Goal: Information Seeking & Learning: Learn about a topic

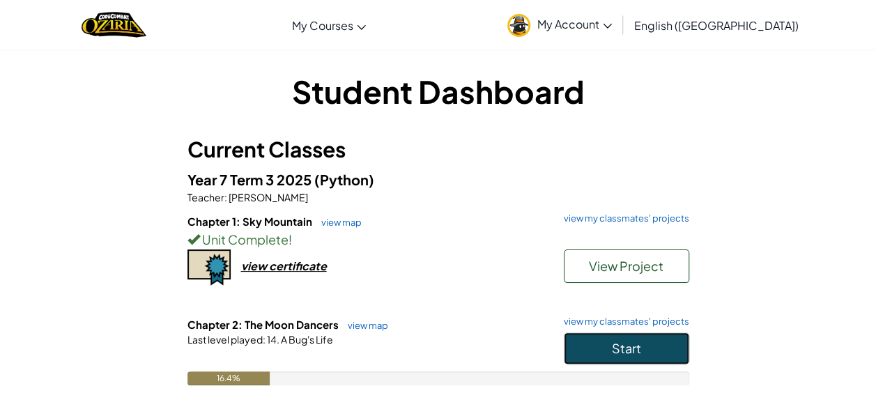
click at [617, 347] on span "Start" at bounding box center [626, 348] width 29 height 16
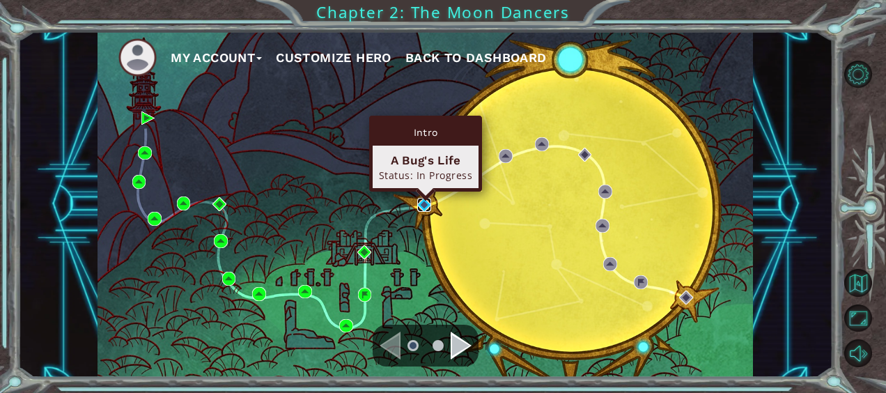
click at [422, 199] on img at bounding box center [424, 205] width 14 height 14
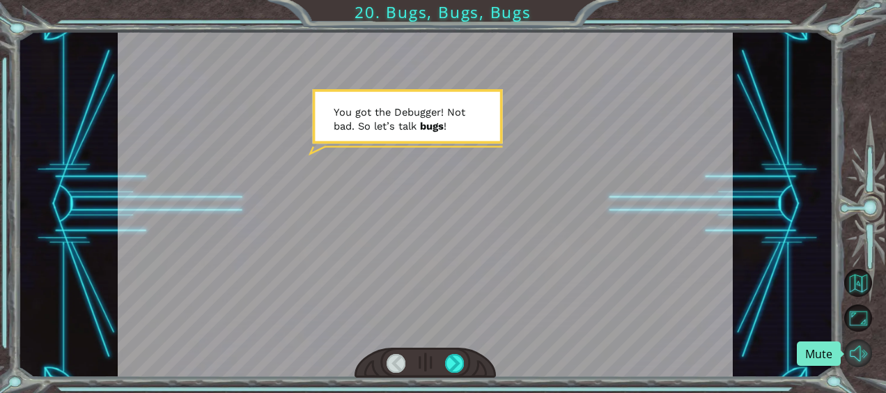
click at [855, 353] on button "Mute" at bounding box center [858, 352] width 27 height 27
click at [452, 364] on div at bounding box center [454, 363] width 19 height 19
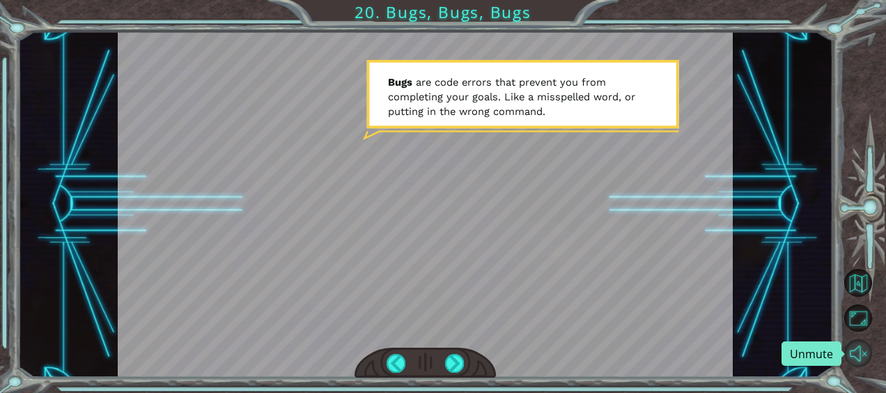
click at [859, 348] on button "Unmute" at bounding box center [858, 352] width 27 height 27
click at [859, 351] on button "Mute" at bounding box center [858, 352] width 27 height 27
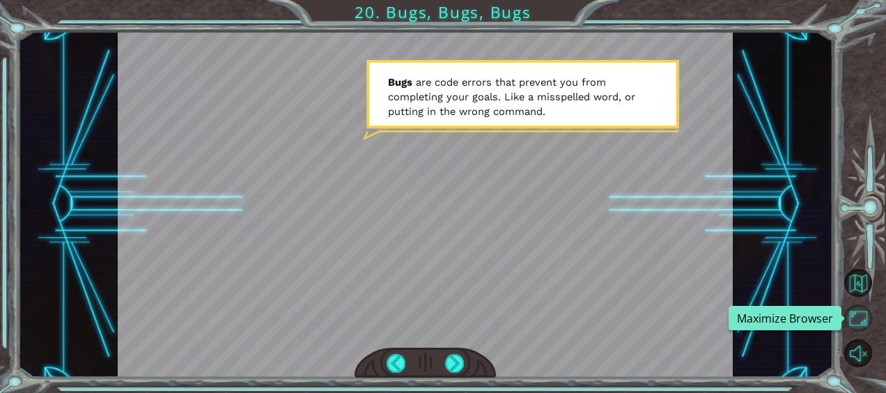
click at [854, 317] on button "Maximize Browser" at bounding box center [858, 318] width 27 height 27
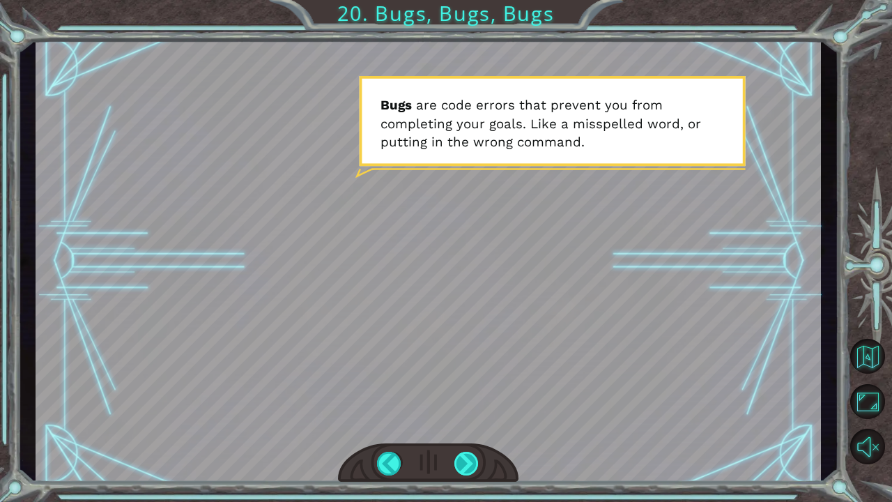
click at [467, 392] on div at bounding box center [466, 464] width 25 height 24
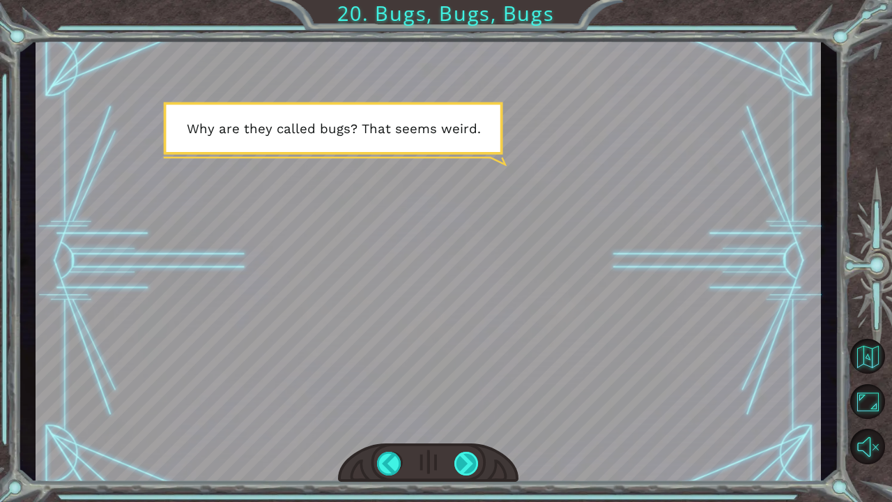
click at [459, 392] on div at bounding box center [466, 464] width 25 height 24
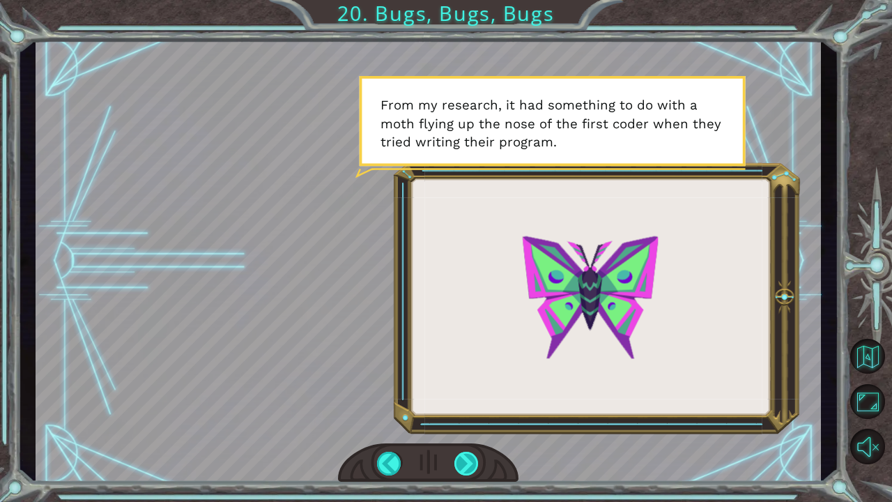
click at [461, 392] on div at bounding box center [466, 464] width 25 height 24
click at [463, 392] on div at bounding box center [466, 464] width 25 height 24
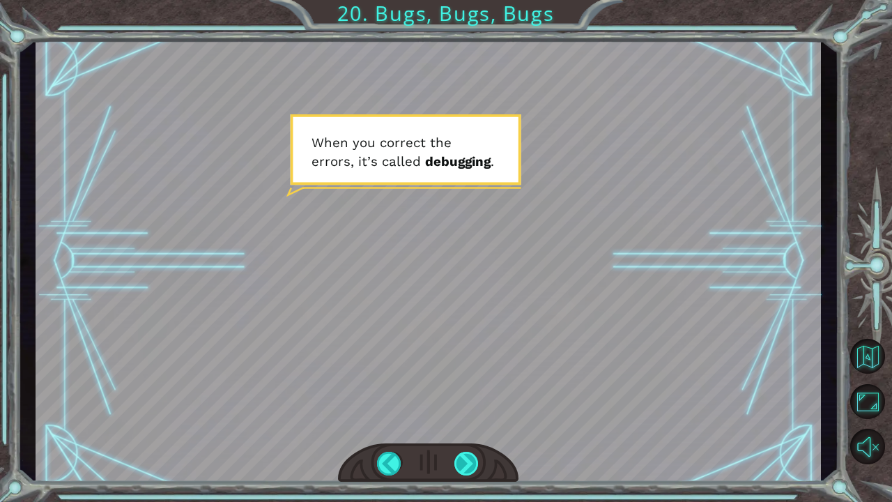
click at [461, 392] on div at bounding box center [466, 464] width 25 height 24
click at [462, 392] on div at bounding box center [466, 464] width 25 height 24
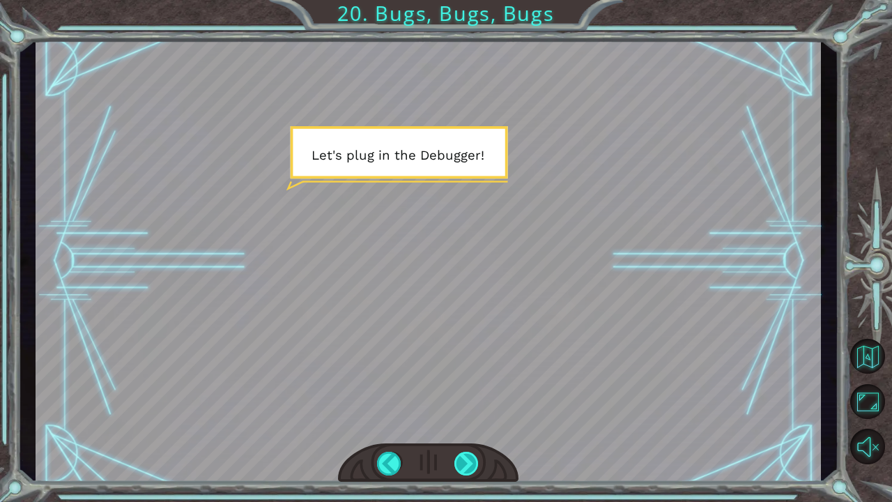
click at [462, 392] on div at bounding box center [466, 464] width 25 height 24
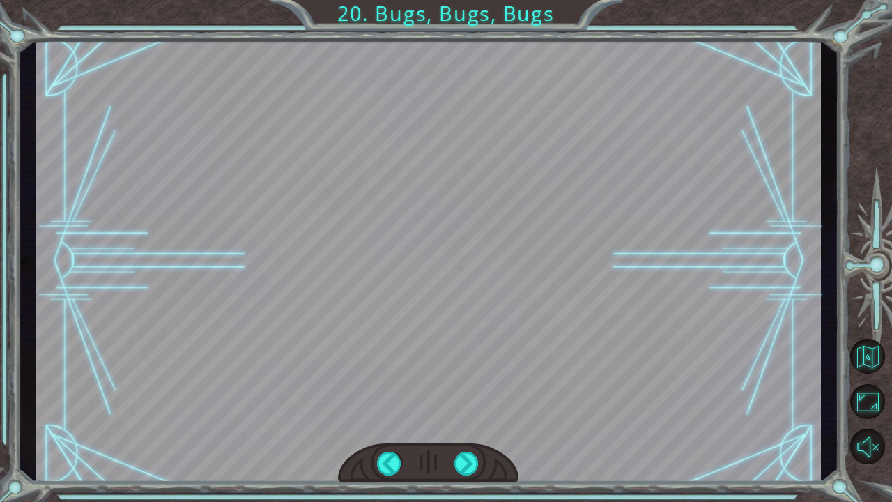
click at [497, 392] on div at bounding box center [428, 261] width 785 height 442
click at [463, 392] on div at bounding box center [466, 464] width 25 height 24
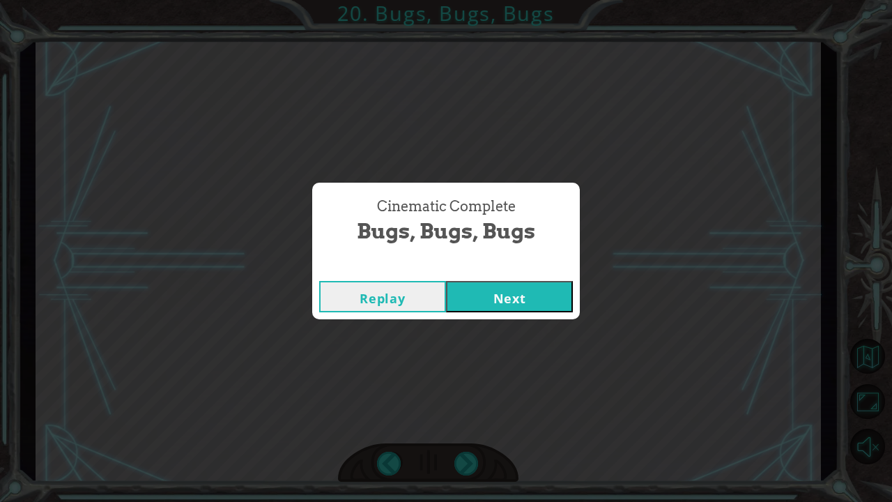
click at [514, 301] on button "Next" at bounding box center [509, 296] width 127 height 31
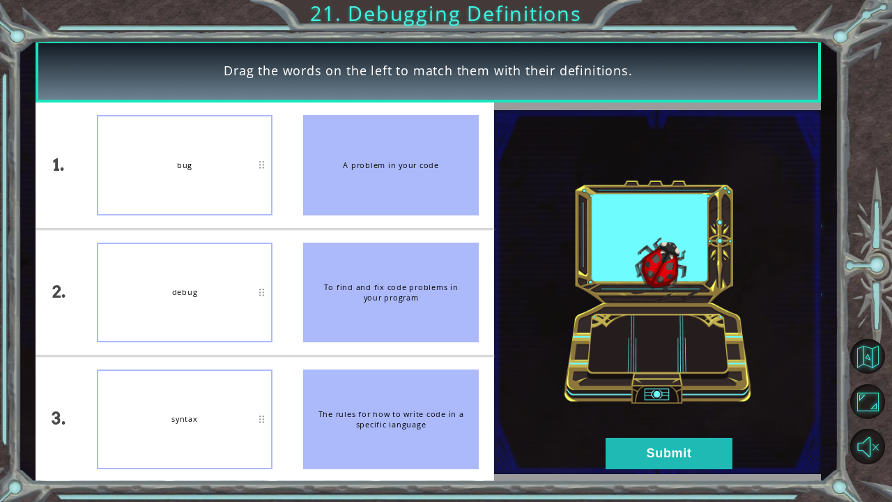
drag, startPoint x: 383, startPoint y: 405, endPoint x: 255, endPoint y: 420, distance: 128.4
click at [255, 392] on div "1. 2. 3. bug debug syntax A problem in your code To find and fix code problems …" at bounding box center [265, 291] width 459 height 379
click at [639, 392] on button "Submit" at bounding box center [669, 453] width 127 height 31
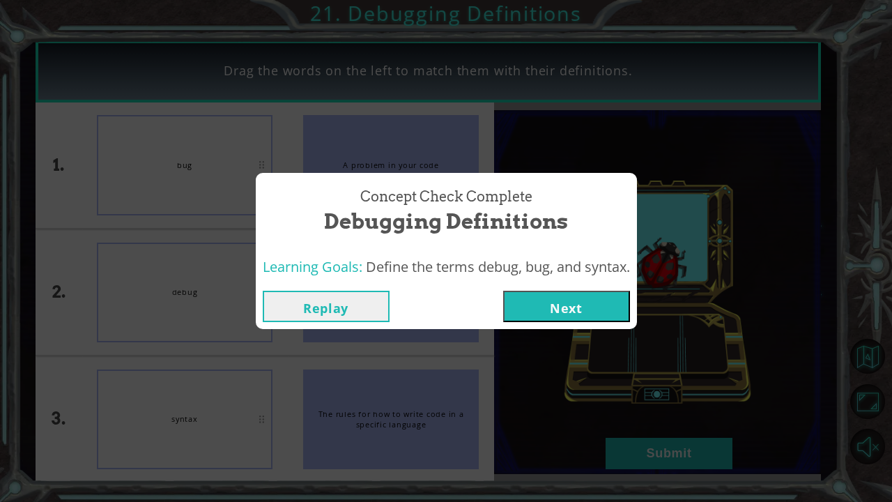
click at [529, 300] on button "Next" at bounding box center [566, 306] width 127 height 31
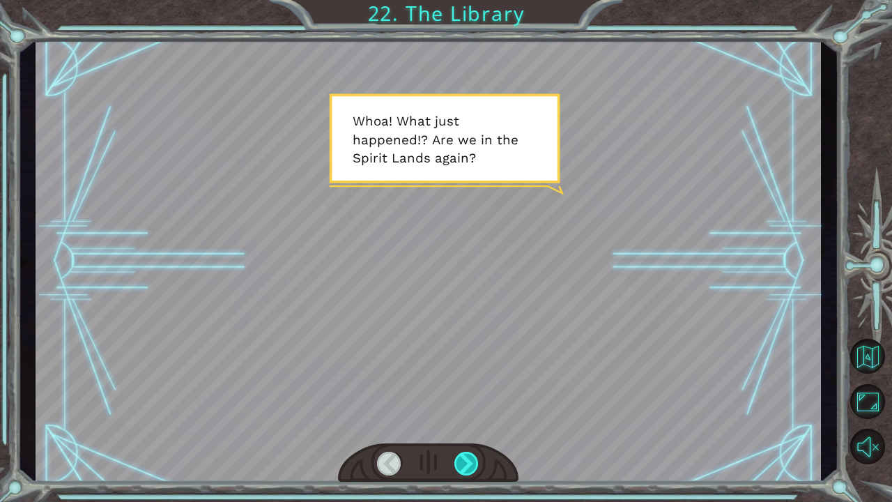
click at [468, 392] on div at bounding box center [466, 464] width 25 height 24
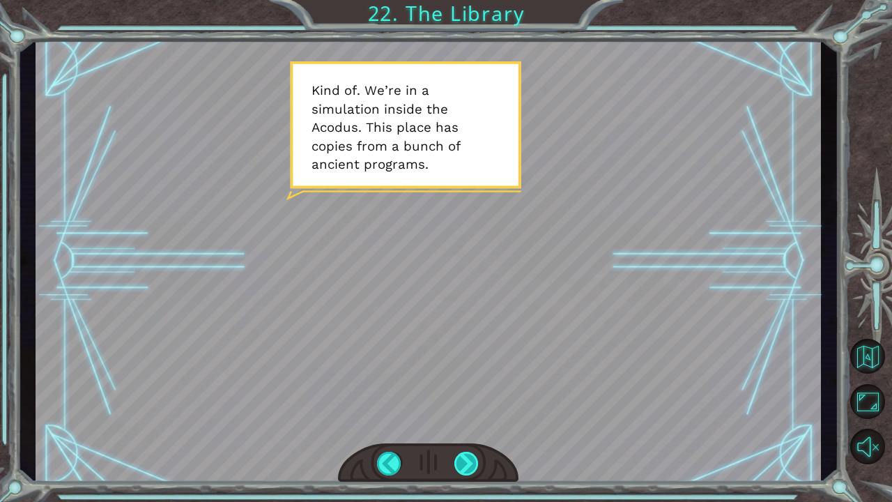
click at [464, 392] on div at bounding box center [466, 464] width 25 height 24
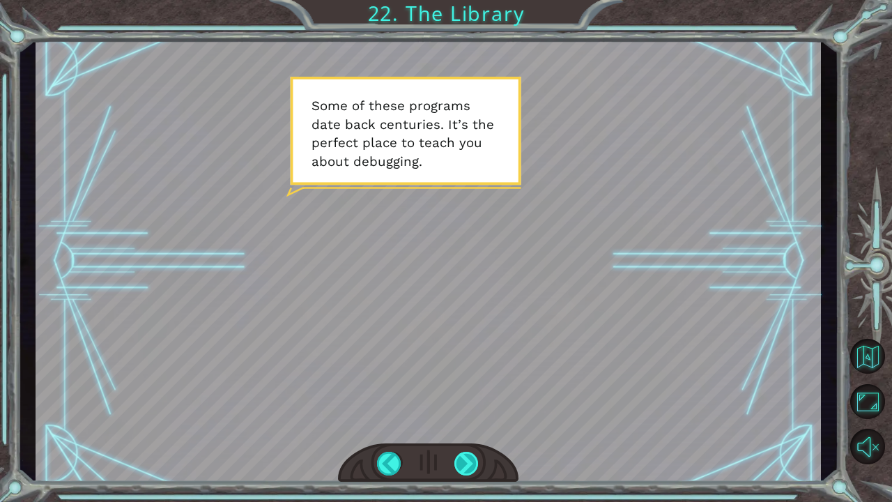
click at [464, 392] on div at bounding box center [466, 464] width 25 height 24
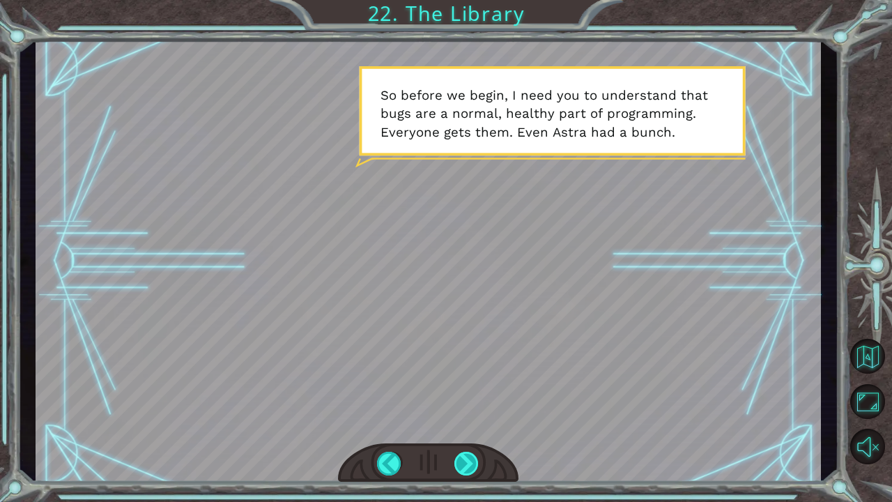
click at [465, 392] on div at bounding box center [466, 464] width 25 height 24
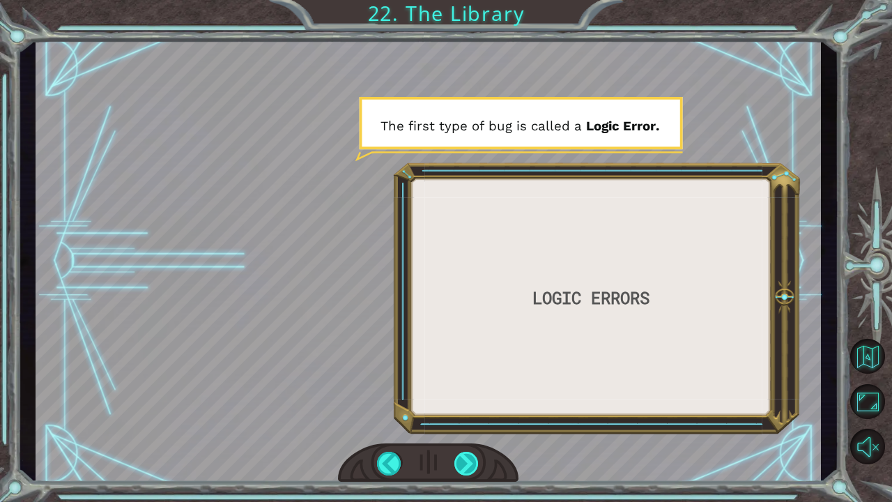
click at [466, 392] on div at bounding box center [466, 464] width 25 height 24
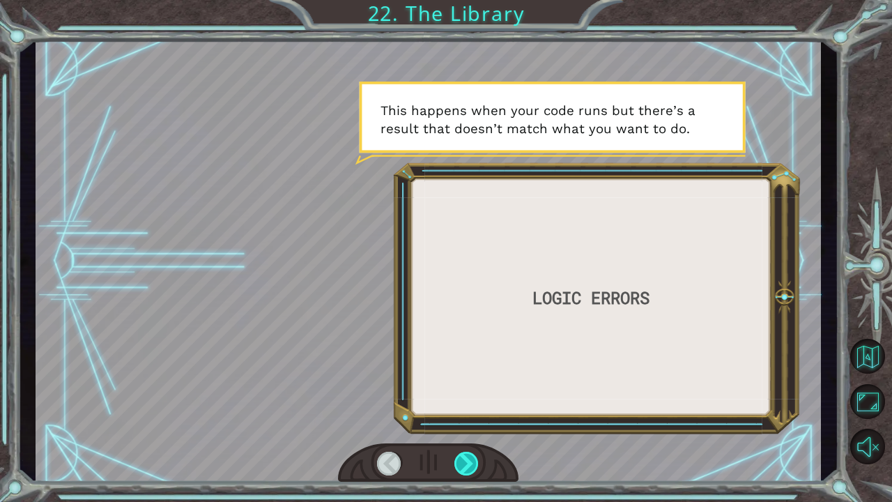
click at [466, 392] on div at bounding box center [466, 464] width 25 height 24
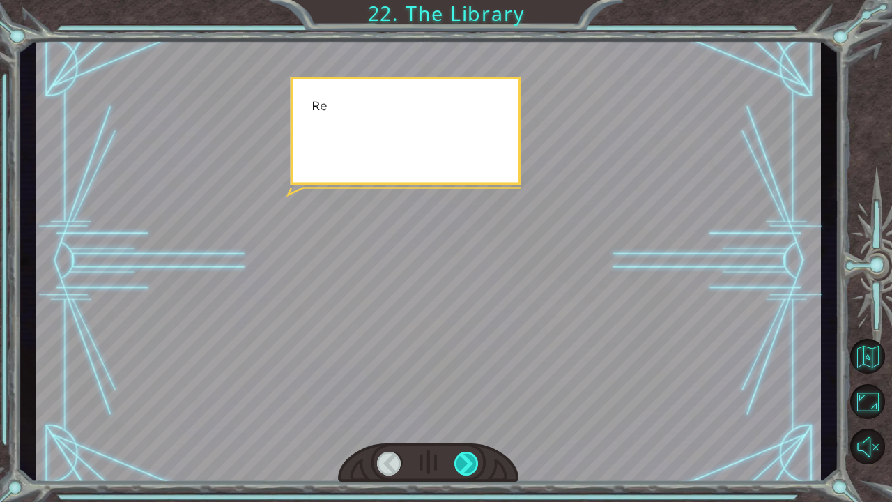
click at [466, 392] on div at bounding box center [466, 464] width 25 height 24
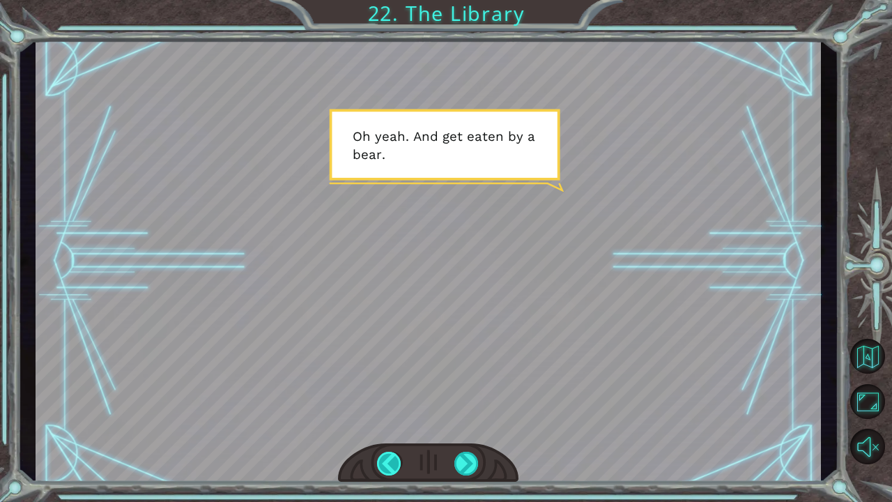
click at [378, 392] on div at bounding box center [389, 464] width 25 height 24
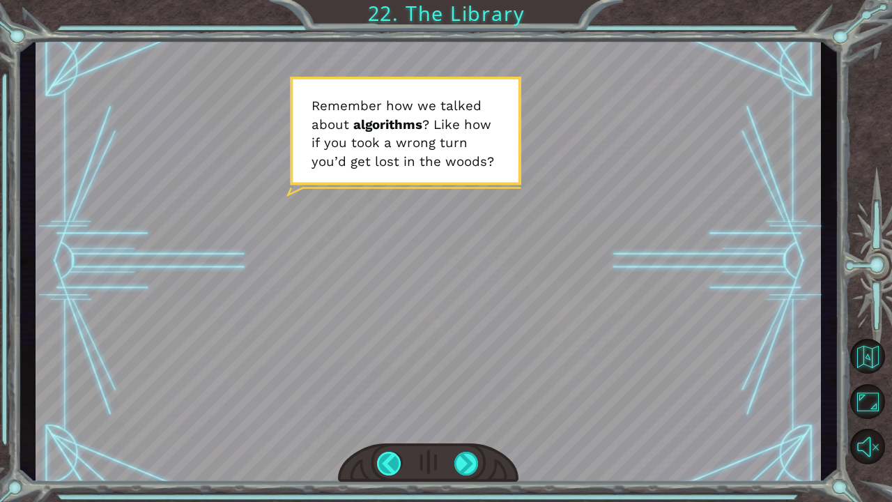
click at [378, 392] on div at bounding box center [389, 464] width 25 height 24
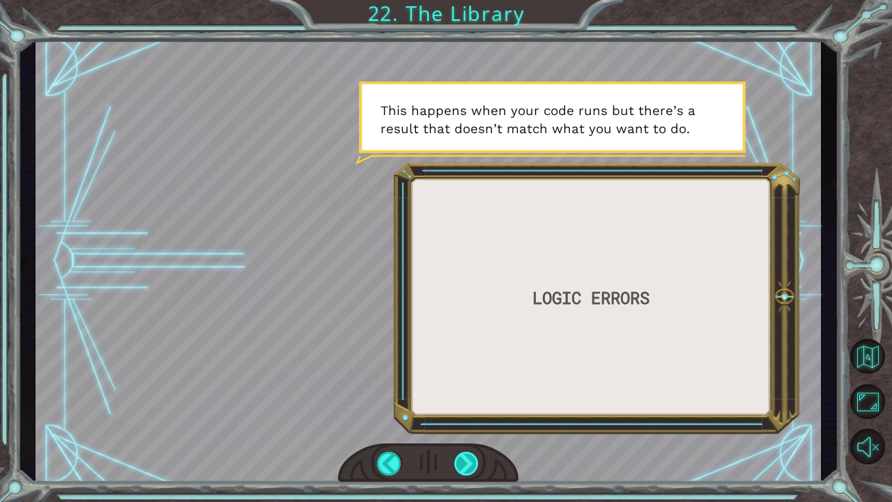
click at [470, 392] on div at bounding box center [466, 464] width 25 height 24
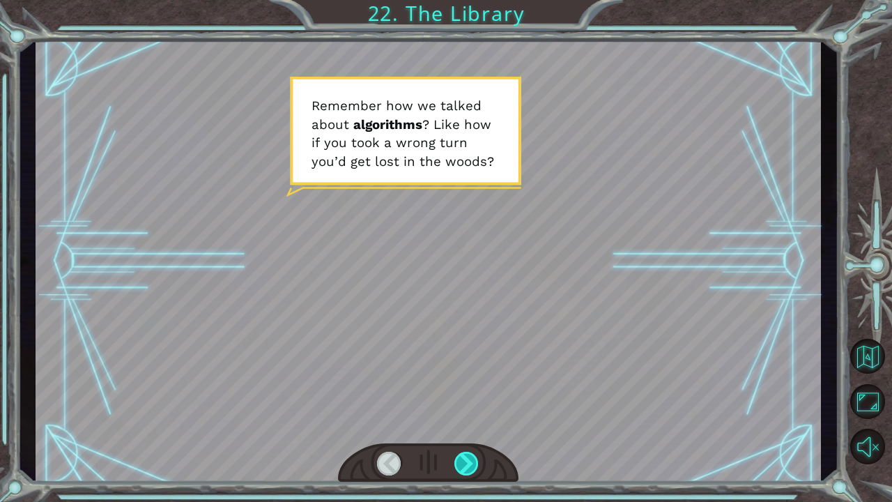
click at [468, 392] on div at bounding box center [466, 464] width 25 height 24
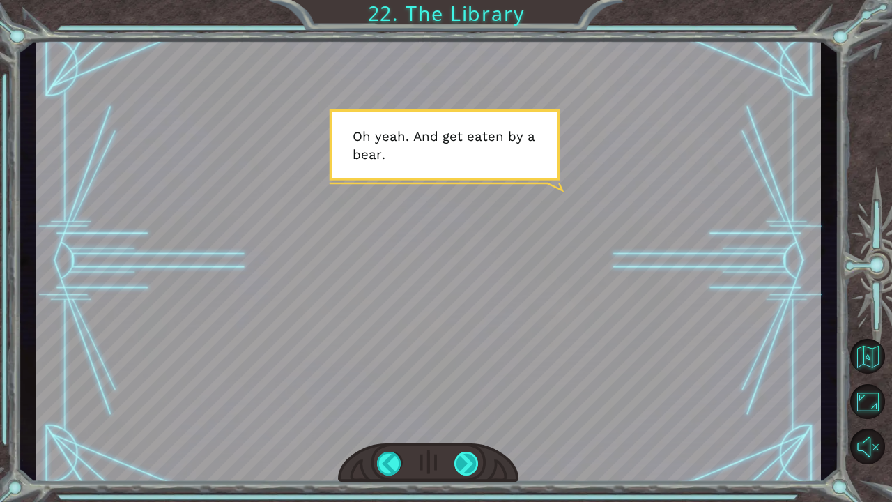
click at [468, 392] on div at bounding box center [466, 464] width 25 height 24
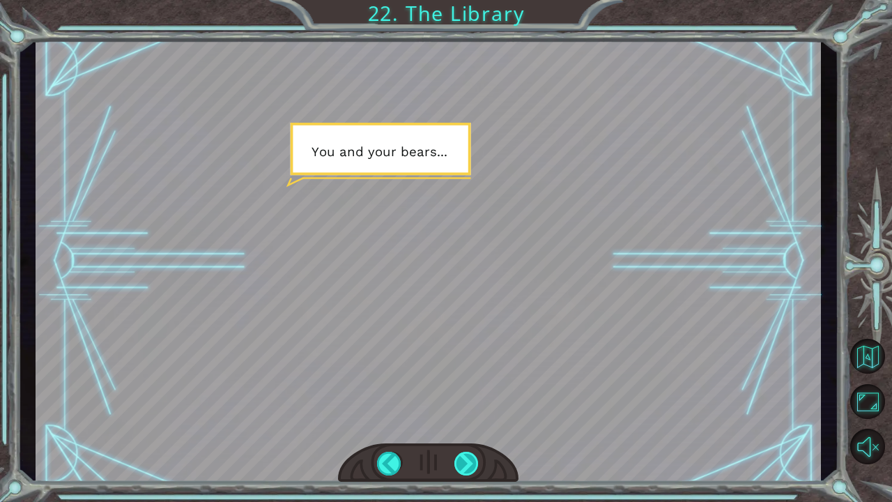
click at [467, 392] on div at bounding box center [466, 464] width 25 height 24
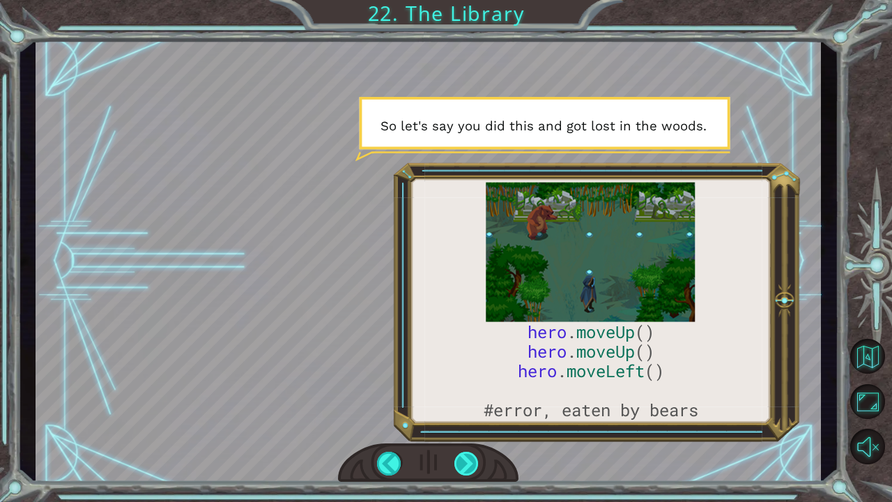
click at [471, 392] on div at bounding box center [466, 464] width 25 height 24
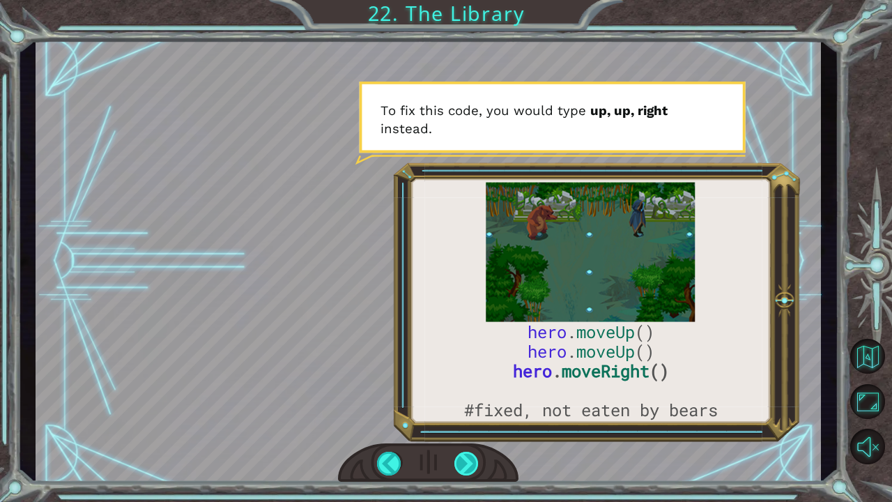
click at [460, 392] on div at bounding box center [466, 464] width 25 height 24
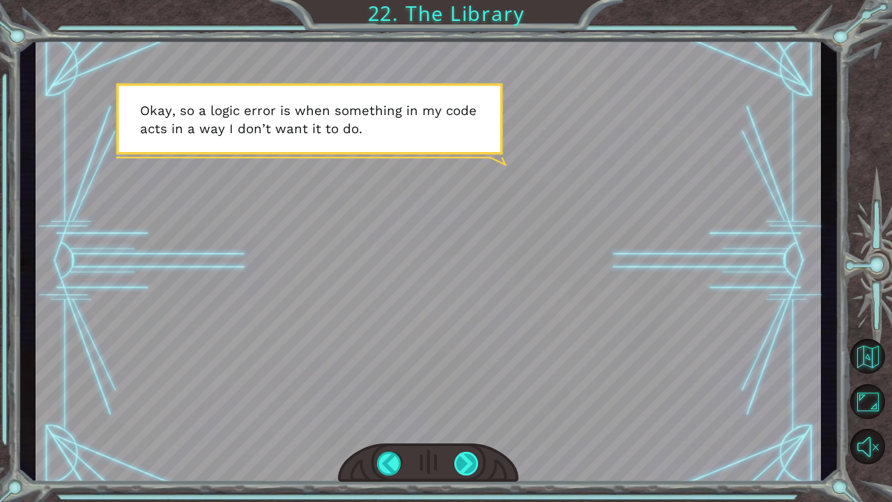
click at [461, 392] on div at bounding box center [466, 464] width 25 height 24
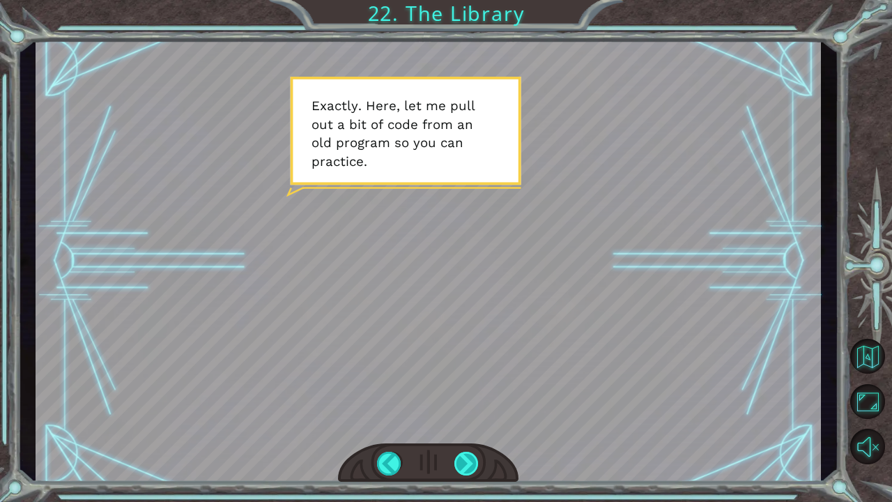
click at [459, 392] on div at bounding box center [466, 464] width 25 height 24
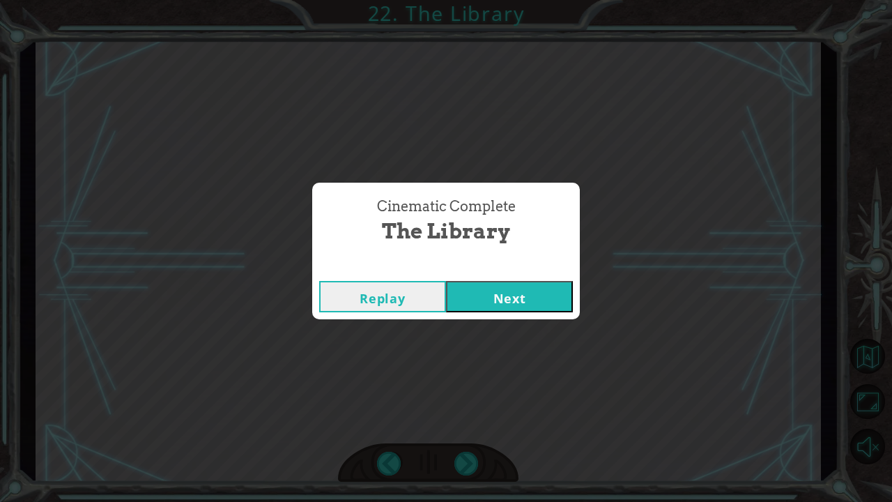
click at [525, 305] on button "Next" at bounding box center [509, 296] width 127 height 31
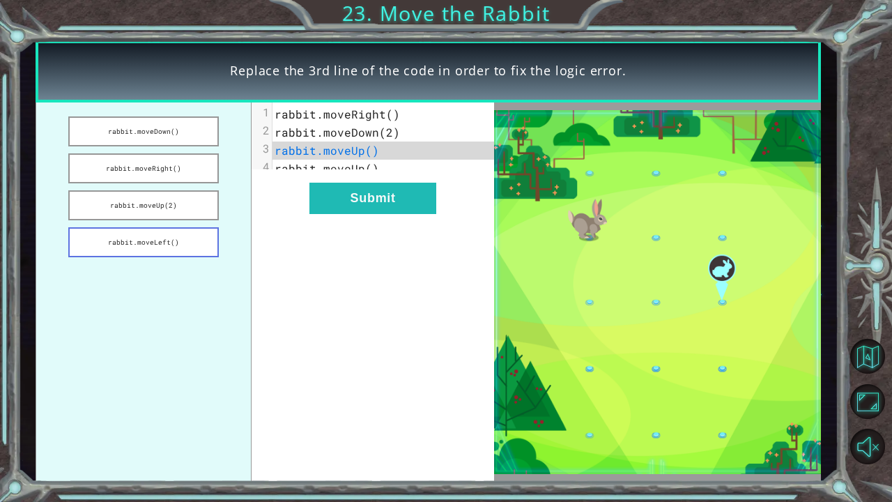
click at [177, 252] on button "rabbit.moveLeft()" at bounding box center [143, 242] width 151 height 30
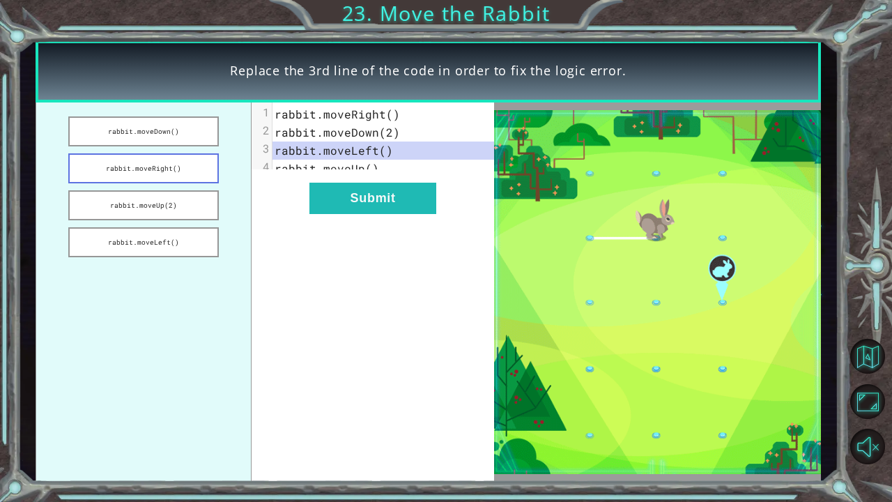
click at [178, 178] on button "rabbit.moveRight()" at bounding box center [143, 168] width 151 height 30
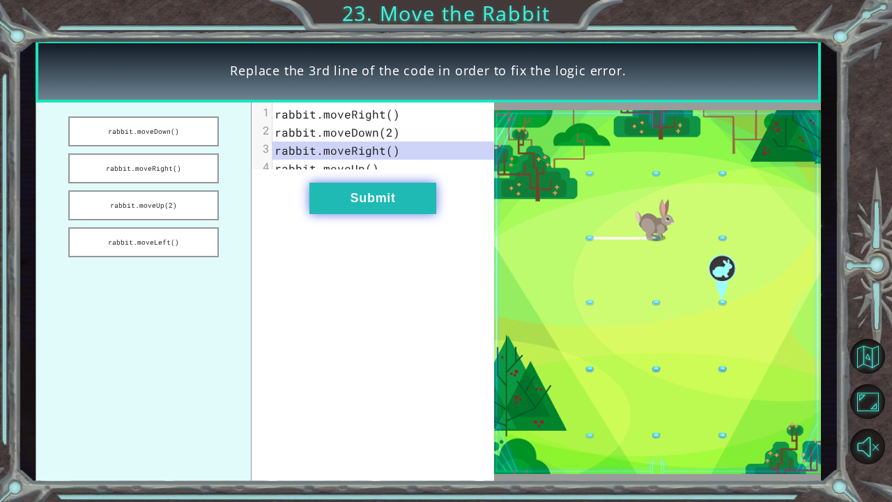
click at [431, 214] on button "Submit" at bounding box center [372, 198] width 127 height 31
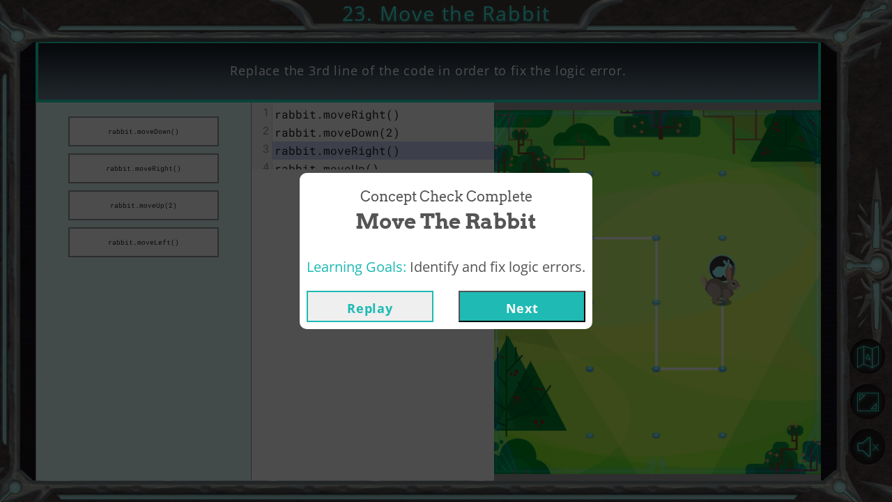
click at [528, 304] on button "Next" at bounding box center [522, 306] width 127 height 31
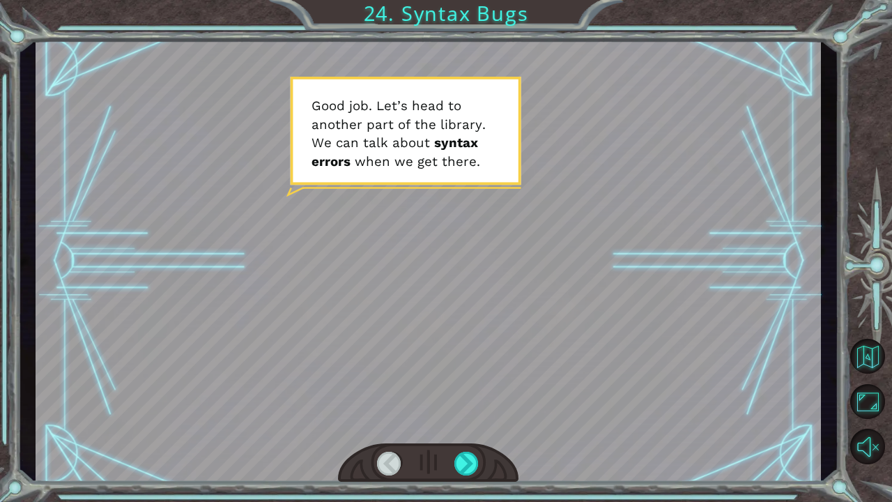
click at [466, 392] on div "Temporary Text G o o d j o b . L e t ’ s h e a d t o a n o t h e r p a r t o f …" at bounding box center [446, 251] width 892 height 502
click at [465, 392] on div at bounding box center [466, 464] width 25 height 24
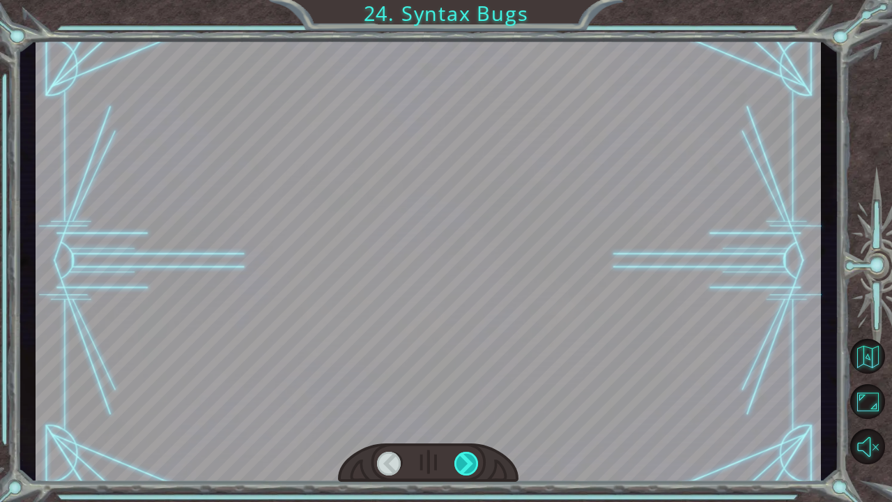
click at [465, 392] on div at bounding box center [466, 464] width 25 height 24
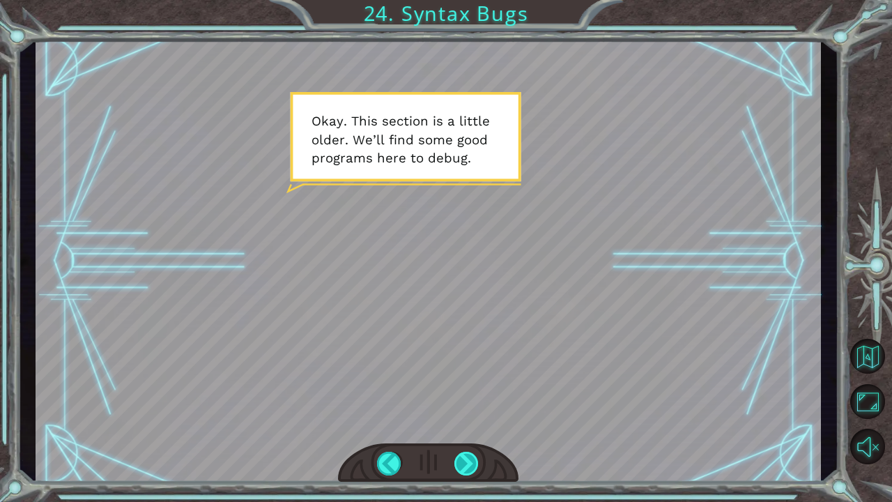
click at [472, 392] on div at bounding box center [466, 464] width 25 height 24
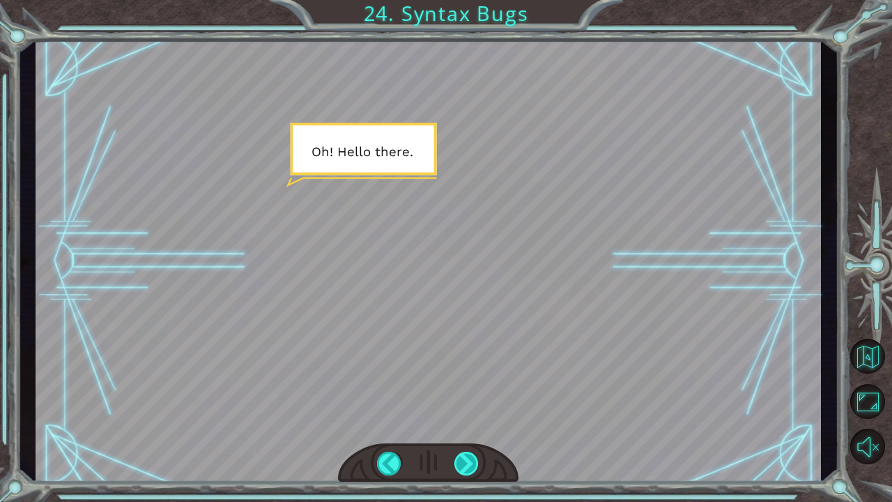
click at [472, 392] on div at bounding box center [466, 464] width 25 height 24
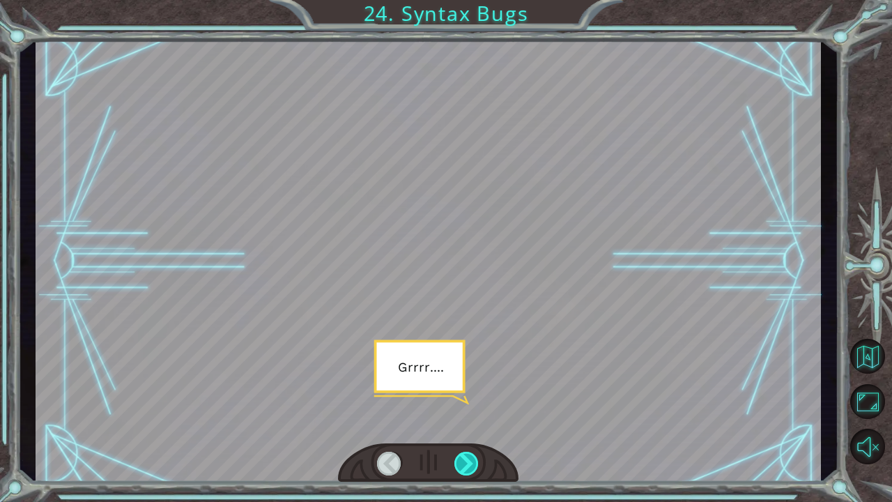
click at [472, 392] on div at bounding box center [466, 464] width 25 height 24
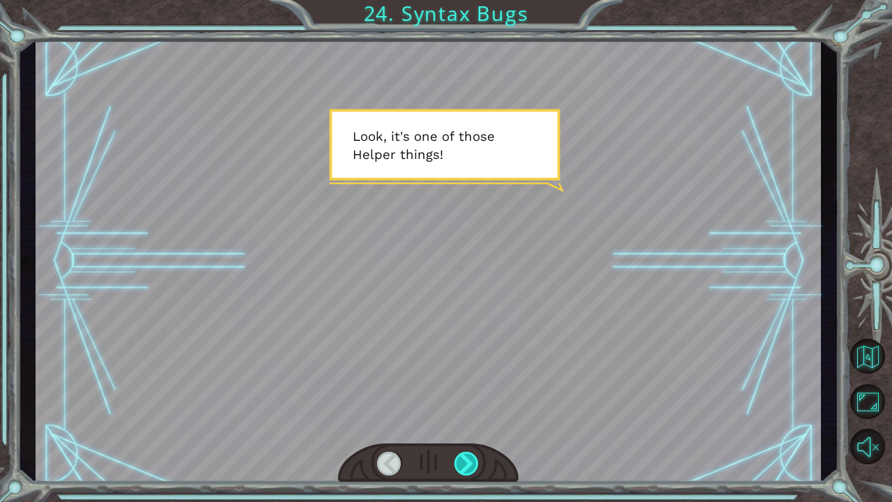
click at [472, 392] on div at bounding box center [466, 464] width 25 height 24
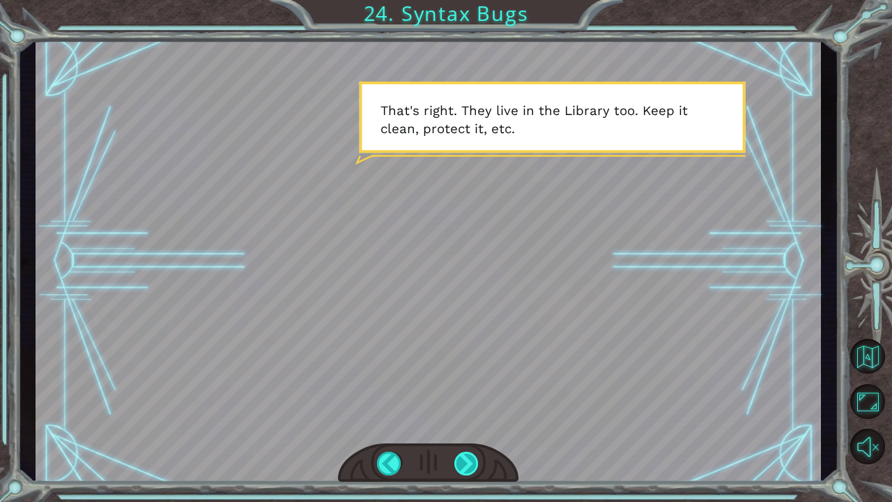
click at [472, 392] on div at bounding box center [466, 464] width 25 height 24
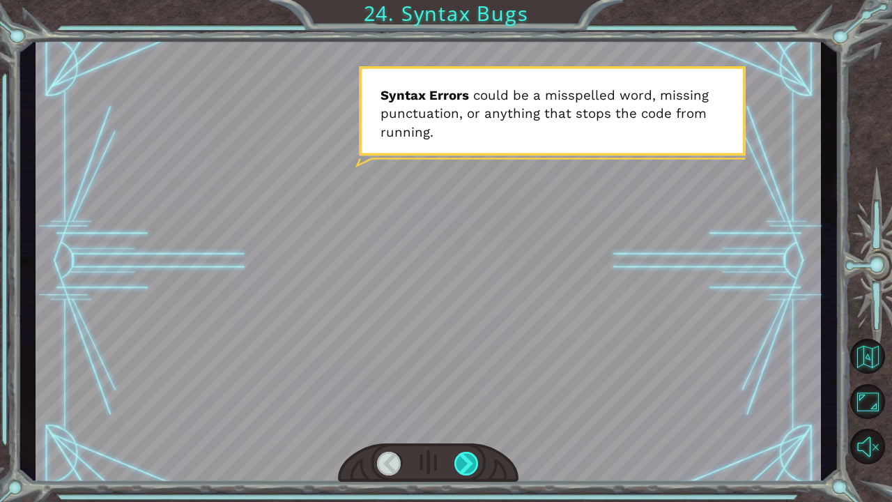
click at [472, 392] on div at bounding box center [466, 464] width 25 height 24
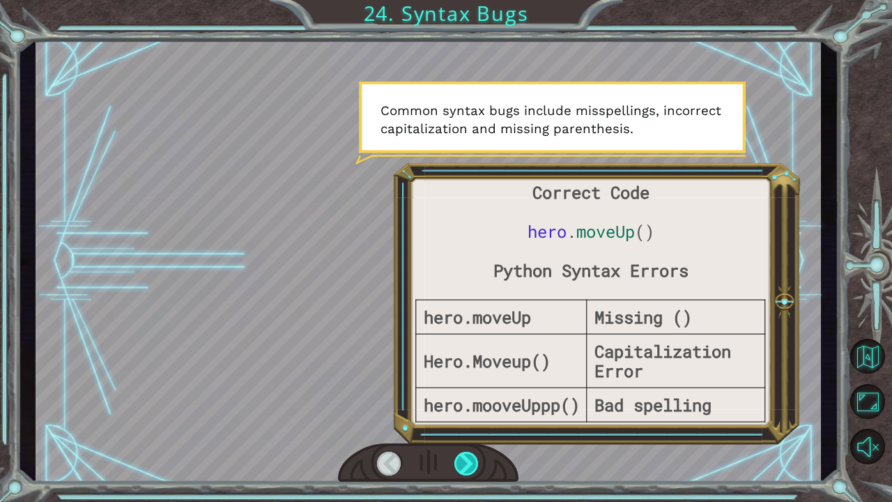
click at [472, 392] on div at bounding box center [466, 464] width 25 height 24
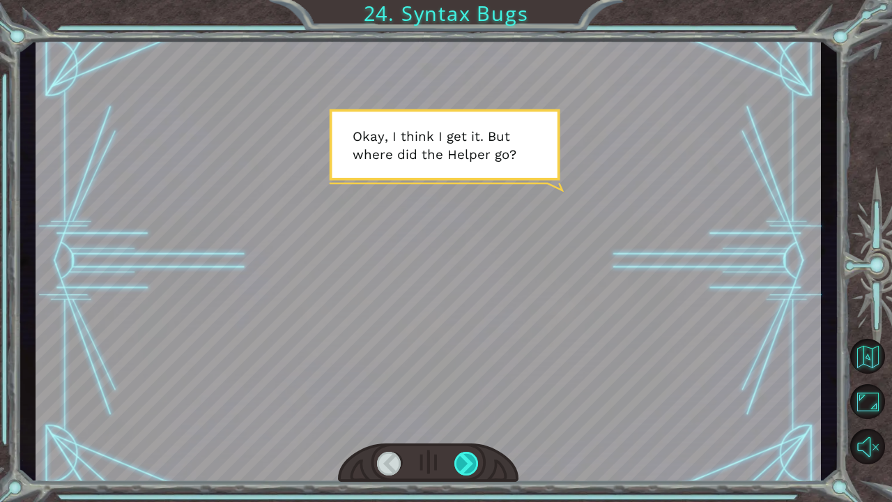
click at [472, 392] on div at bounding box center [466, 464] width 25 height 24
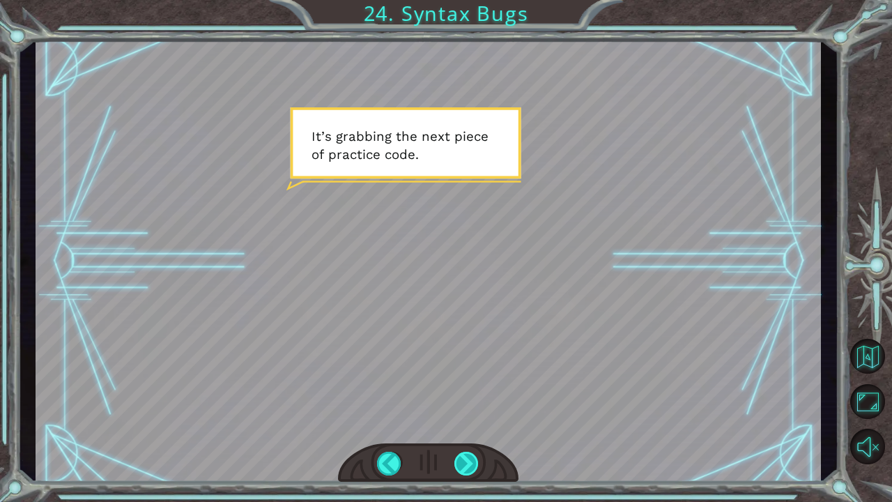
click at [472, 392] on div at bounding box center [466, 464] width 25 height 24
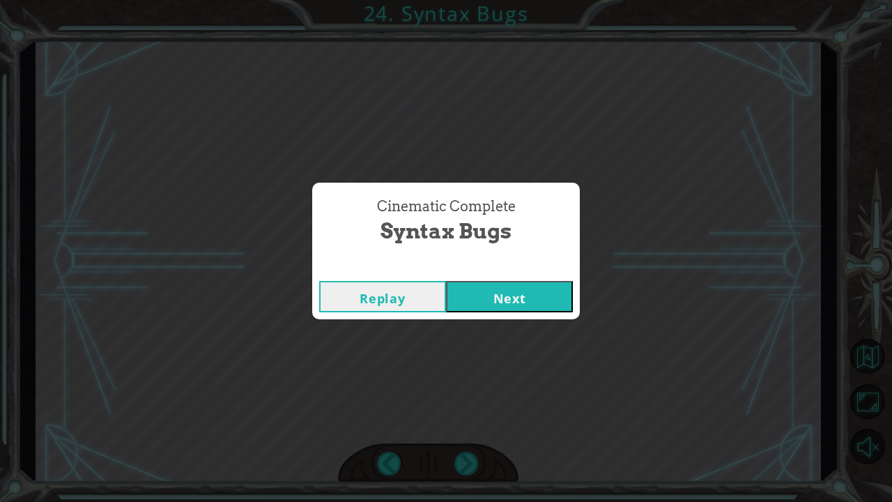
click at [511, 300] on button "Next" at bounding box center [509, 296] width 127 height 31
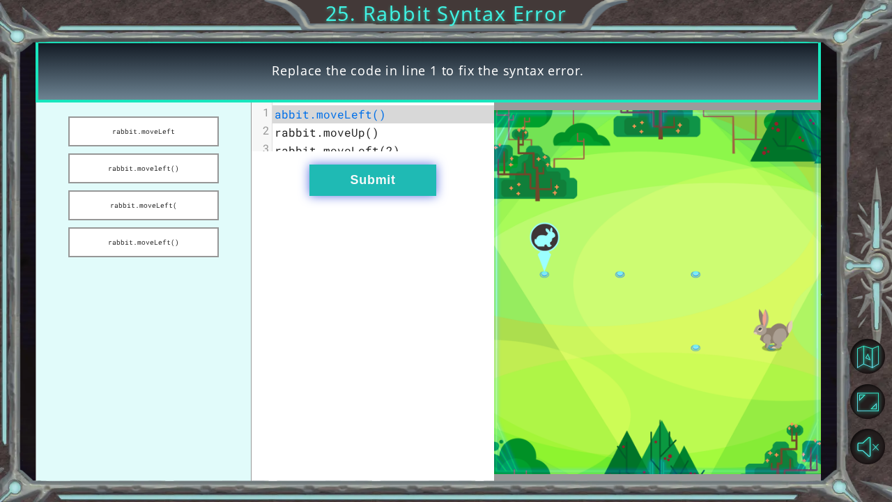
click at [417, 182] on button "Submit" at bounding box center [372, 179] width 127 height 31
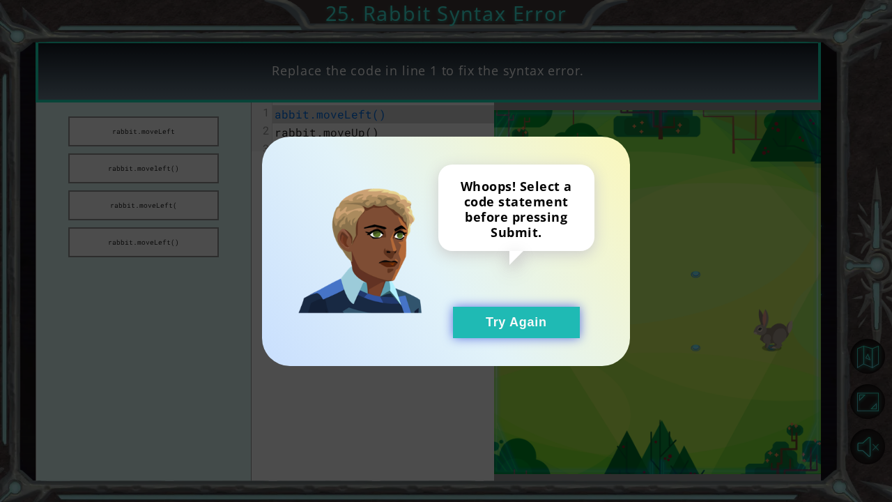
click at [516, 322] on button "Try Again" at bounding box center [516, 322] width 127 height 31
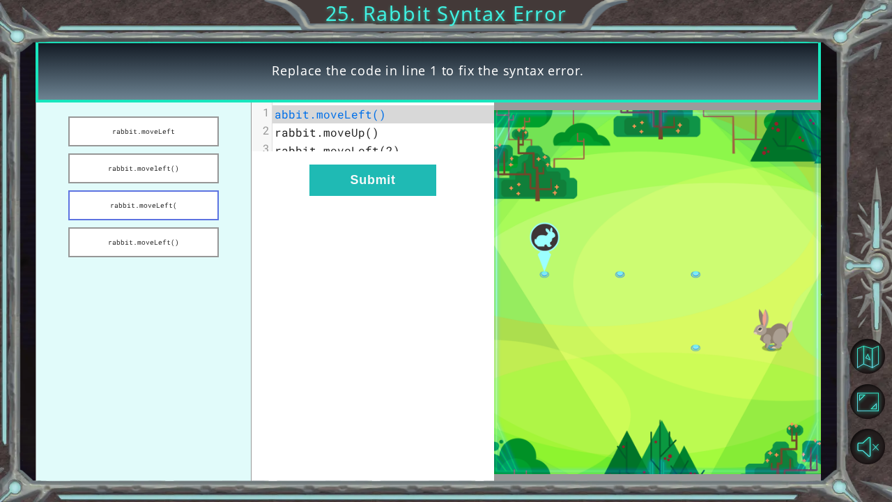
click at [145, 197] on button "rabbit.moveLeft(" at bounding box center [143, 205] width 151 height 30
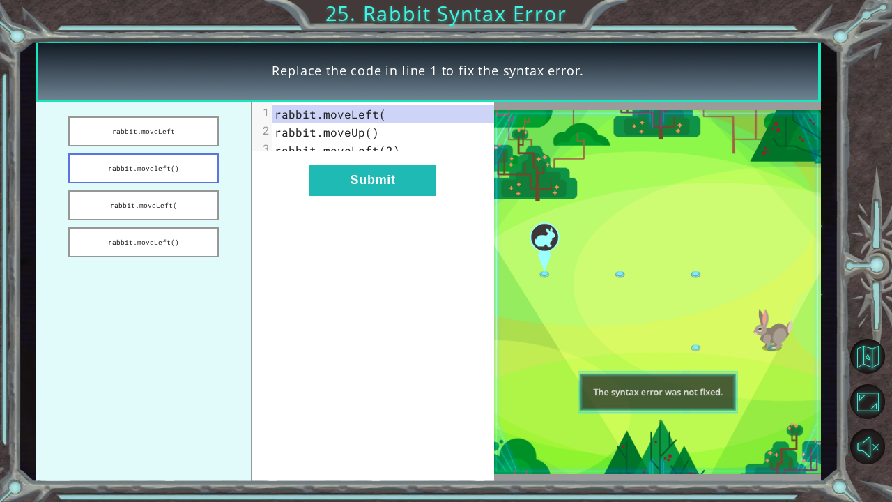
click at [131, 170] on button "rabbit.moveleft()" at bounding box center [143, 168] width 151 height 30
click at [137, 140] on button "rabbit.moveLeft" at bounding box center [143, 131] width 151 height 30
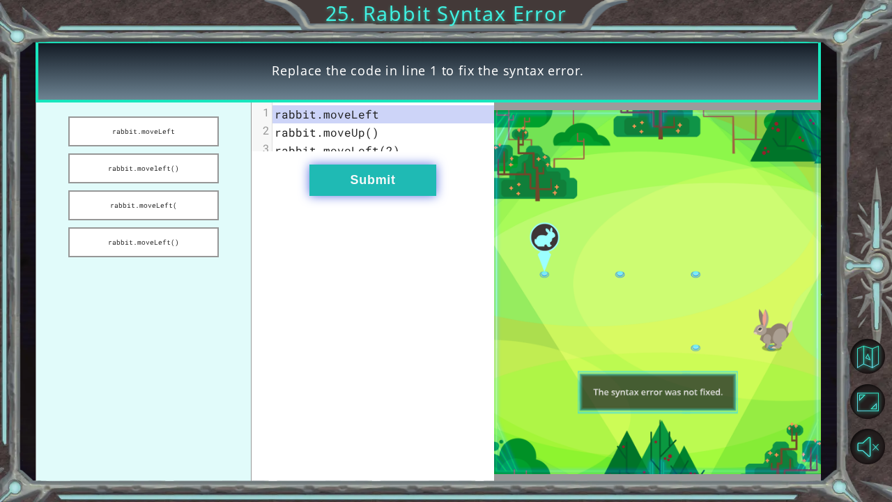
click at [334, 185] on button "Submit" at bounding box center [372, 179] width 127 height 31
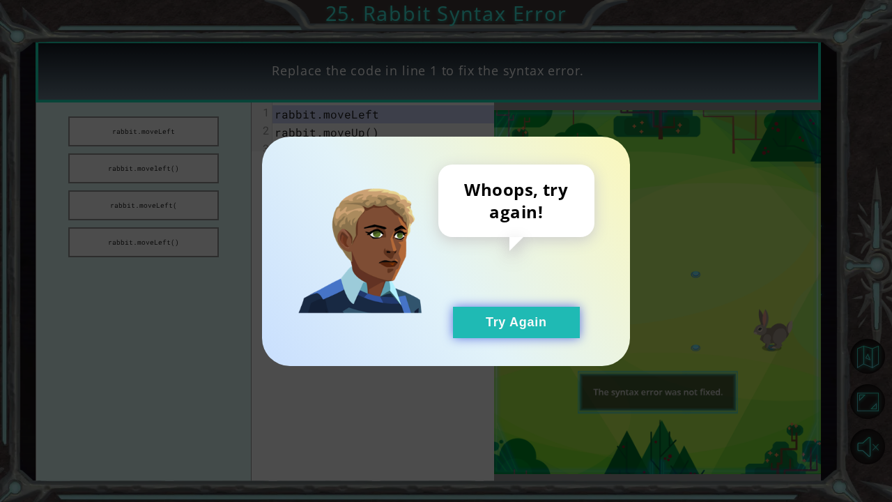
click at [541, 309] on button "Try Again" at bounding box center [516, 322] width 127 height 31
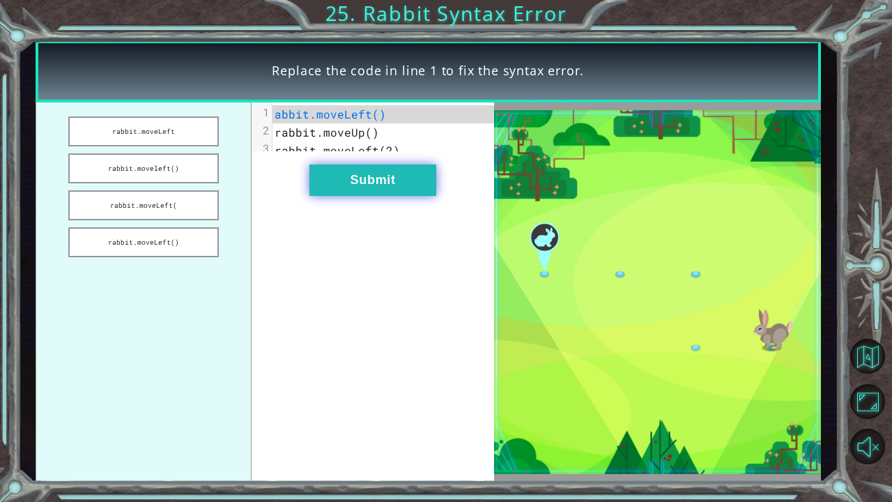
click at [362, 190] on button "Submit" at bounding box center [372, 179] width 127 height 31
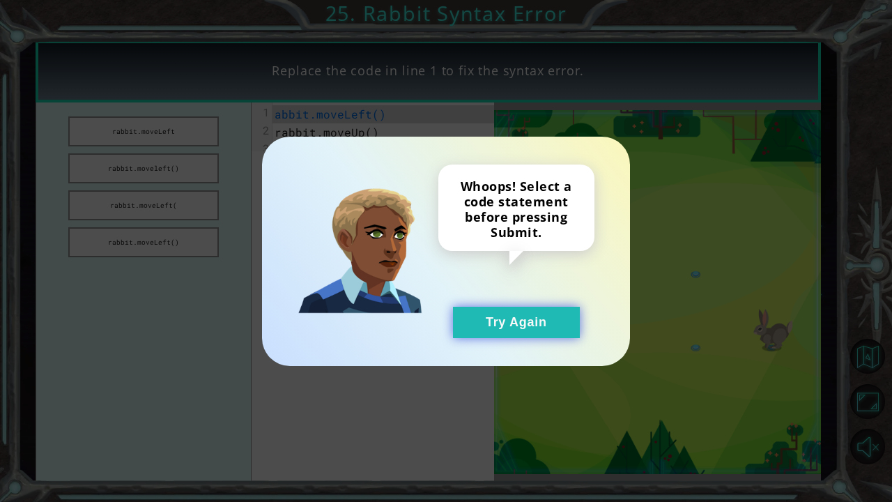
click at [544, 321] on button "Try Again" at bounding box center [516, 322] width 127 height 31
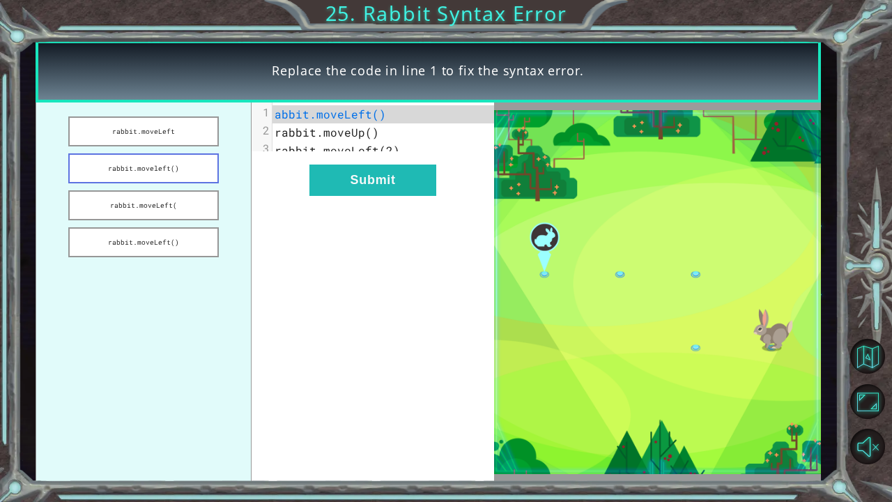
click at [127, 168] on button "rabbit.moveleft()" at bounding box center [143, 168] width 151 height 30
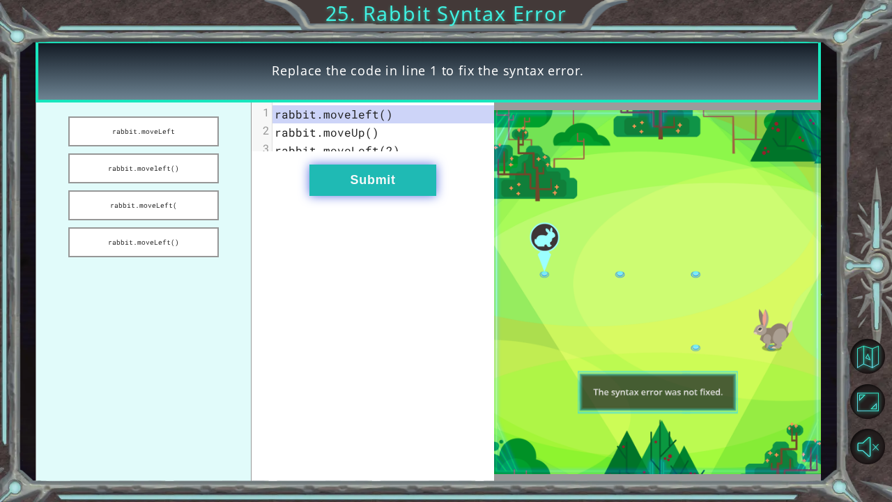
click at [362, 190] on button "Submit" at bounding box center [372, 179] width 127 height 31
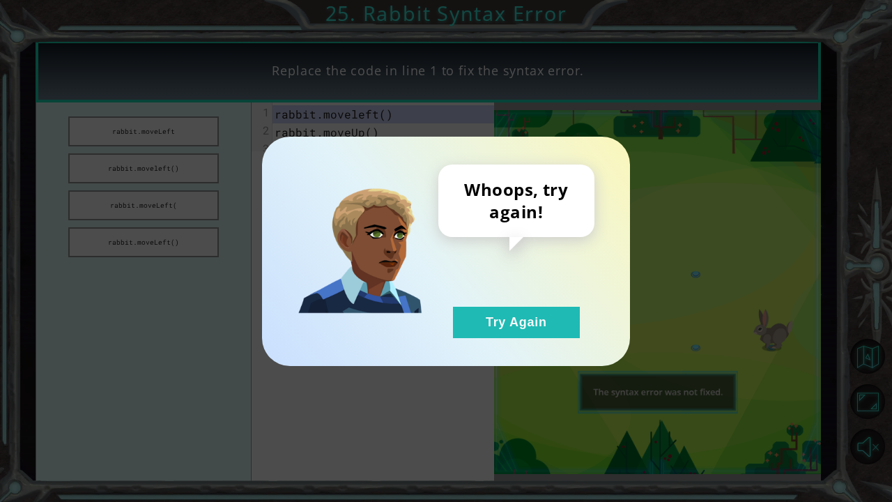
click at [516, 296] on div "Whoops, try again! Try Again" at bounding box center [516, 251] width 156 height 174
click at [505, 309] on button "Try Again" at bounding box center [516, 322] width 127 height 31
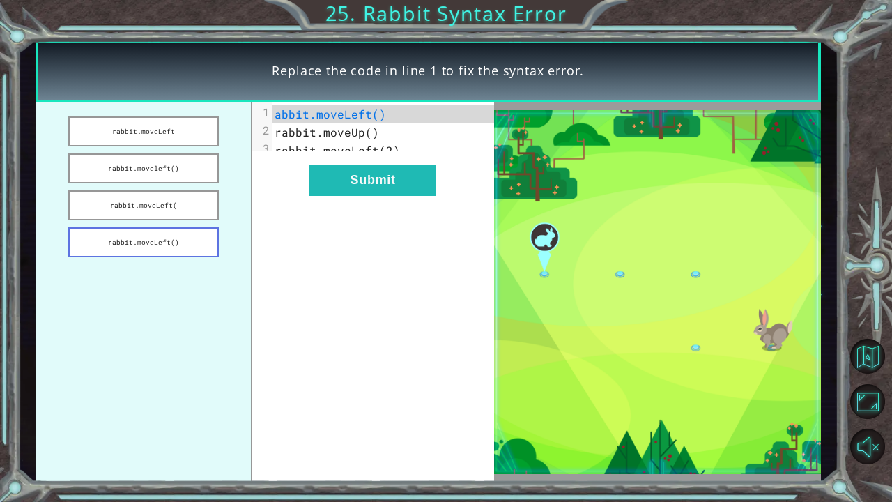
click at [158, 252] on button "rabbit.moveLeft()" at bounding box center [143, 242] width 151 height 30
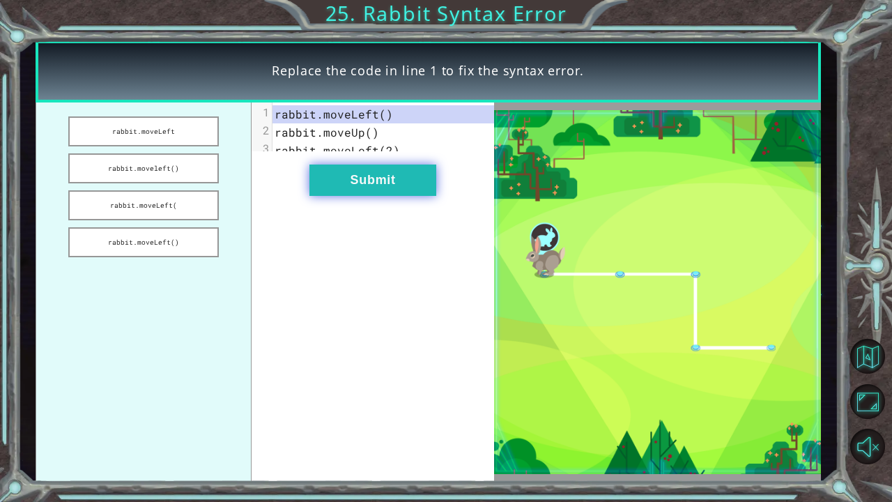
click at [352, 188] on button "Submit" at bounding box center [372, 179] width 127 height 31
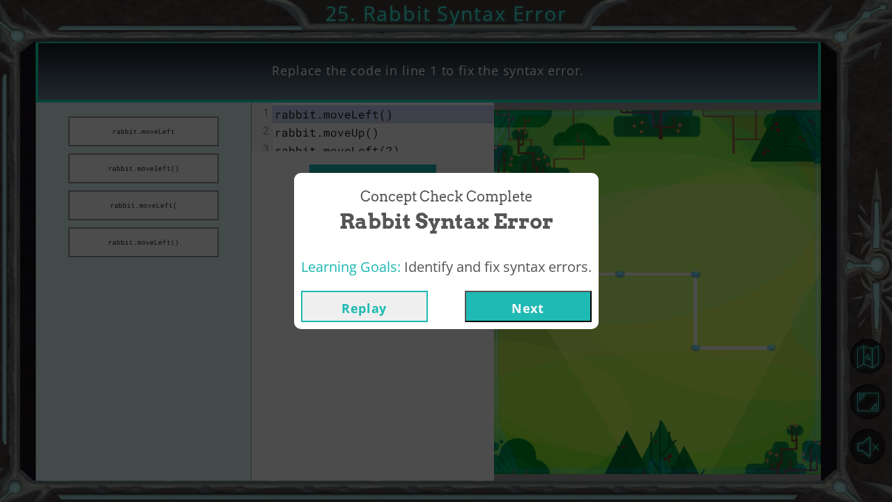
click at [499, 306] on button "Next" at bounding box center [528, 306] width 127 height 31
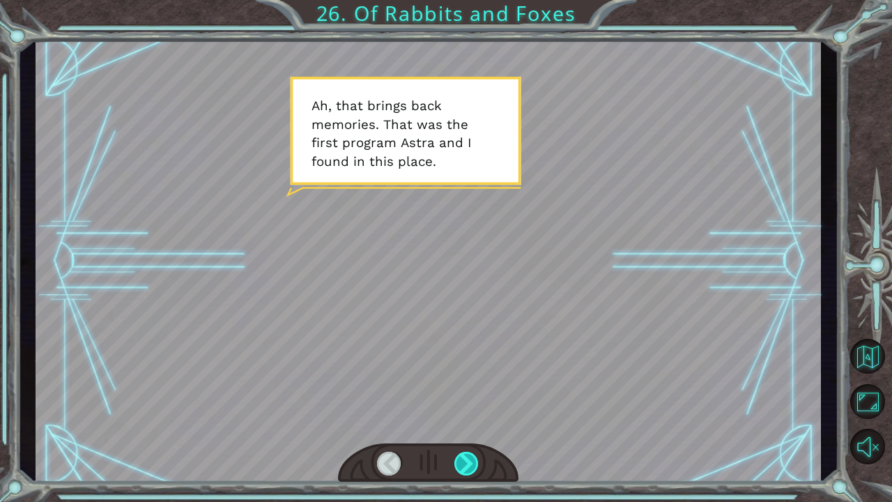
click at [474, 392] on div at bounding box center [466, 464] width 25 height 24
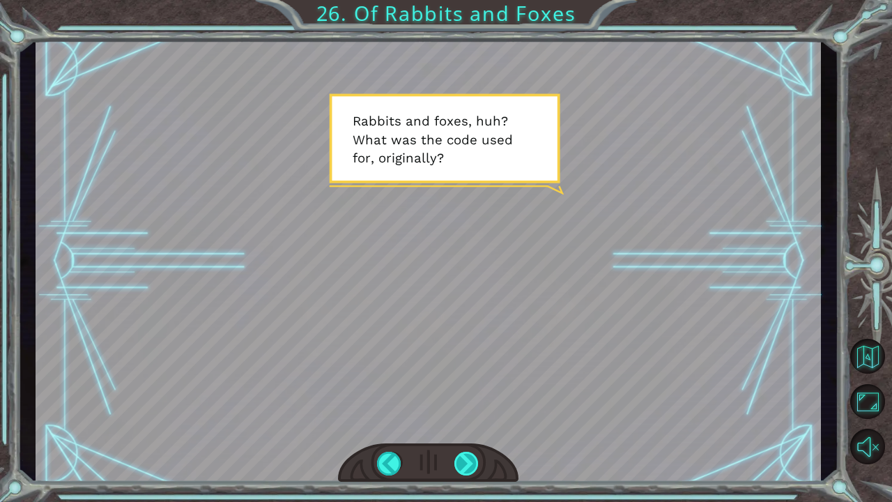
click at [462, 392] on div at bounding box center [466, 464] width 25 height 24
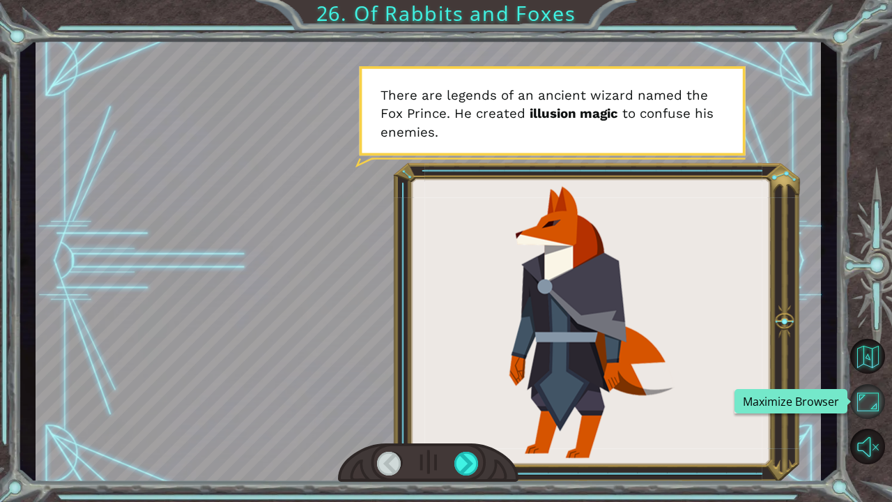
click at [854, 392] on button "Maximize Browser" at bounding box center [867, 401] width 35 height 35
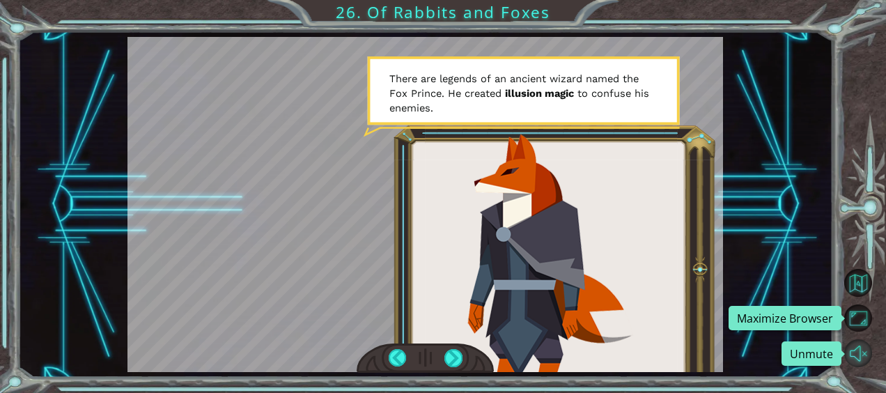
click at [854, 360] on button "Unmute" at bounding box center [858, 352] width 27 height 27
click at [861, 309] on button "Maximize Browser" at bounding box center [858, 318] width 27 height 27
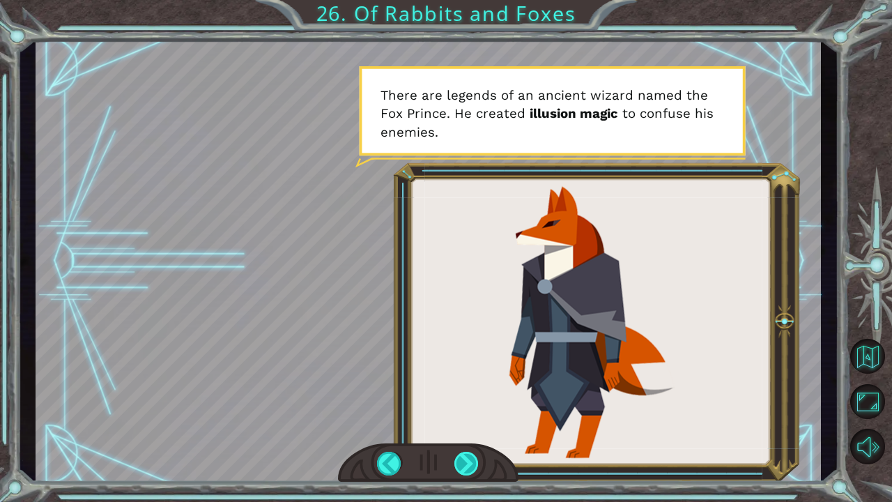
click at [465, 392] on div at bounding box center [466, 464] width 25 height 24
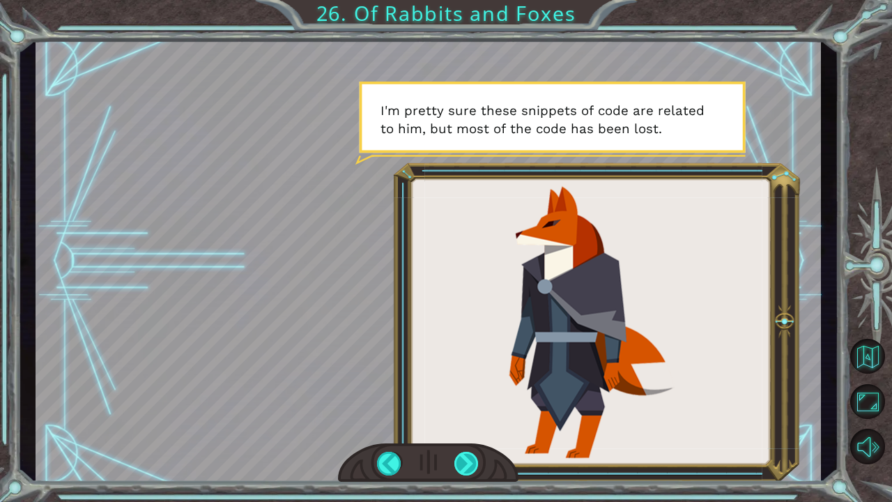
click at [457, 392] on div at bounding box center [466, 464] width 25 height 24
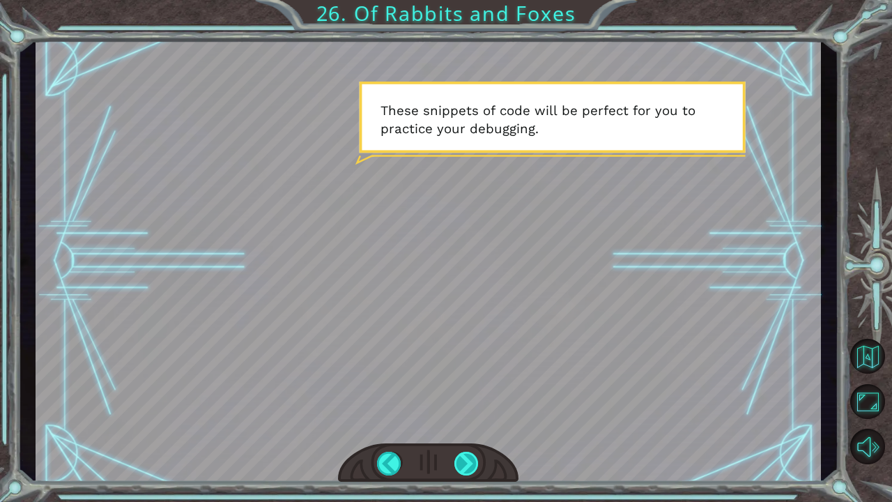
click at [468, 392] on div at bounding box center [466, 464] width 25 height 24
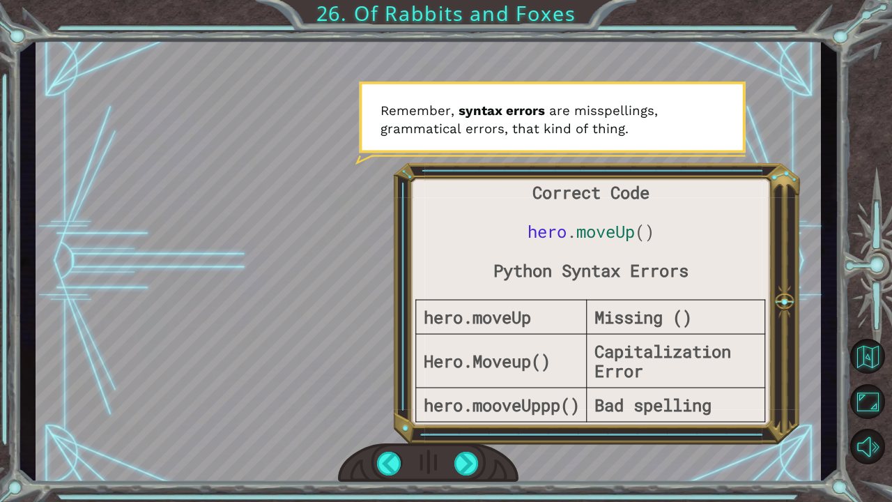
drag, startPoint x: 468, startPoint y: 464, endPoint x: 445, endPoint y: 468, distance: 24.1
click at [445, 392] on div at bounding box center [428, 463] width 180 height 40
click at [468, 392] on div at bounding box center [466, 464] width 25 height 24
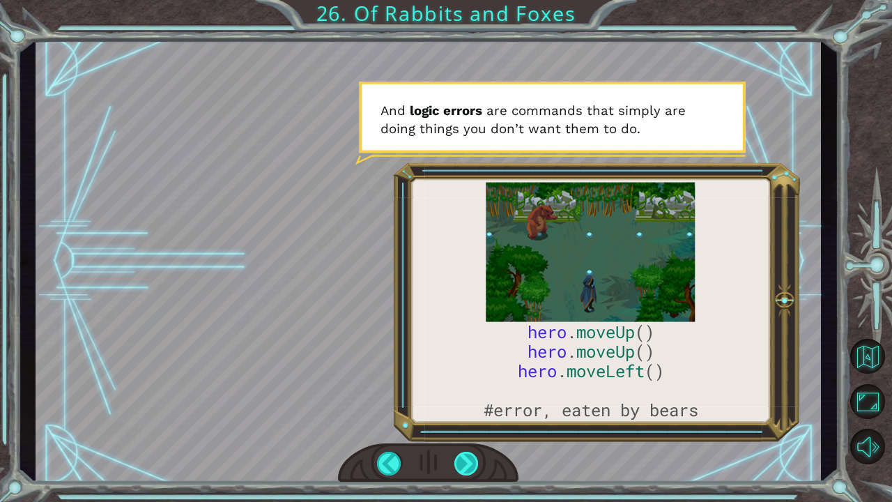
click at [476, 392] on div at bounding box center [466, 464] width 25 height 24
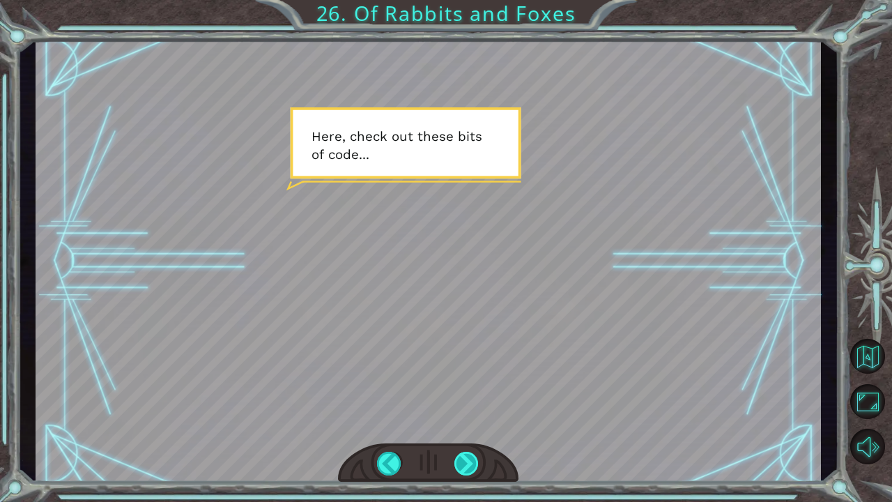
click at [474, 392] on div at bounding box center [466, 464] width 25 height 24
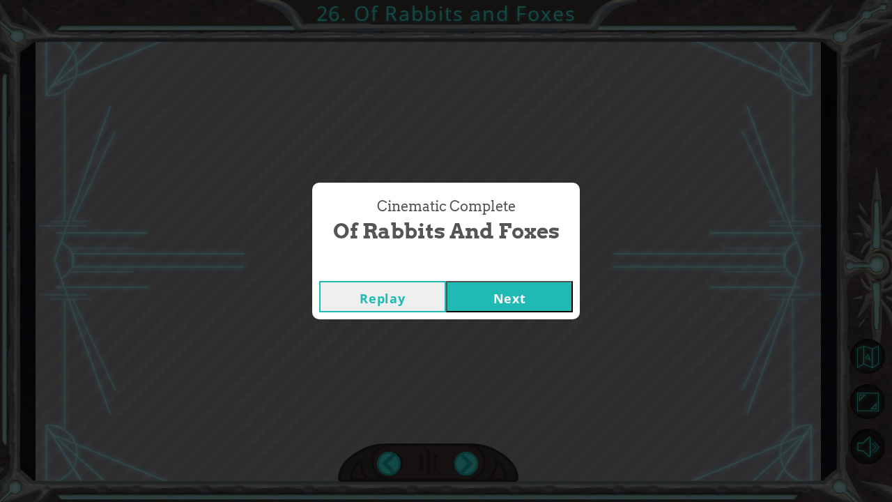
click at [506, 301] on button "Next" at bounding box center [509, 296] width 127 height 31
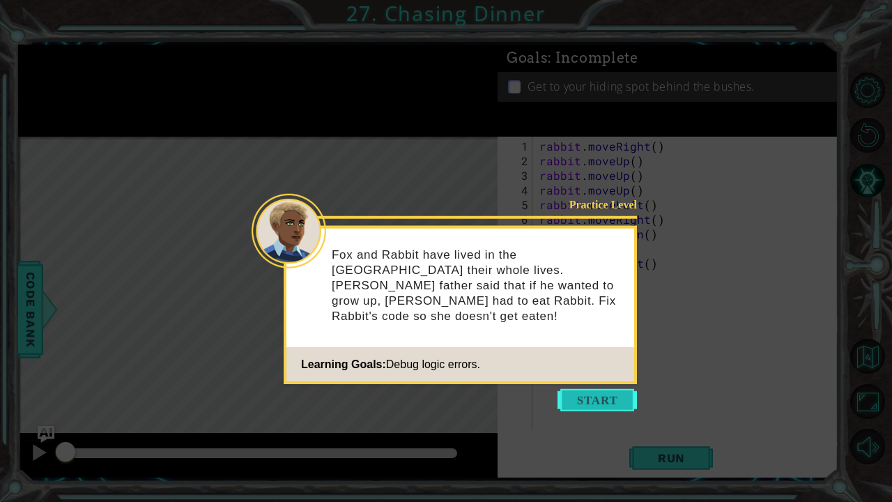
click at [571, 392] on button "Start" at bounding box center [596, 400] width 79 height 22
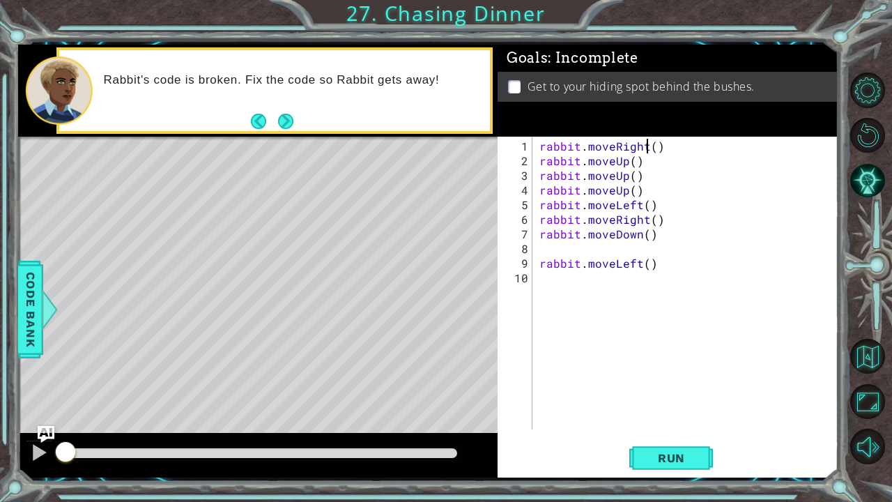
click at [649, 148] on div "rabbit . moveRight ( ) rabbit . moveUp ( ) rabbit . moveUp ( ) rabbit . moveUp …" at bounding box center [689, 300] width 305 height 322
click at [652, 148] on div "rabbit . moveRight ( ) rabbit . moveUp ( ) rabbit . moveUp ( ) rabbit . moveUp …" at bounding box center [689, 300] width 305 height 322
click at [631, 164] on div "rabbit . moveRight ( 2 ) rabbit . moveUp ( ) rabbit . moveUp ( ) rabbit . moveU…" at bounding box center [689, 300] width 305 height 322
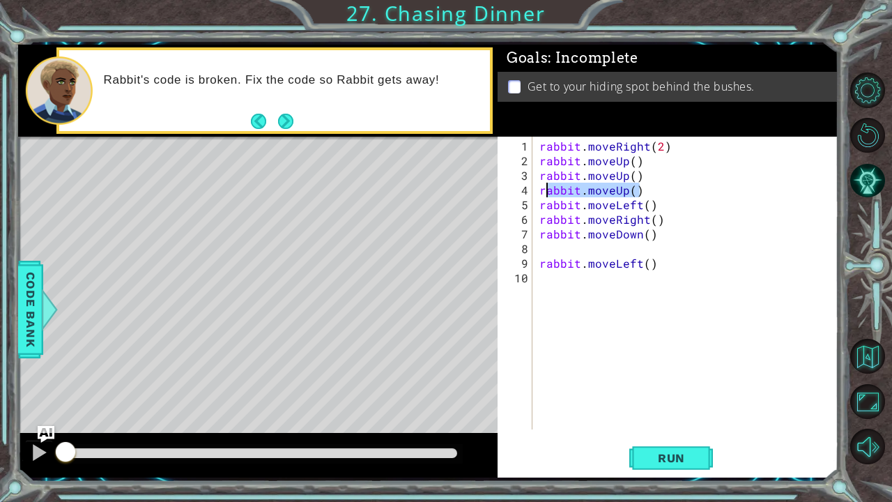
drag, startPoint x: 638, startPoint y: 192, endPoint x: 544, endPoint y: 192, distance: 94.1
click at [544, 192] on div "rabbit . moveRight ( 2 ) rabbit . moveUp ( ) rabbit . moveUp ( ) rabbit . moveU…" at bounding box center [689, 300] width 305 height 322
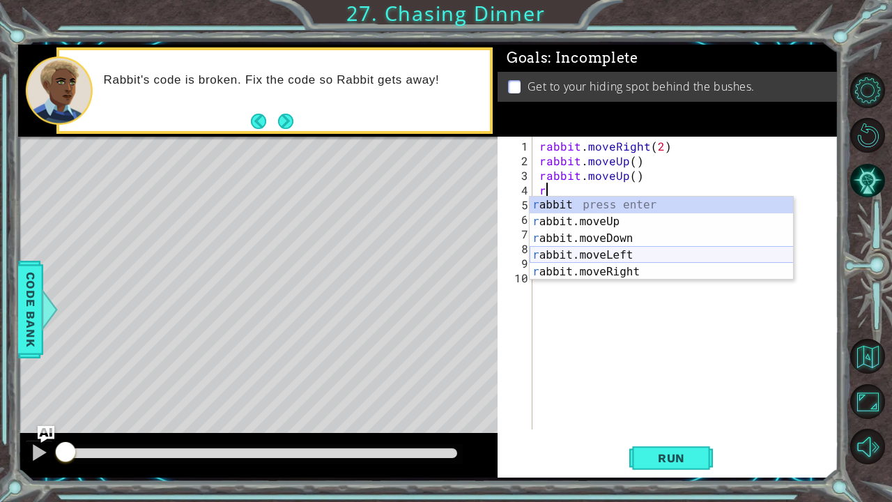
click at [632, 253] on div "r abbit press enter r abbit.moveUp press enter r abbit.moveDown press enter r a…" at bounding box center [662, 255] width 264 height 117
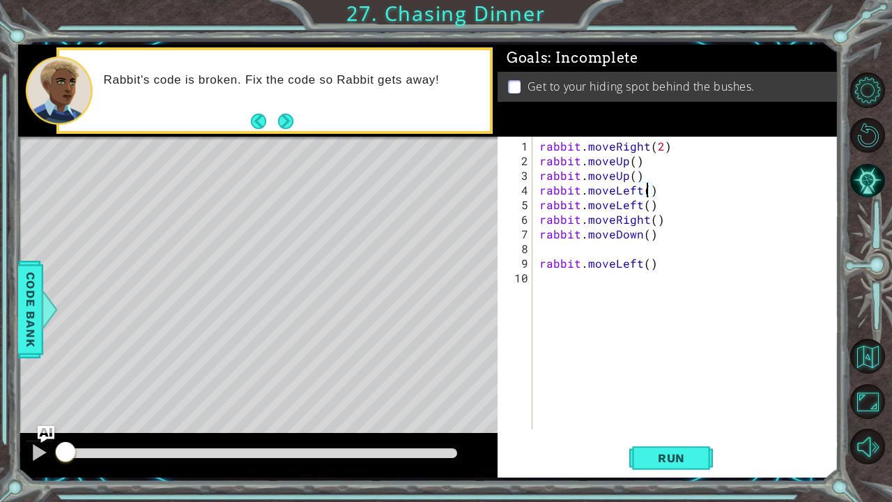
scroll to position [0, 7]
click at [639, 204] on div "rabbit . moveRight ( 2 ) rabbit . moveUp ( ) rabbit . moveUp ( ) rabbit . moveL…" at bounding box center [689, 300] width 305 height 322
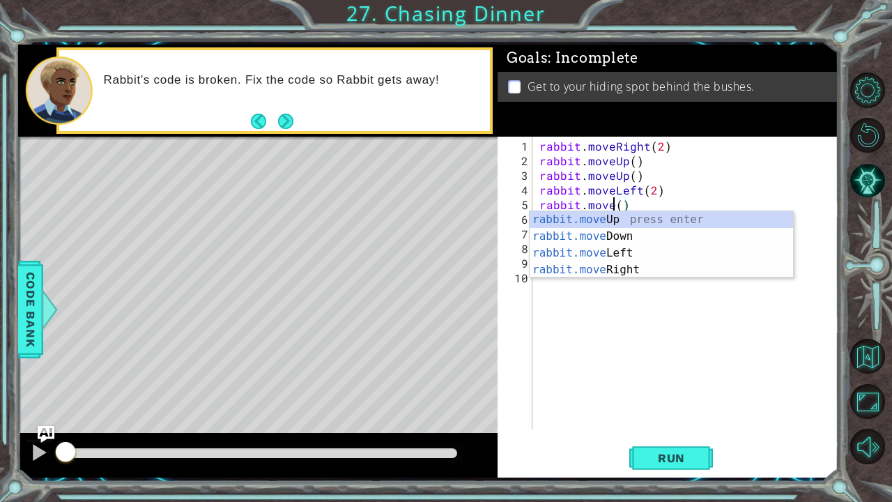
scroll to position [0, 4]
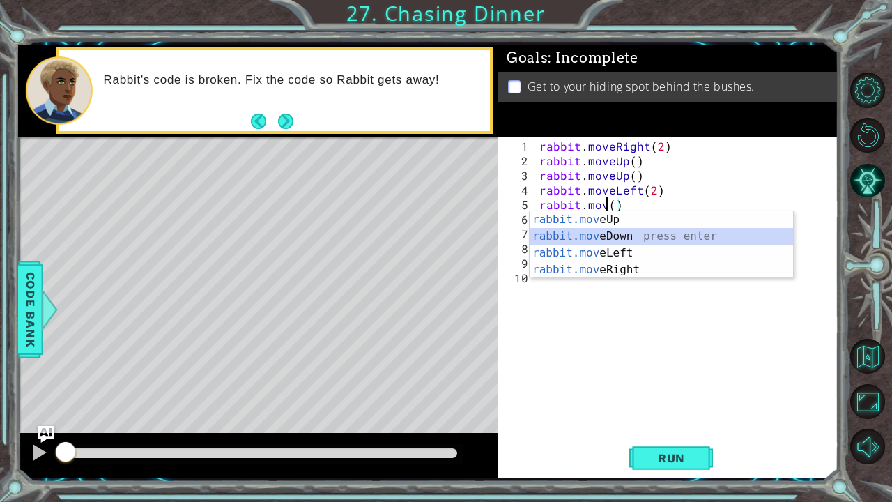
click at [642, 234] on div "rabbit.mov eUp press enter rabbit.mov eDown press enter rabbit.mov eLeft press …" at bounding box center [662, 261] width 264 height 100
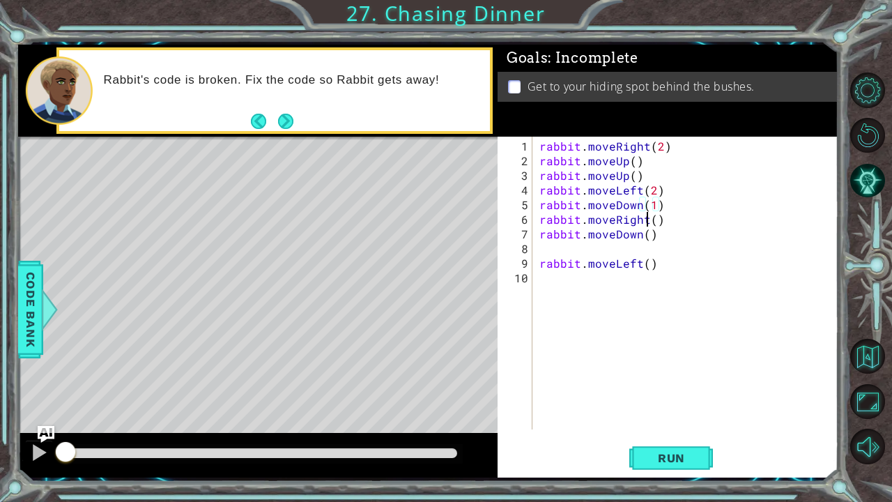
click at [646, 220] on div "rabbit . moveRight ( 2 ) rabbit . moveUp ( ) rabbit . moveUp ( ) rabbit . moveL…" at bounding box center [689, 300] width 305 height 322
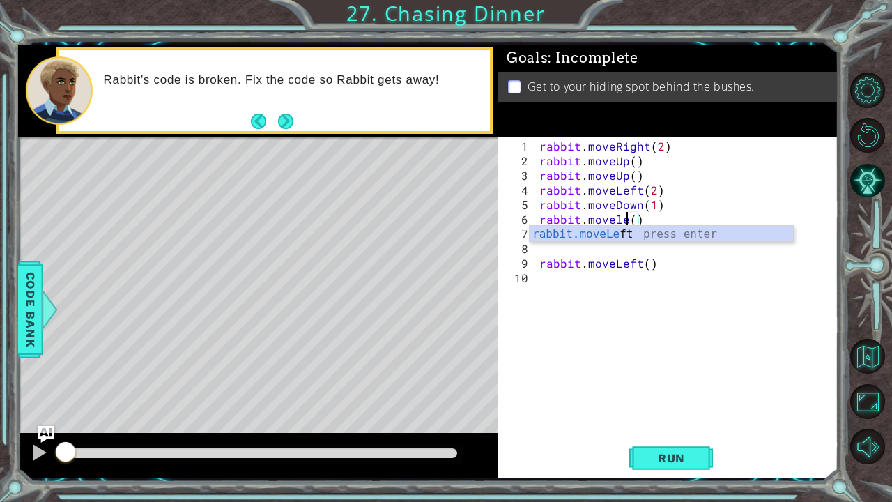
scroll to position [0, 6]
type textarea "rabbit.moveleft()"
click at [694, 327] on div "rabbit . moveRight ( 2 ) rabbit . moveUp ( ) rabbit . moveUp ( ) rabbit . moveL…" at bounding box center [689, 300] width 305 height 322
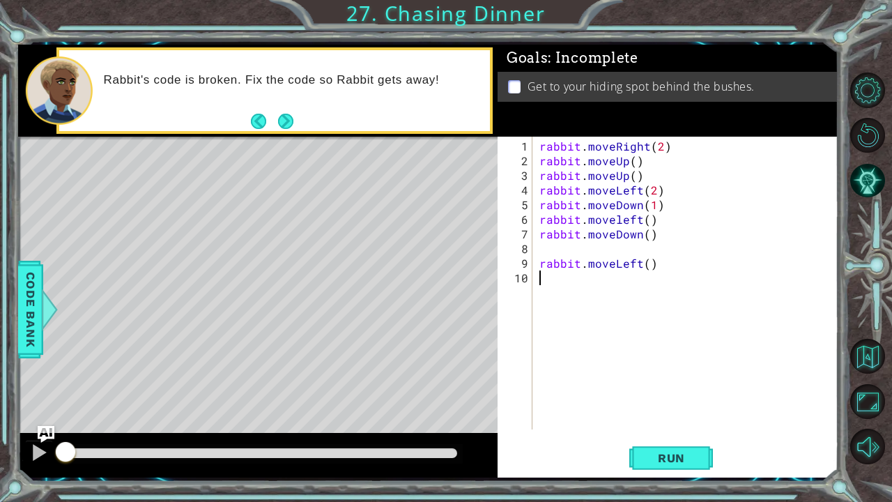
scroll to position [0, 0]
drag, startPoint x: 658, startPoint y: 237, endPoint x: 538, endPoint y: 234, distance: 119.9
click at [538, 234] on div "rabbit . moveRight ( 2 ) rabbit . moveUp ( ) rabbit . moveUp ( ) rabbit . moveL…" at bounding box center [689, 300] width 305 height 322
click at [538, 234] on div "rabbit . moveRight ( 2 ) rabbit . moveUp ( ) rabbit . moveUp ( ) rabbit . moveL…" at bounding box center [686, 283] width 298 height 293
click at [538, 234] on div "rabbit . moveRight ( 2 ) rabbit . moveUp ( ) rabbit . moveUp ( ) rabbit . moveL…" at bounding box center [689, 300] width 305 height 322
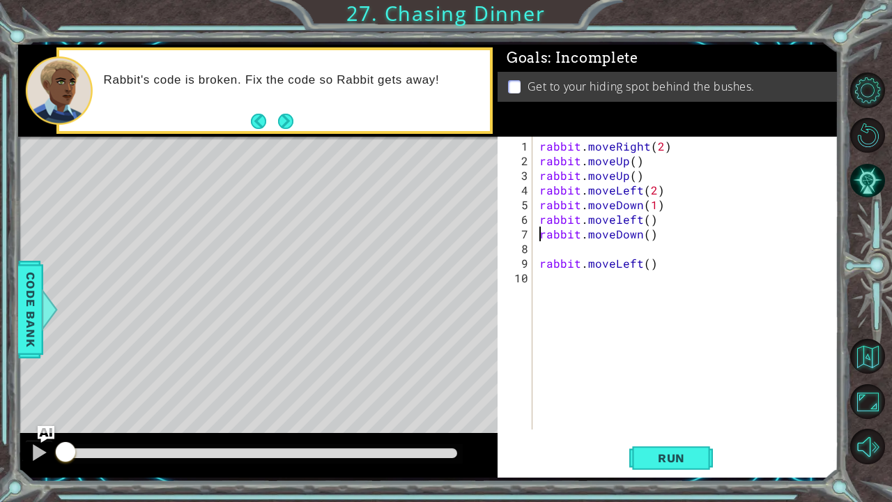
click at [538, 236] on div "rabbit . moveRight ( 2 ) rabbit . moveUp ( ) rabbit . moveUp ( ) rabbit . moveL…" at bounding box center [689, 300] width 305 height 322
type textarea "rabbit.moveDown()"
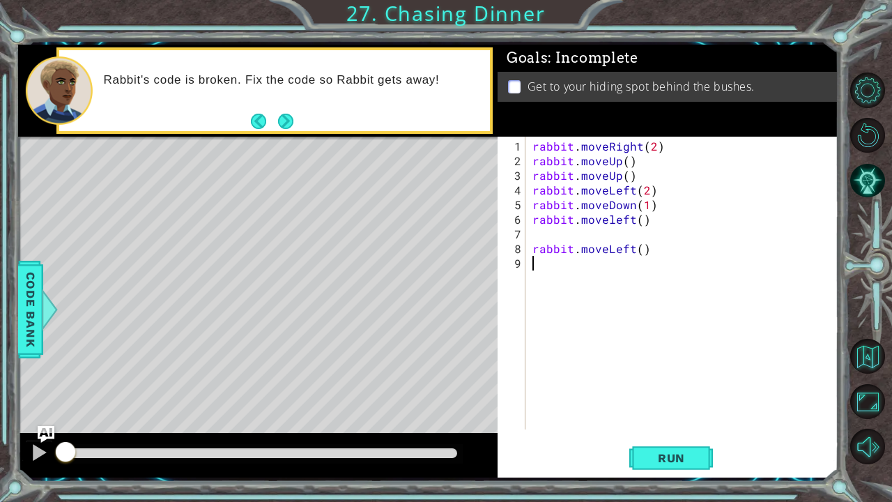
drag, startPoint x: 648, startPoint y: 256, endPoint x: 489, endPoint y: 290, distance: 162.5
click at [489, 290] on div "1 ההההההההההההההההההההההההההההההההההההההההההההההההההההההההההההההההההההההההההההה…" at bounding box center [428, 261] width 821 height 433
click at [651, 251] on div "rabbit . moveRight ( 2 ) rabbit . moveUp ( ) rabbit . moveUp ( ) rabbit . moveL…" at bounding box center [686, 300] width 312 height 322
drag, startPoint x: 636, startPoint y: 254, endPoint x: 585, endPoint y: 253, distance: 50.9
click at [585, 253] on div "rabbit . moveRight ( 2 ) rabbit . moveUp ( ) rabbit . moveUp ( ) rabbit . moveL…" at bounding box center [686, 300] width 312 height 322
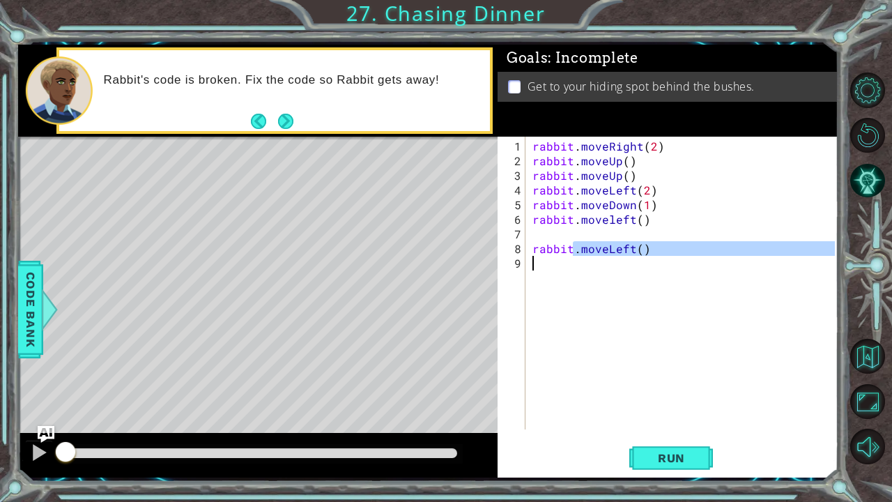
drag, startPoint x: 564, startPoint y: 253, endPoint x: 530, endPoint y: 251, distance: 34.2
click at [530, 251] on div "rabbit . moveRight ( 2 ) rabbit . moveUp ( ) rabbit . moveUp ( ) rabbit . moveL…" at bounding box center [686, 300] width 312 height 322
type textarea "rabbit.moveLeft()"
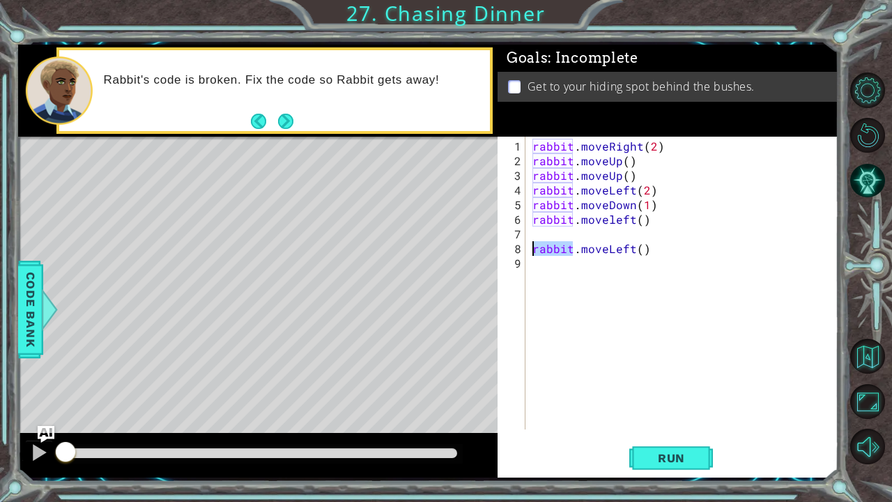
click at [530, 251] on div "rabbit . moveRight ( 2 ) rabbit . moveUp ( ) rabbit . moveUp ( ) rabbit . moveL…" at bounding box center [683, 283] width 306 height 293
drag, startPoint x: 646, startPoint y: 251, endPoint x: 532, endPoint y: 251, distance: 114.3
click at [532, 251] on div "rabbit . moveRight ( 2 ) rabbit . moveUp ( ) rabbit . moveUp ( ) rabbit . moveL…" at bounding box center [686, 300] width 312 height 322
click at [666, 392] on button "Run" at bounding box center [671, 457] width 84 height 34
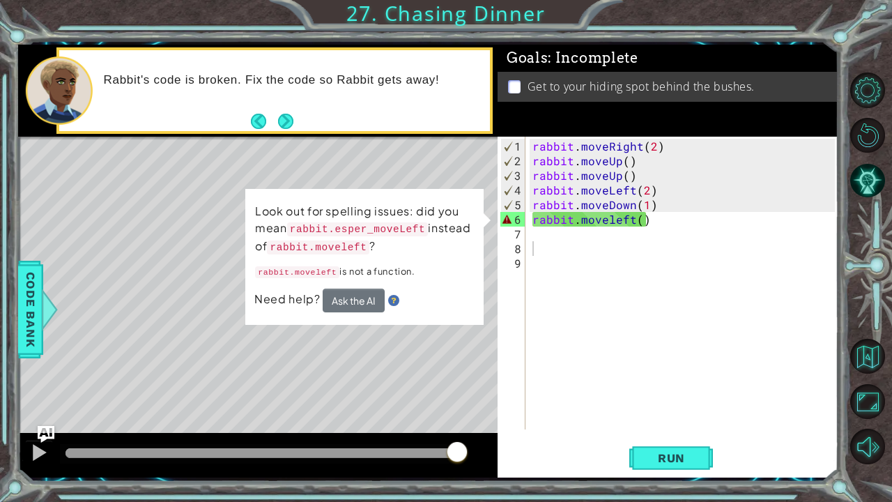
click at [459, 357] on div "Level Map" at bounding box center [340, 342] width 644 height 410
click at [662, 392] on span "Run" at bounding box center [671, 458] width 55 height 14
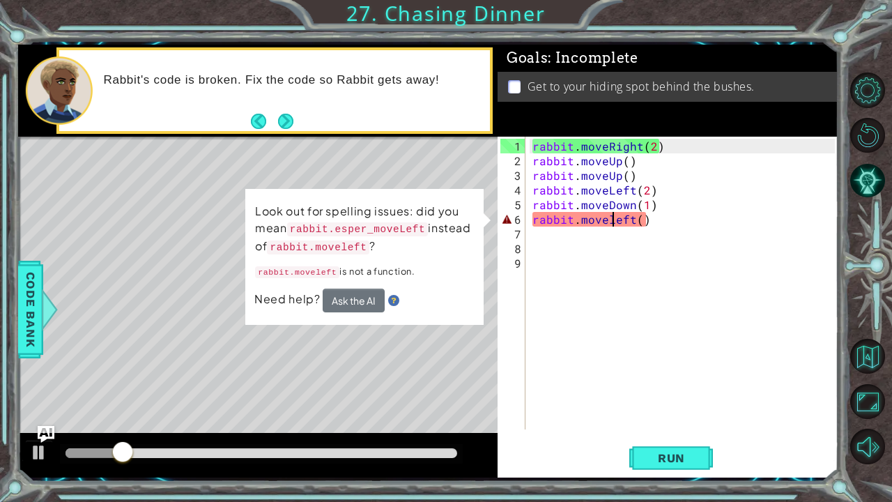
click at [612, 222] on div "rabbit . moveRight ( 2 ) rabbit . moveUp ( ) rabbit . moveUp ( ) rabbit . moveL…" at bounding box center [686, 300] width 312 height 322
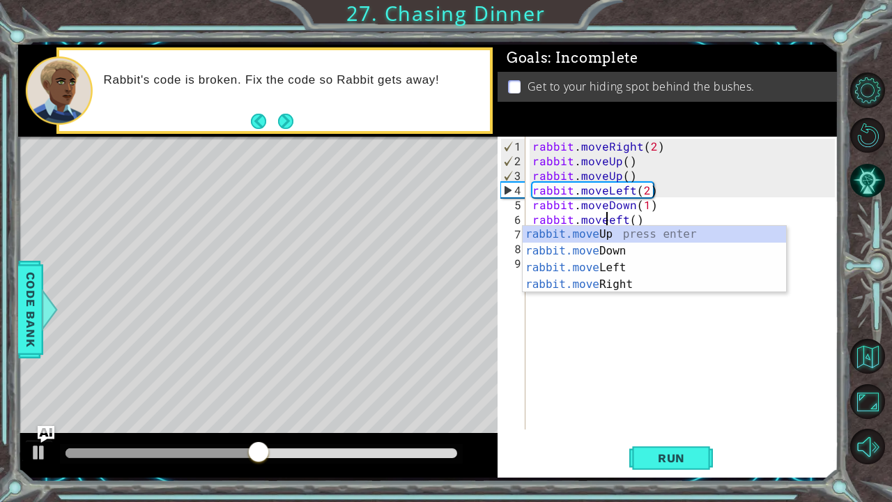
scroll to position [0, 4]
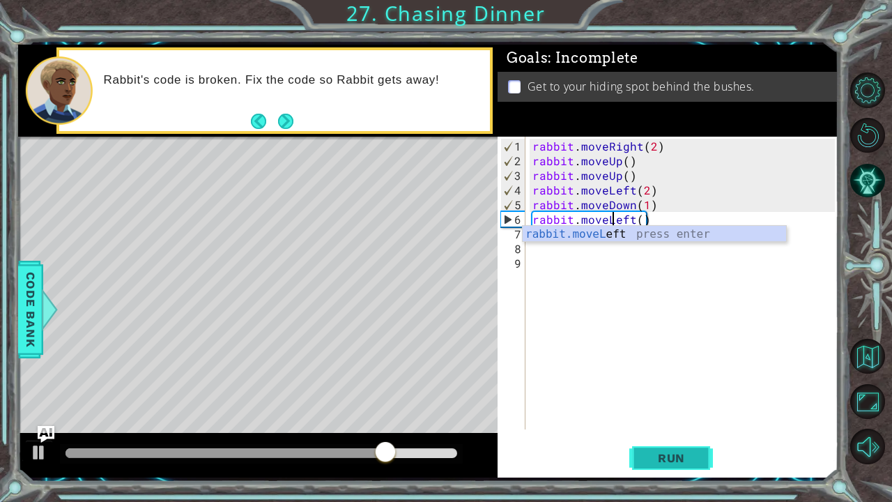
type textarea "rabbit.moveLeft()"
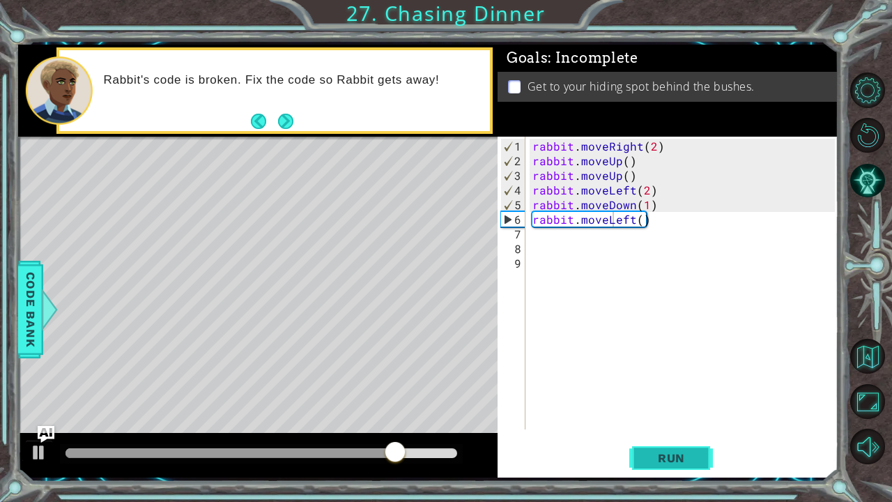
click at [658, 392] on span "Run" at bounding box center [671, 458] width 55 height 14
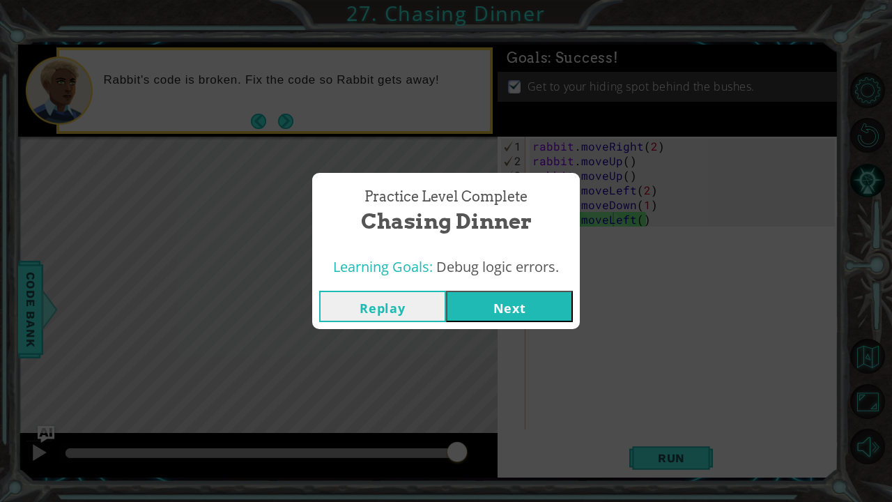
click at [499, 312] on button "Next" at bounding box center [509, 306] width 127 height 31
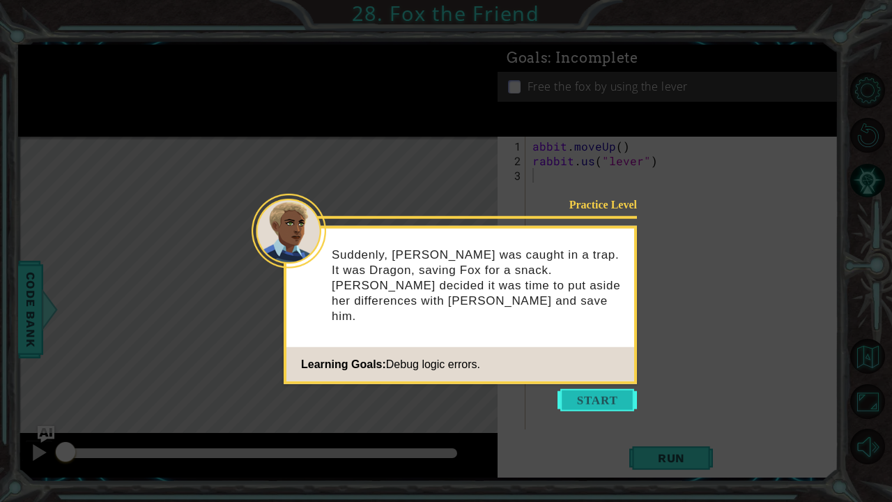
click at [588, 392] on button "Start" at bounding box center [596, 400] width 79 height 22
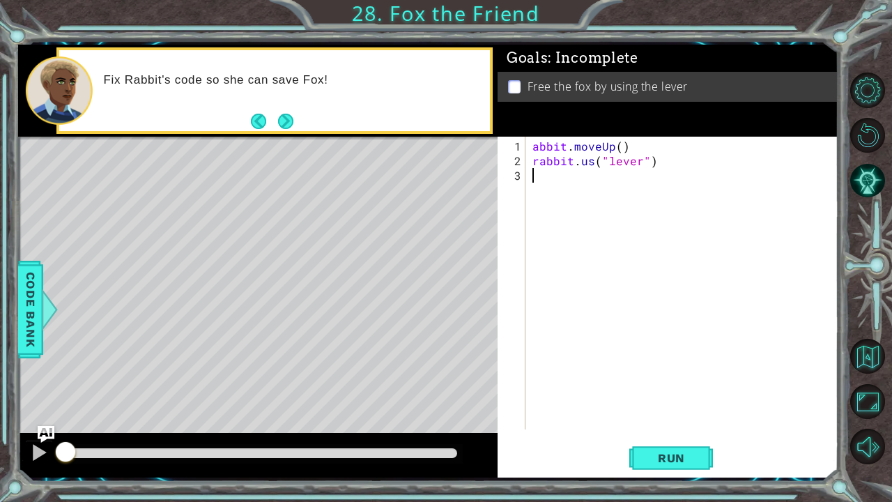
click at [592, 162] on div "abbit . moveUp ( ) rabbit . us ( "lever" )" at bounding box center [686, 300] width 312 height 322
click at [662, 392] on span "Run" at bounding box center [671, 458] width 55 height 14
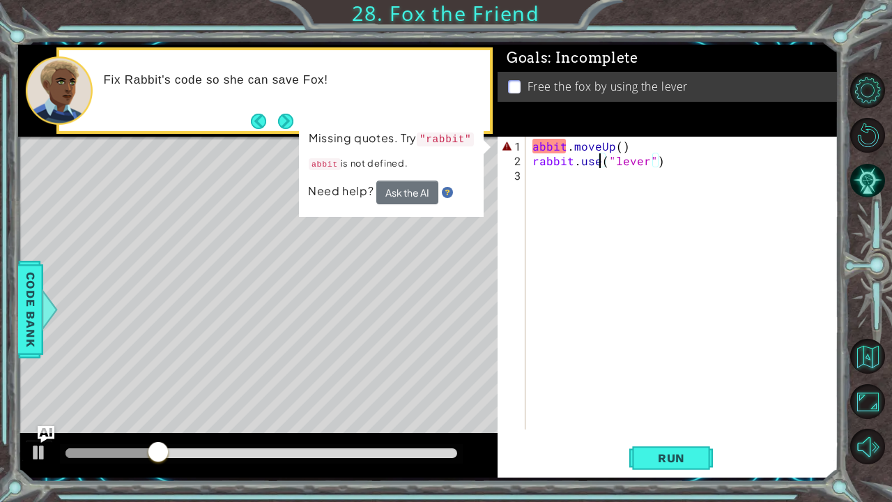
click at [537, 145] on div "abbit . moveUp ( ) rabbit . use ( "lever" )" at bounding box center [686, 300] width 312 height 322
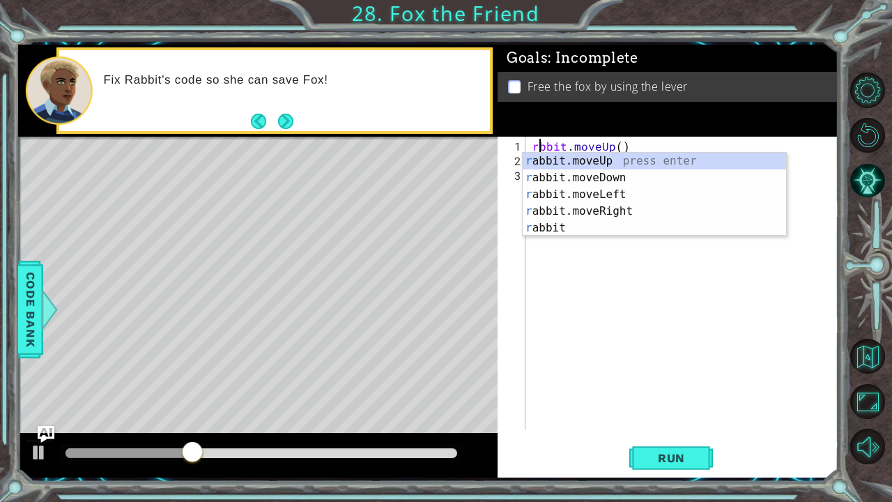
scroll to position [0, 1]
click at [549, 162] on div "ra bbit.moveUp press enter ra bbit.moveDown press enter ra bbit.moveLeft press …" at bounding box center [655, 211] width 264 height 117
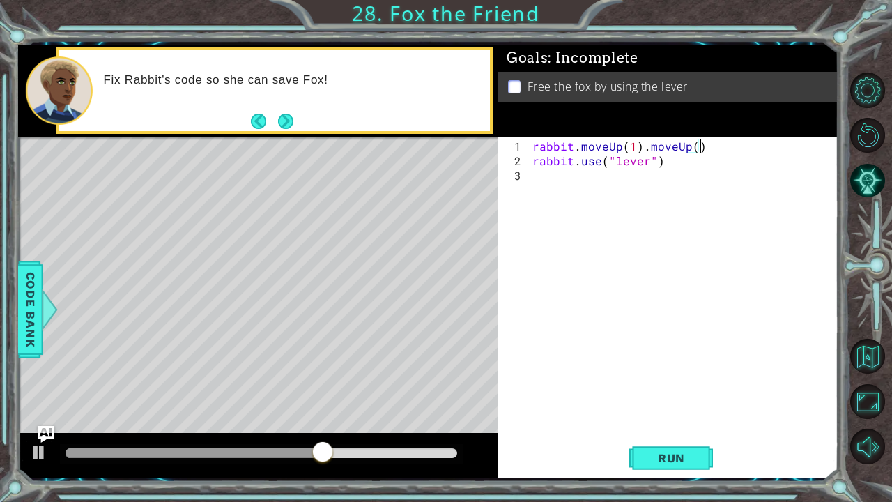
click at [705, 146] on div "rabbit . moveUp ( 1 ) . moveUp ( ) rabbit . use ( "lever" )" at bounding box center [686, 300] width 312 height 322
type textarea "rabbit.moveUp(1)"
click at [654, 392] on span "Run" at bounding box center [671, 458] width 55 height 14
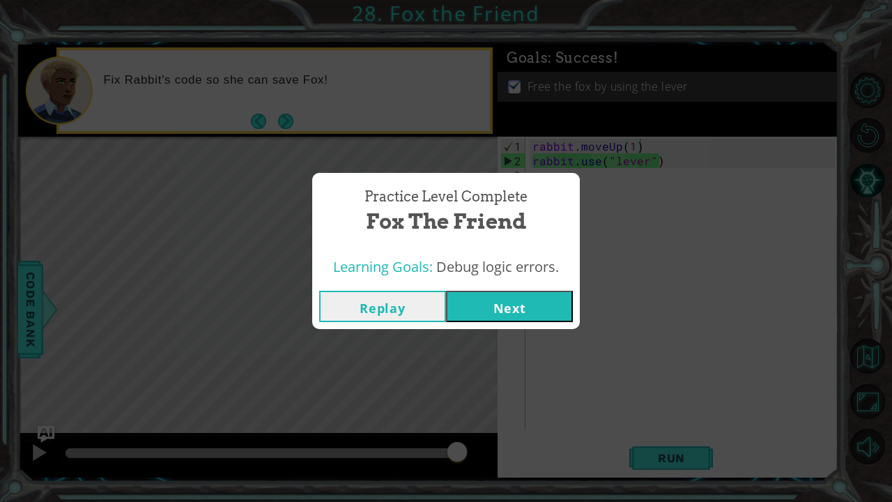
click at [489, 310] on button "Next" at bounding box center [509, 306] width 127 height 31
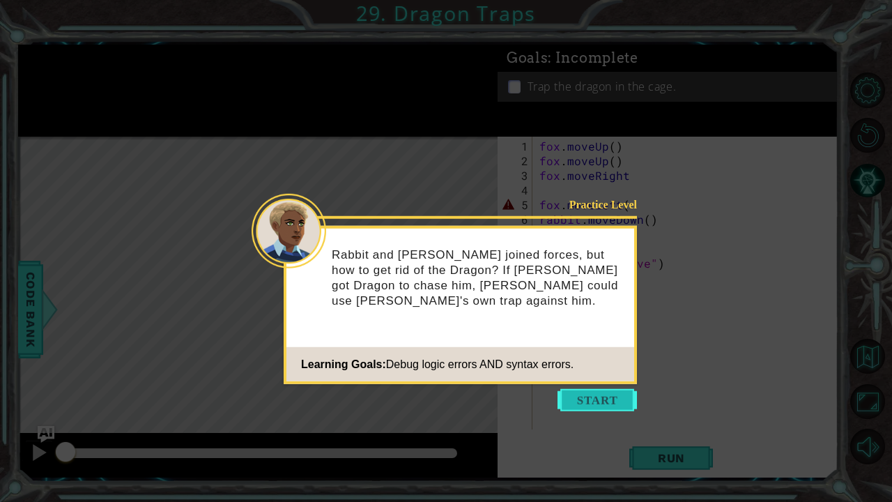
click at [591, 392] on button "Start" at bounding box center [596, 400] width 79 height 22
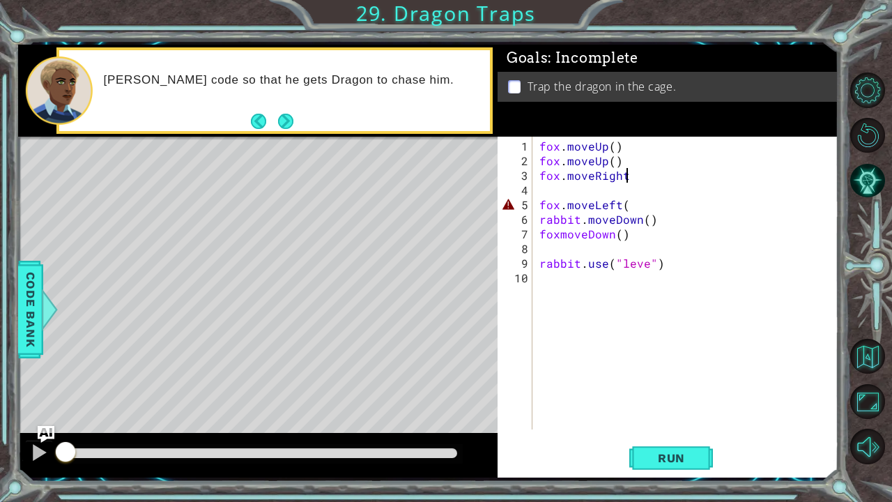
click at [631, 175] on div "fox . moveUp ( ) fox . moveUp ( ) fox . moveRight fox . moveLeft ( rabbit . mov…" at bounding box center [689, 300] width 305 height 322
click at [629, 208] on div "fox . moveUp ( ) fox . moveUp ( ) fox . moveRight ( ) fox . moveLeft ( rabbit .…" at bounding box center [689, 300] width 305 height 322
click at [647, 261] on div "fox . moveUp ( ) fox . moveUp ( ) fox . moveRight ( ) fox . moveLeft ( ) rabbit…" at bounding box center [689, 300] width 305 height 322
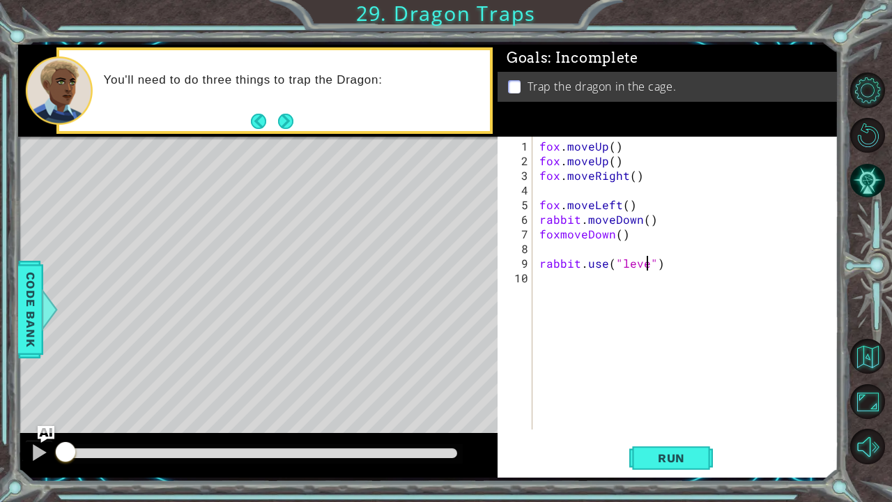
scroll to position [0, 7]
click at [668, 392] on span "Run" at bounding box center [671, 458] width 55 height 14
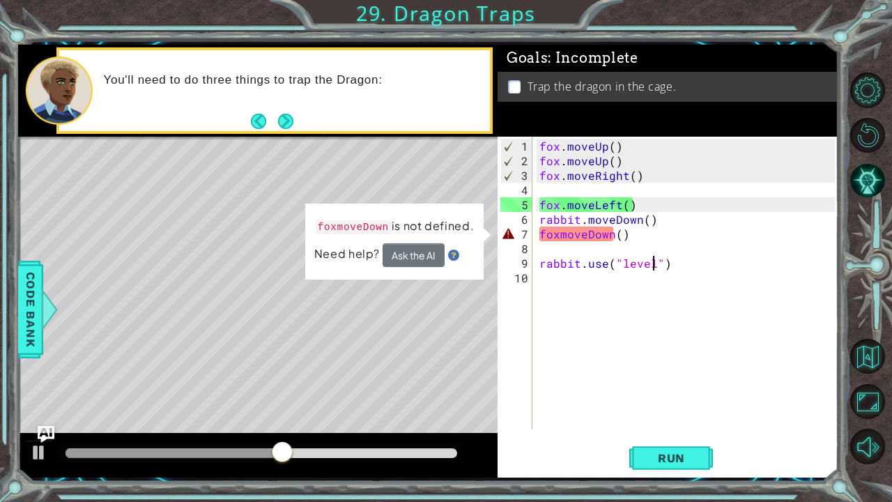
click at [557, 232] on div "fox . moveUp ( ) fox . moveUp ( ) fox . moveRight ( ) fox . moveLeft ( ) rabbit…" at bounding box center [689, 300] width 305 height 322
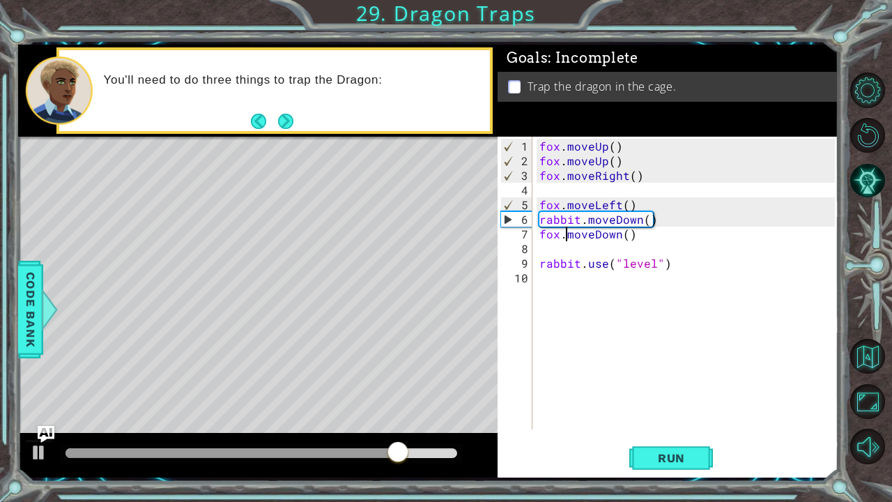
scroll to position [0, 1]
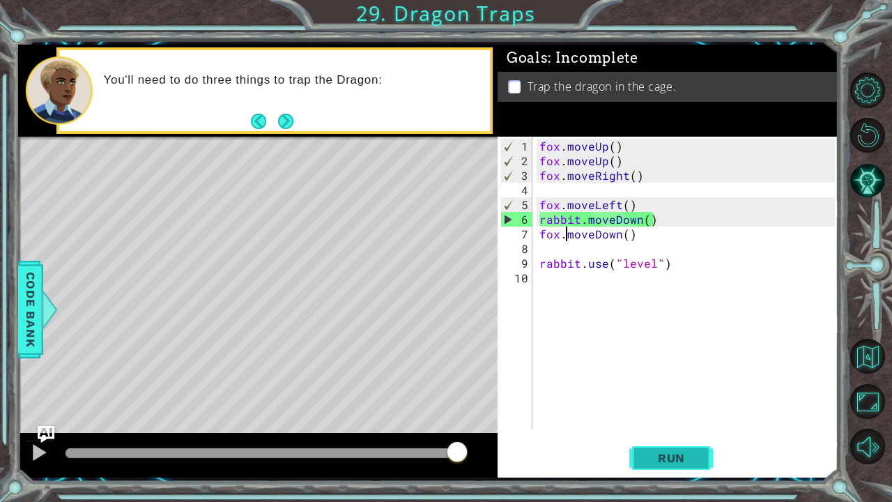
type textarea "fox.moveDown()"
click at [659, 392] on button "Run" at bounding box center [671, 457] width 84 height 34
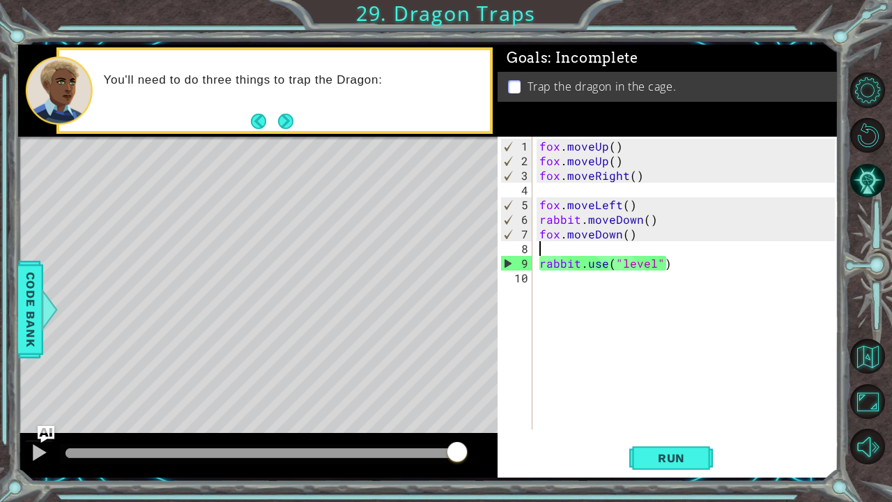
click at [538, 249] on div "fox . moveUp ( ) fox . moveUp ( ) fox . moveRight ( ) fox . moveLeft ( ) rabbit…" at bounding box center [689, 300] width 305 height 322
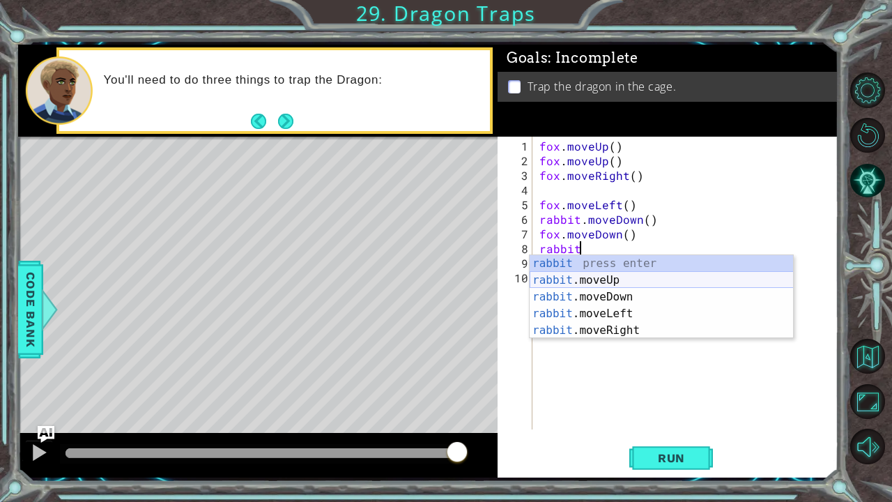
click at [601, 278] on div "rabbit press enter rabbit .moveUp press enter rabbit .moveDown press enter rabb…" at bounding box center [662, 313] width 264 height 117
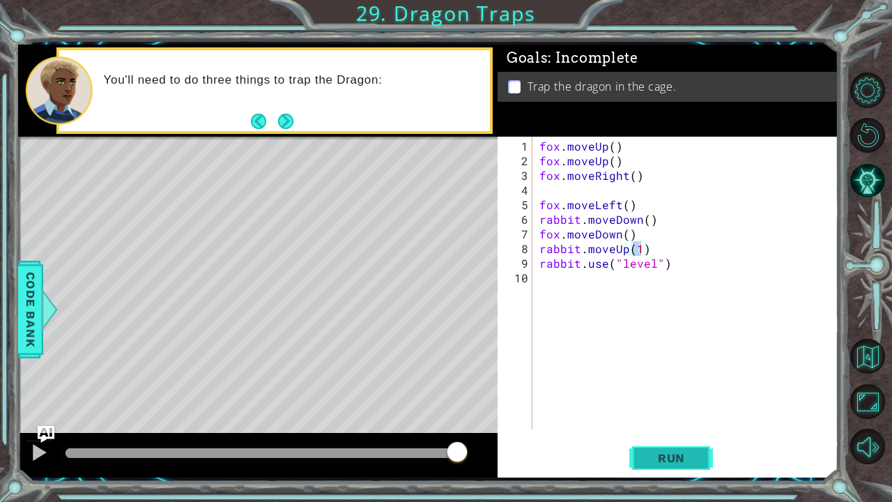
click at [659, 392] on span "Run" at bounding box center [671, 458] width 55 height 14
click at [654, 392] on span "Run" at bounding box center [671, 458] width 55 height 14
click at [685, 392] on span "Run" at bounding box center [671, 458] width 55 height 14
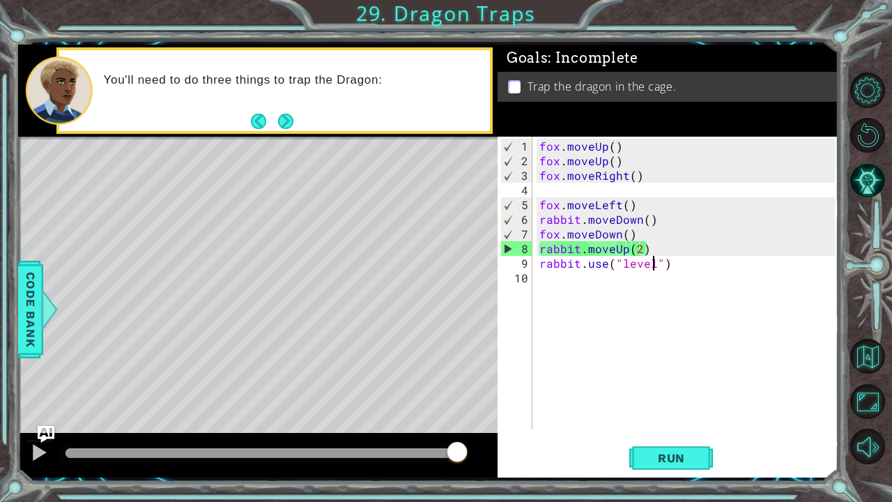
click at [651, 265] on div "fox . moveUp ( ) fox . moveUp ( ) fox . moveRight ( ) fox . moveLeft ( ) rabbit…" at bounding box center [689, 300] width 305 height 322
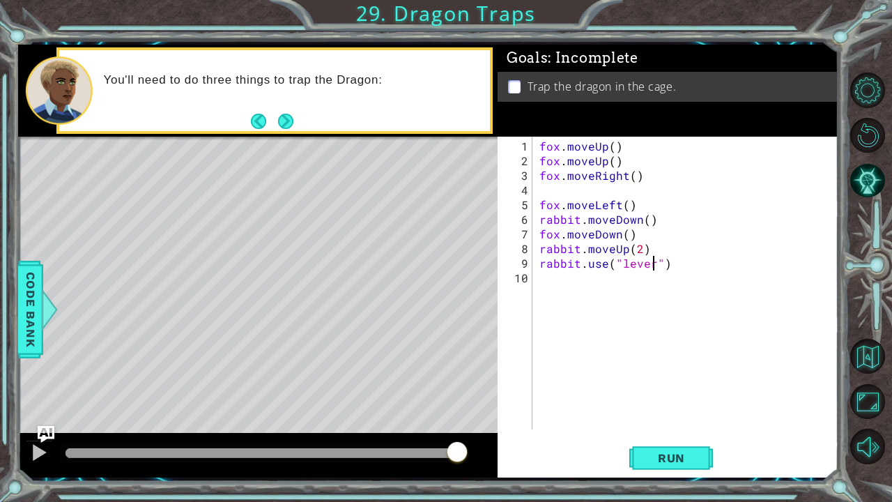
scroll to position [0, 7]
click at [644, 392] on span "Run" at bounding box center [671, 458] width 55 height 14
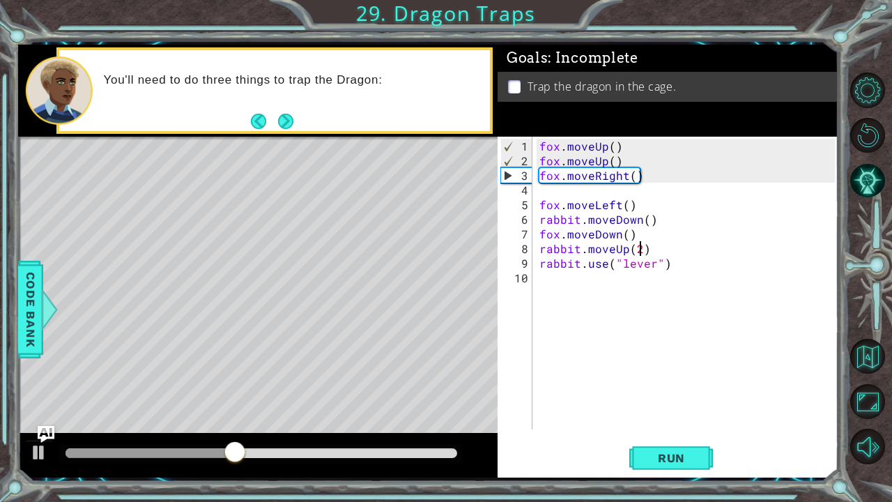
click at [638, 249] on div "fox . moveUp ( ) fox . moveUp ( ) fox . moveRight ( ) fox . moveLeft ( ) rabbit…" at bounding box center [689, 300] width 305 height 322
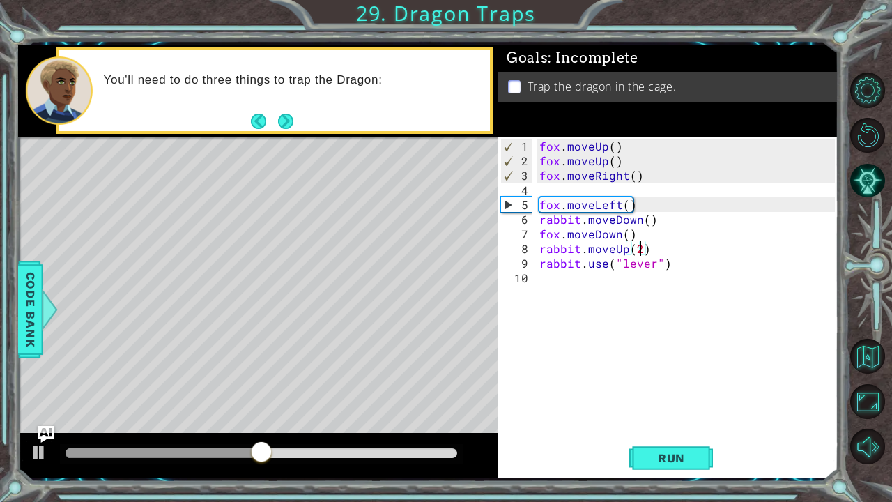
type textarea "rabbit.moveUp()"
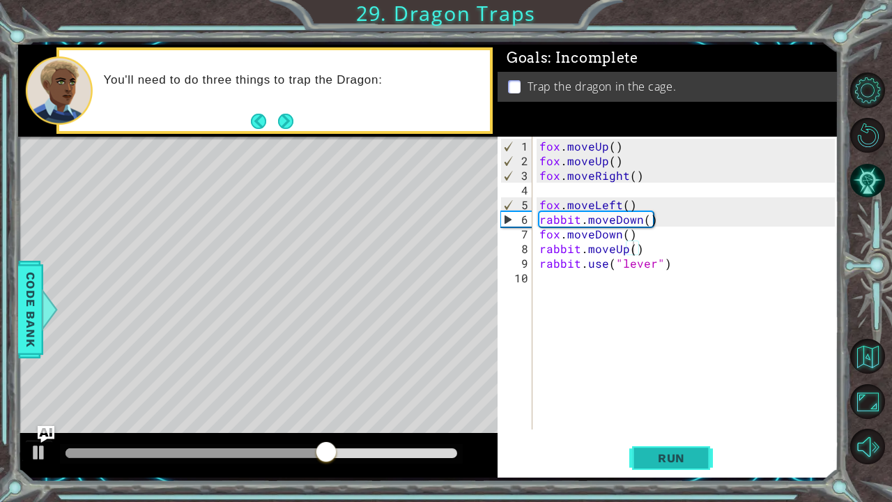
click at [648, 392] on button "Run" at bounding box center [671, 457] width 84 height 34
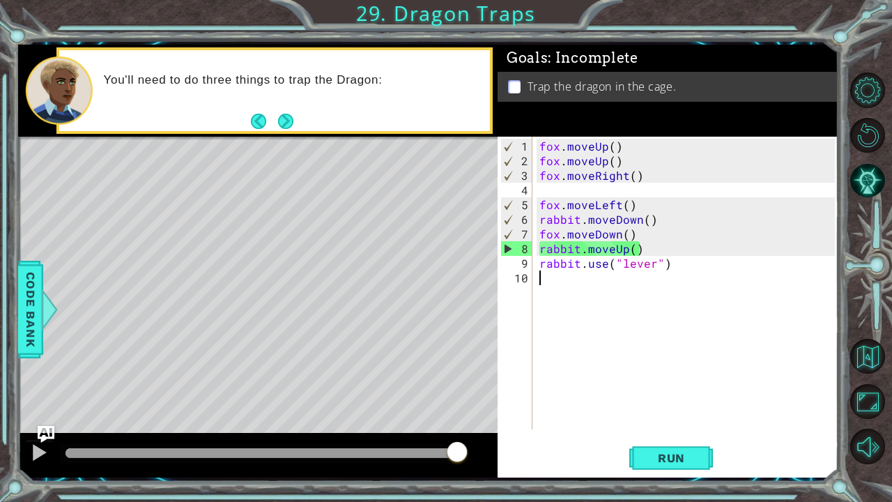
click at [537, 280] on div "fox . moveUp ( ) fox . moveUp ( ) fox . moveRight ( ) fox . moveLeft ( ) rabbit…" at bounding box center [689, 300] width 305 height 322
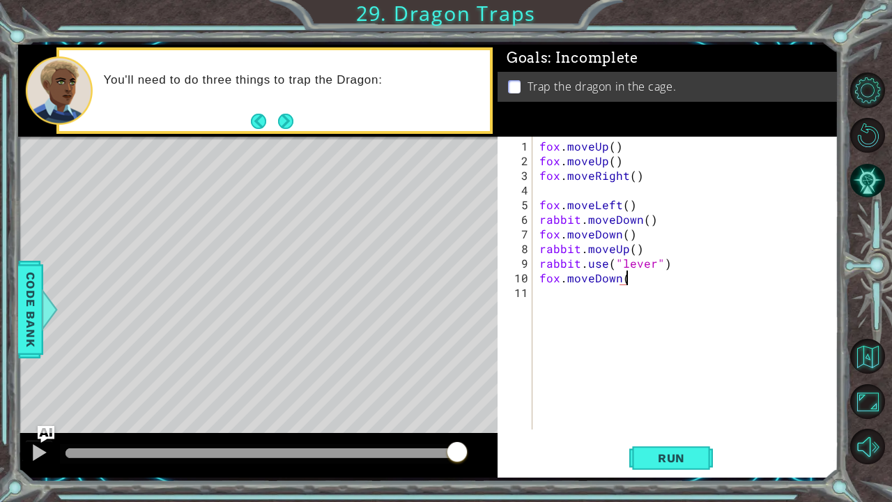
scroll to position [0, 5]
type textarea "fox.moveDown()"
click at [535, 291] on div "fox.moveDown() 1 2 3 4 5 6 7 8 9 10 11 fox . moveUp ( ) fox . moveUp ( ) fox . …" at bounding box center [666, 283] width 337 height 293
click at [549, 295] on div "fox . moveUp ( ) fox . moveUp ( ) fox . moveRight ( ) fox . moveLeft ( ) rabbit…" at bounding box center [689, 300] width 305 height 322
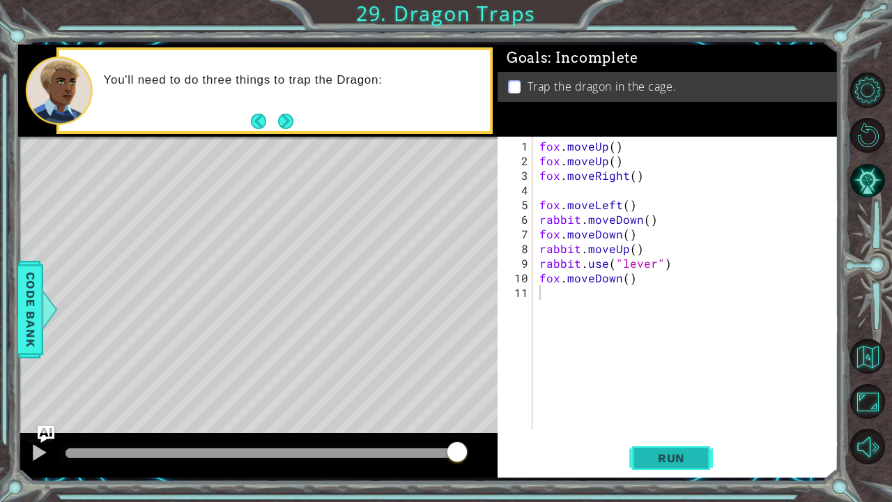
click at [663, 392] on span "Run" at bounding box center [671, 458] width 55 height 14
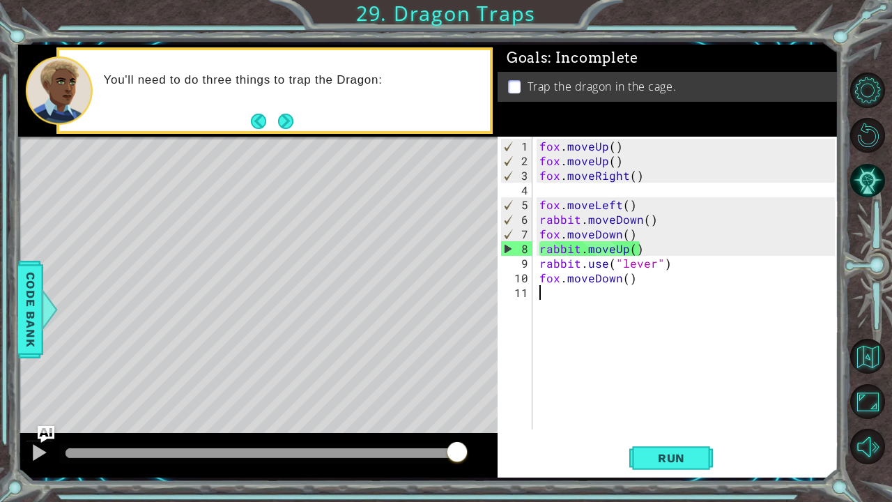
type textarea "f"
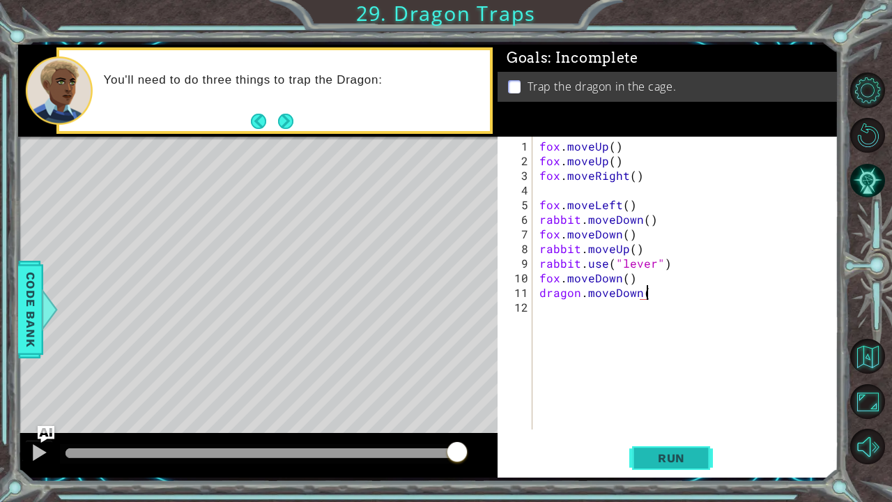
scroll to position [0, 6]
click at [668, 392] on span "Run" at bounding box center [671, 458] width 55 height 14
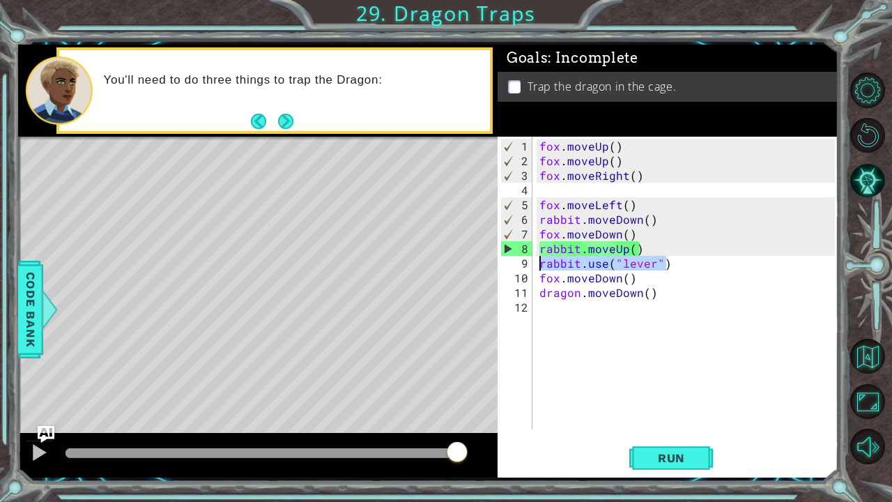
drag, startPoint x: 669, startPoint y: 266, endPoint x: 538, endPoint y: 265, distance: 131.0
click at [538, 265] on div "fox . moveUp ( ) fox . moveUp ( ) fox . moveRight ( ) fox . moveLeft ( ) rabbit…" at bounding box center [689, 300] width 305 height 322
type textarea "rabbit.use("lever")"
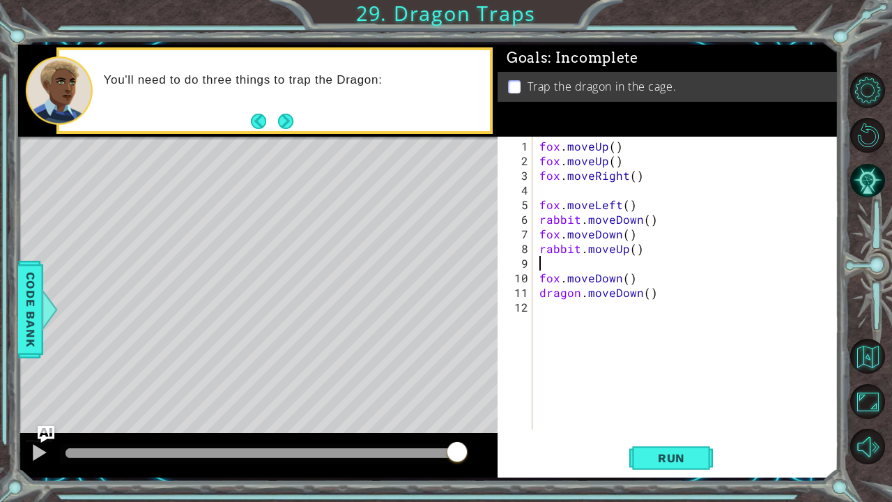
click at [542, 309] on div "fox . moveUp ( ) fox . moveUp ( ) fox . moveRight ( ) fox . moveLeft ( ) rabbit…" at bounding box center [689, 300] width 305 height 322
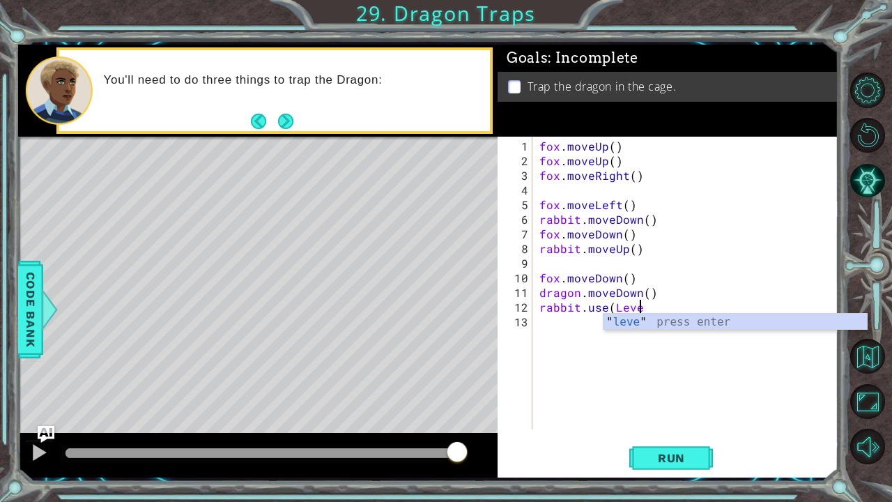
scroll to position [0, 6]
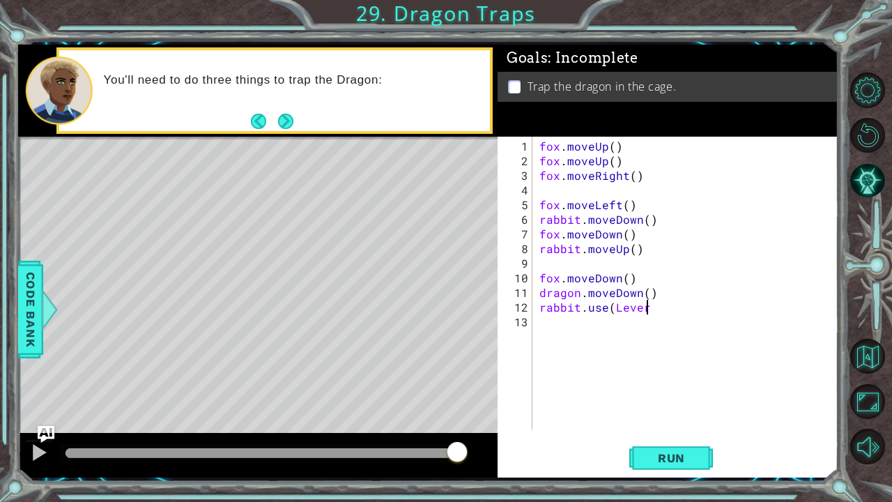
type textarea "rabbit.use(Lever)"
click at [663, 392] on span "Run" at bounding box center [671, 458] width 55 height 14
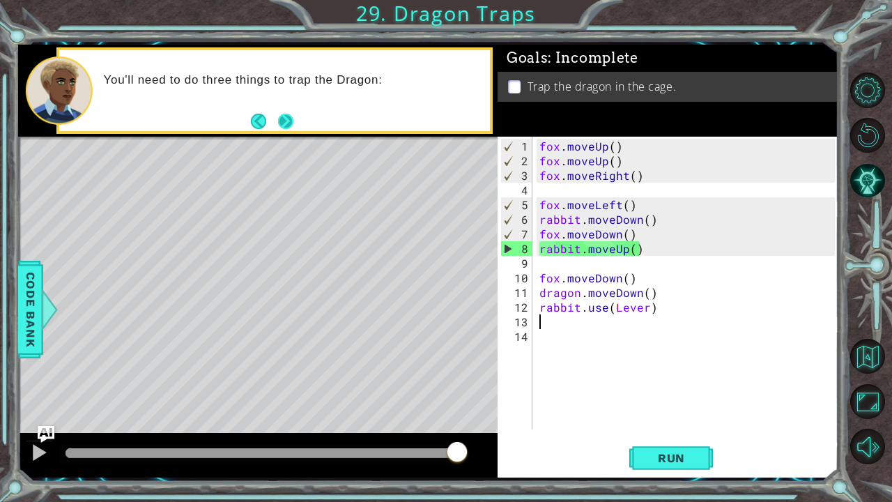
click at [289, 118] on button "Next" at bounding box center [285, 121] width 15 height 15
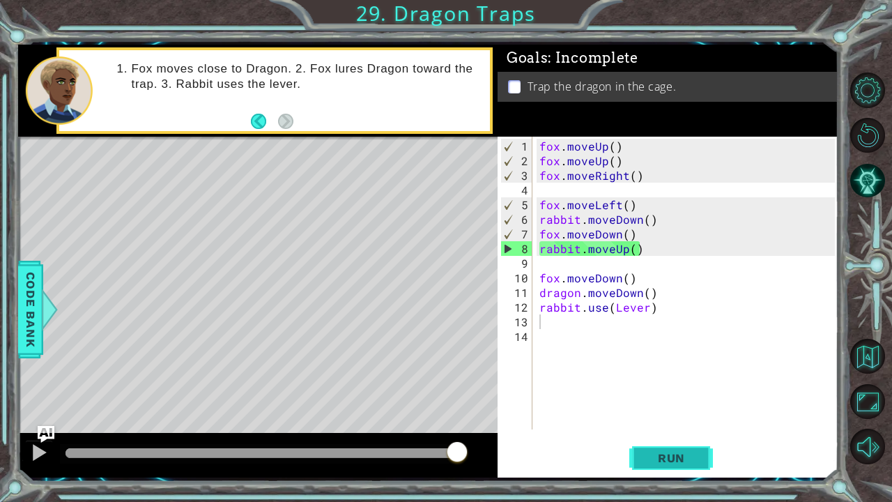
click at [636, 392] on button "Run" at bounding box center [671, 457] width 84 height 34
click at [624, 264] on div "fox . moveUp ( ) fox . moveUp ( ) fox . moveRight ( ) fox . moveLeft ( ) rabbit…" at bounding box center [689, 300] width 305 height 322
type textarea "rabbit.moveUp()"
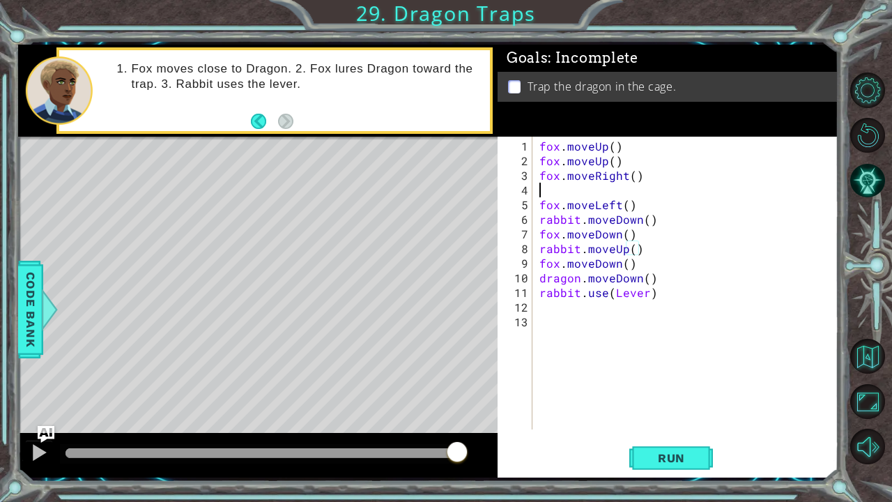
click at [549, 188] on div "fox . moveUp ( ) fox . moveUp ( ) fox . moveRight ( ) fox . moveLeft ( ) rabbit…" at bounding box center [689, 300] width 305 height 322
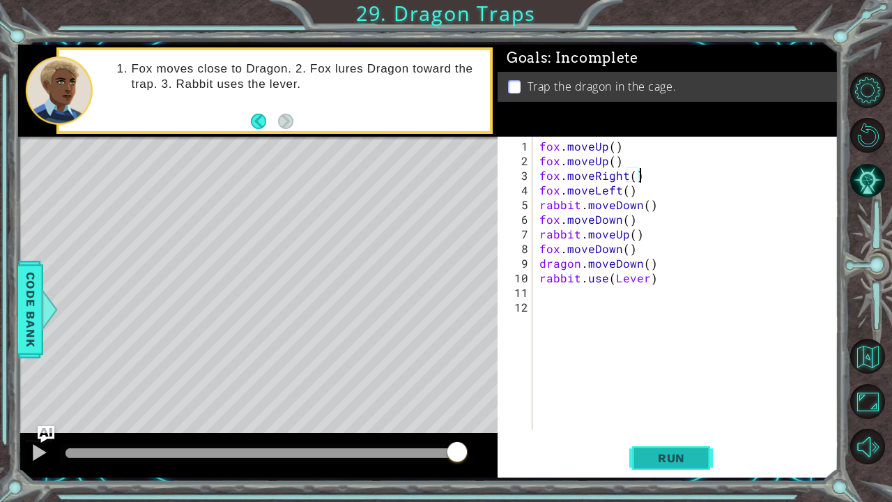
click at [649, 392] on button "Run" at bounding box center [671, 457] width 84 height 34
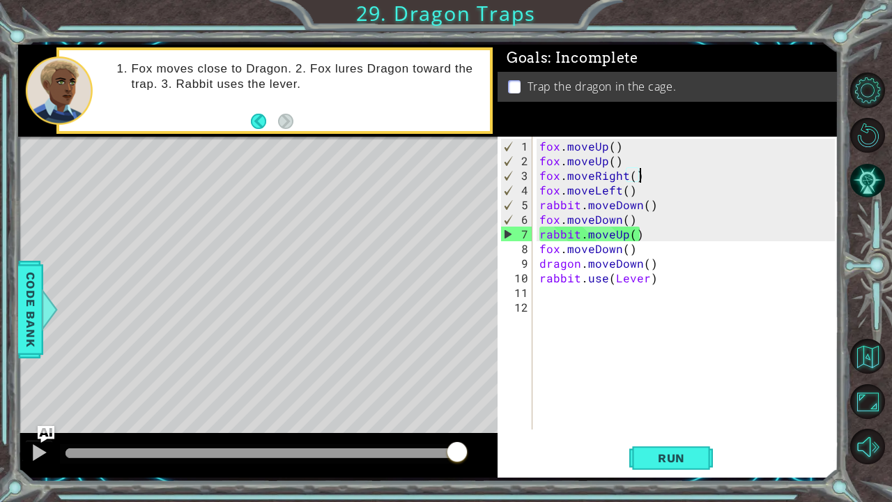
click at [644, 238] on div "fox . moveUp ( ) fox . moveUp ( ) fox . moveRight ( ) fox . moveLeft ( ) rabbit…" at bounding box center [689, 300] width 305 height 322
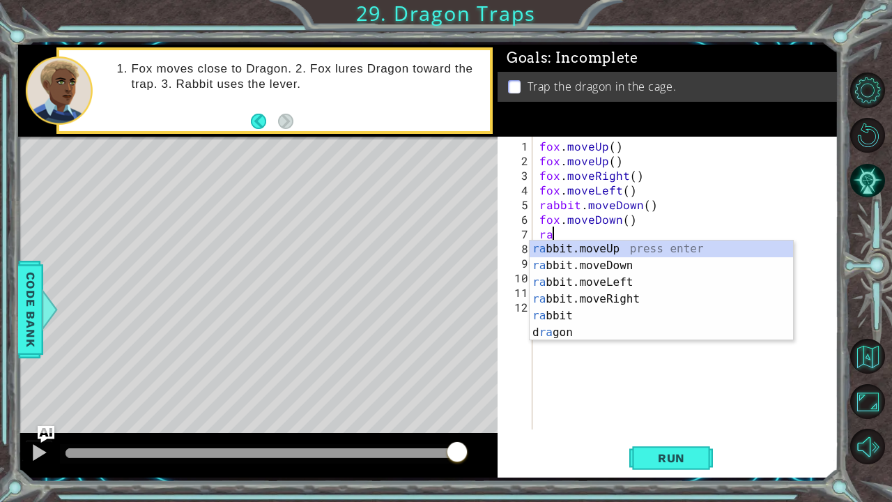
type textarea "r"
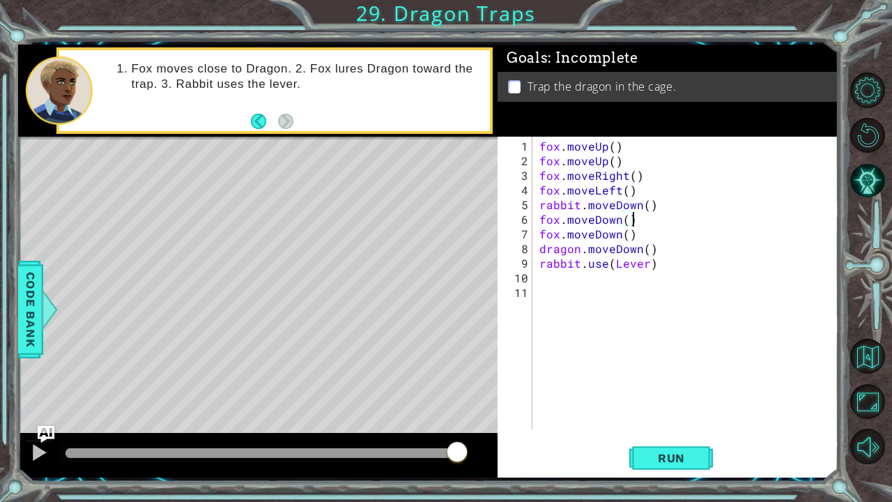
click at [655, 268] on div "fox . moveUp ( ) fox . moveUp ( ) fox . moveRight ( ) fox . moveLeft ( ) rabbit…" at bounding box center [689, 300] width 305 height 322
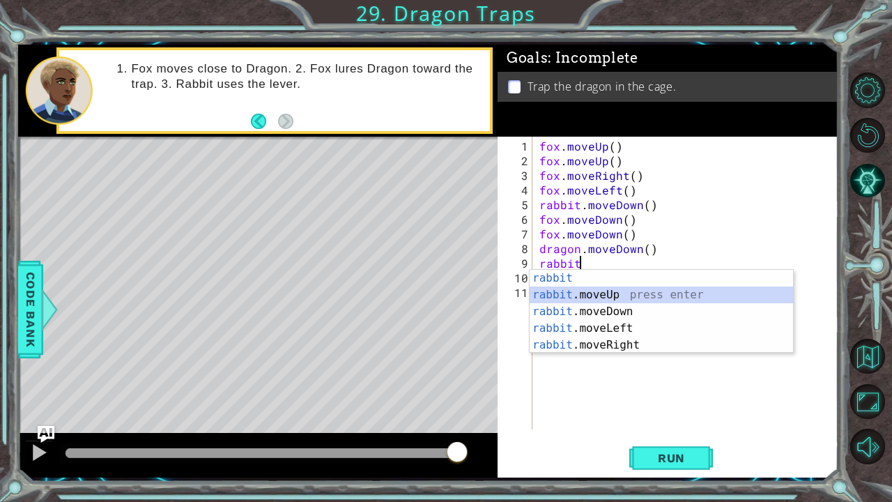
click at [608, 295] on div "rabbit press enter rabbit .moveUp press enter rabbit .moveDown press enter rabb…" at bounding box center [662, 328] width 264 height 117
type textarea "rabbit.moveUp(1)"
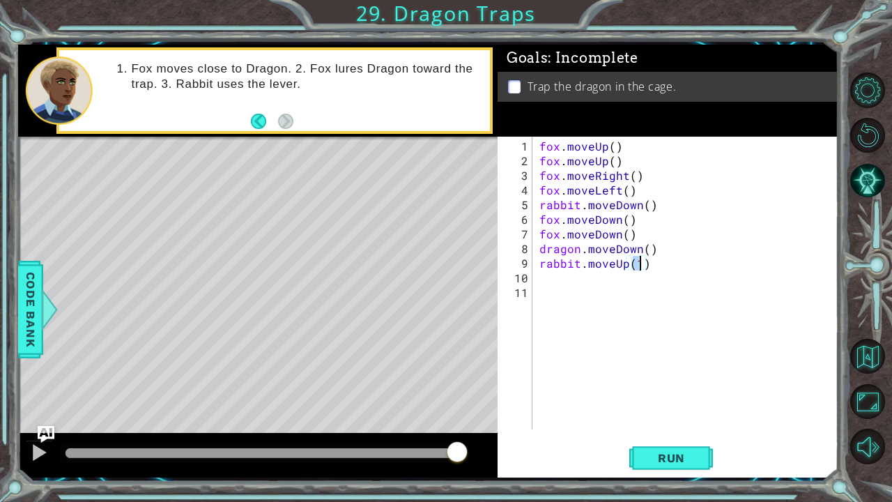
click at [534, 277] on div "rabbit.moveUp(1) 1 2 3 4 5 6 7 8 9 10 11 fox . moveUp ( ) fox . moveUp ( ) fox …" at bounding box center [666, 283] width 337 height 293
click at [546, 279] on div "fox . moveUp ( ) fox . moveUp ( ) fox . moveRight ( ) fox . moveLeft ( ) rabbit…" at bounding box center [689, 300] width 305 height 322
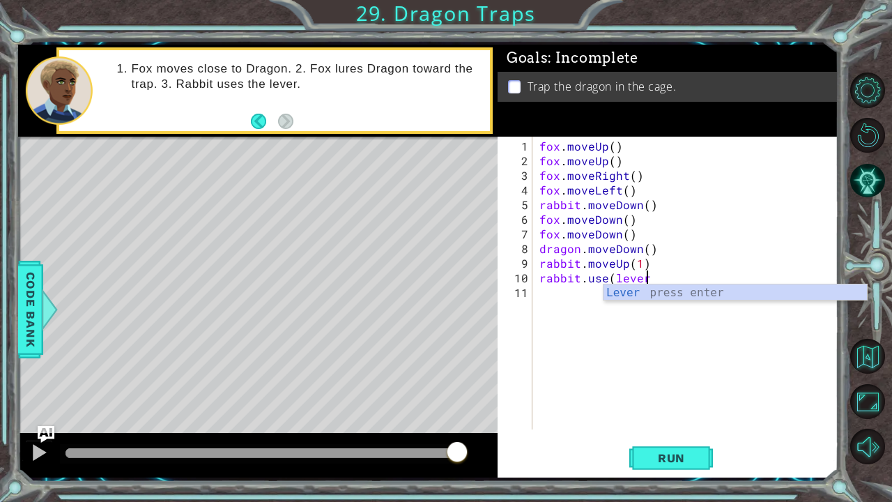
scroll to position [0, 6]
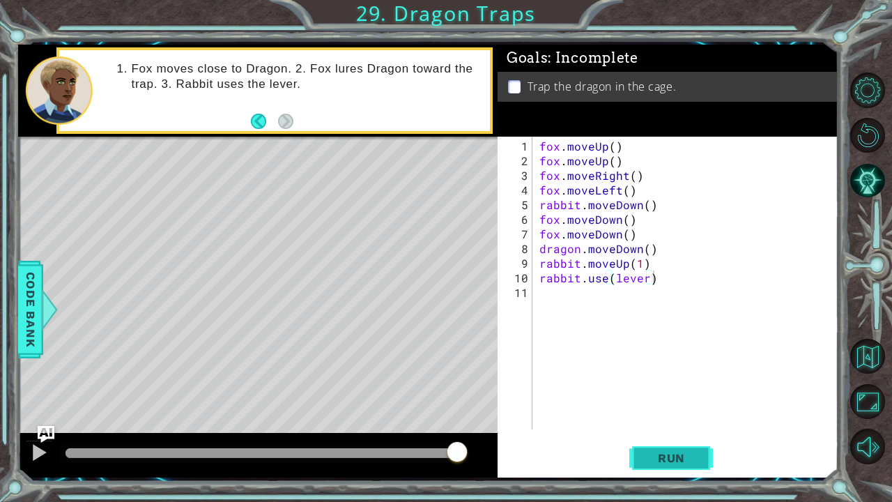
click at [679, 392] on span "Run" at bounding box center [671, 458] width 55 height 14
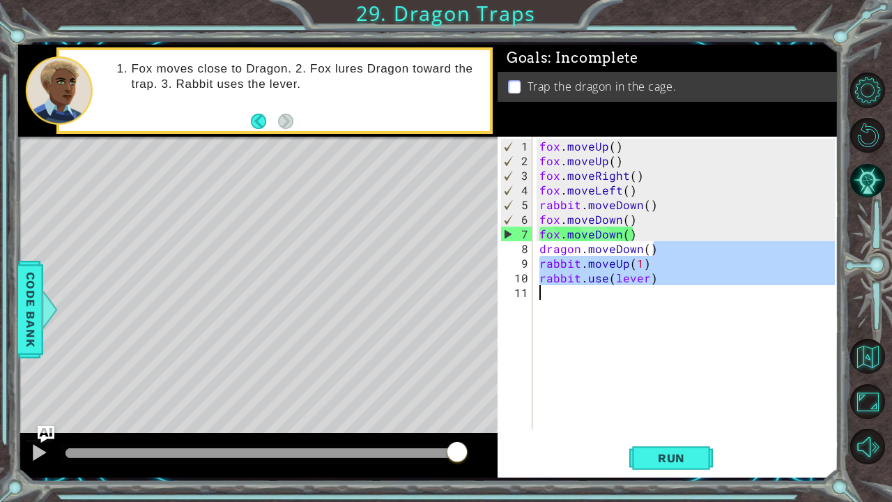
drag, startPoint x: 656, startPoint y: 245, endPoint x: 546, endPoint y: 284, distance: 117.7
click at [546, 284] on div "fox . moveUp ( ) fox . moveUp ( ) fox . moveRight ( ) fox . moveLeft ( ) rabbit…" at bounding box center [689, 300] width 305 height 322
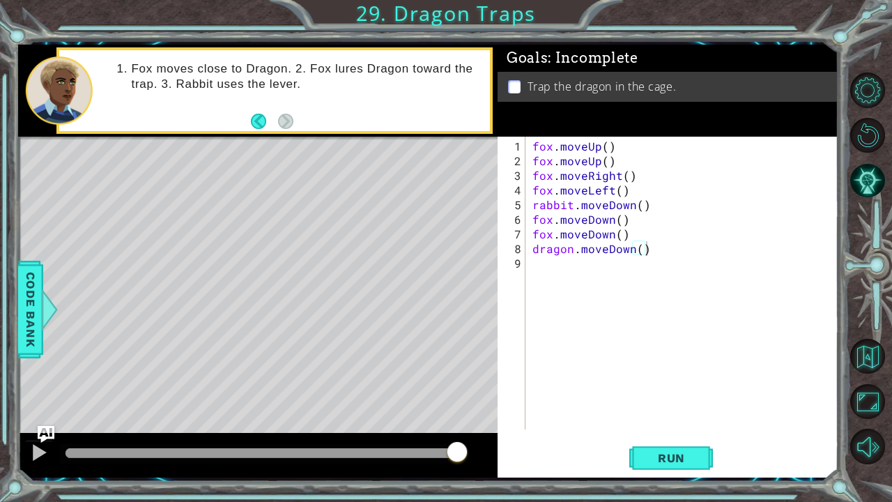
click at [528, 263] on div "dragon.moveDown() 1 2 3 4 5 6 7 8 9 fox . moveUp ( ) fox . moveUp ( ) fox . mov…" at bounding box center [666, 283] width 337 height 293
type textarea "d"
type textarea "fox.moveDown()"
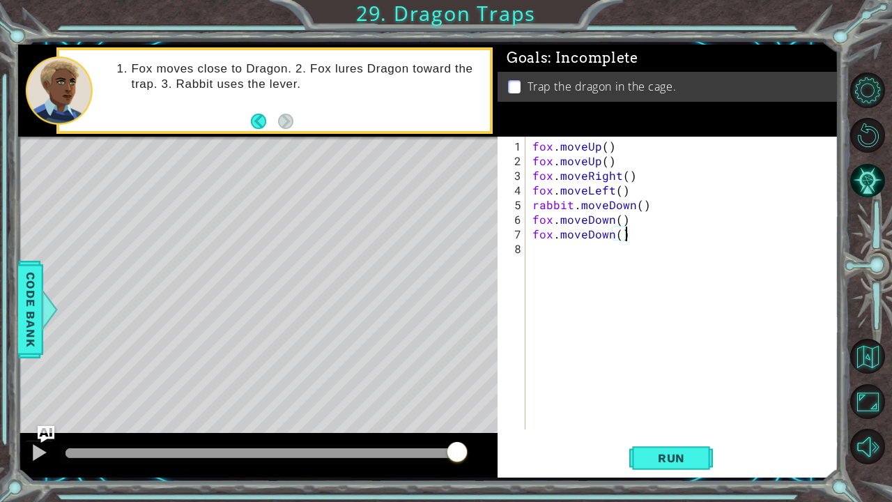
scroll to position [0, 5]
click at [544, 247] on div "fox . moveUp ( ) fox . moveUp ( ) fox . moveRight ( ) fox . moveLeft ( ) rabbit…" at bounding box center [686, 300] width 312 height 322
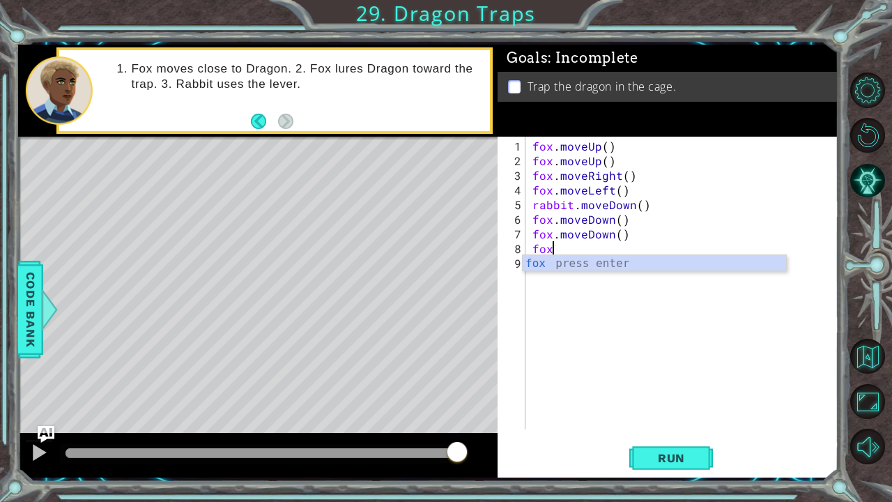
scroll to position [0, 0]
click at [549, 268] on div "fox press enter" at bounding box center [655, 280] width 264 height 50
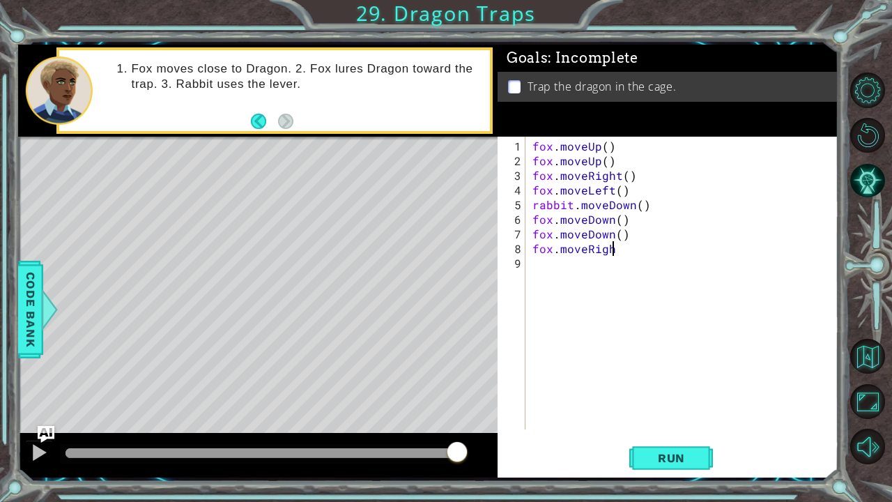
scroll to position [0, 4]
type textarea "fox.moveRight()"
click at [552, 267] on div "fox . moveUp ( ) fox . moveUp ( ) fox . moveRight ( ) fox . moveLeft ( ) rabbit…" at bounding box center [686, 300] width 312 height 322
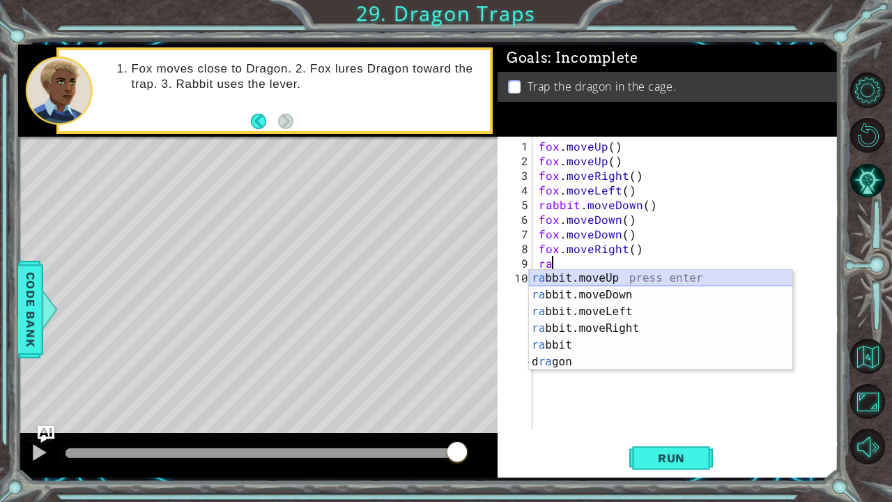
click at [626, 277] on div "ra bbit.moveUp press enter ra bbit.moveDown press enter ra bbit.moveLeft press …" at bounding box center [661, 337] width 264 height 134
type textarea "rabbit.moveUp(1)"
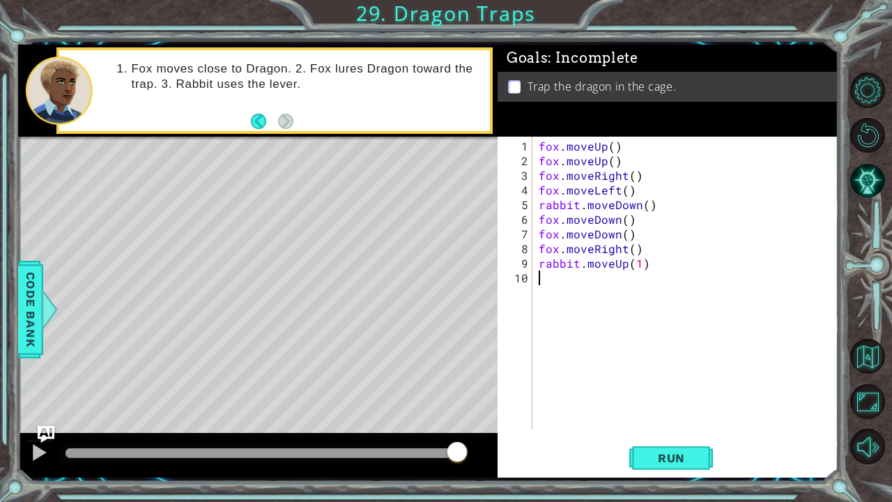
click at [541, 284] on div "fox . moveUp ( ) fox . moveUp ( ) fox . moveRight ( ) fox . moveLeft ( ) rabbit…" at bounding box center [689, 300] width 306 height 322
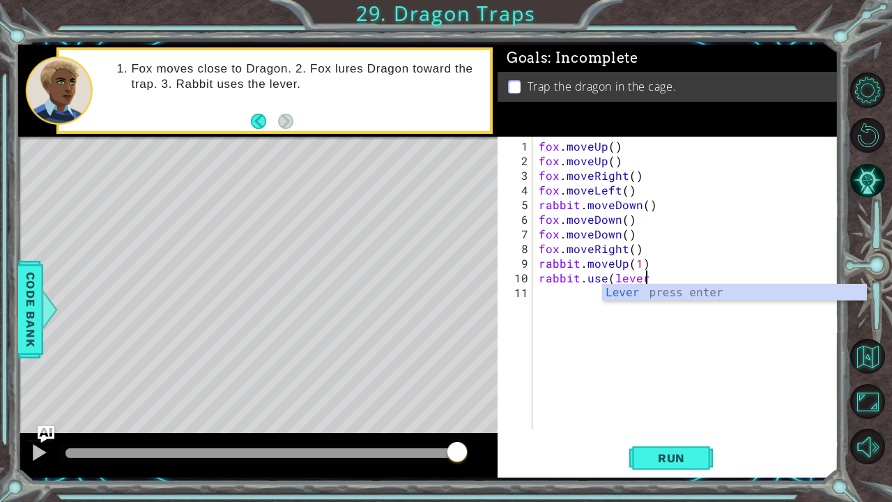
scroll to position [0, 6]
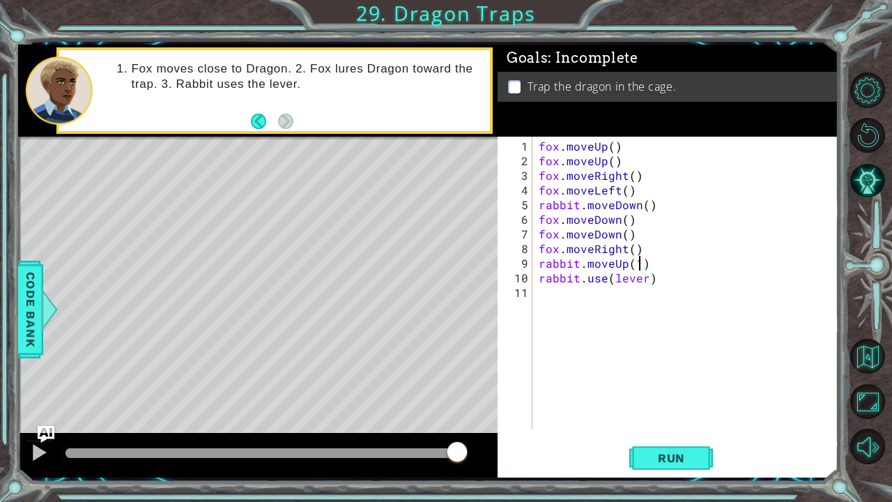
click at [638, 264] on div "fox . moveUp ( ) fox . moveUp ( ) fox . moveRight ( ) fox . moveLeft ( ) rabbit…" at bounding box center [689, 300] width 306 height 322
click at [654, 392] on span "Run" at bounding box center [671, 458] width 55 height 14
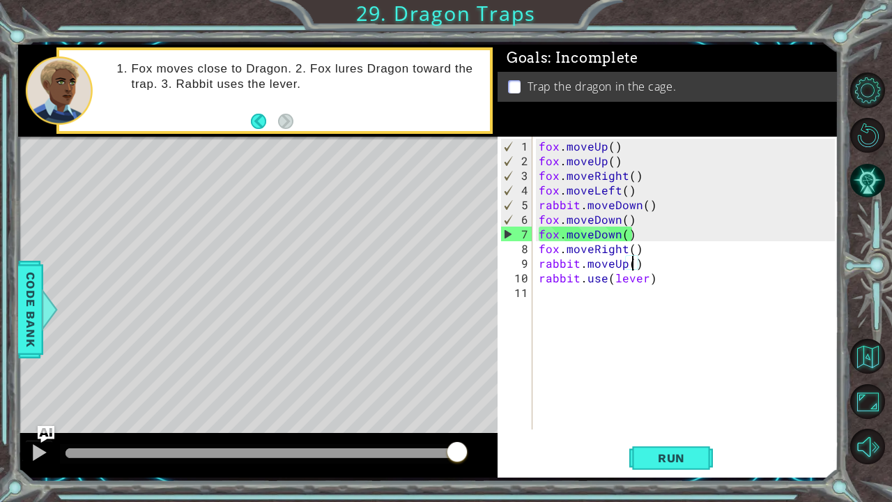
click at [633, 231] on div "fox . moveUp ( ) fox . moveUp ( ) fox . moveRight ( ) fox . moveLeft ( ) rabbit…" at bounding box center [689, 300] width 306 height 322
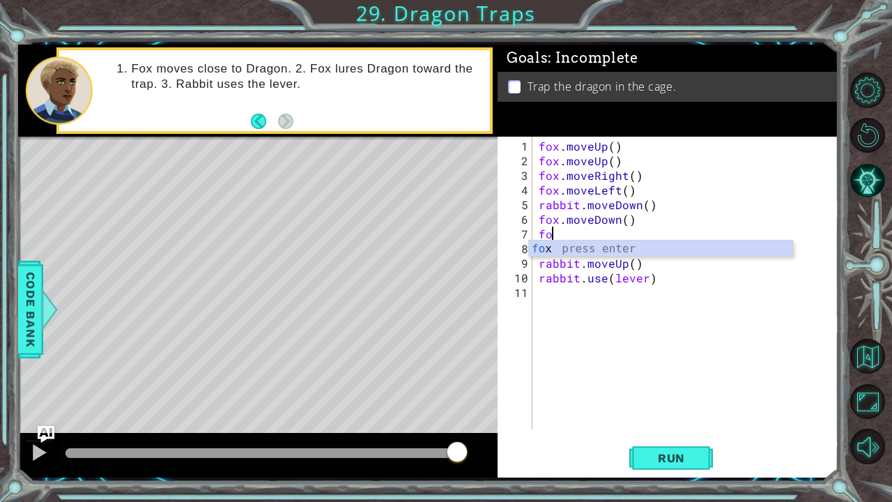
scroll to position [0, 0]
type textarea "f"
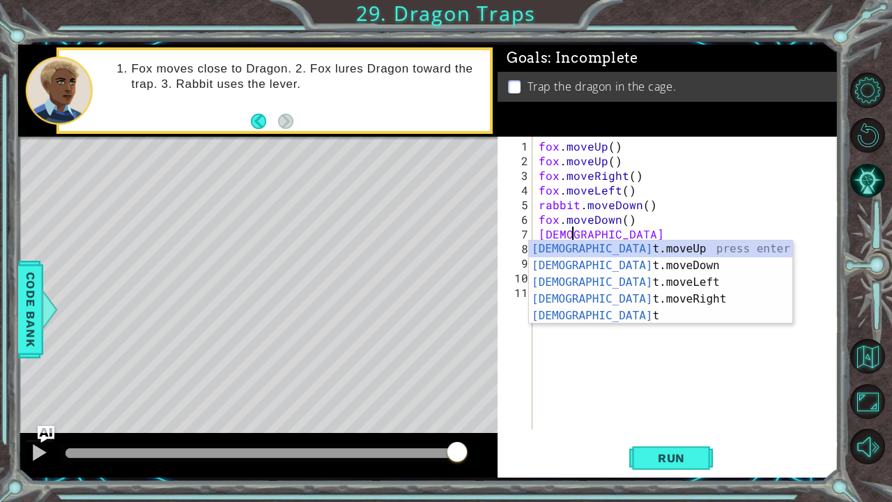
scroll to position [0, 1]
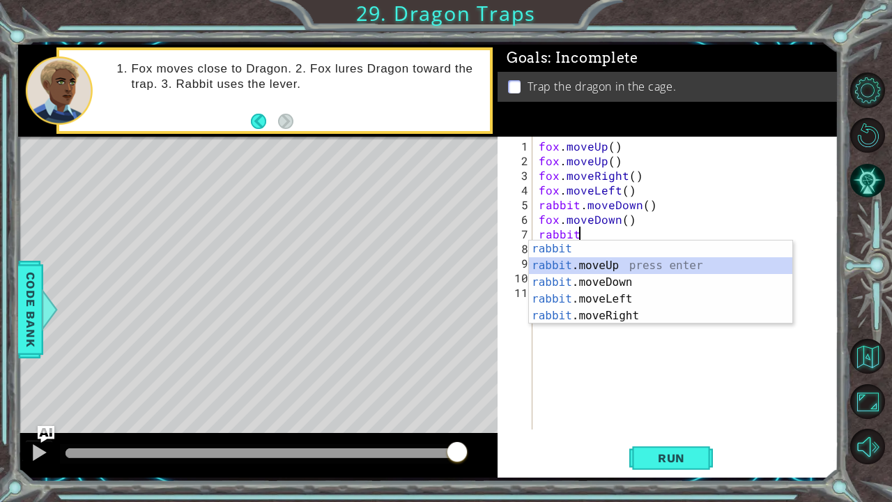
click at [621, 268] on div "rabbit press enter rabbit .moveUp press enter rabbit .moveDown press enter rabb…" at bounding box center [661, 298] width 264 height 117
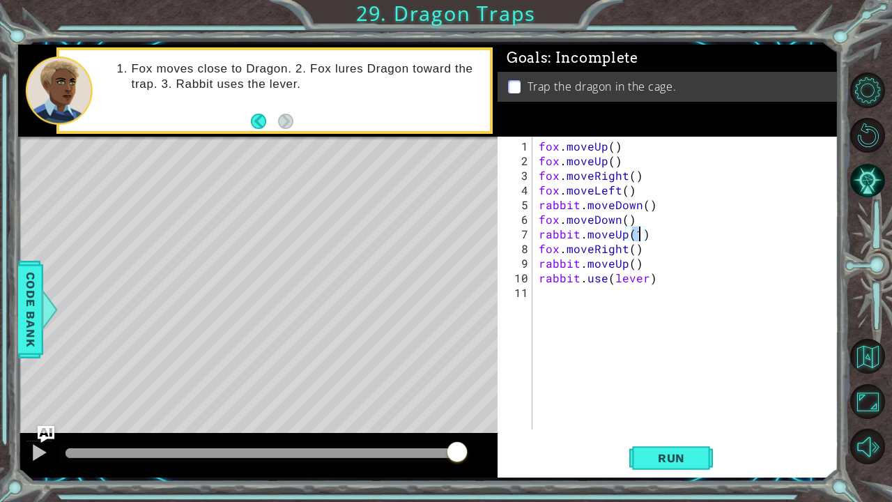
click at [636, 266] on div "fox . moveUp ( ) fox . moveUp ( ) fox . moveRight ( ) fox . moveLeft ( ) rabbit…" at bounding box center [689, 300] width 306 height 322
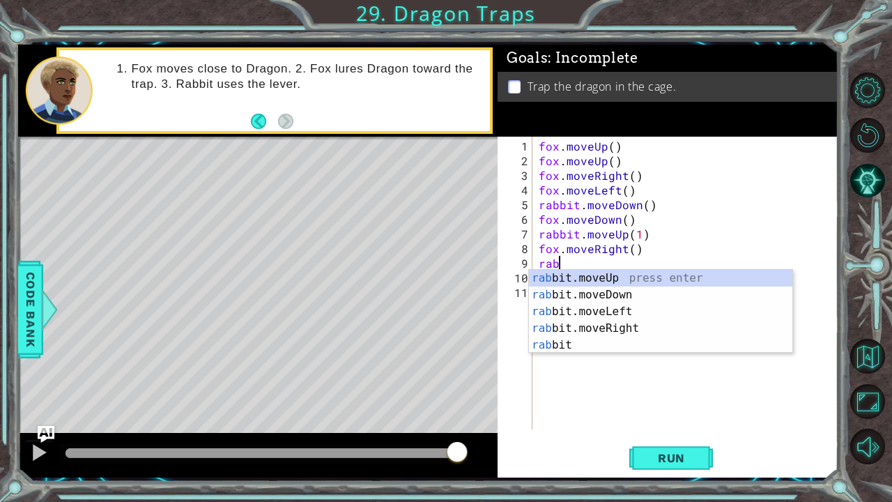
scroll to position [0, 0]
type textarea "r"
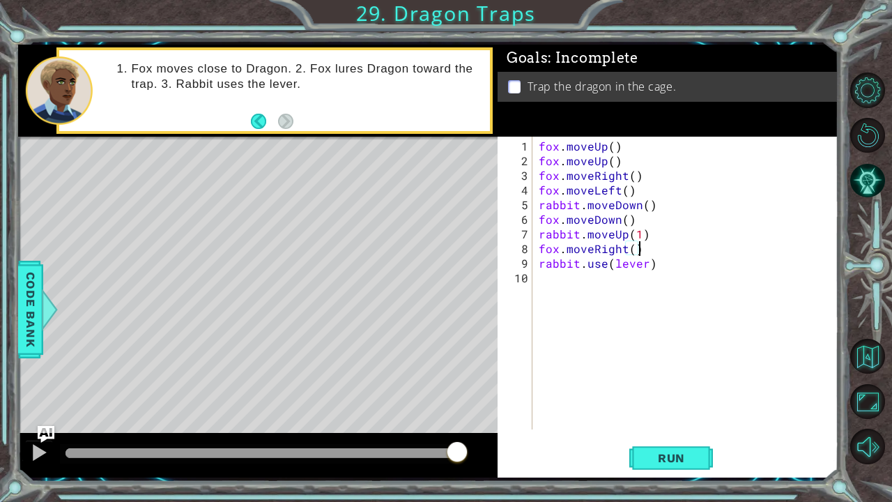
click at [625, 250] on div "fox . moveUp ( ) fox . moveUp ( ) fox . moveRight ( ) fox . moveLeft ( ) rabbit…" at bounding box center [689, 300] width 306 height 322
click at [670, 392] on span "Run" at bounding box center [671, 458] width 55 height 14
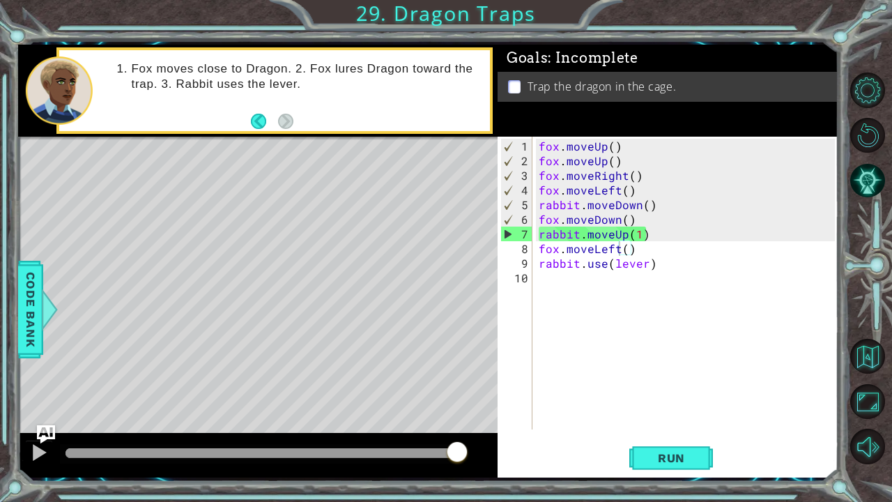
click at [43, 392] on img "Ask AI" at bounding box center [45, 434] width 18 height 18
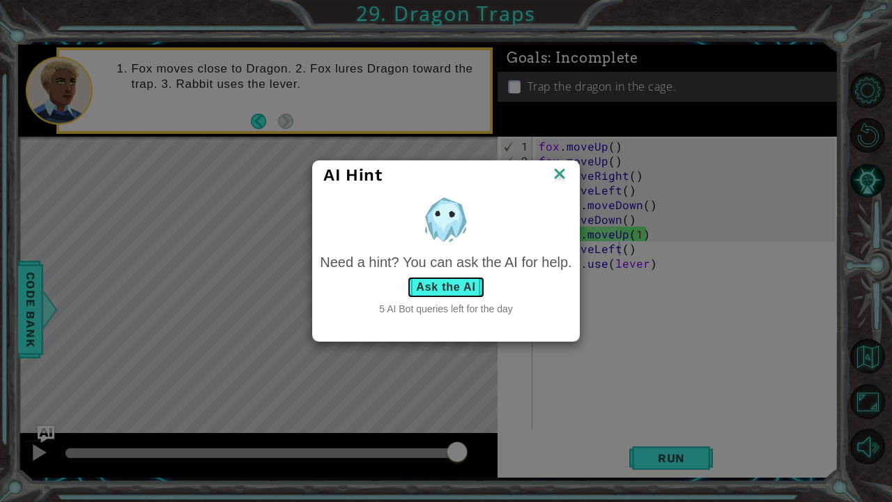
click at [453, 287] on button "Ask the AI" at bounding box center [445, 287] width 77 height 22
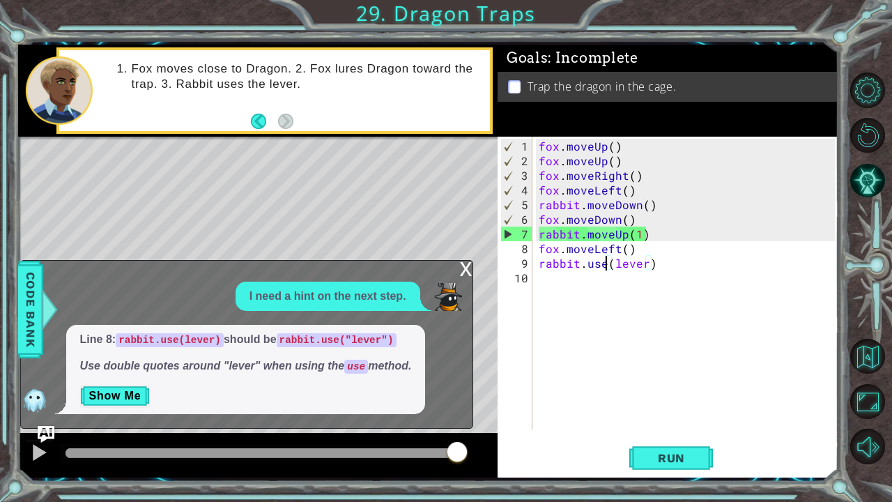
click at [608, 261] on div "fox . moveUp ( ) fox . moveUp ( ) fox . moveRight ( ) fox . moveLeft ( ) rabbit…" at bounding box center [689, 300] width 306 height 322
click at [610, 261] on div "fox . moveUp ( ) fox . moveUp ( ) fox . moveRight ( ) fox . moveLeft ( ) rabbit…" at bounding box center [689, 300] width 306 height 322
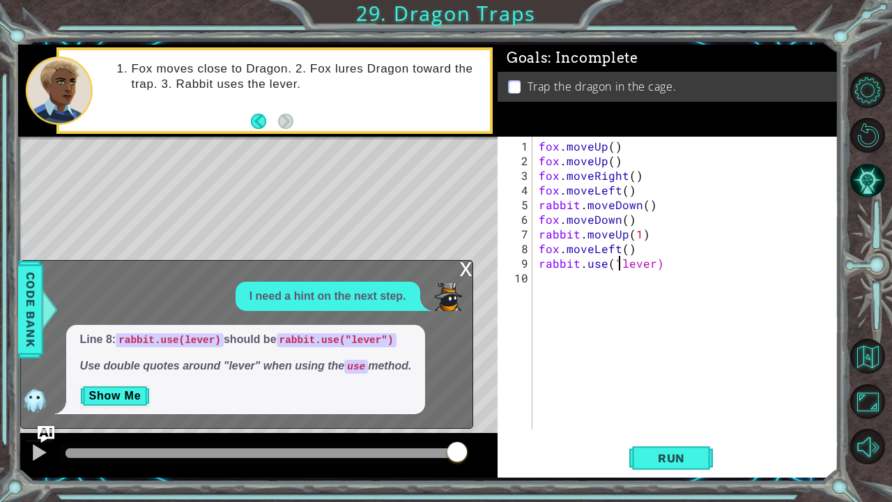
scroll to position [0, 4]
click at [652, 265] on div "fox . moveUp ( ) fox . moveUp ( ) fox . moveRight ( ) fox . moveLeft ( ) rabbit…" at bounding box center [689, 300] width 306 height 322
click at [672, 392] on span "Run" at bounding box center [671, 458] width 55 height 14
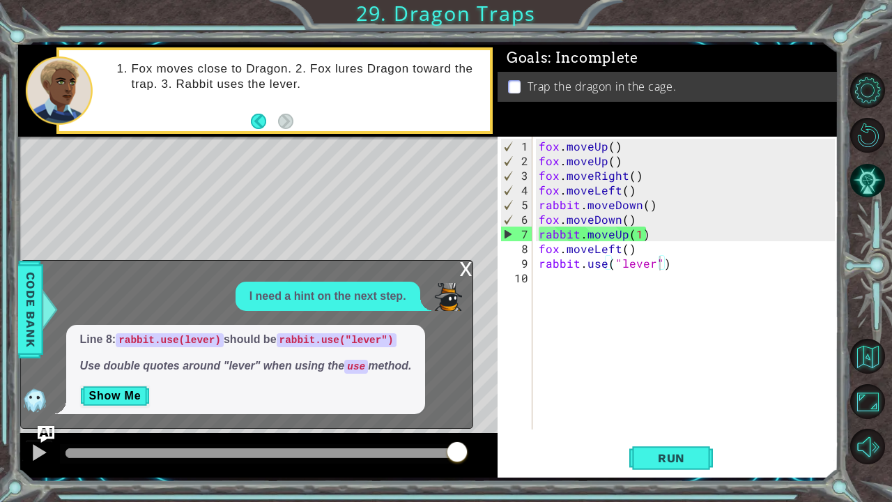
drag, startPoint x: 672, startPoint y: 454, endPoint x: 364, endPoint y: 166, distance: 422.5
click at [364, 166] on div "1 2 3 4 5 6 7 8 9 10 fox . moveUp ( ) fox . moveUp ( ) fox . moveRight ( ) fox …" at bounding box center [428, 261] width 821 height 433
type textarea "fox.moveLeft()"
drag, startPoint x: 633, startPoint y: 247, endPoint x: 541, endPoint y: 245, distance: 91.3
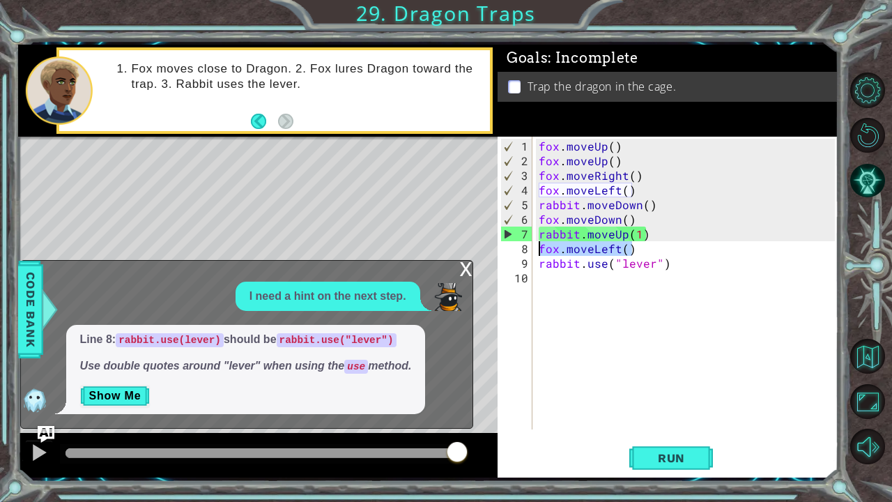
click at [541, 245] on div "fox . moveUp ( ) fox . moveUp ( ) fox . moveRight ( ) fox . moveLeft ( ) rabbit…" at bounding box center [689, 300] width 306 height 322
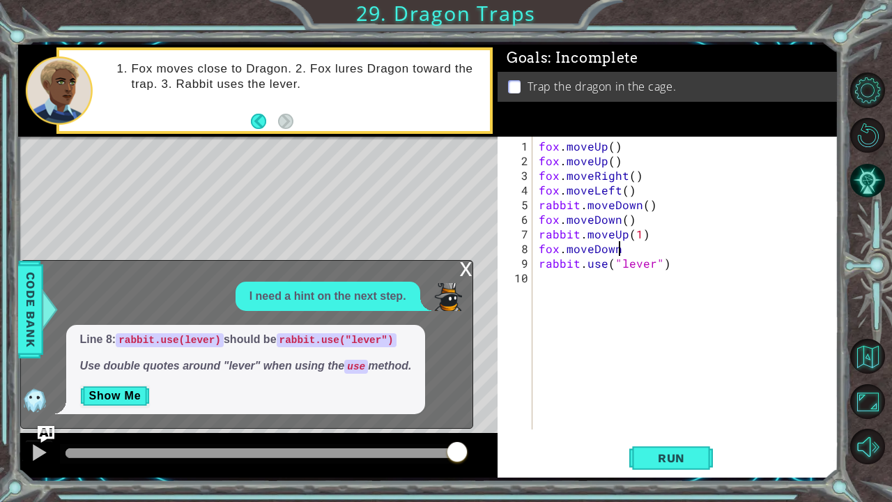
scroll to position [0, 4]
click at [655, 392] on span "Run" at bounding box center [671, 458] width 55 height 14
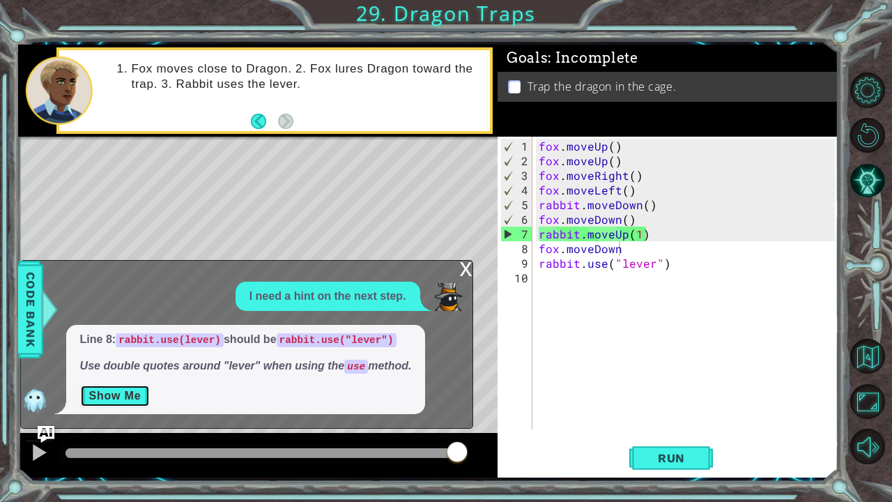
click at [124, 391] on button "Show Me" at bounding box center [115, 396] width 70 height 22
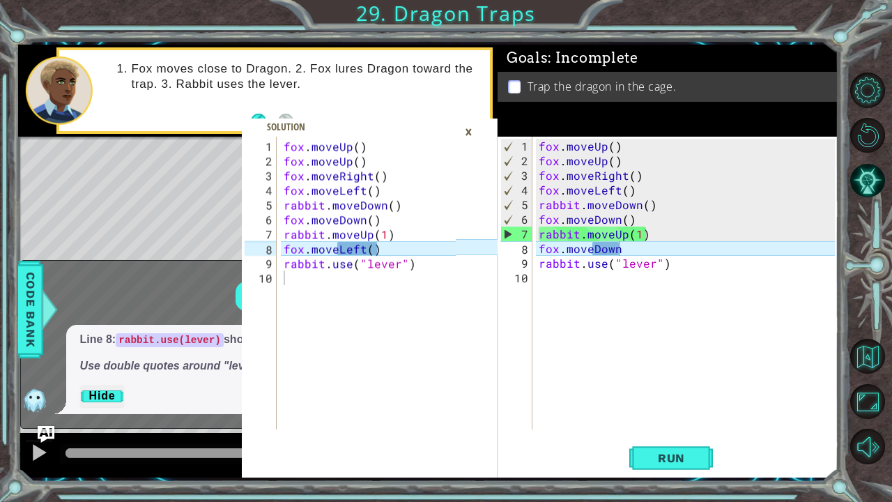
click at [617, 248] on div "fox . moveUp ( ) fox . moveUp ( ) fox . moveRight ( ) fox . moveLeft ( ) rabbit…" at bounding box center [689, 300] width 306 height 322
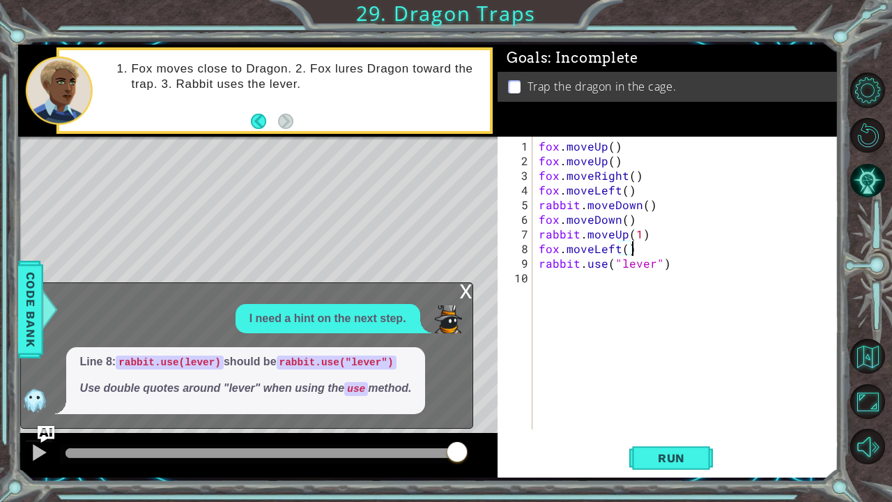
scroll to position [0, 5]
click at [647, 392] on span "Run" at bounding box center [671, 458] width 55 height 14
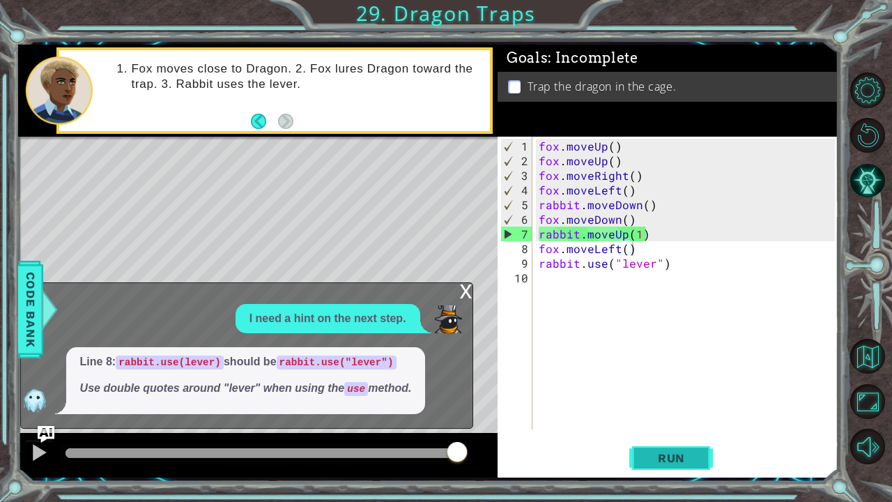
click at [695, 392] on span "Run" at bounding box center [671, 458] width 55 height 14
click at [47, 392] on img "Ask AI" at bounding box center [45, 434] width 18 height 18
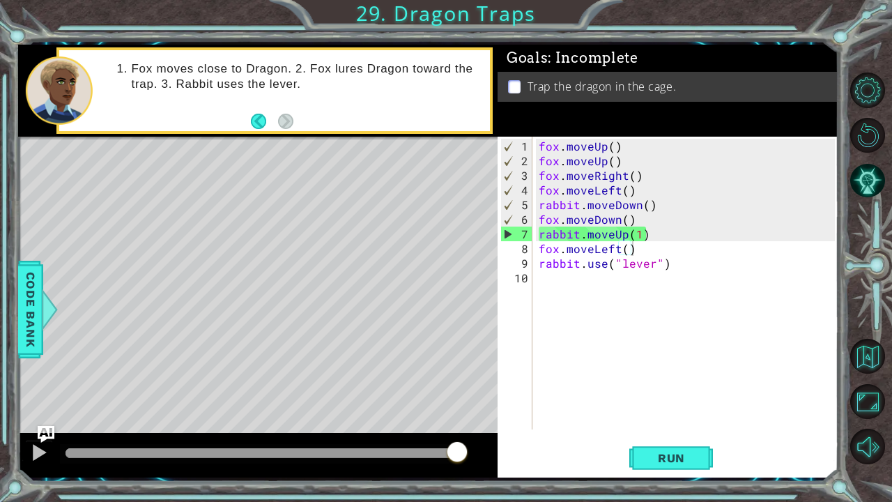
drag, startPoint x: 47, startPoint y: 429, endPoint x: 341, endPoint y: 348, distance: 305.2
click at [341, 348] on div "Level Map" at bounding box center [340, 342] width 644 height 410
click at [36, 392] on div at bounding box center [39, 452] width 18 height 18
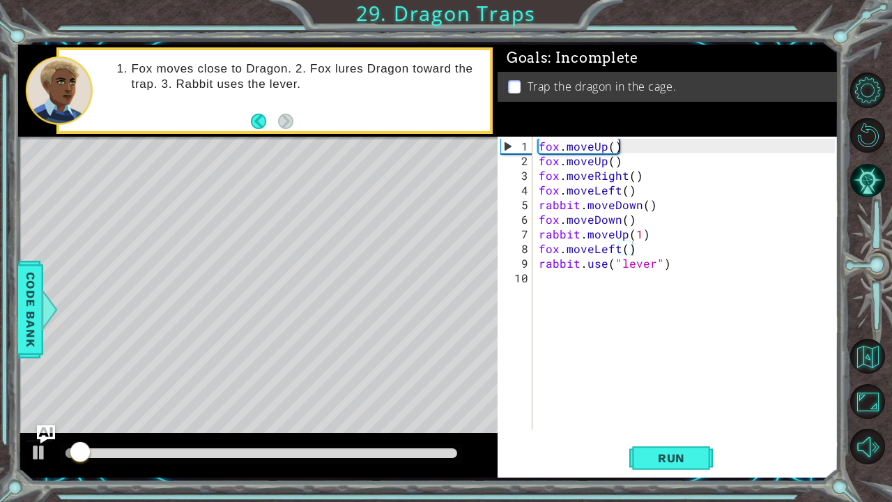
click at [39, 392] on img "Ask AI" at bounding box center [45, 434] width 18 height 18
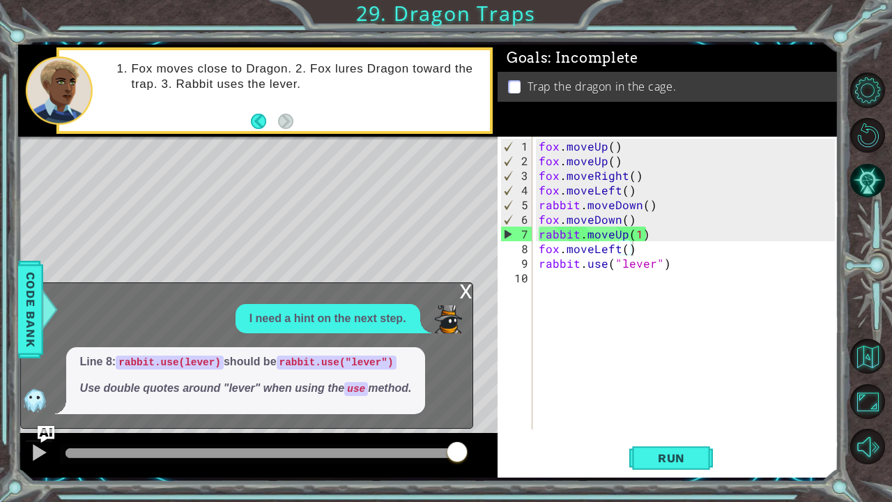
drag, startPoint x: 311, startPoint y: 363, endPoint x: 397, endPoint y: 358, distance: 86.5
click at [397, 358] on p "Line 8: rabbit.use(lever) should be rabbit.use("lever")" at bounding box center [246, 362] width 332 height 16
click at [367, 358] on code "rabbit.use("lever")" at bounding box center [337, 362] width 120 height 14
click at [640, 236] on div "fox . moveUp ( ) fox . moveUp ( ) fox . moveRight ( ) fox . moveLeft ( ) rabbit…" at bounding box center [689, 300] width 306 height 322
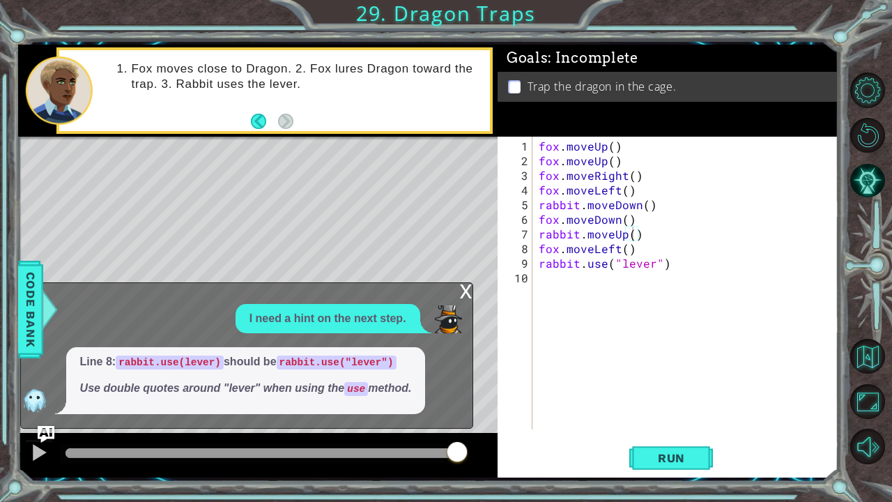
click at [374, 362] on code "rabbit.use("lever")" at bounding box center [337, 362] width 120 height 14
click at [665, 392] on span "Run" at bounding box center [671, 458] width 55 height 14
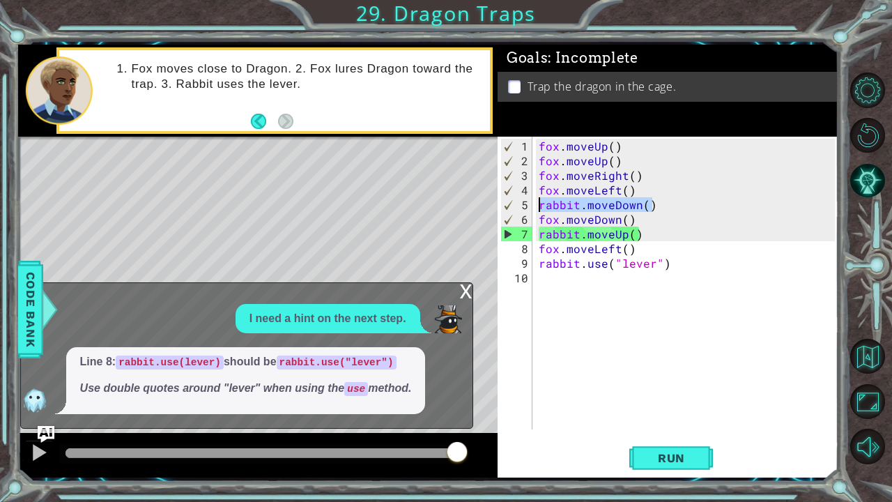
drag, startPoint x: 651, startPoint y: 203, endPoint x: 539, endPoint y: 202, distance: 111.5
click at [539, 202] on div "fox . moveUp ( ) fox . moveUp ( ) fox . moveRight ( ) fox . moveLeft ( ) rabbit…" at bounding box center [689, 300] width 306 height 322
type textarea "rabbit.moveDown()"
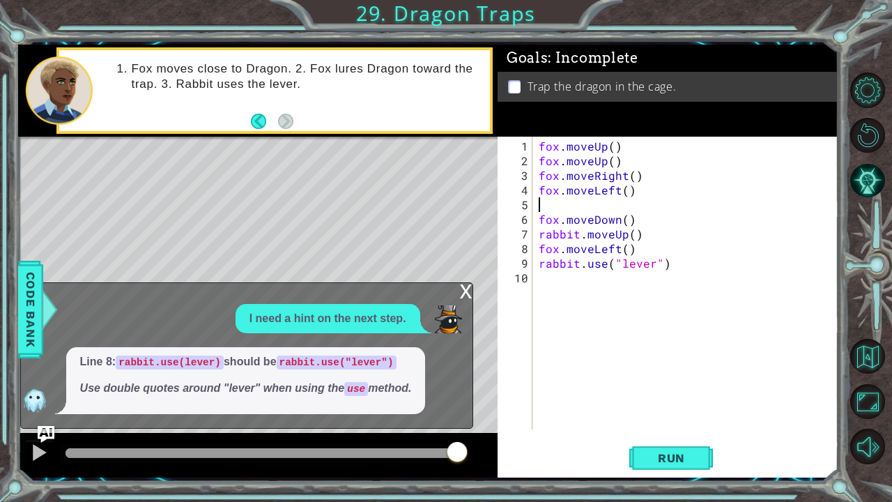
scroll to position [0, 0]
type textarea "fox.moveLeft()"
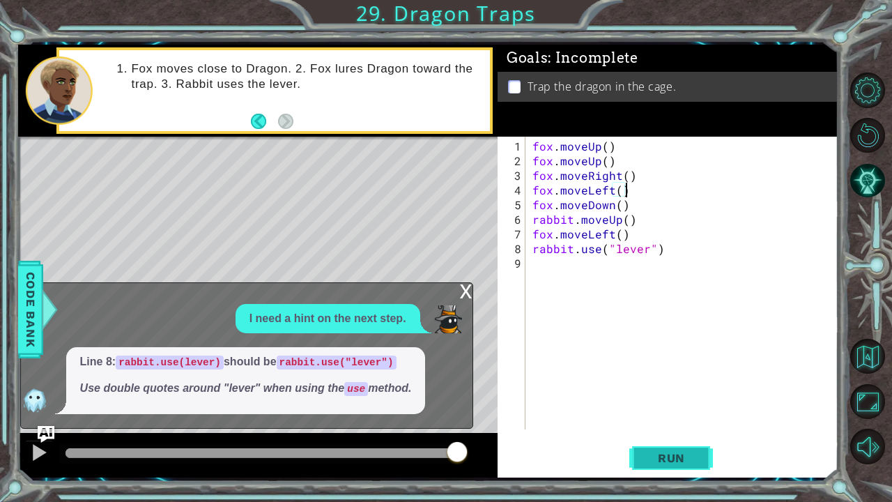
click at [685, 392] on span "Run" at bounding box center [671, 458] width 55 height 14
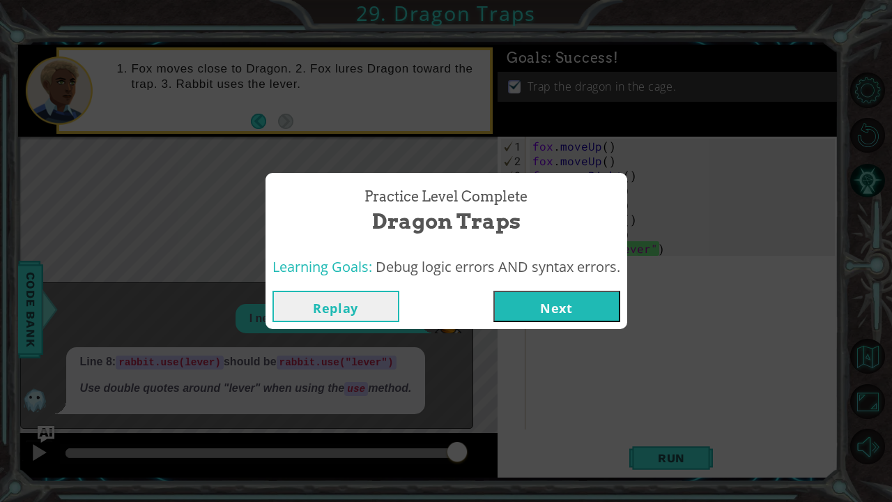
click at [537, 299] on button "Next" at bounding box center [556, 306] width 127 height 31
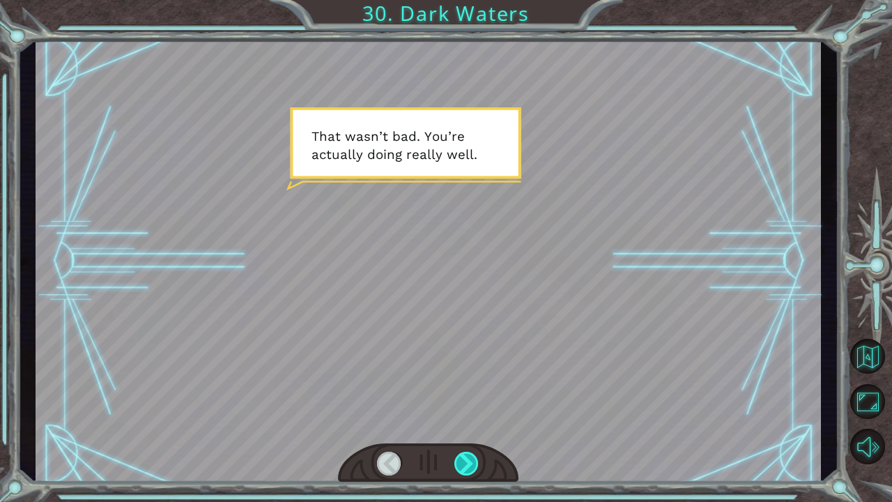
click at [461, 392] on div at bounding box center [466, 464] width 25 height 24
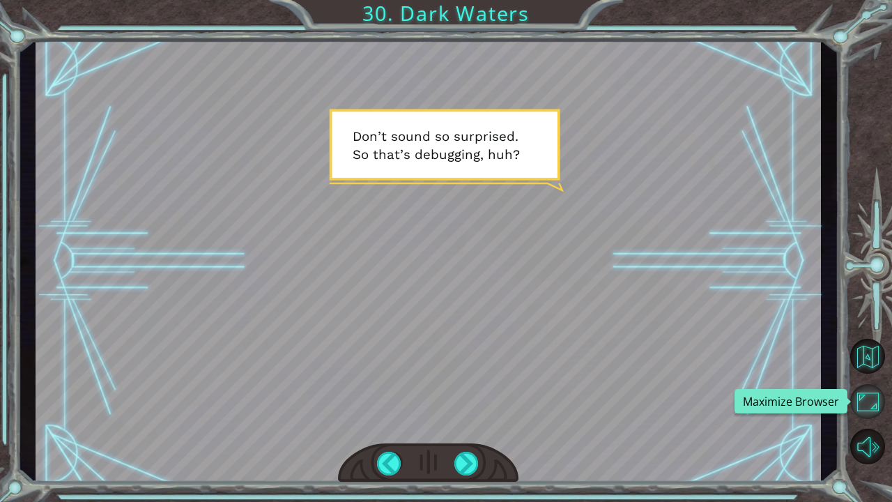
click at [868, 392] on button "Maximize Browser" at bounding box center [867, 401] width 35 height 35
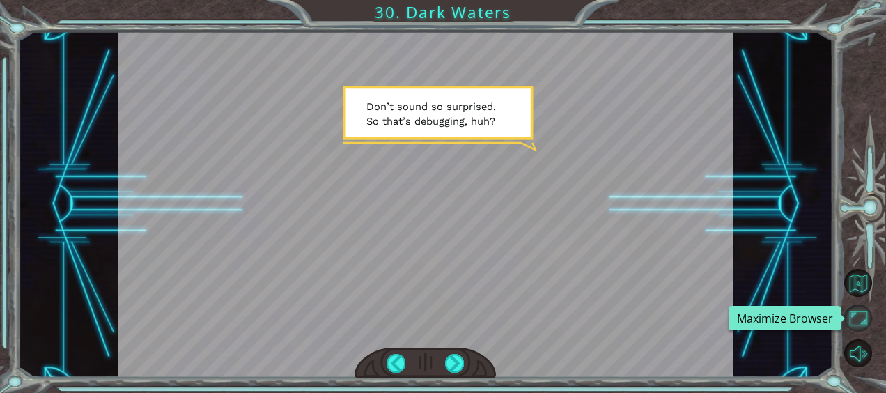
click at [858, 319] on button "Maximize Browser" at bounding box center [858, 318] width 27 height 27
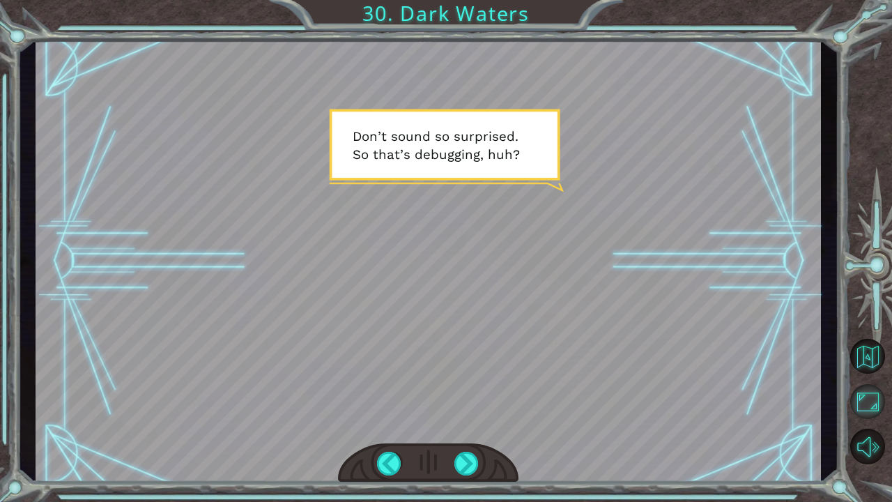
click at [875, 392] on button "Maximize Browser" at bounding box center [867, 401] width 35 height 35
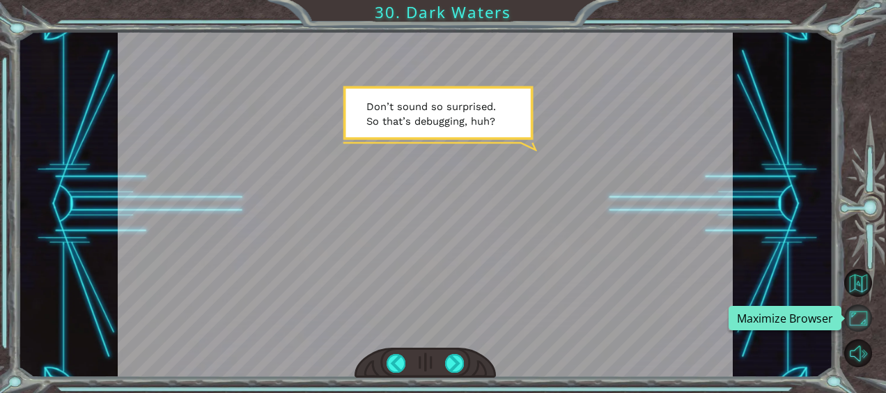
click at [855, 318] on button "Maximize Browser" at bounding box center [858, 318] width 27 height 27
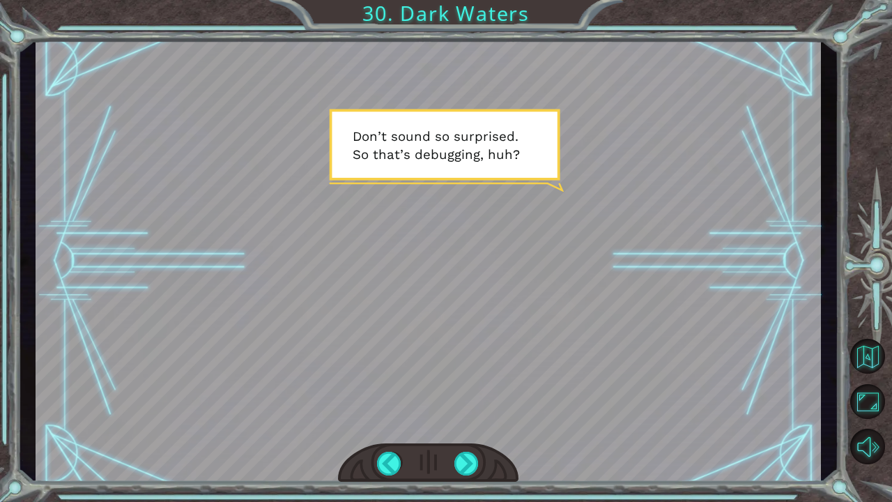
click at [698, 344] on div at bounding box center [428, 261] width 785 height 442
click at [469, 392] on div at bounding box center [466, 464] width 25 height 24
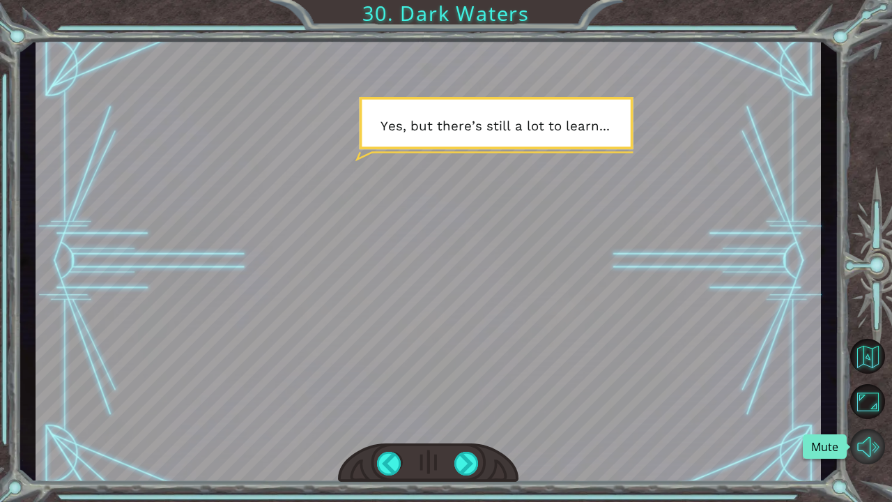
click at [864, 392] on button "Mute" at bounding box center [867, 446] width 35 height 35
click at [461, 392] on div at bounding box center [466, 464] width 25 height 24
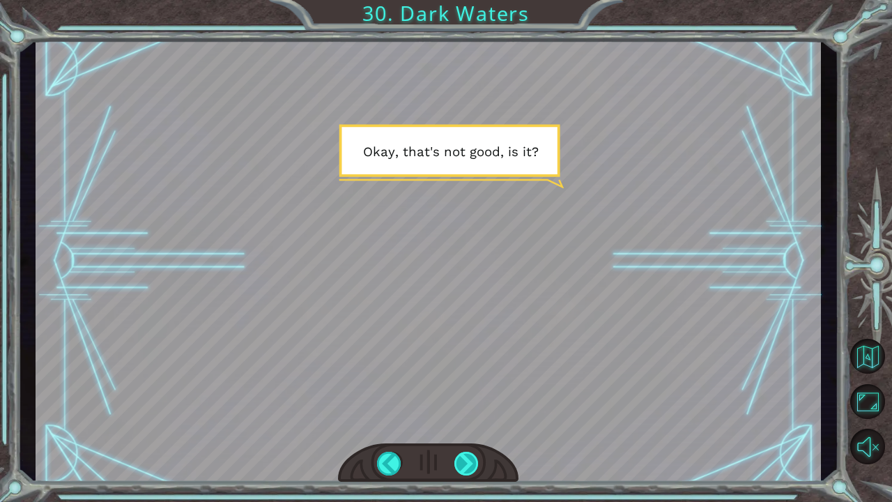
click at [461, 392] on div at bounding box center [466, 464] width 25 height 24
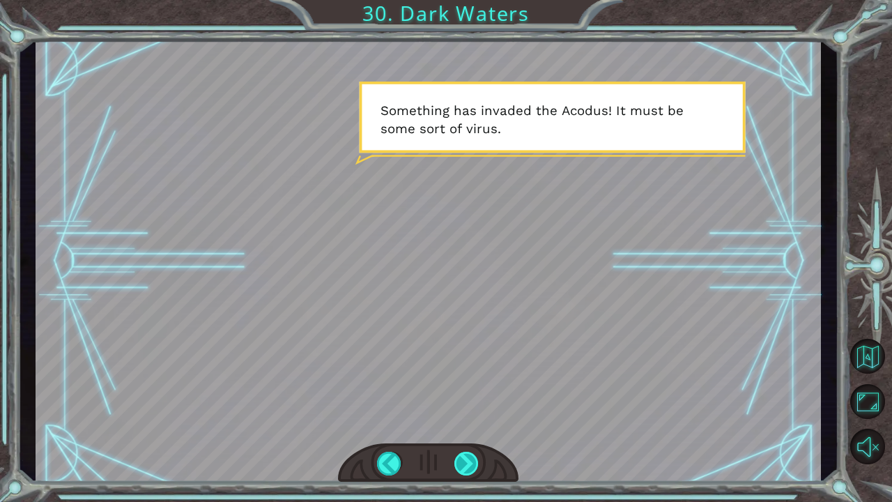
click at [478, 392] on div at bounding box center [466, 464] width 25 height 24
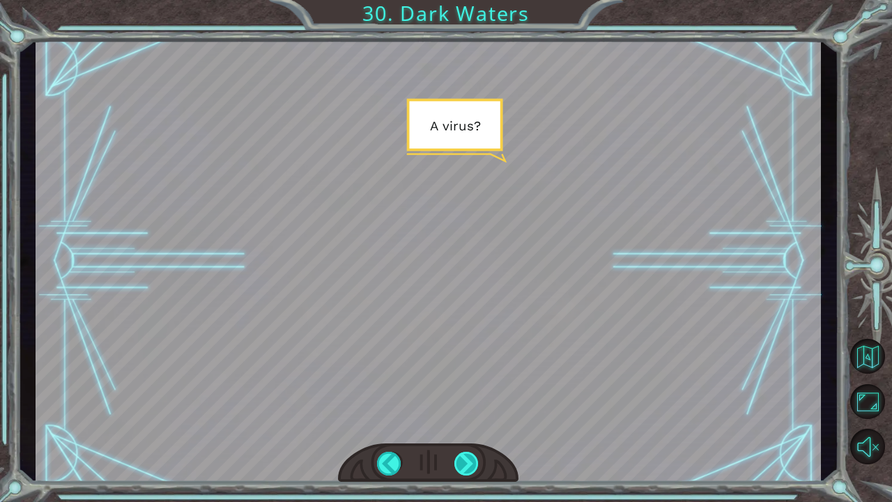
click at [458, 392] on div at bounding box center [466, 464] width 25 height 24
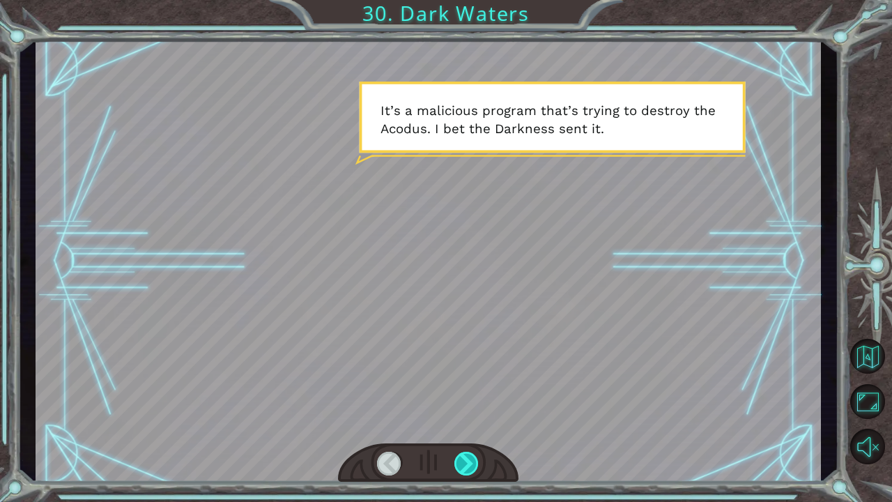
click at [458, 392] on div at bounding box center [466, 464] width 25 height 24
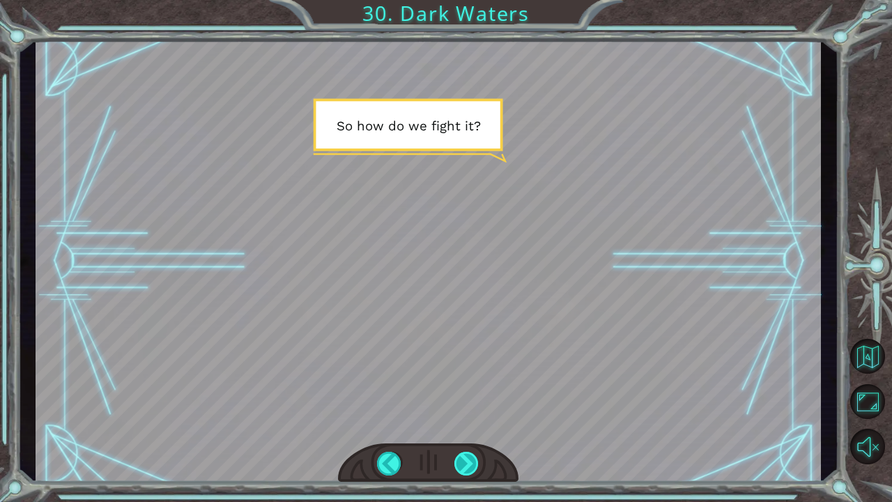
click at [458, 392] on div at bounding box center [466, 464] width 25 height 24
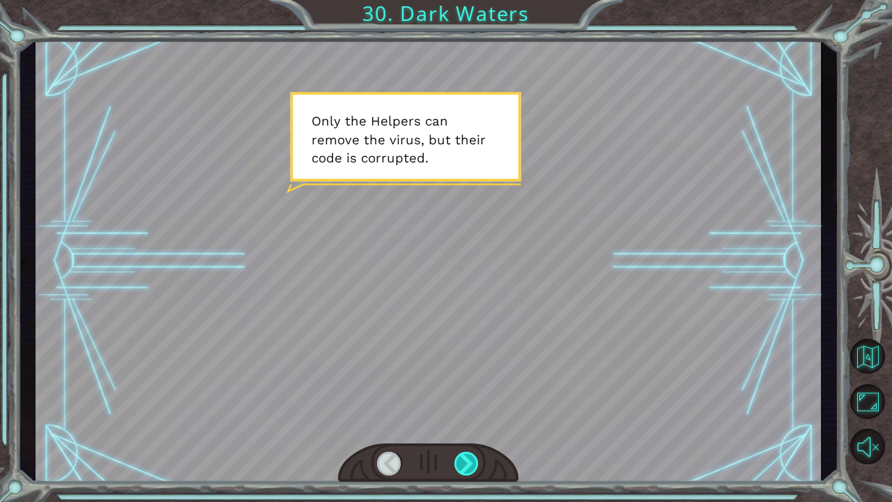
click at [461, 392] on div at bounding box center [466, 464] width 25 height 24
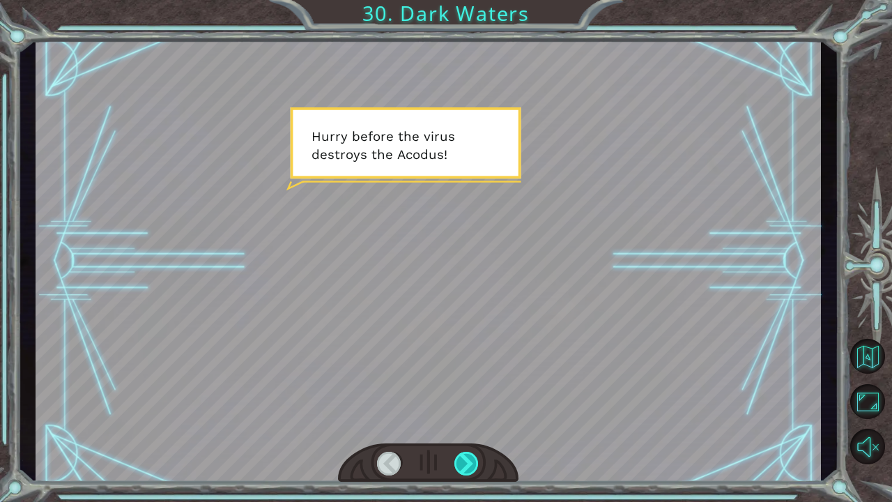
click at [461, 392] on div at bounding box center [466, 464] width 25 height 24
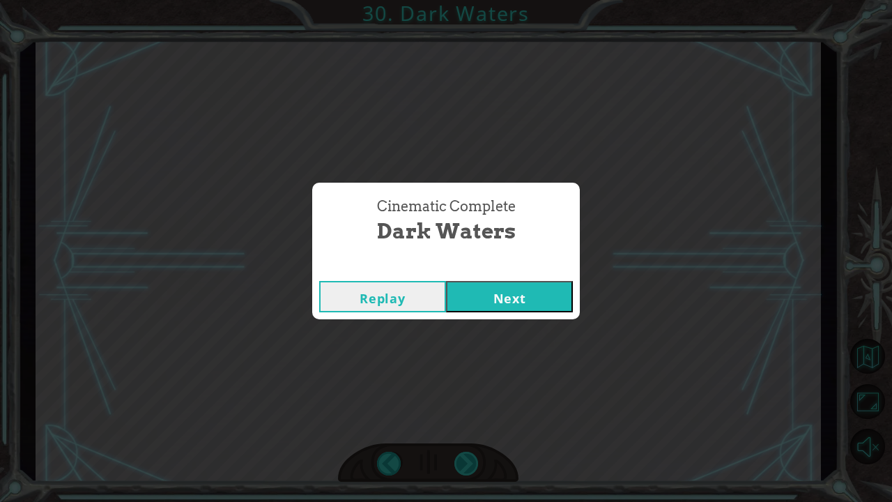
click at [461, 392] on div "Cinematic Complete Dark Waters Replay Next" at bounding box center [446, 251] width 892 height 502
click at [489, 308] on button "Next" at bounding box center [509, 296] width 127 height 31
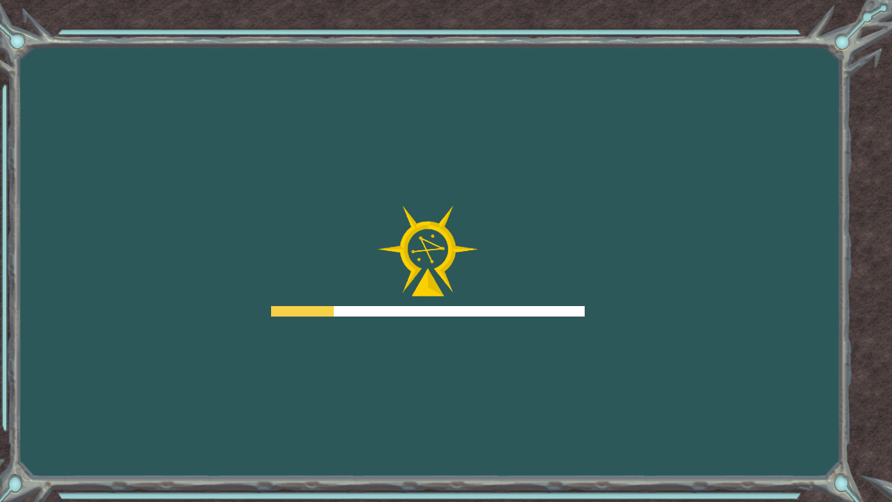
click at [489, 310] on div at bounding box center [428, 311] width 314 height 10
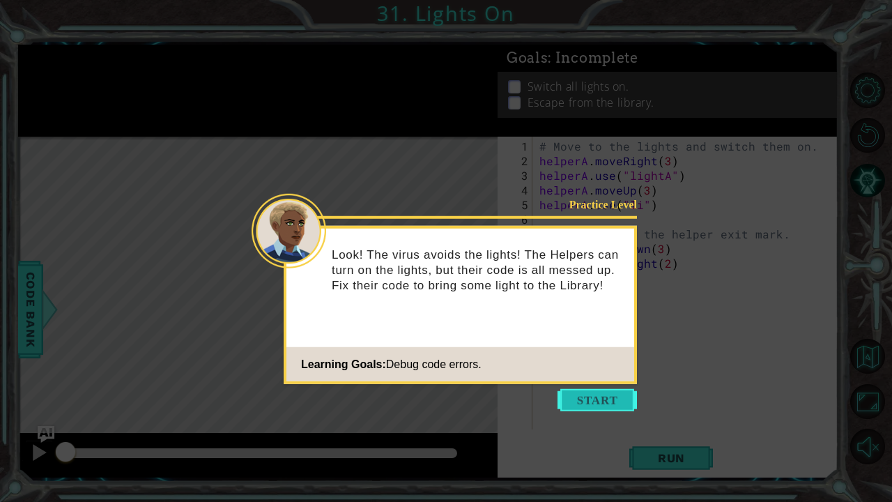
click at [599, 392] on button "Start" at bounding box center [596, 400] width 79 height 22
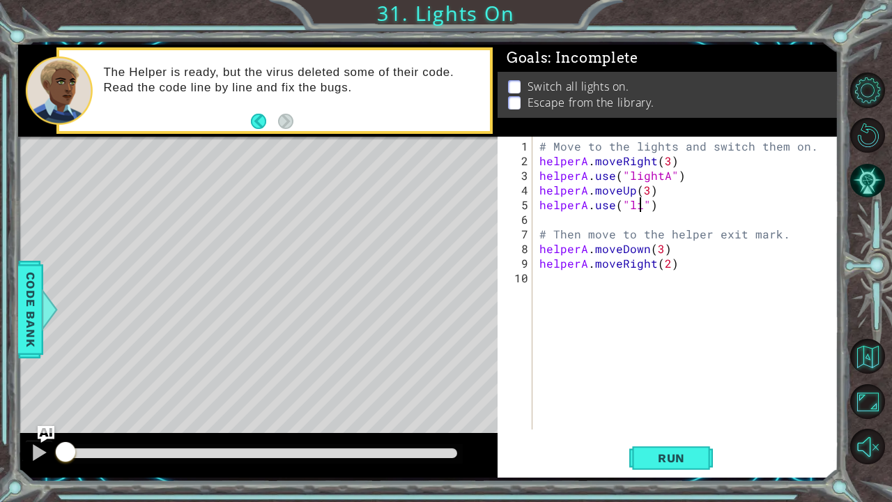
click at [640, 207] on div "# Move to the lights and switch them on. helperA . moveRight ( 3 ) helperA . us…" at bounding box center [689, 300] width 305 height 322
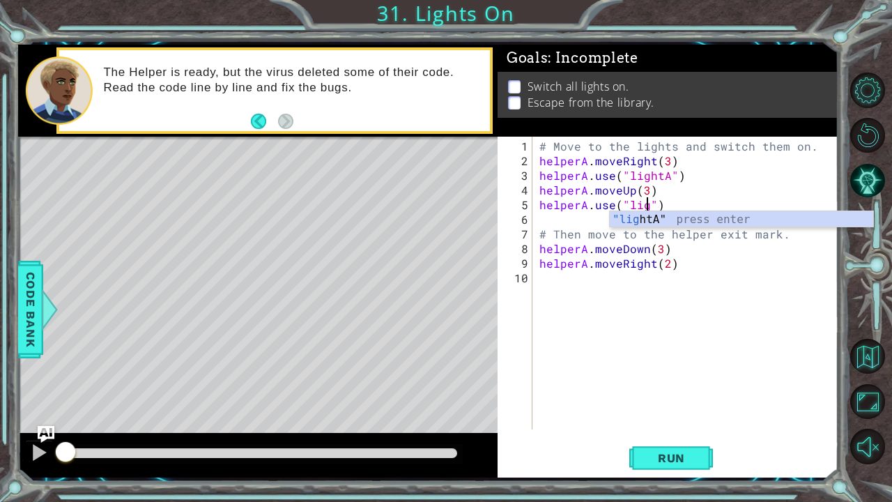
scroll to position [0, 7]
click at [683, 217] on div ""light A" press enter" at bounding box center [742, 236] width 264 height 50
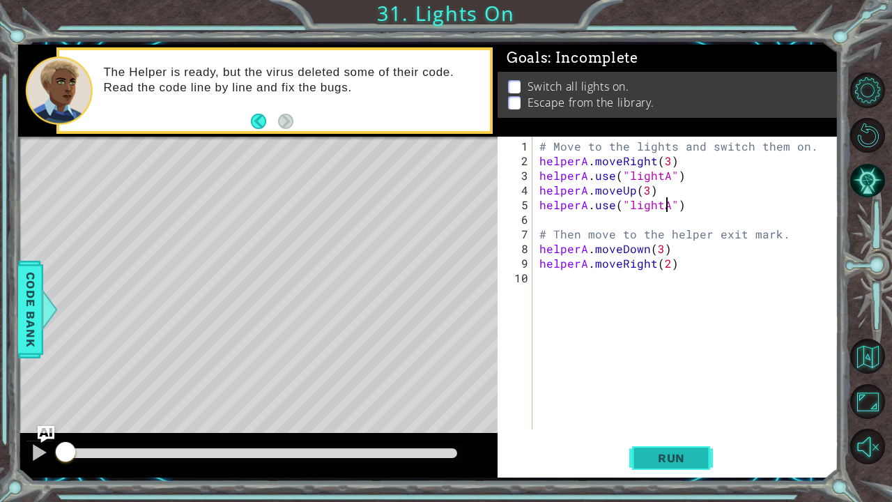
click at [675, 392] on span "Run" at bounding box center [671, 458] width 55 height 14
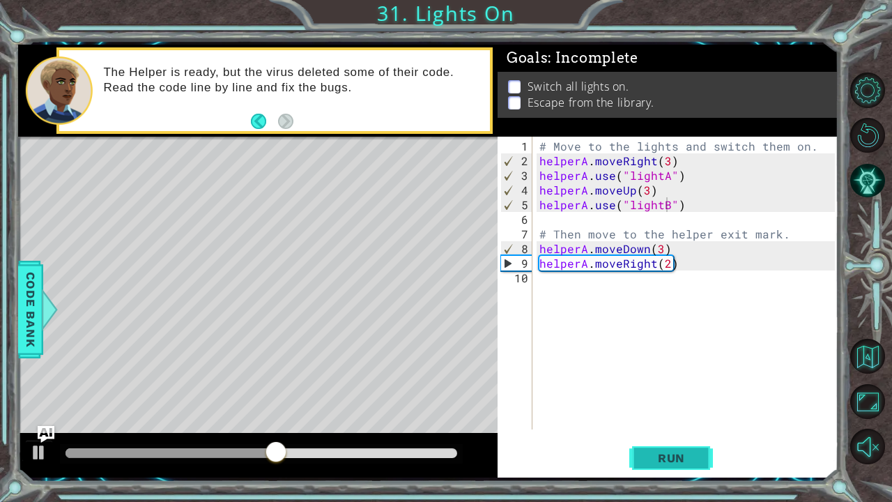
click at [689, 392] on span "Run" at bounding box center [671, 458] width 55 height 14
click at [658, 249] on div "# Move to the lights and switch them on. helperA . moveRight ( 3 ) helperA . us…" at bounding box center [689, 300] width 305 height 322
type textarea "helperA.moveDown()"
click at [648, 392] on button "Run" at bounding box center [671, 457] width 84 height 34
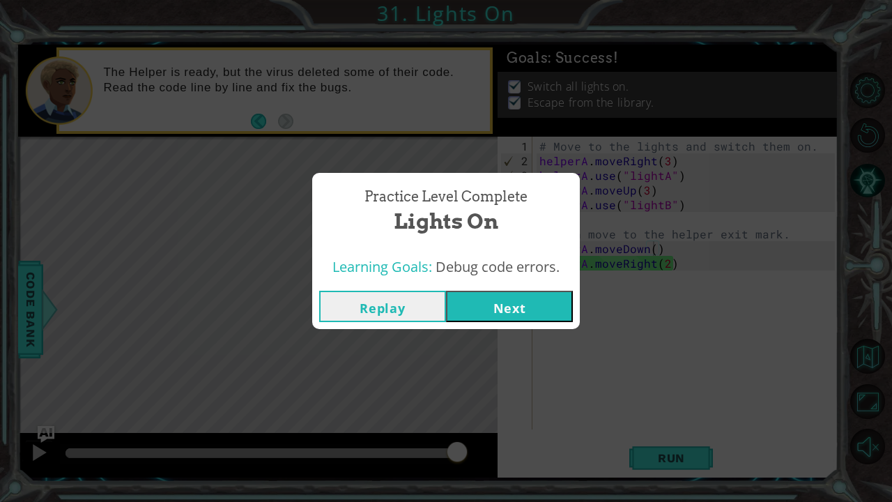
click at [534, 322] on button "Next" at bounding box center [509, 306] width 127 height 31
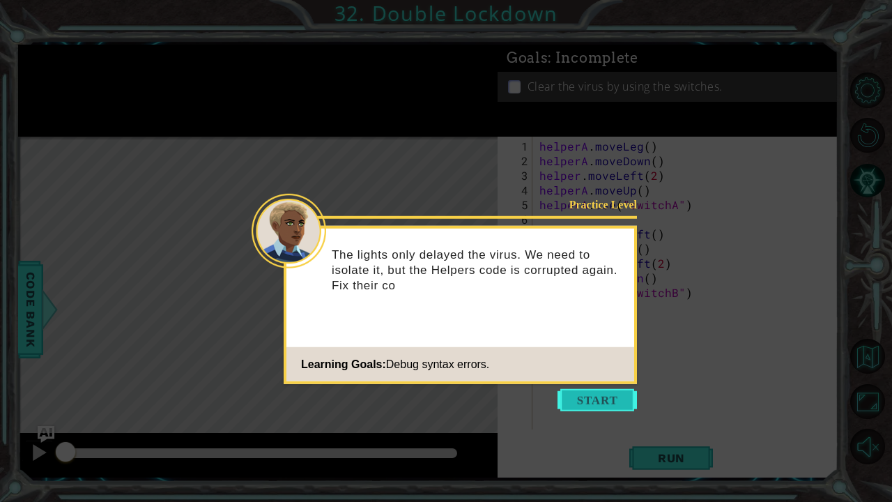
click at [577, 392] on button "Start" at bounding box center [596, 400] width 79 height 22
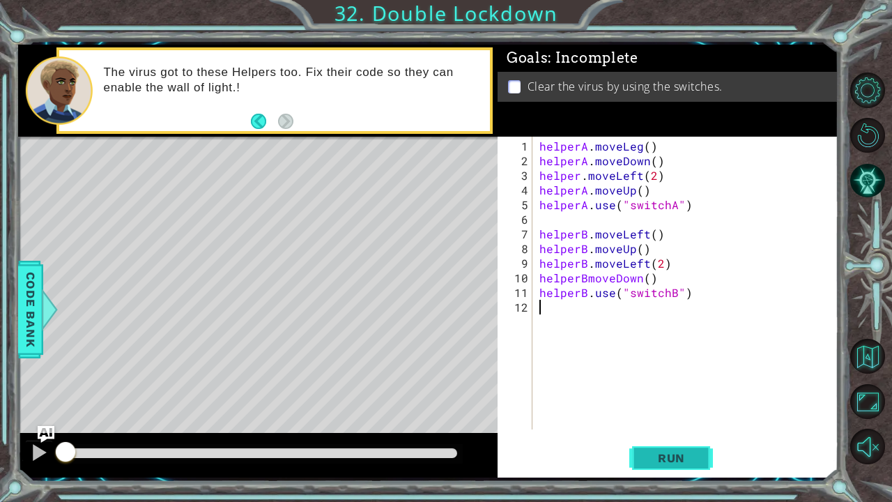
click at [649, 392] on button "Run" at bounding box center [671, 457] width 84 height 34
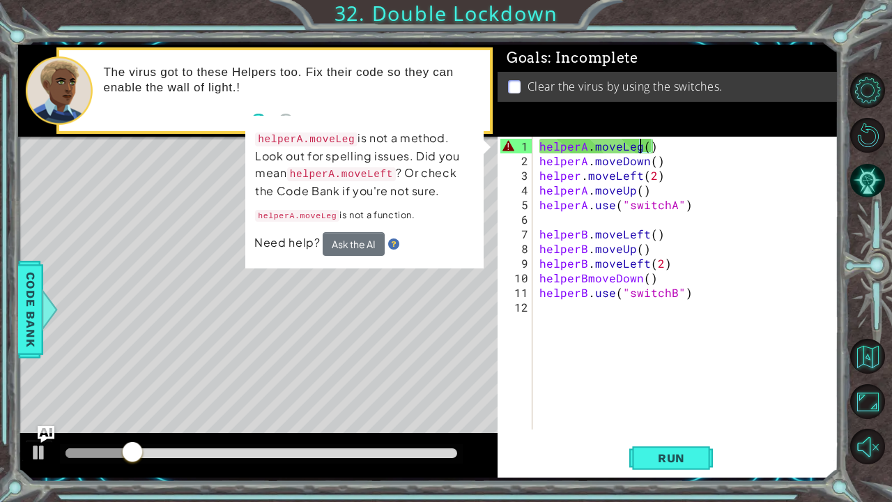
click at [637, 145] on div "helperA . moveLeg ( ) helperA . moveDown ( ) helper . moveLeft ( 2 ) helperA . …" at bounding box center [689, 300] width 305 height 322
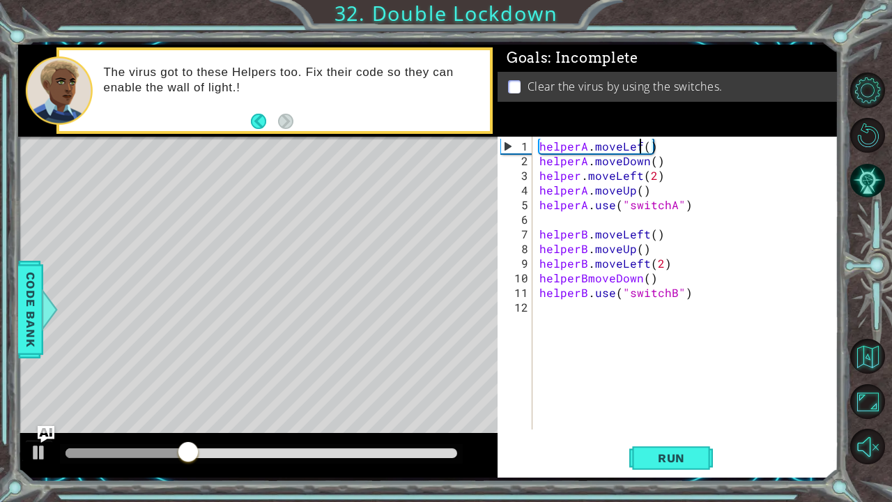
scroll to position [0, 7]
click at [670, 392] on span "Run" at bounding box center [671, 458] width 55 height 14
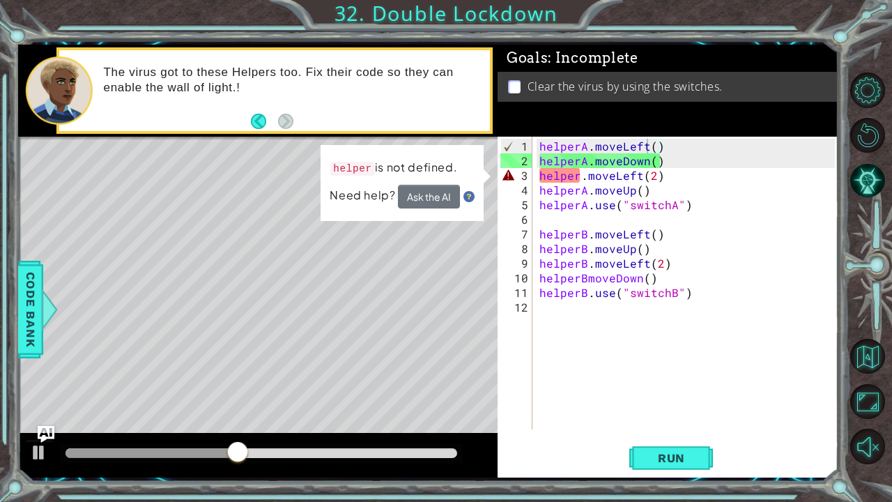
click at [330, 326] on div "Level Map" at bounding box center [340, 342] width 644 height 410
click at [670, 177] on div "helperA . moveLeft ( ) helperA . moveDown ( ) helper . moveLeft ( 2 ) helperA .…" at bounding box center [689, 300] width 305 height 322
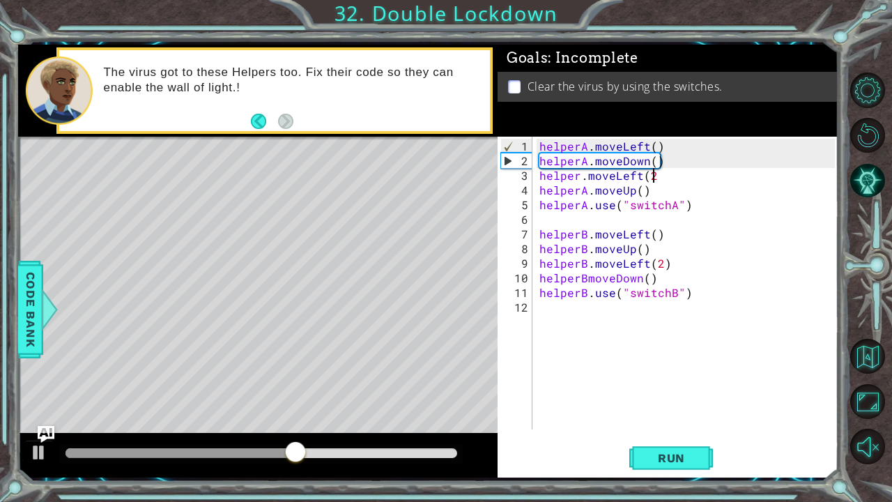
scroll to position [0, 6]
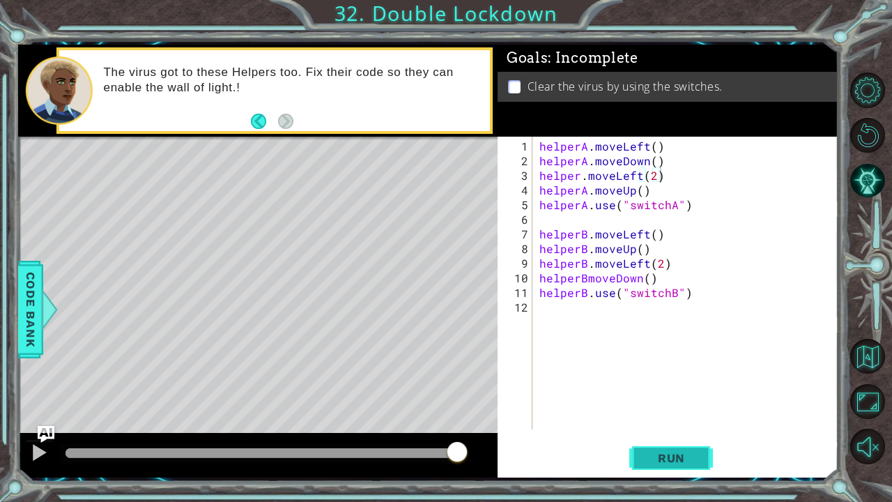
click at [661, 392] on span "Run" at bounding box center [671, 458] width 55 height 14
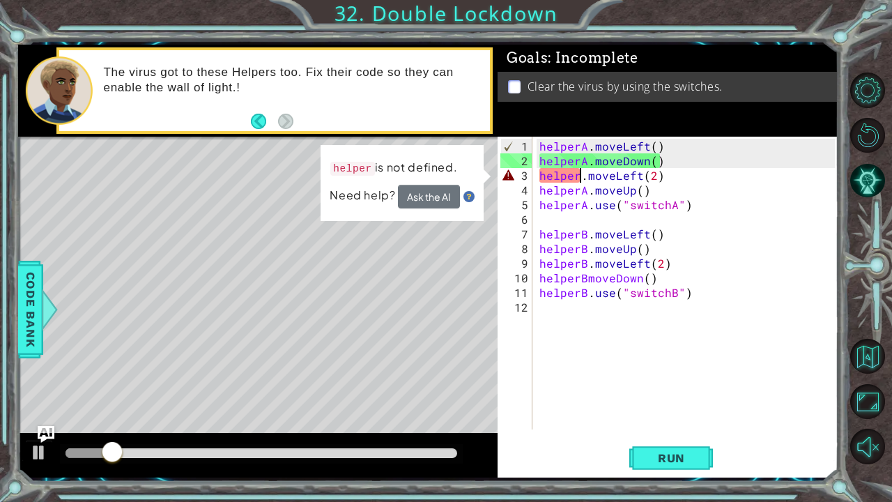
click at [580, 177] on div "helperA . moveLeft ( ) helperA . moveDown ( ) helper . moveLeft ( 2 ) helperA .…" at bounding box center [689, 300] width 305 height 322
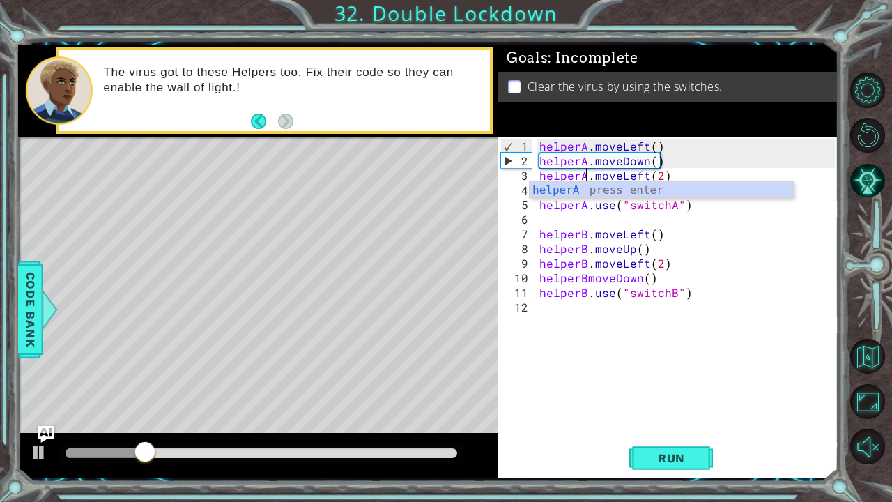
scroll to position [0, 3]
click at [656, 392] on div "helperA.moveLeft(2) 1 2 3 4 5 6 7 8 9 10 11 12 helperA . moveLeft ( ) helperA .…" at bounding box center [668, 307] width 341 height 341
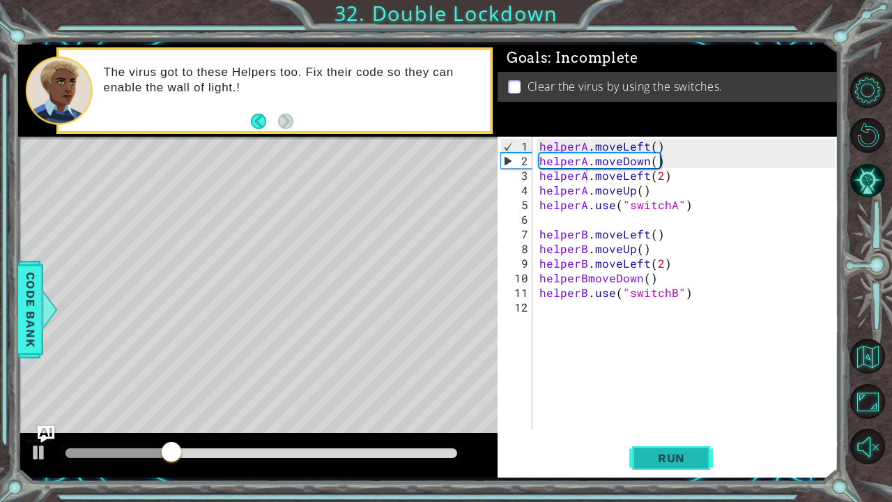
click at [659, 392] on span "Run" at bounding box center [671, 458] width 55 height 14
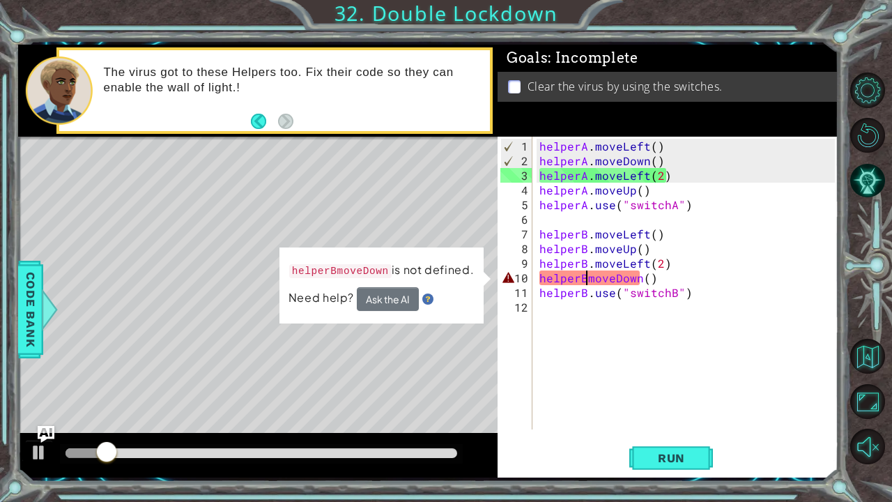
click at [583, 280] on div "helperA . moveLeft ( ) helperA . moveDown ( ) helperA . moveLeft ( 2 ) helperA …" at bounding box center [689, 300] width 305 height 322
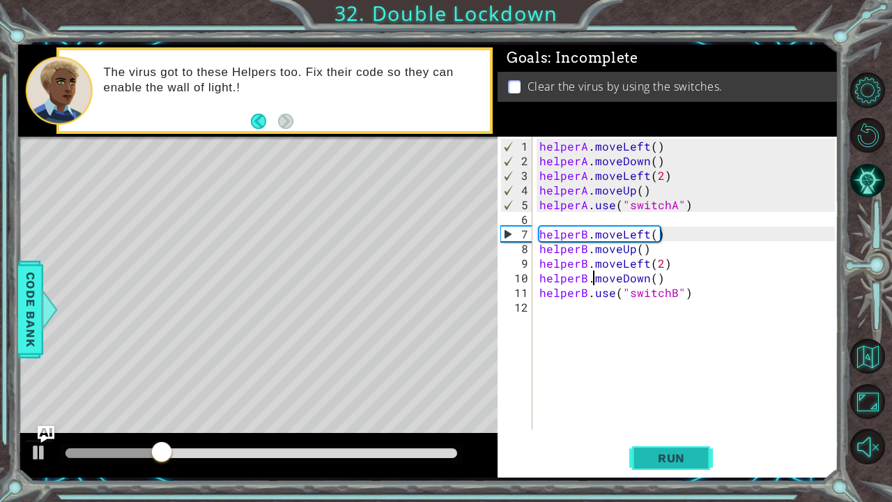
type textarea "helperB.moveDown()"
click at [689, 392] on button "Run" at bounding box center [671, 457] width 84 height 34
click at [290, 392] on div at bounding box center [257, 455] width 479 height 45
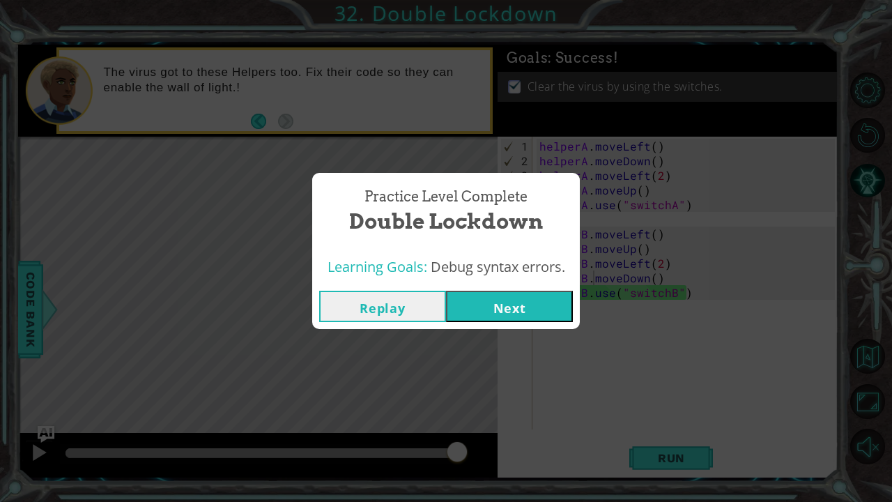
click at [525, 305] on button "Next" at bounding box center [509, 306] width 127 height 31
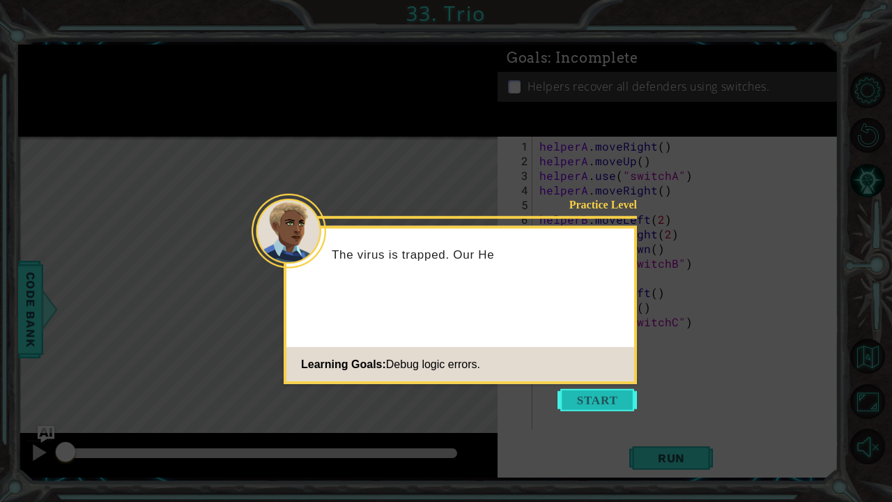
click at [618, 392] on button "Start" at bounding box center [596, 400] width 79 height 22
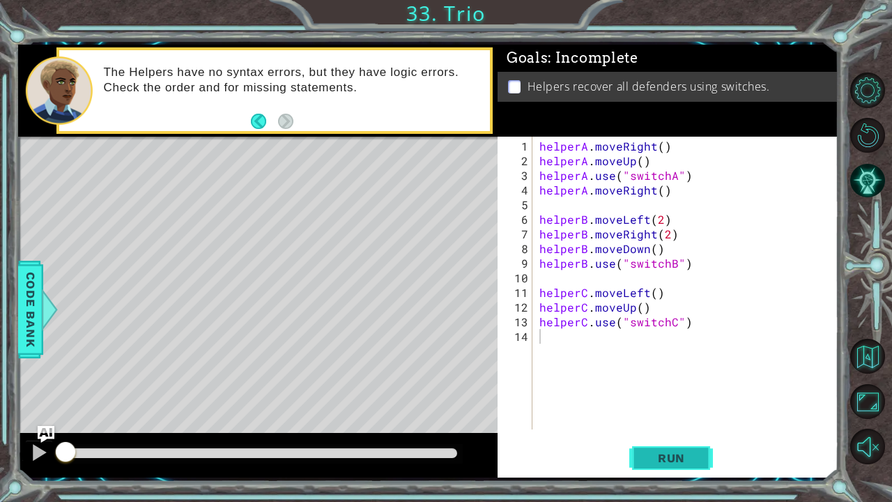
click at [651, 392] on span "Run" at bounding box center [671, 458] width 55 height 14
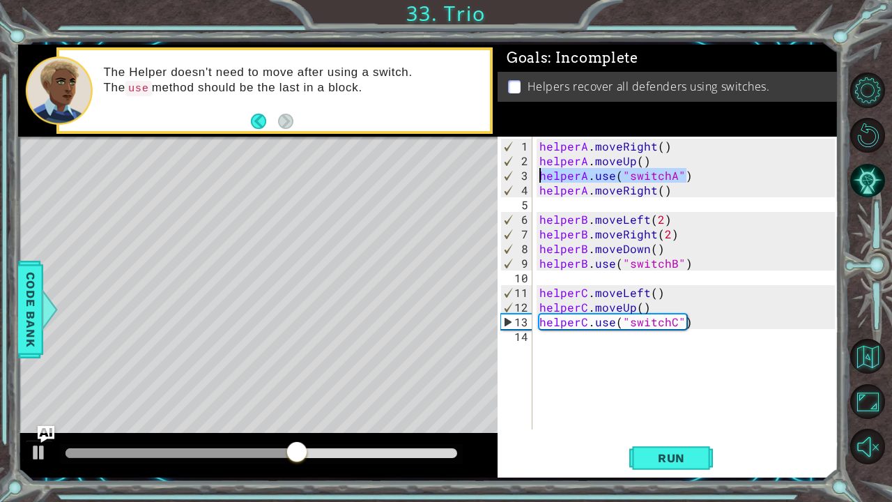
drag, startPoint x: 686, startPoint y: 172, endPoint x: 538, endPoint y: 172, distance: 148.4
click at [538, 172] on div "helperA . moveRight ( ) helperA . moveUp ( ) helperA . use ( "switchA" ) helper…" at bounding box center [689, 300] width 305 height 322
type textarea "helperA.use("switchA")"
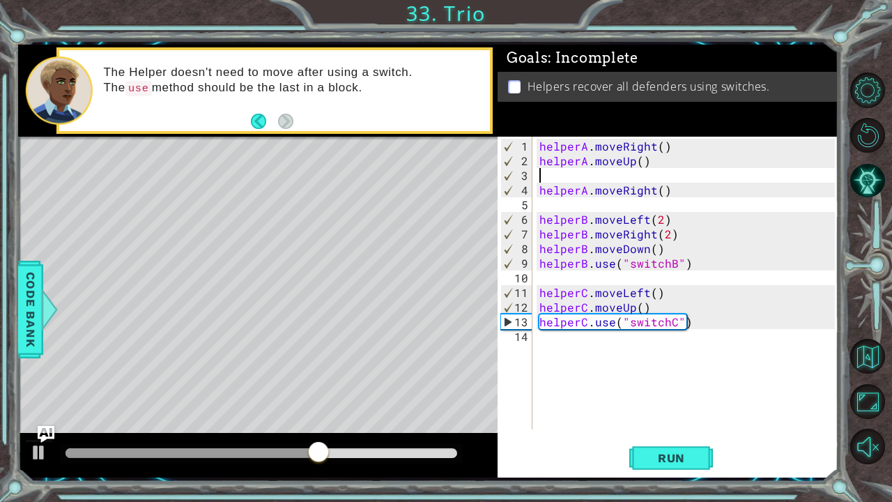
type textarea "helperA.moveUp()"
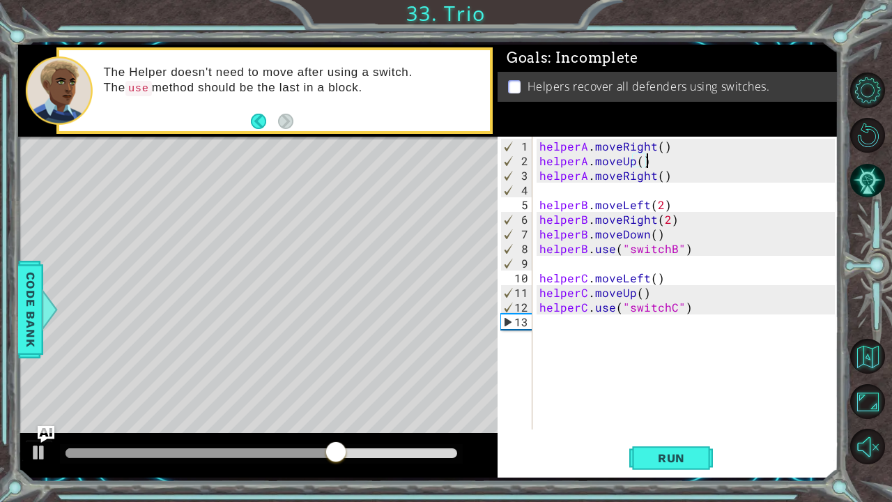
click at [544, 191] on div "helperA . moveRight ( ) helperA . moveUp ( ) helperA . moveRight ( ) helperB . …" at bounding box center [689, 300] width 305 height 322
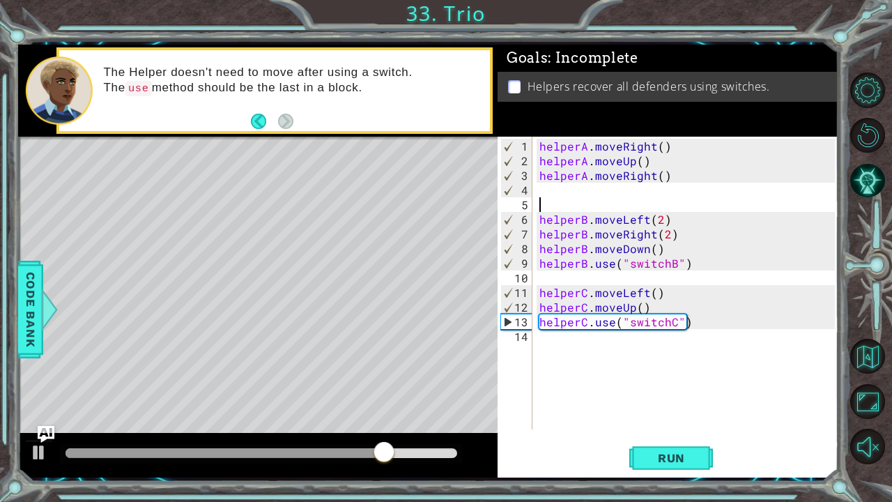
click at [545, 186] on div "helperA . moveRight ( ) helperA . moveUp ( ) helperA . moveRight ( ) helperB . …" at bounding box center [689, 300] width 305 height 322
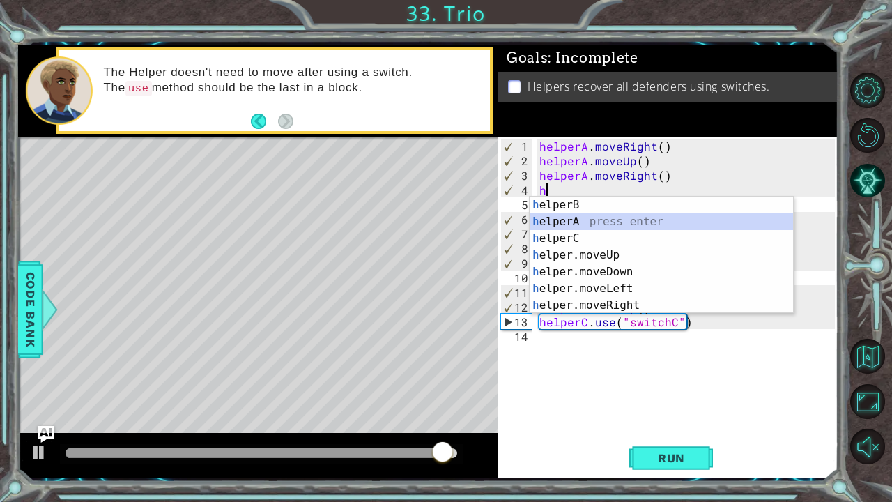
click at [581, 219] on div "h elperB press enter h elperA press enter h elperC press enter h elper.moveUp p…" at bounding box center [662, 272] width 264 height 151
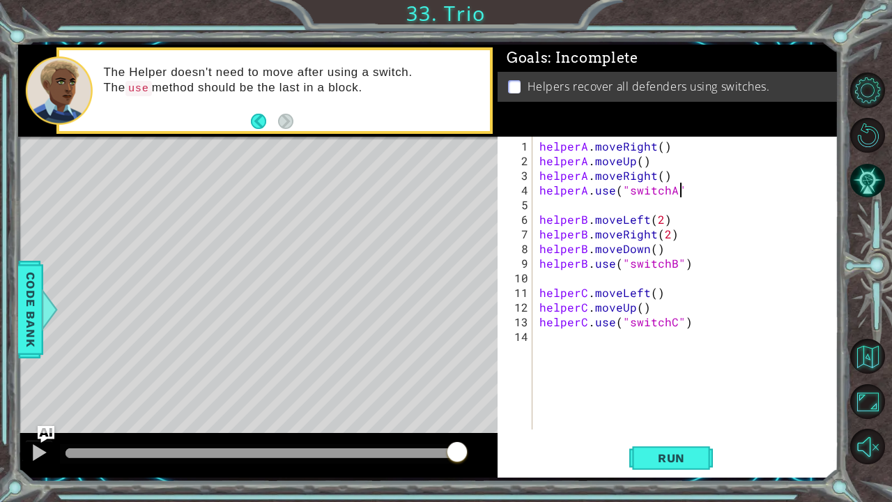
scroll to position [0, 8]
click at [672, 392] on button "Run" at bounding box center [671, 457] width 84 height 34
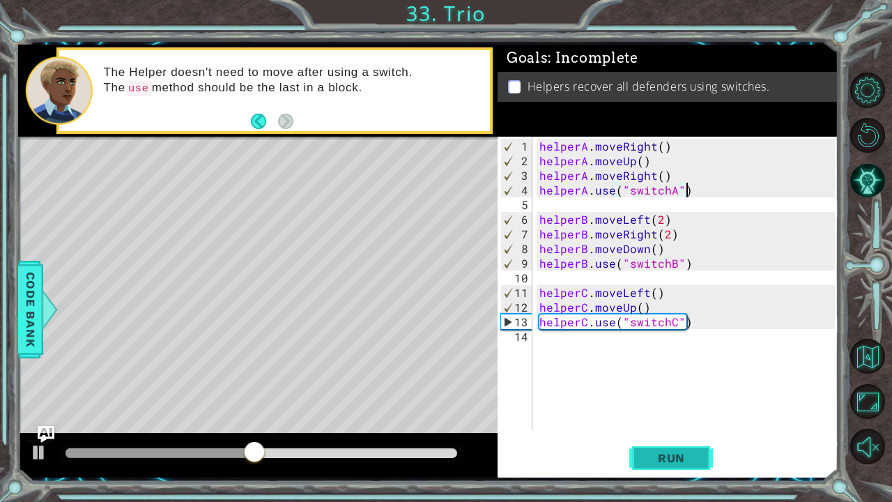
click at [659, 392] on span "Run" at bounding box center [671, 458] width 55 height 14
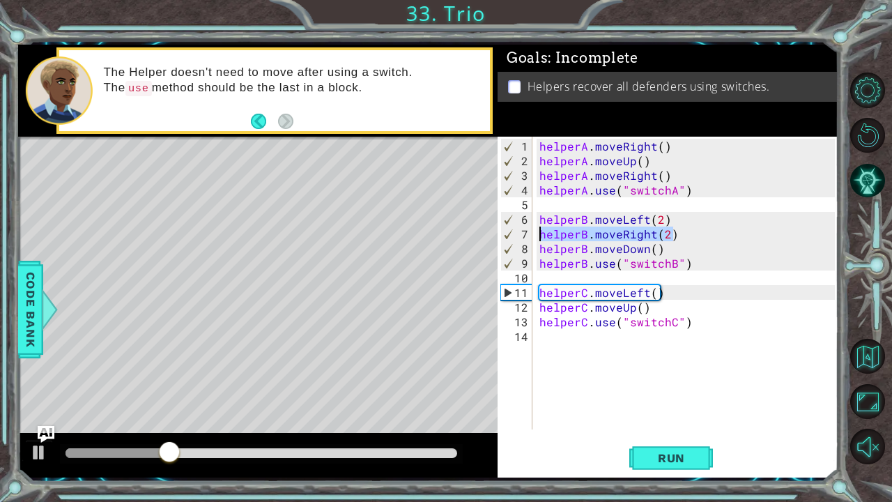
drag, startPoint x: 673, startPoint y: 237, endPoint x: 539, endPoint y: 236, distance: 133.8
click at [539, 236] on div "helperA . moveRight ( ) helperA . moveUp ( ) helperA . moveRight ( ) helperA . …" at bounding box center [689, 300] width 305 height 322
type textarea "helperB.moveRight(2)"
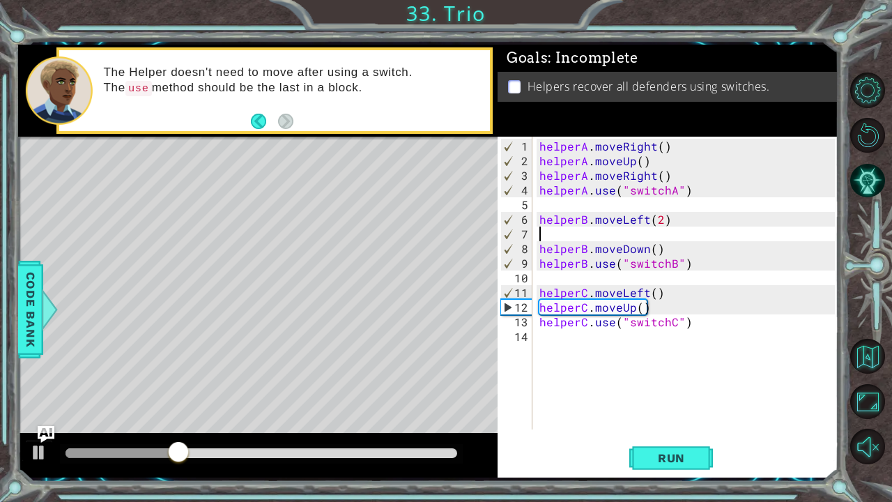
scroll to position [0, 0]
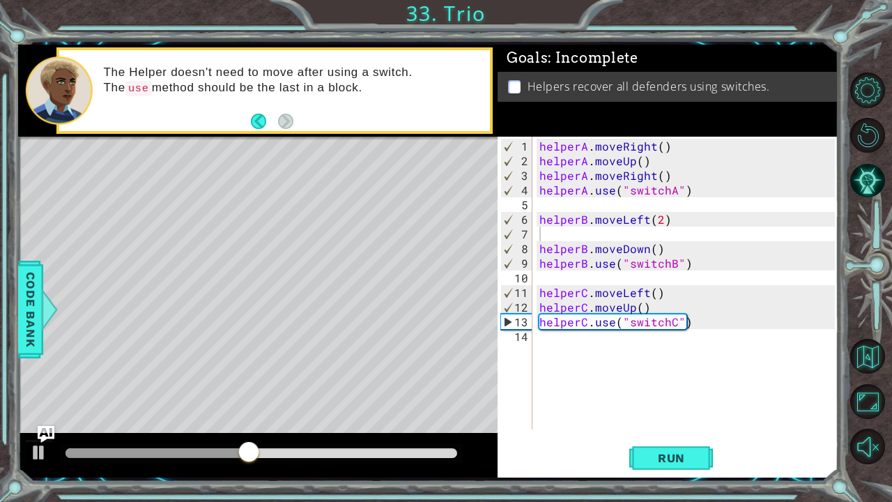
click at [533, 259] on div "1 2 3 4 5 6 7 8 9 10 11 12 13 14 helperA . moveRight ( ) helperA . moveUp ( ) h…" at bounding box center [666, 283] width 337 height 293
click at [539, 262] on div "helperA . moveRight ( ) helperA . moveUp ( ) helperA . moveRight ( ) helperA . …" at bounding box center [689, 300] width 305 height 322
type textarea "helperB.use("switchB")"
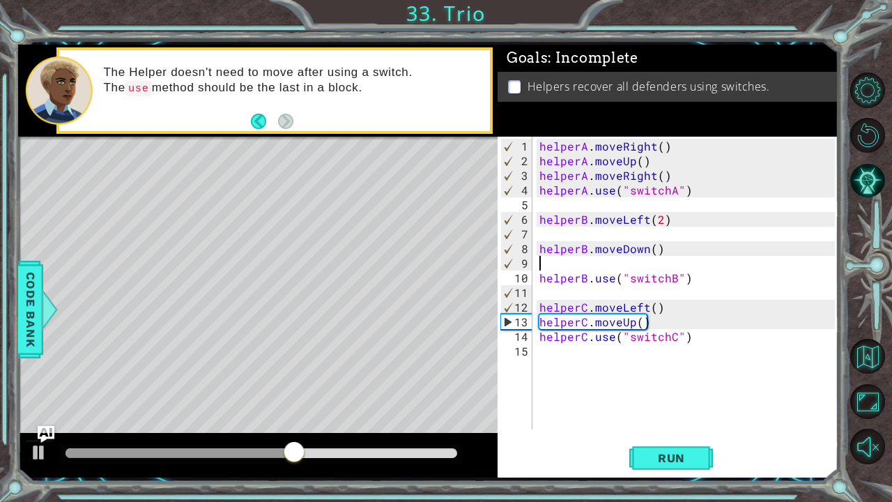
click at [560, 266] on div "helperA . moveRight ( ) helperA . moveUp ( ) helperA . moveRight ( ) helperA . …" at bounding box center [689, 300] width 305 height 322
click at [558, 232] on div "helperA . moveRight ( ) helperA . moveUp ( ) helperA . moveRight ( ) helperA . …" at bounding box center [689, 300] width 305 height 322
type textarea "helperB.moveLeft(2)"
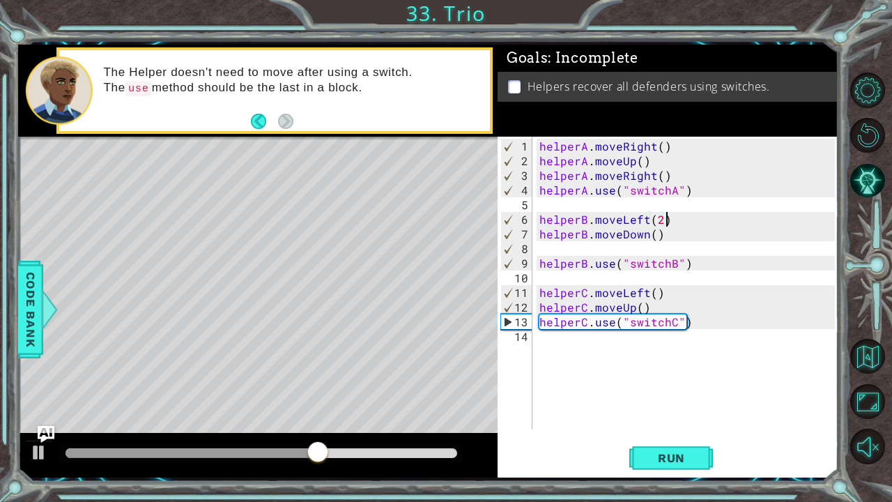
click at [551, 247] on div "helperA . moveRight ( ) helperA . moveUp ( ) helperA . moveRight ( ) helperA . …" at bounding box center [689, 300] width 305 height 322
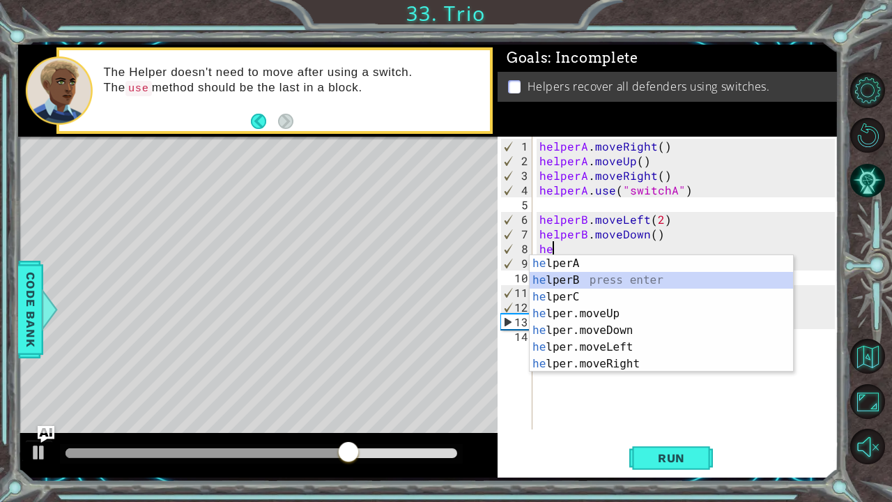
click at [554, 277] on div "he lperA press enter he lperB press enter he lperC press enter he lper.moveUp p…" at bounding box center [662, 330] width 264 height 151
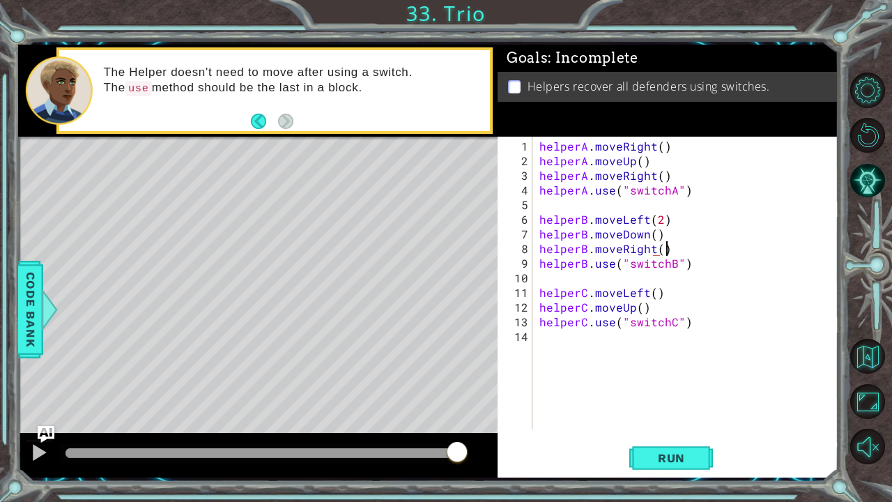
scroll to position [0, 7]
click at [658, 251] on div "helperA . moveRight ( ) helperA . moveUp ( ) helperA . moveRight ( ) helperA . …" at bounding box center [689, 300] width 305 height 322
click at [662, 392] on span "Run" at bounding box center [671, 458] width 55 height 14
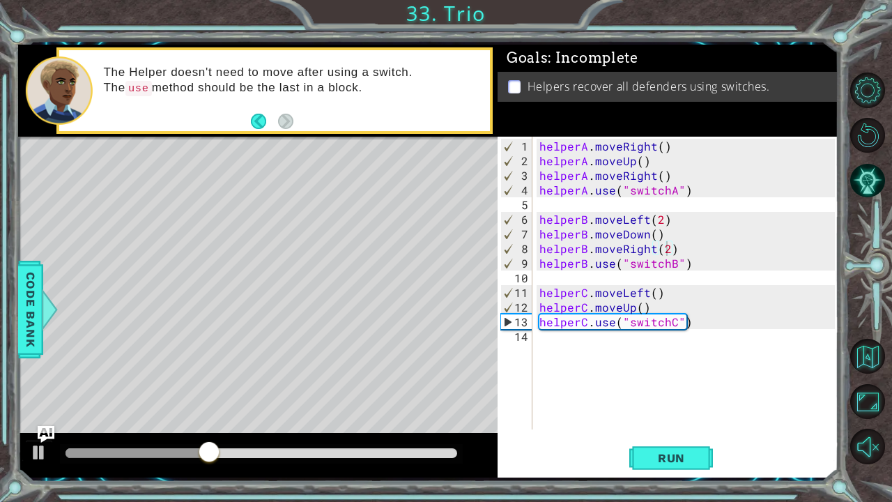
click at [535, 321] on div "helperB.moveRight(2) 1 2 3 4 5 6 7 8 9 10 11 12 13 14 helperA . moveRight ( ) h…" at bounding box center [666, 283] width 337 height 293
click at [537, 325] on div "helperA . moveRight ( ) helperA . moveUp ( ) helperA . moveRight ( ) helperA . …" at bounding box center [689, 300] width 305 height 322
type textarea "helperC.use("switchC")"
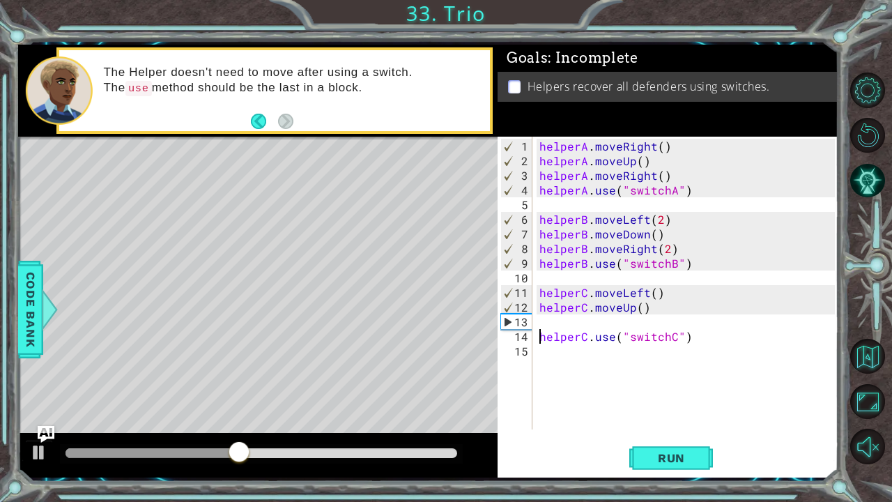
click at [539, 325] on div "helperA . moveRight ( ) helperA . moveUp ( ) helperA . moveRight ( ) helperA . …" at bounding box center [689, 300] width 305 height 322
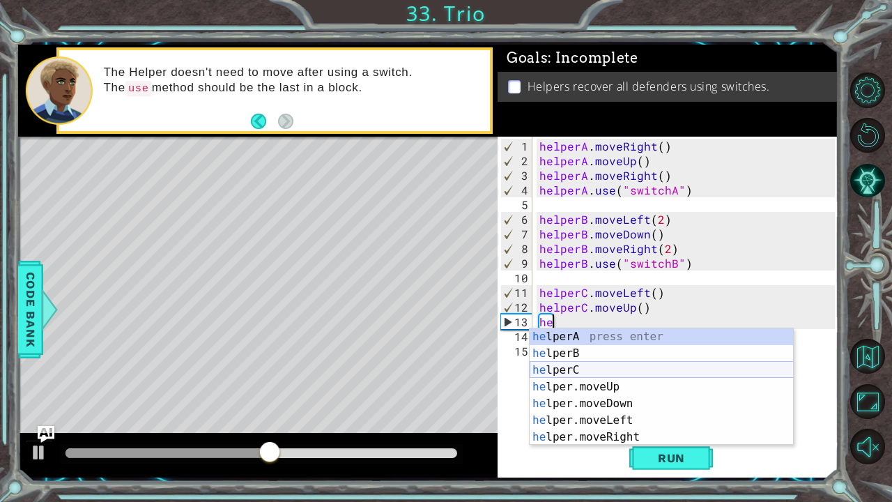
click at [562, 374] on div "he lperA press enter he lperB press enter he lperC press enter he lper.moveUp p…" at bounding box center [662, 403] width 264 height 151
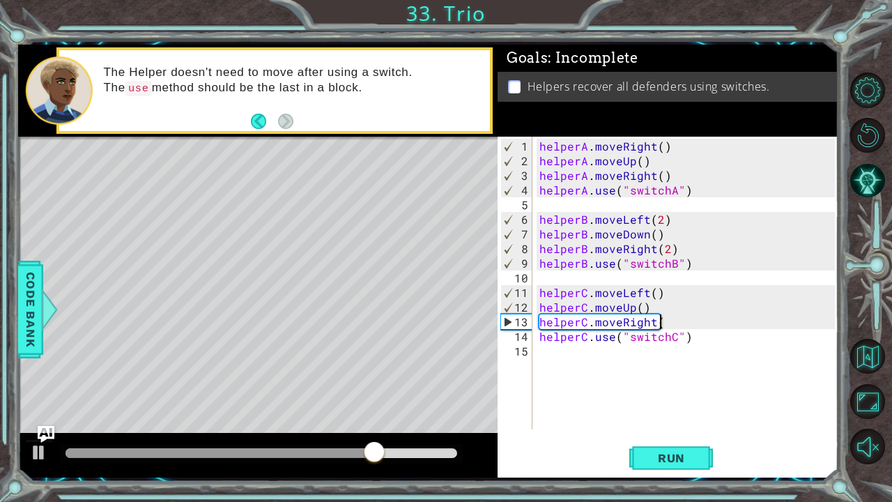
scroll to position [0, 7]
type textarea "helperC.moveRight()"
click at [661, 392] on button "Run" at bounding box center [671, 457] width 84 height 34
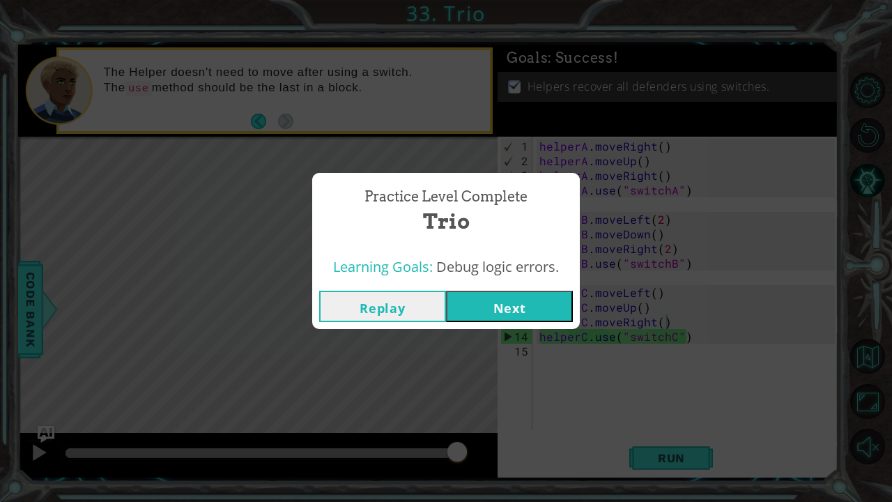
click at [540, 311] on button "Next" at bounding box center [509, 306] width 127 height 31
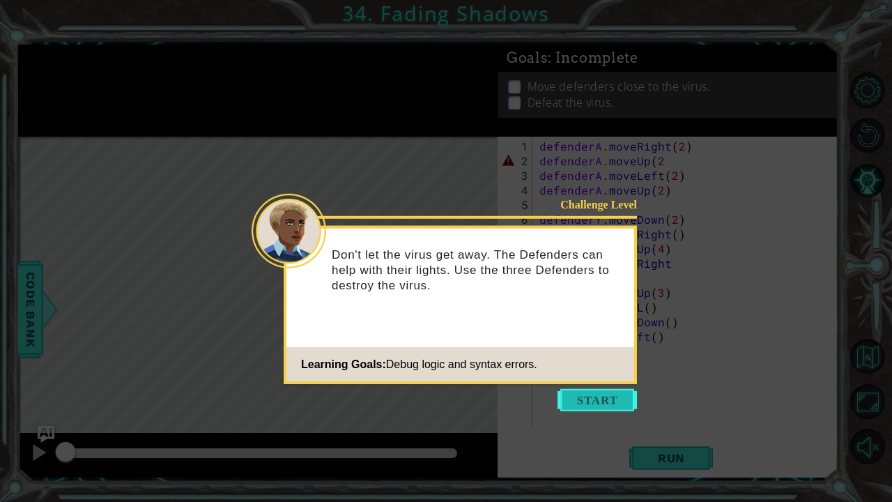
click at [578, 392] on button "Start" at bounding box center [596, 400] width 79 height 22
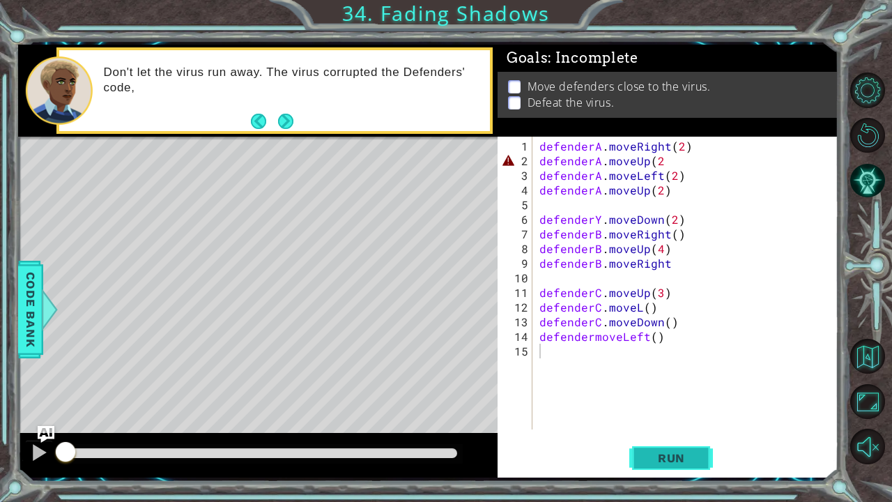
click at [653, 392] on button "Run" at bounding box center [671, 457] width 84 height 34
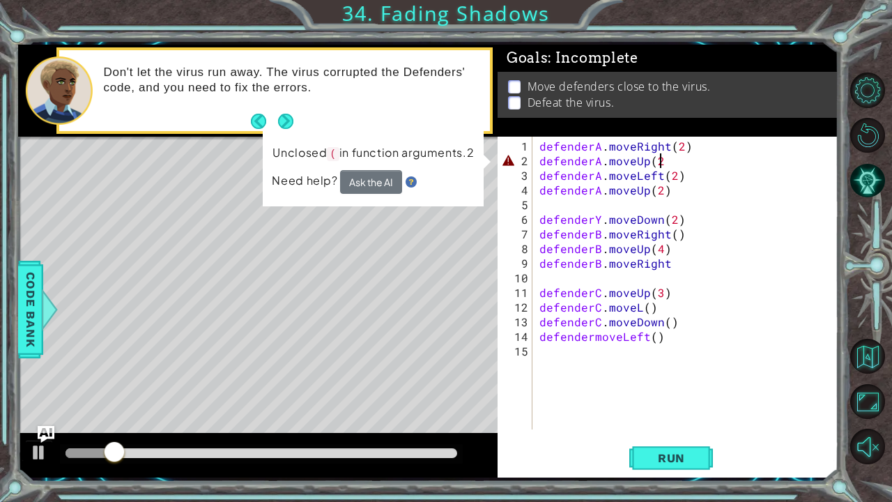
click at [661, 161] on div "defenderA . moveRight ( 2 ) defenderA . moveUp ( 2 defenderA . moveLeft ( 2 ) d…" at bounding box center [689, 300] width 305 height 322
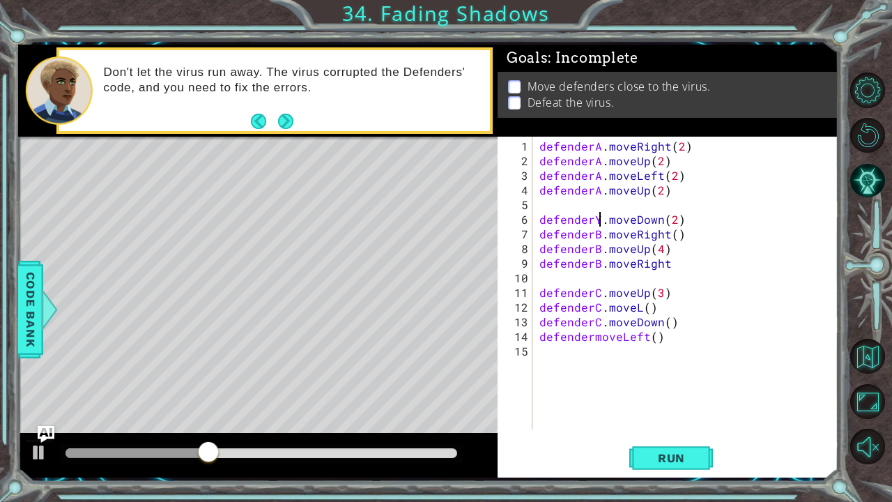
click at [598, 218] on div "defenderA . moveRight ( 2 ) defenderA . moveUp ( 2 ) defenderA . moveLeft ( 2 )…" at bounding box center [689, 300] width 305 height 322
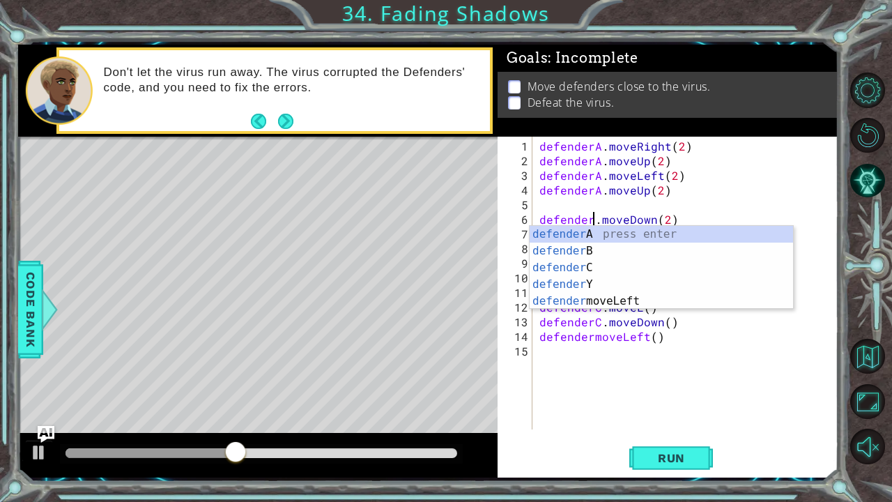
scroll to position [0, 3]
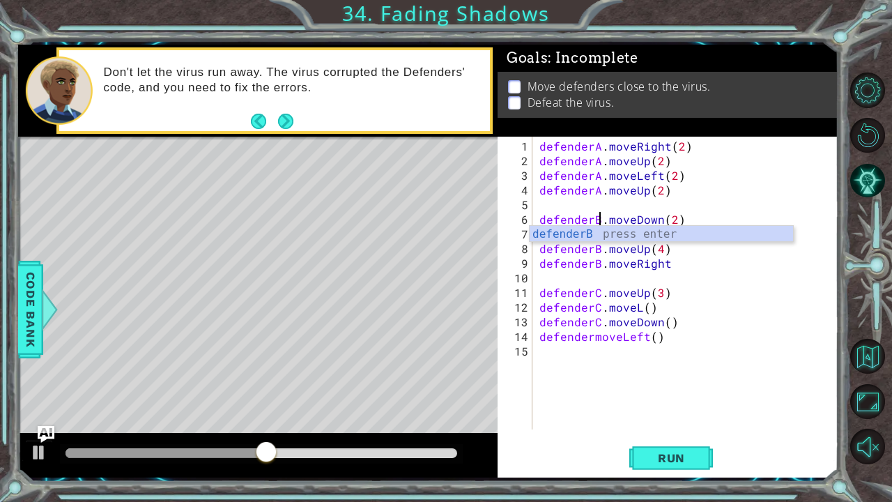
click at [590, 337] on div "defenderA . moveRight ( 2 ) defenderA . moveUp ( 2 ) defenderA . moveLeft ( 2 )…" at bounding box center [689, 300] width 305 height 322
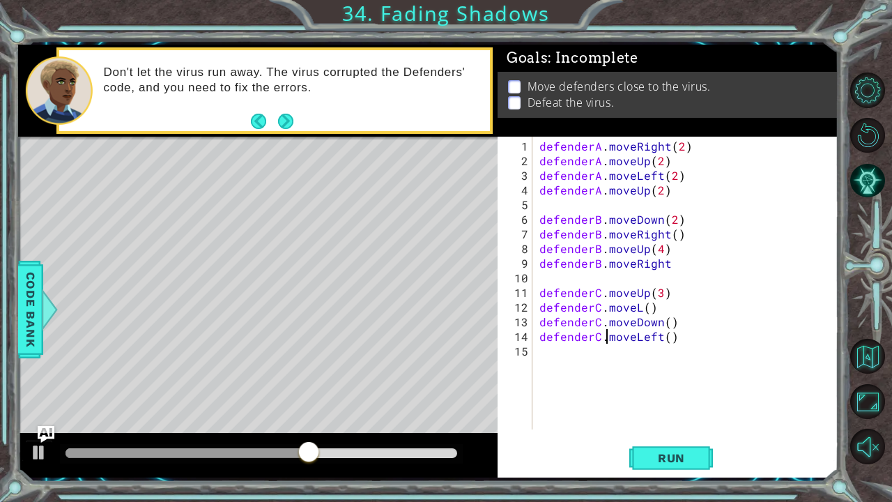
scroll to position [0, 4]
click at [639, 308] on div "defenderA . moveRight ( 2 ) defenderA . moveUp ( 2 ) defenderA . moveLeft ( 2 )…" at bounding box center [689, 300] width 305 height 322
click at [654, 392] on span "Run" at bounding box center [671, 458] width 55 height 14
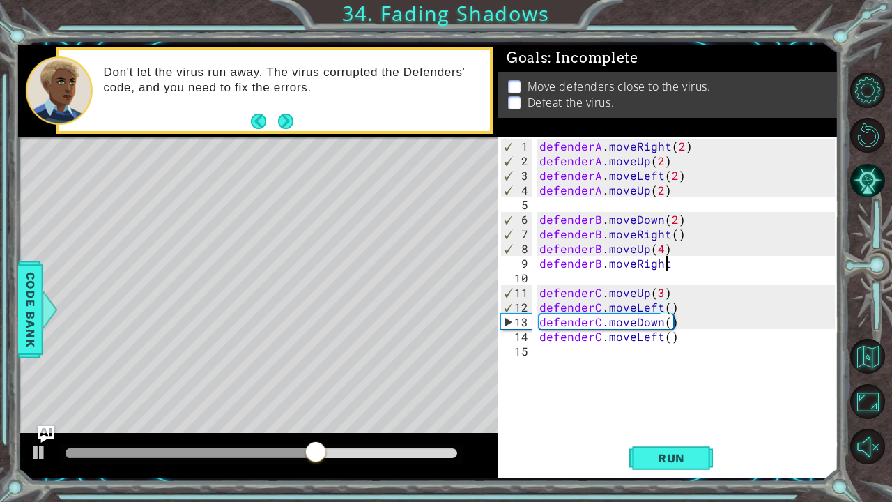
click at [670, 266] on div "defenderA . moveRight ( 2 ) defenderA . moveUp ( 2 ) defenderA . moveLeft ( 2 )…" at bounding box center [689, 300] width 305 height 322
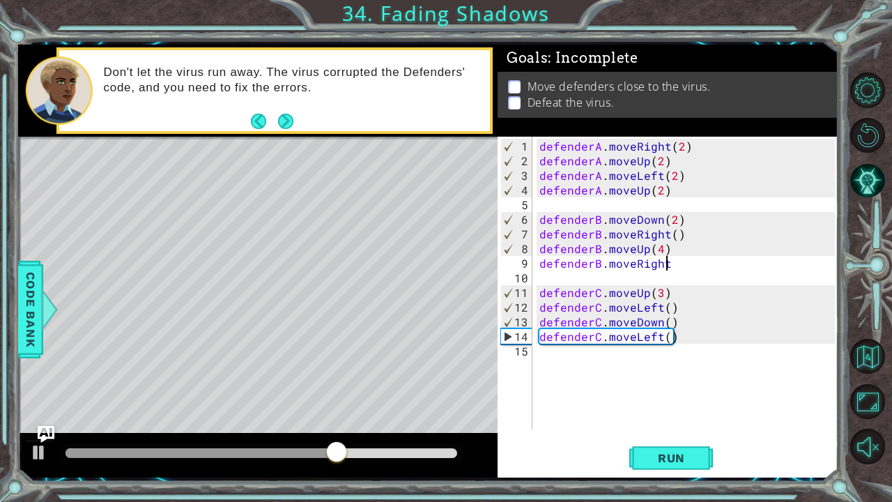
scroll to position [0, 8]
click at [672, 264] on div "defenderA . moveRight ( 2 ) defenderA . moveUp ( 2 ) defenderA . moveLeft ( 2 )…" at bounding box center [689, 300] width 305 height 322
type textarea "defenderB.moveRight(2)"
click at [677, 392] on button "Run" at bounding box center [671, 457] width 84 height 34
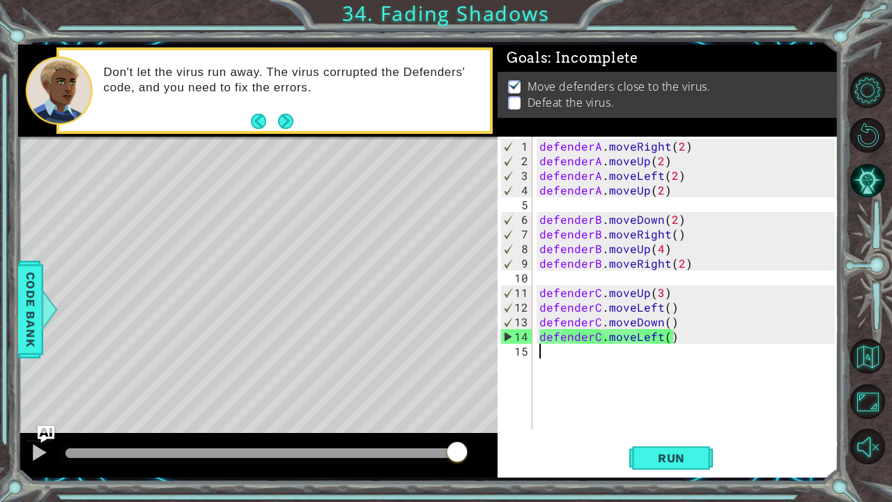
click at [537, 351] on div "defenderA . moveRight ( 2 ) defenderA . moveUp ( 2 ) defenderA . moveLeft ( 2 )…" at bounding box center [689, 300] width 305 height 322
click at [287, 118] on button "Next" at bounding box center [285, 121] width 15 height 15
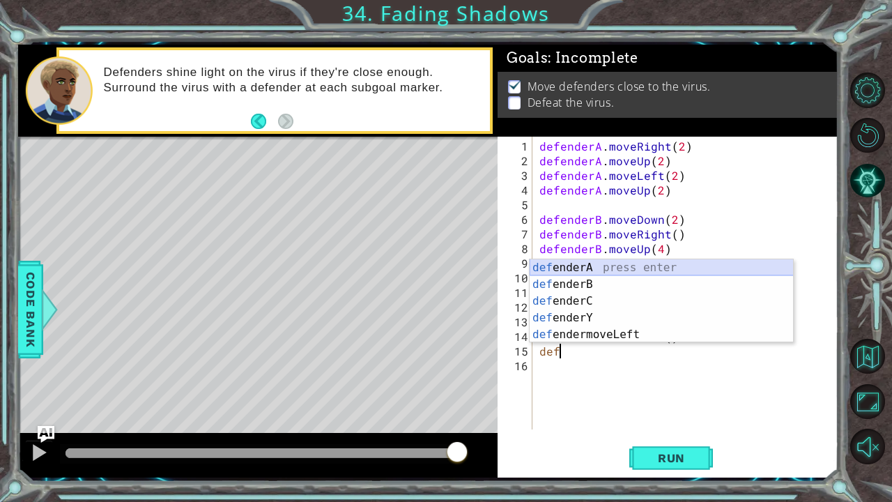
click at [554, 271] on div "def enderA press enter def enderB press enter def enderC press enter def enderY…" at bounding box center [662, 317] width 264 height 117
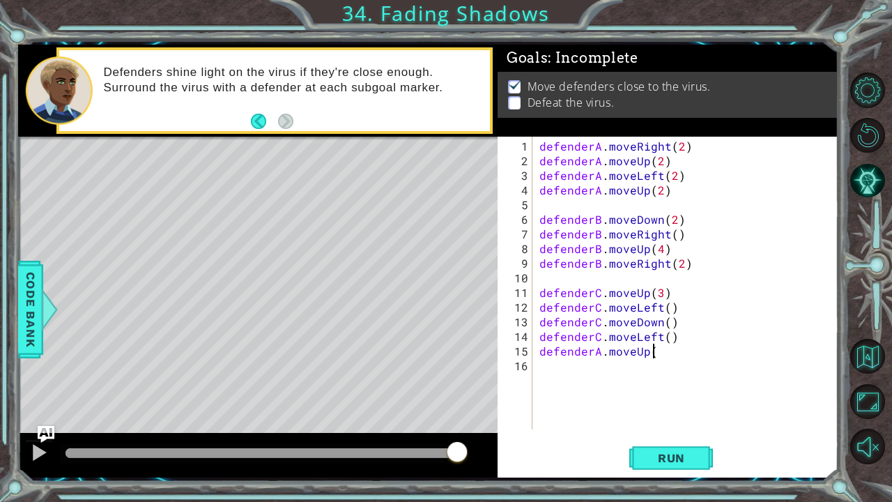
scroll to position [0, 6]
click at [689, 392] on button "Run" at bounding box center [671, 457] width 84 height 34
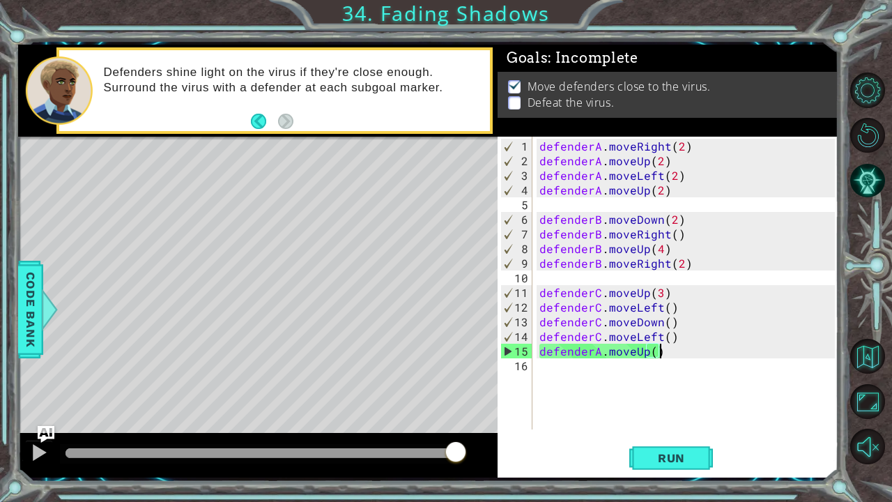
drag, startPoint x: 91, startPoint y: 456, endPoint x: 463, endPoint y: 478, distance: 373.5
click at [463, 392] on div "1 ההההההההההההההההההההההההההההההההההההההההההההההההההההההההההההההההההההההההההההה…" at bounding box center [428, 261] width 821 height 442
click at [450, 392] on div at bounding box center [262, 453] width 392 height 10
click at [652, 351] on div "defenderA . moveRight ( 2 ) defenderA . moveUp ( 2 ) defenderA . moveLeft ( 2 )…" at bounding box center [689, 300] width 305 height 322
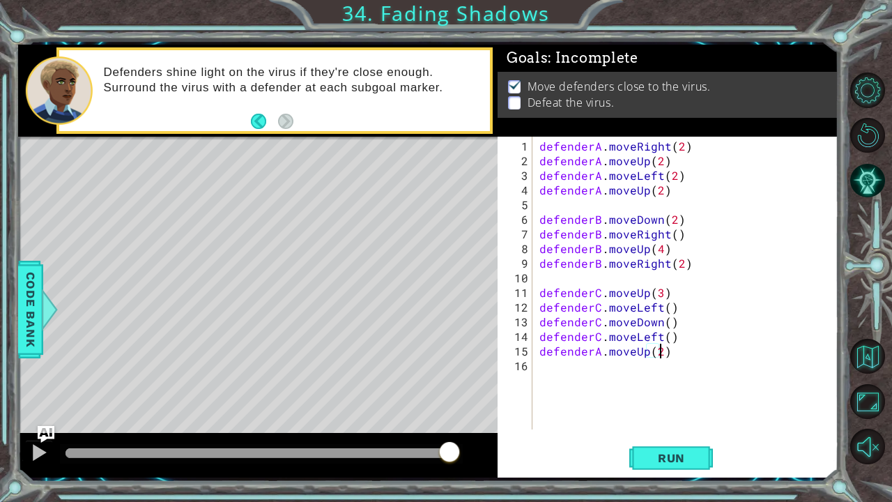
scroll to position [0, 7]
type textarea "defenderA.moveUp(2)"
click at [656, 392] on span "Run" at bounding box center [671, 458] width 55 height 14
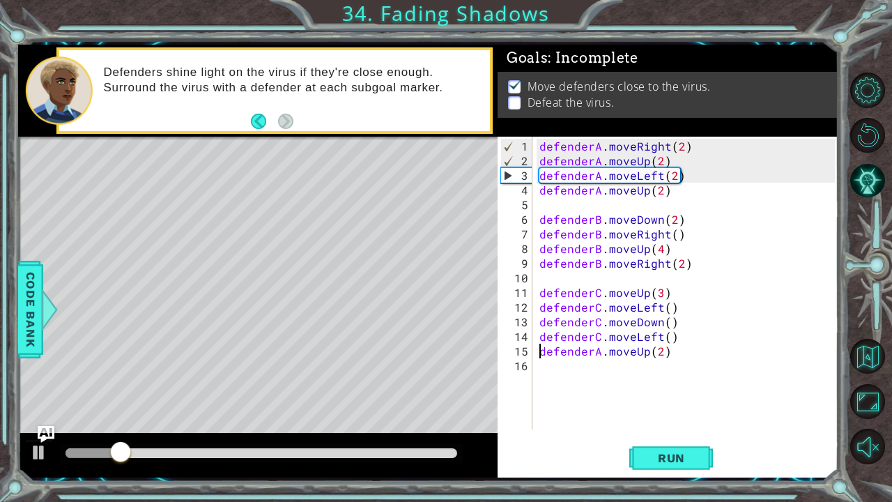
click at [538, 351] on div "defenderA . moveRight ( 2 ) defenderA . moveUp ( 2 ) defenderA . moveLeft ( 2 )…" at bounding box center [689, 300] width 305 height 322
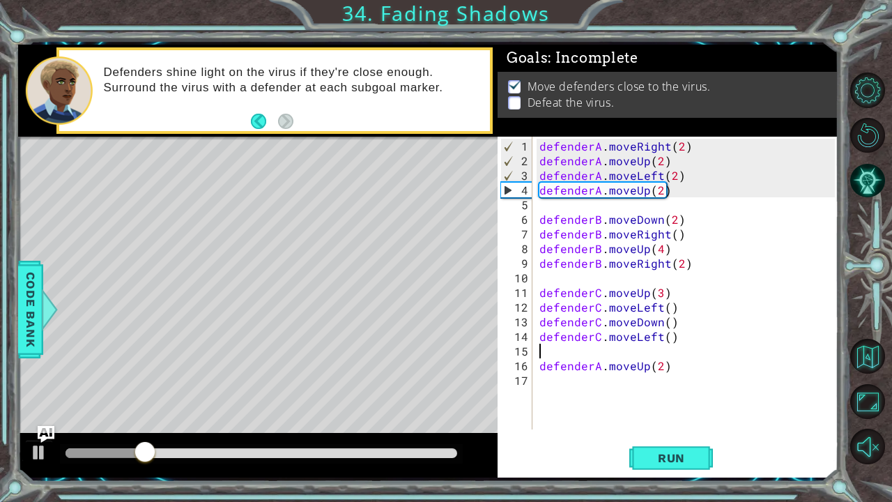
scroll to position [0, 0]
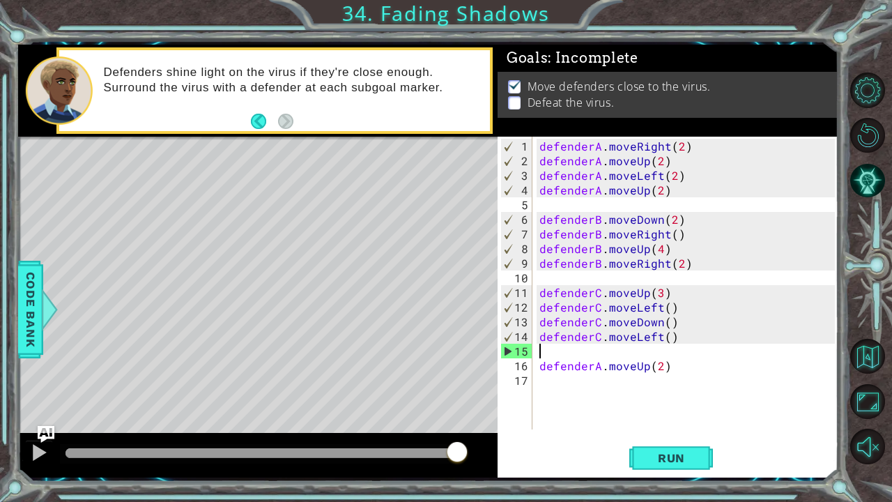
click at [555, 353] on div "defenderA . moveRight ( 2 ) defenderA . moveUp ( 2 ) defenderA . moveLeft ( 2 )…" at bounding box center [689, 300] width 305 height 322
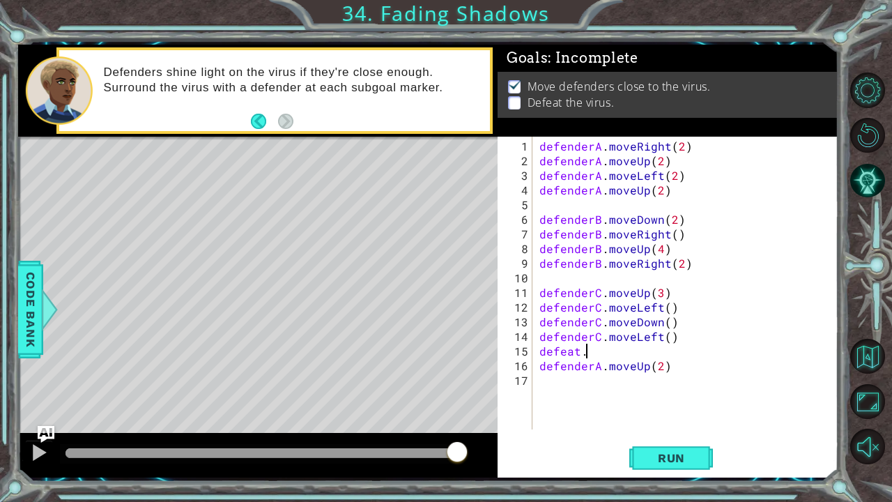
type textarea "d"
type textarea "defenderC.moveLeft()"
click at [541, 367] on div "defenderA . moveRight ( 2 ) defenderA . moveUp ( 2 ) defenderA . moveLeft ( 2 )…" at bounding box center [689, 300] width 305 height 322
click at [668, 392] on span "Run" at bounding box center [671, 458] width 55 height 14
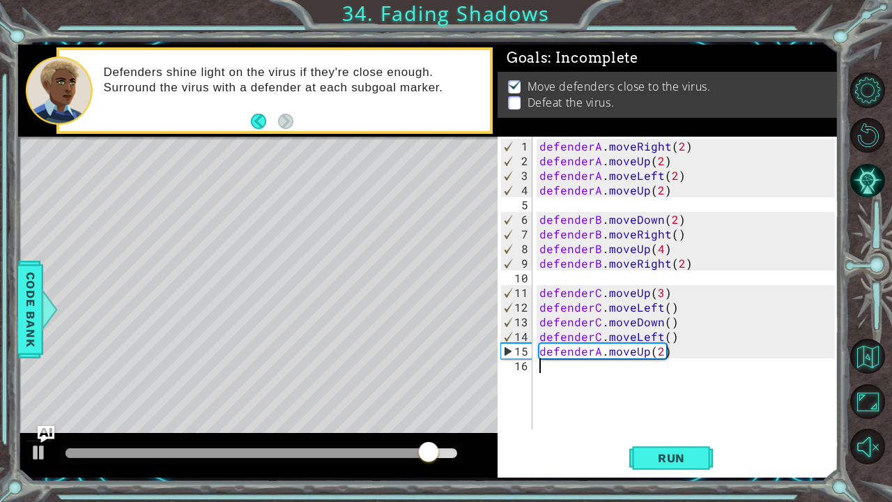
click at [551, 369] on div "defenderA . moveRight ( 2 ) defenderA . moveUp ( 2 ) defenderA . moveLeft ( 2 )…" at bounding box center [689, 300] width 305 height 322
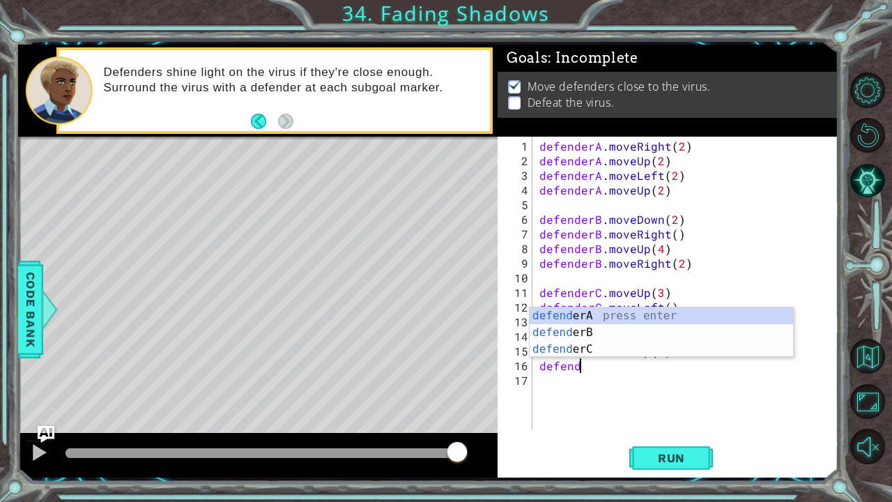
scroll to position [0, 2]
click at [564, 312] on div "defender A press enter defender B press enter defender C press enter" at bounding box center [662, 349] width 264 height 84
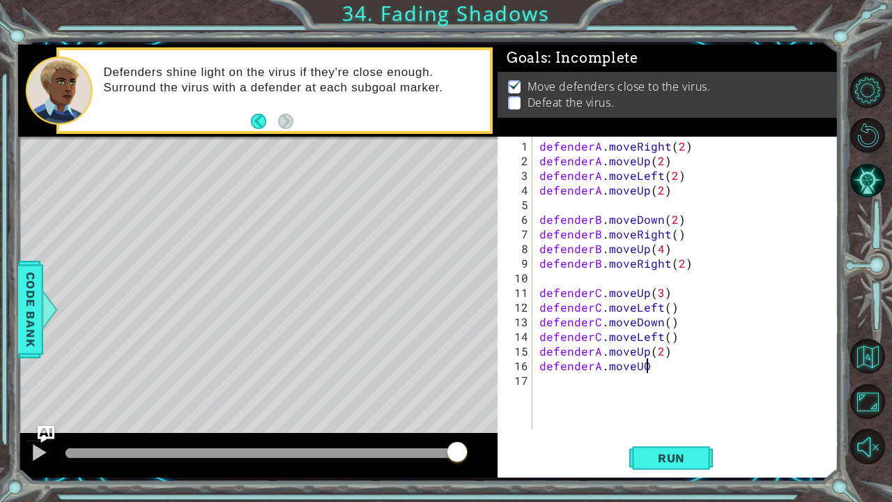
scroll to position [0, 6]
type textarea "defenderA.moveUp"
click at [551, 385] on div "defenderA . moveRight ( 2 ) defenderA . moveUp ( 2 ) defenderA . moveLeft ( 2 )…" at bounding box center [689, 300] width 305 height 322
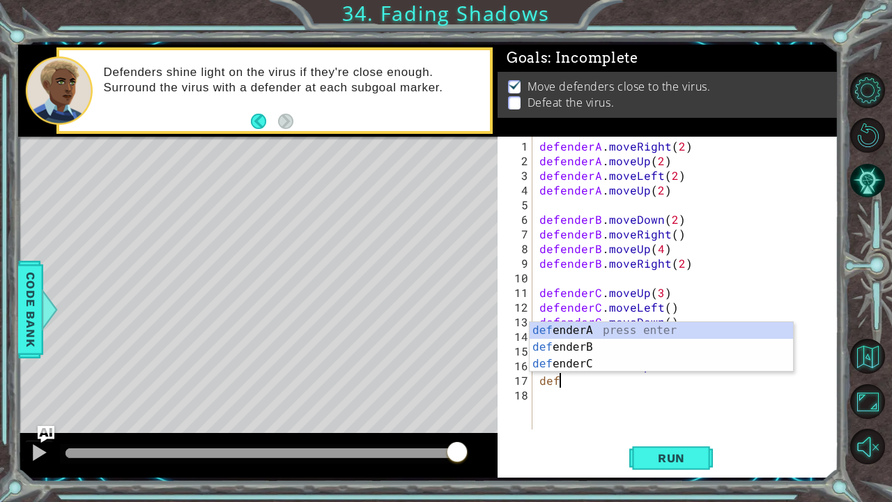
scroll to position [0, 0]
click at [612, 328] on div "def enderA press enter def enderB press enter def enderC press enter" at bounding box center [662, 364] width 264 height 84
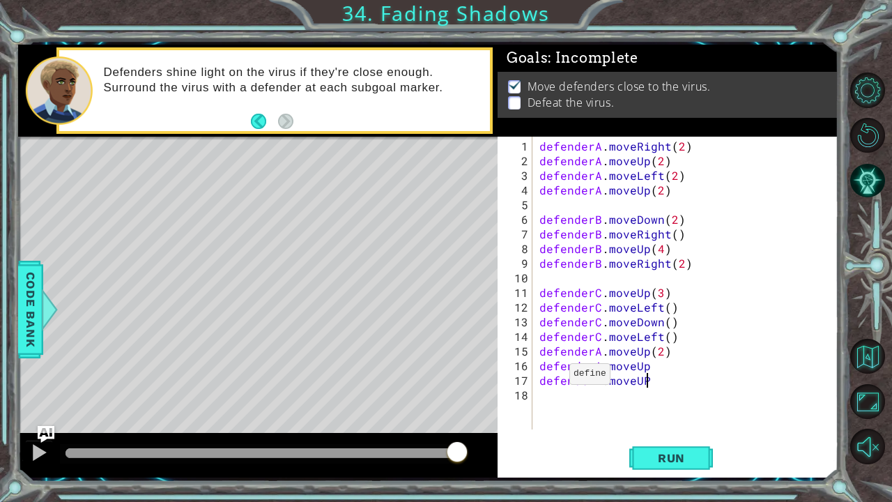
scroll to position [0, 6]
type textarea "defenderA.moveUp"
click at [553, 392] on div "defenderA . moveRight ( 2 ) defenderA . moveUp ( 2 ) defenderA . moveLeft ( 2 )…" at bounding box center [689, 300] width 305 height 322
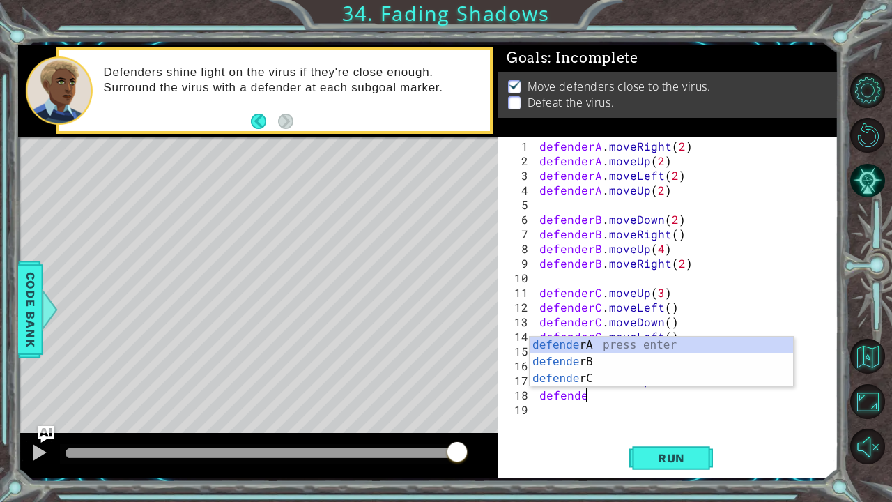
scroll to position [0, 2]
click at [592, 341] on div "defender A press enter defender B press enter defender C press enter" at bounding box center [662, 379] width 264 height 84
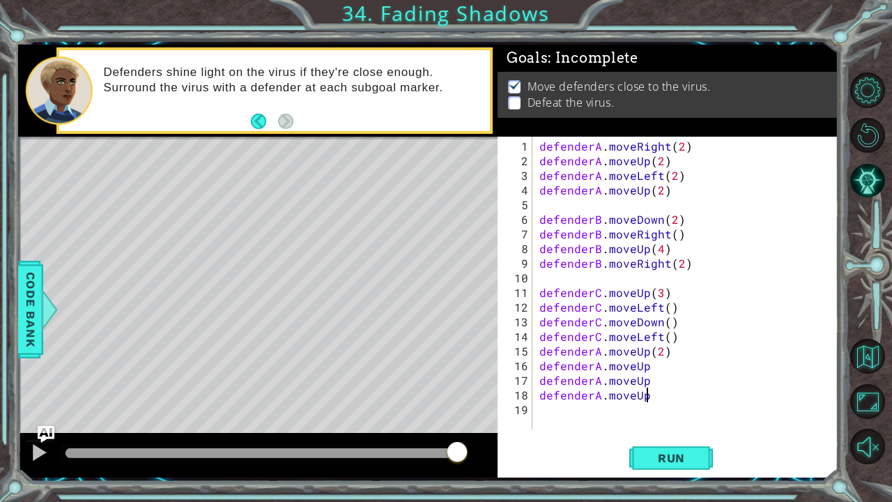
scroll to position [0, 6]
click at [700, 392] on button "Run" at bounding box center [671, 457] width 84 height 34
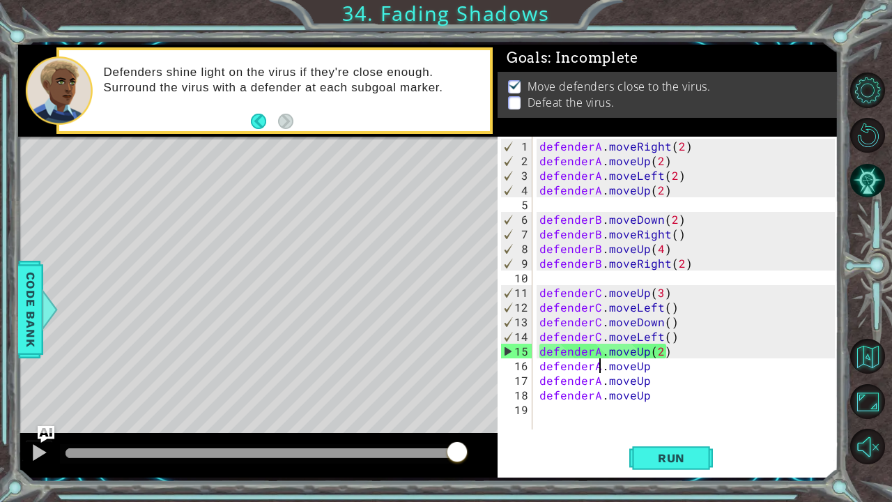
click at [599, 367] on div "defenderA . moveRight ( 2 ) defenderA . moveUp ( 2 ) defenderA . moveLeft ( 2 )…" at bounding box center [689, 300] width 305 height 322
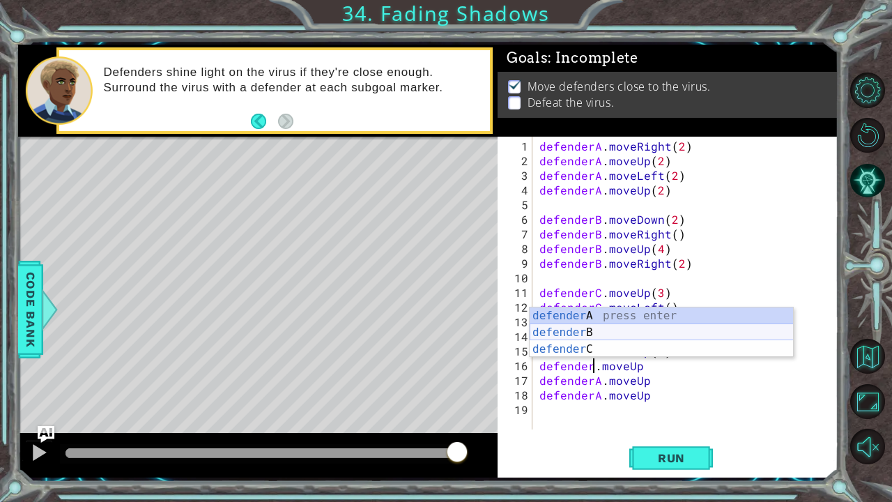
click at [592, 332] on div "defender A press enter defender B press enter defender C press enter" at bounding box center [662, 349] width 264 height 84
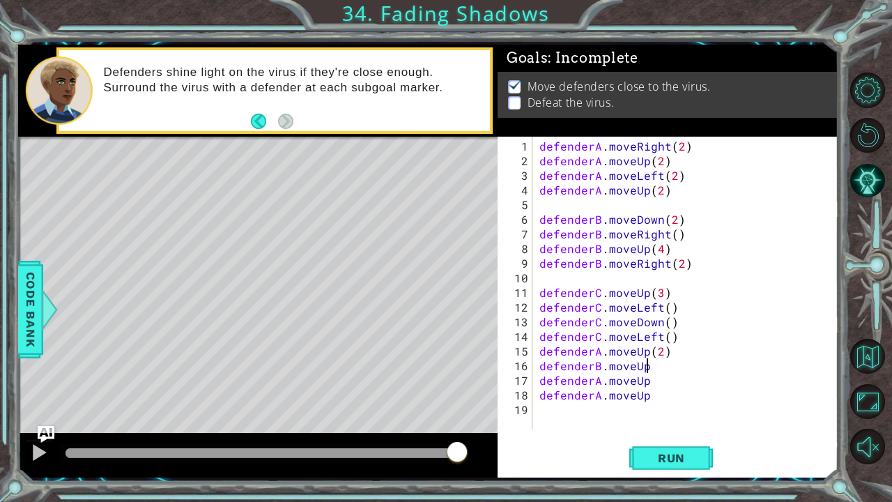
click at [648, 364] on div "defenderA . moveRight ( 2 ) defenderA . moveUp ( 2 ) defenderA . moveLeft ( 2 )…" at bounding box center [689, 300] width 305 height 322
drag, startPoint x: 647, startPoint y: 398, endPoint x: 590, endPoint y: 398, distance: 56.4
click at [590, 392] on div "defenderA . moveRight ( 2 ) defenderA . moveUp ( 2 ) defenderA . moveLeft ( 2 )…" at bounding box center [689, 300] width 305 height 322
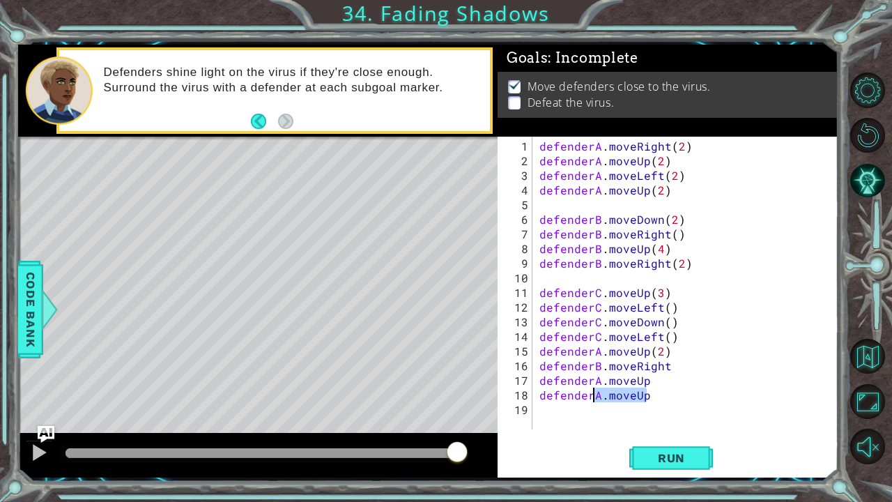
click at [590, 392] on div "defenderA . moveRight ( 2 ) defenderA . moveUp ( 2 ) defenderA . moveLeft ( 2 )…" at bounding box center [686, 283] width 298 height 293
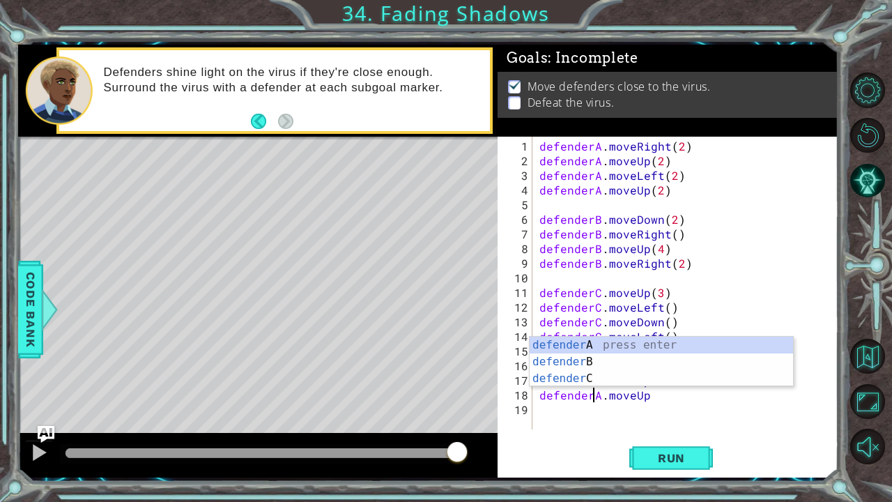
scroll to position [0, 3]
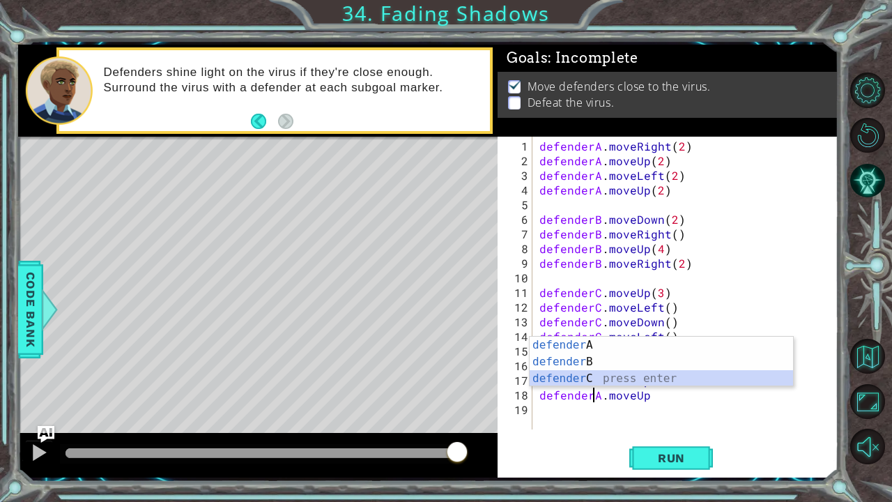
click at [599, 381] on div "defender A press enter defender B press enter defender C press enter" at bounding box center [662, 379] width 264 height 84
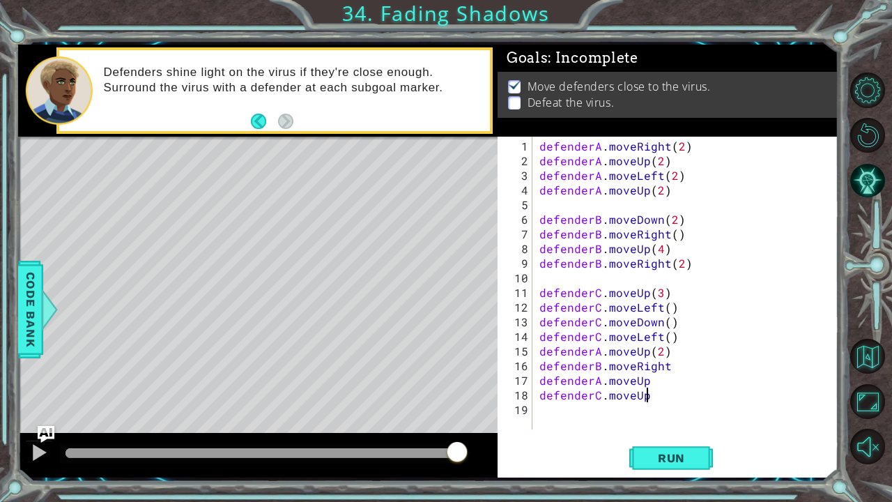
click at [652, 392] on div "defenderA . moveRight ( 2 ) defenderA . moveUp ( 2 ) defenderA . moveLeft ( 2 )…" at bounding box center [689, 300] width 305 height 322
click at [647, 392] on div "defenderA . moveRight ( 2 ) defenderA . moveUp ( 2 ) defenderA . moveLeft ( 2 )…" at bounding box center [689, 300] width 305 height 322
click at [650, 392] on button "Run" at bounding box center [671, 457] width 84 height 34
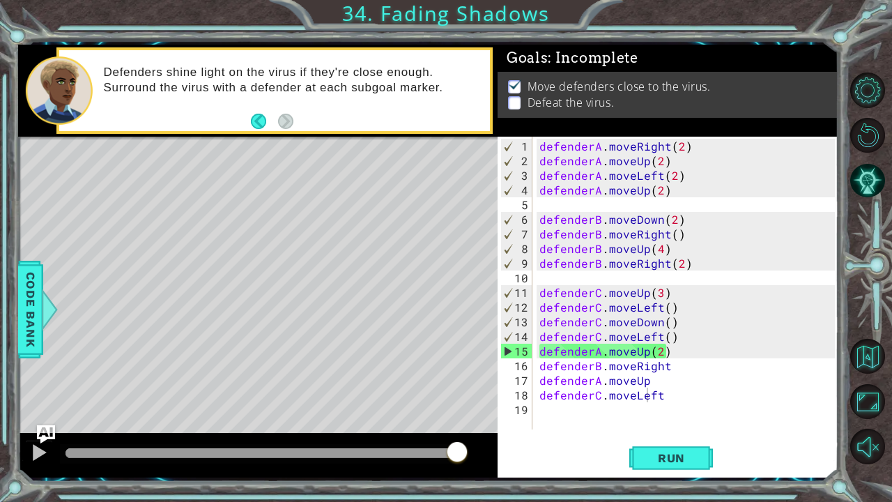
click at [42, 392] on img "Ask AI" at bounding box center [45, 434] width 18 height 18
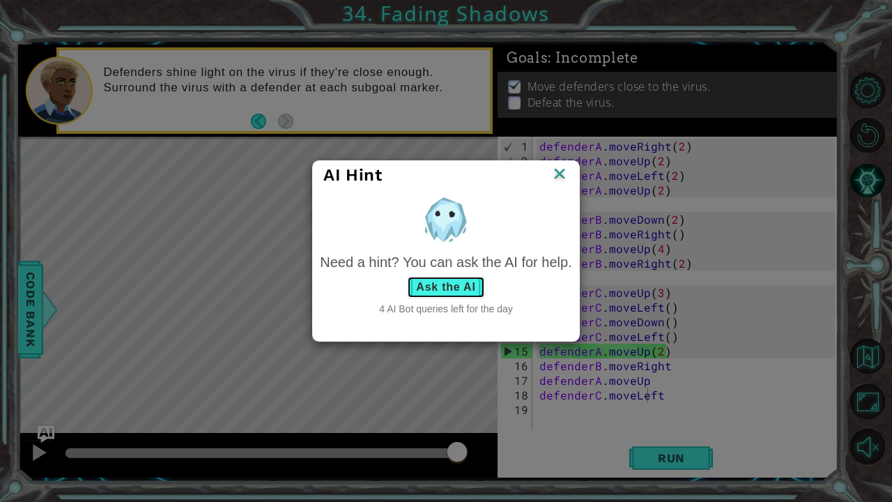
click at [439, 289] on button "Ask the AI" at bounding box center [445, 287] width 77 height 22
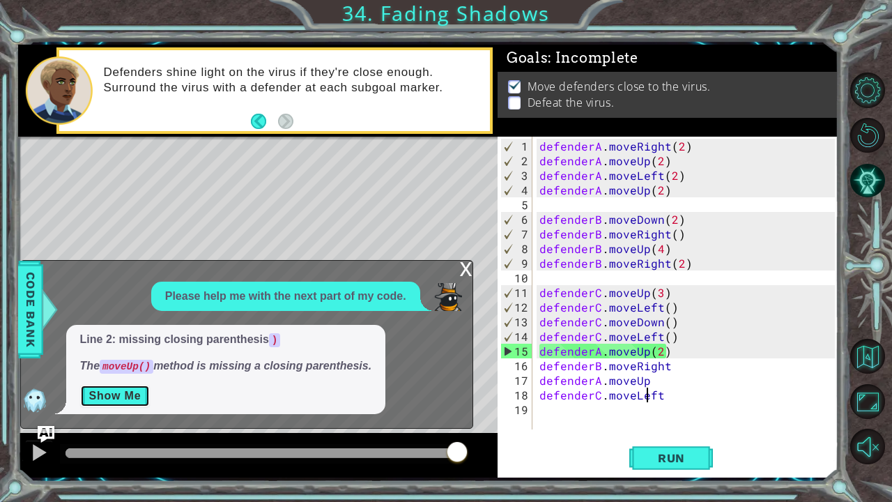
click at [125, 392] on button "Show Me" at bounding box center [115, 396] width 70 height 22
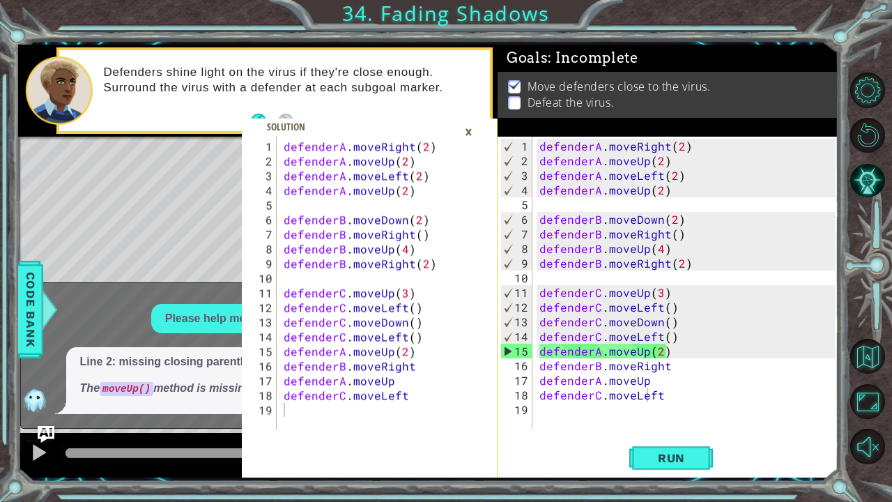
click at [197, 203] on div "Level Map" at bounding box center [340, 342] width 644 height 410
click at [466, 137] on div "×" at bounding box center [469, 132] width 22 height 24
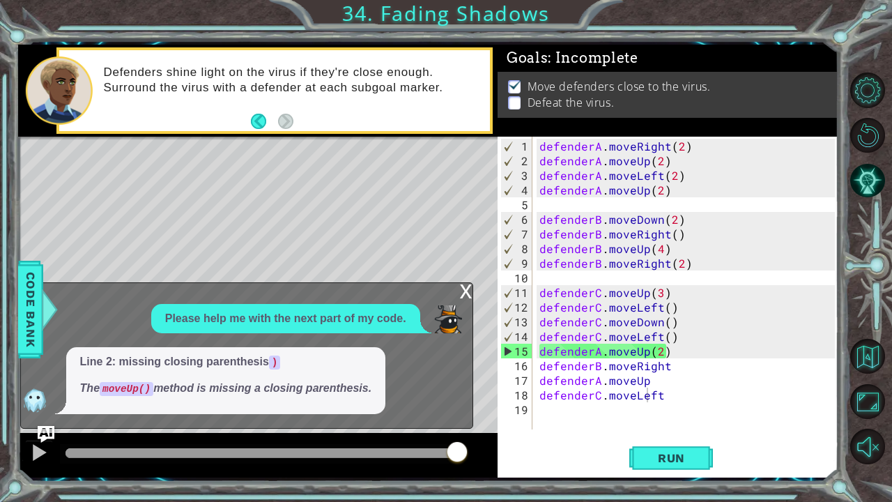
drag, startPoint x: 120, startPoint y: 384, endPoint x: 124, endPoint y: 344, distance: 39.9
click at [124, 344] on div "Please help me with the next part of my code. Line 2: missing closing parenthes…" at bounding box center [243, 359] width 445 height 111
click at [657, 162] on div "defenderA . moveRight ( 2 ) defenderA . moveUp ( 2 ) defenderA . moveLeft ( 2 )…" at bounding box center [689, 300] width 305 height 322
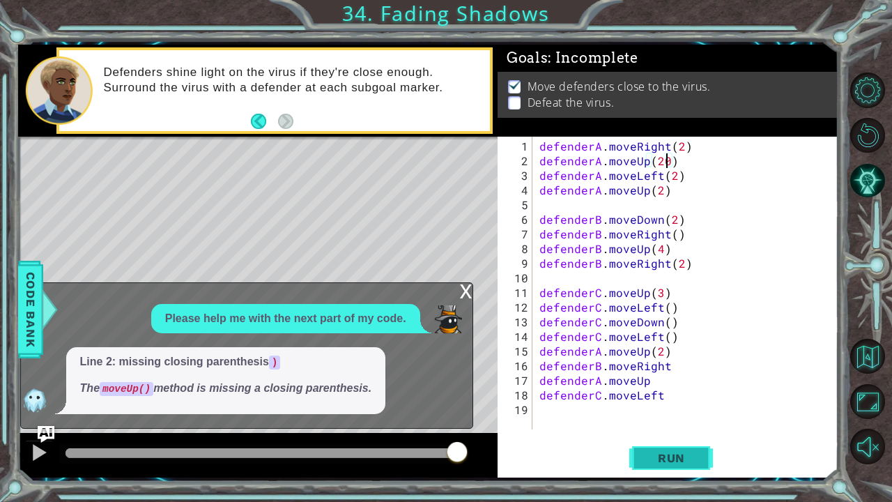
click at [652, 392] on span "Run" at bounding box center [671, 458] width 55 height 14
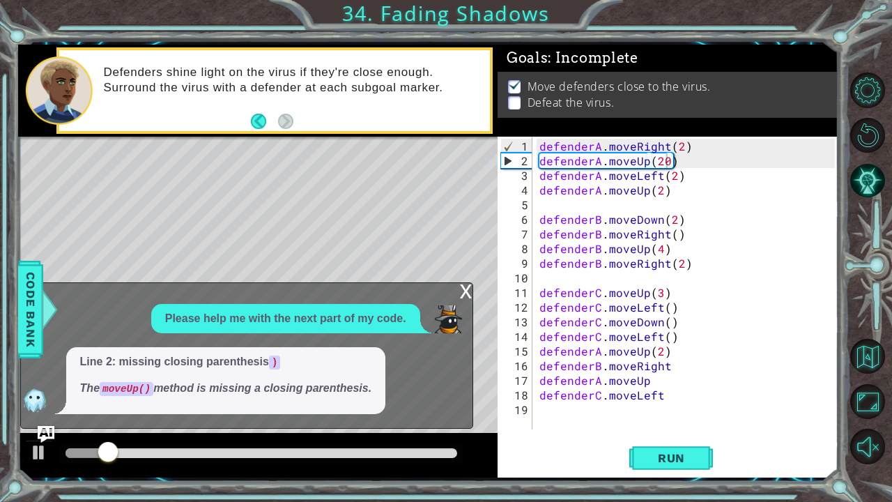
click at [464, 294] on div "x" at bounding box center [466, 290] width 13 height 14
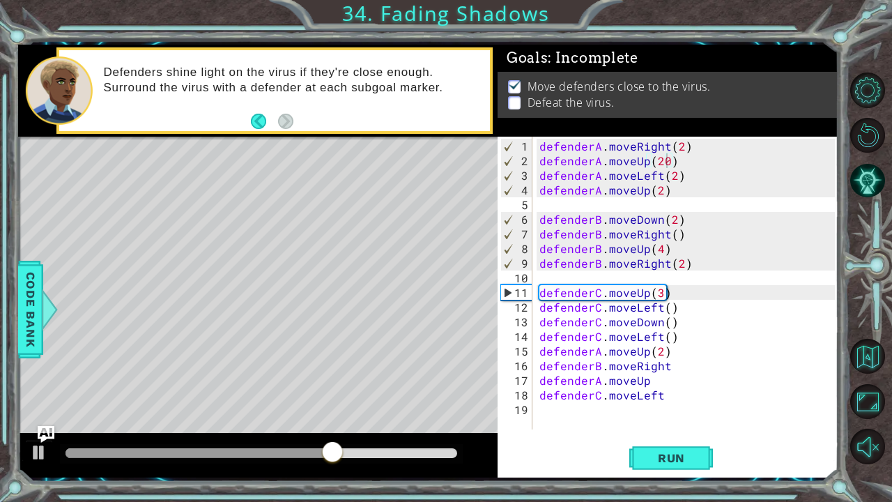
click at [666, 165] on div "defenderA . moveRight ( 2 ) defenderA . moveUp ( 20 ) defenderA . moveLeft ( 2 …" at bounding box center [689, 300] width 305 height 322
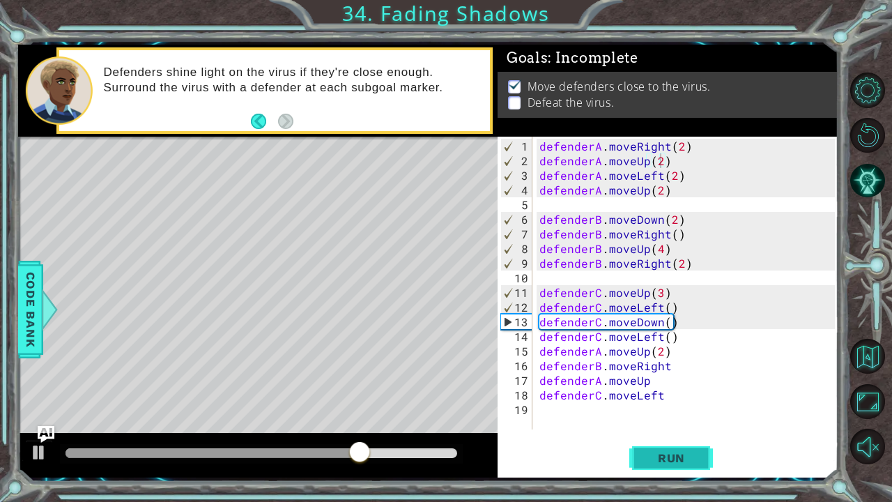
click at [684, 392] on button "Run" at bounding box center [671, 457] width 84 height 34
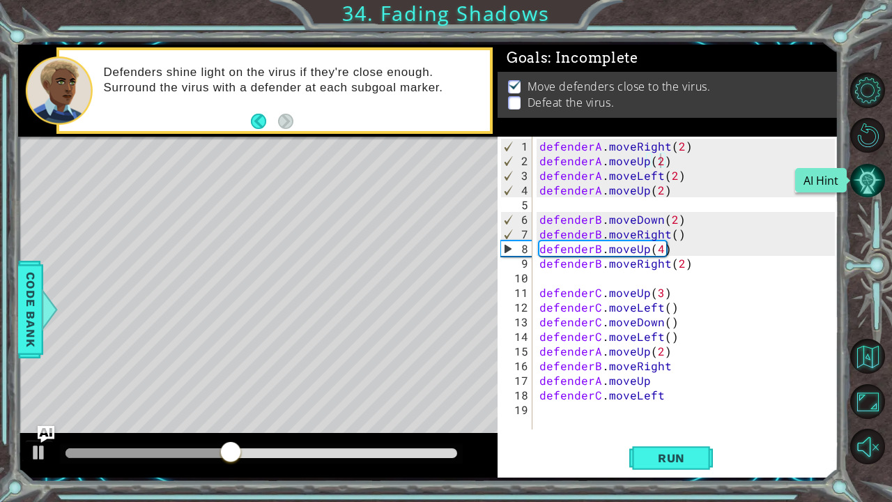
click at [875, 183] on button "AI Hint" at bounding box center [867, 180] width 35 height 35
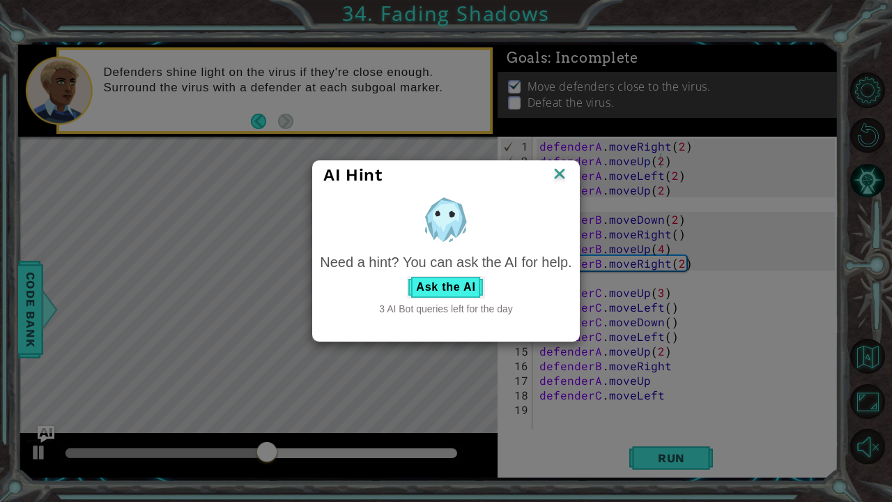
click at [555, 176] on img at bounding box center [560, 174] width 18 height 21
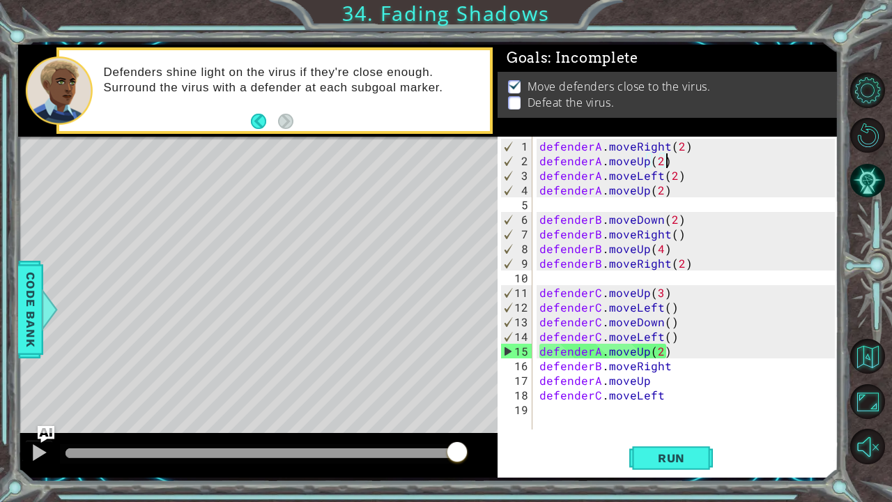
click at [670, 164] on div "defenderA . moveRight ( 2 ) defenderA . moveUp ( 2 ) defenderA . moveLeft ( 2 )…" at bounding box center [689, 300] width 305 height 322
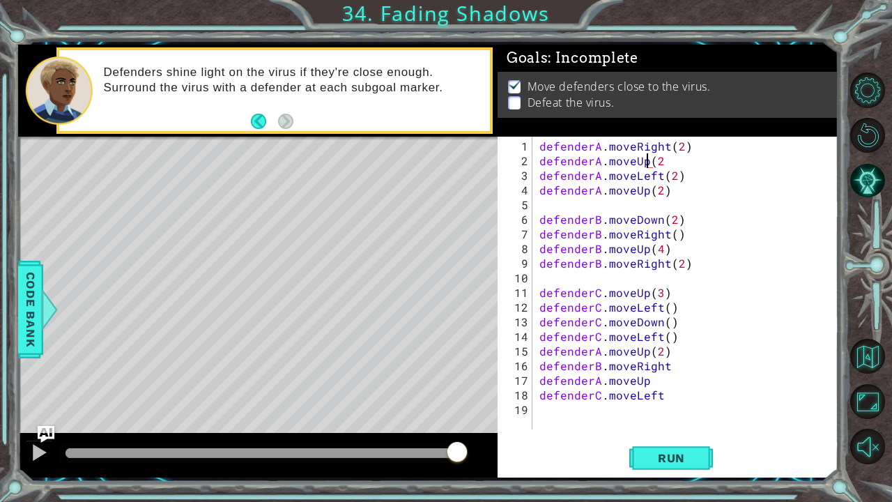
click at [649, 160] on div "defenderA . moveRight ( 2 ) defenderA . moveUp ( 2 defenderA . moveLeft ( 2 ) d…" at bounding box center [689, 300] width 305 height 322
click at [654, 160] on div "defenderA . moveRight ( 2 ) defenderA . moveUp ( 2 defenderA . moveLeft ( 2 ) d…" at bounding box center [689, 300] width 305 height 322
click at [663, 392] on button "Run" at bounding box center [671, 457] width 84 height 34
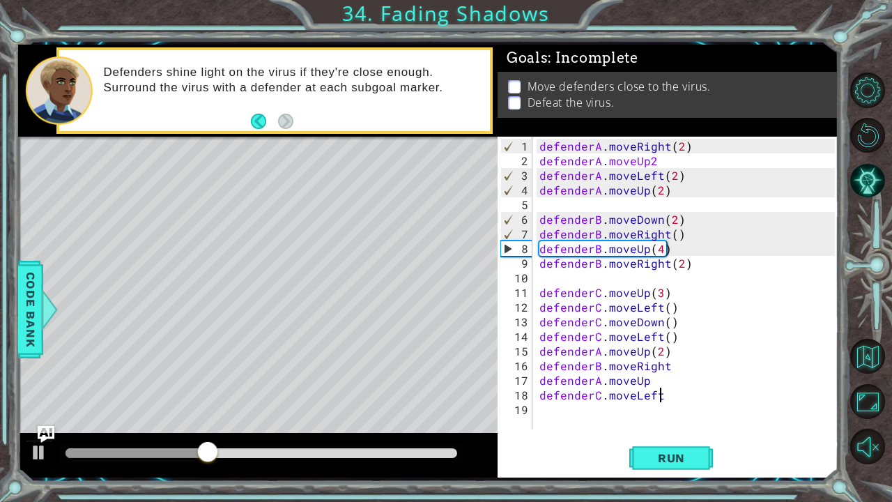
click at [741, 392] on div "defenderA . moveRight ( 2 ) defenderA . moveUp2 defenderA . moveLeft ( 2 ) defe…" at bounding box center [689, 300] width 305 height 322
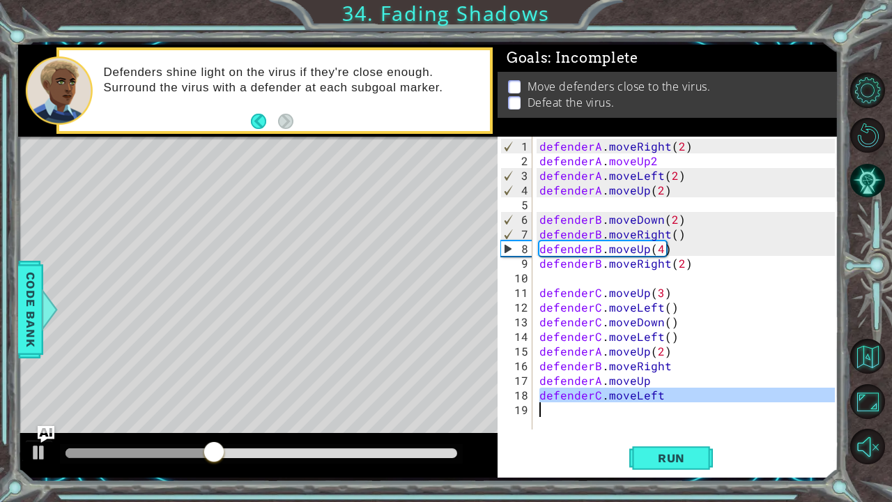
click at [741, 392] on div "defenderA . moveRight ( 2 ) defenderA . moveUp2 defenderA . moveLeft ( 2 ) defe…" at bounding box center [689, 300] width 305 height 322
type textarea "defenderC.moveLeft"
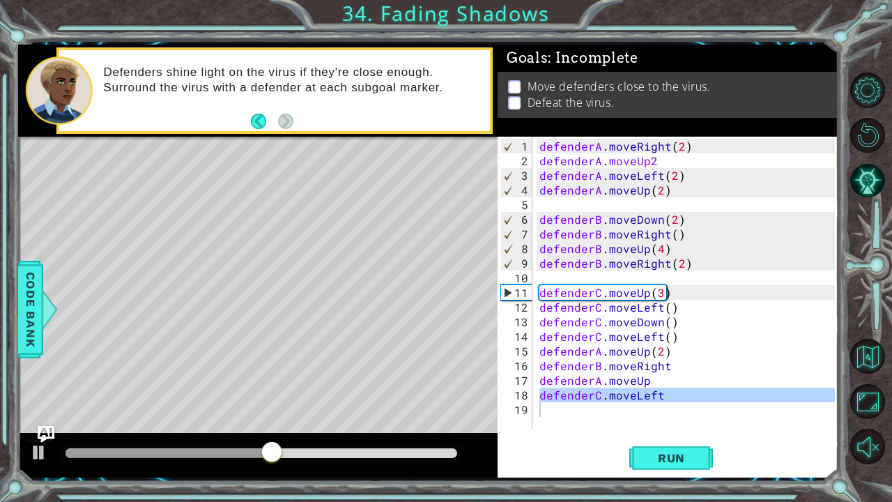
click at [547, 392] on div "1 2 3 4 5 6 7 8 9 10 11 12 13 14 15 16 17 18 19 defenderA . moveRight ( 2 ) def…" at bounding box center [446, 251] width 892 height 502
click at [521, 392] on div "Run" at bounding box center [671, 457] width 341 height 34
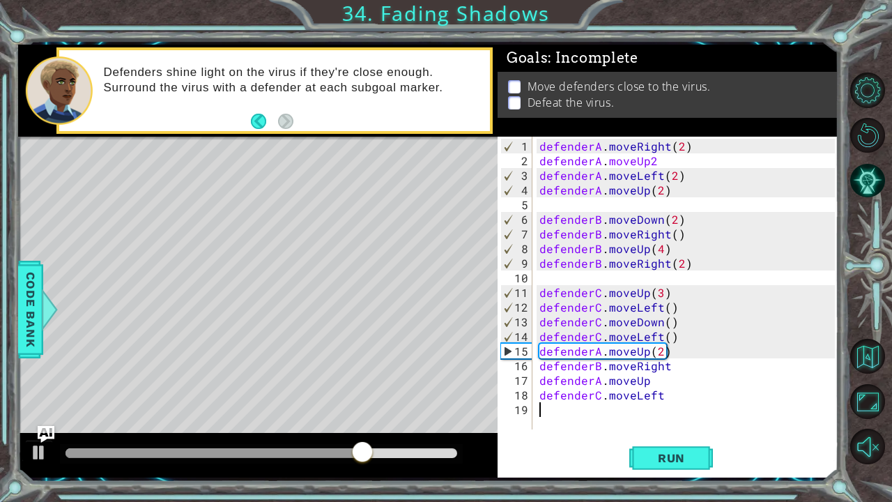
click at [646, 162] on div "defenderA . moveRight ( 2 ) defenderA . moveUp2 defenderA . moveLeft ( 2 ) defe…" at bounding box center [689, 300] width 305 height 322
click at [665, 161] on div "defenderA . moveRight ( 2 ) defenderA . moveUp ( 2 defenderA . moveLeft ( 2 ) d…" at bounding box center [689, 300] width 305 height 322
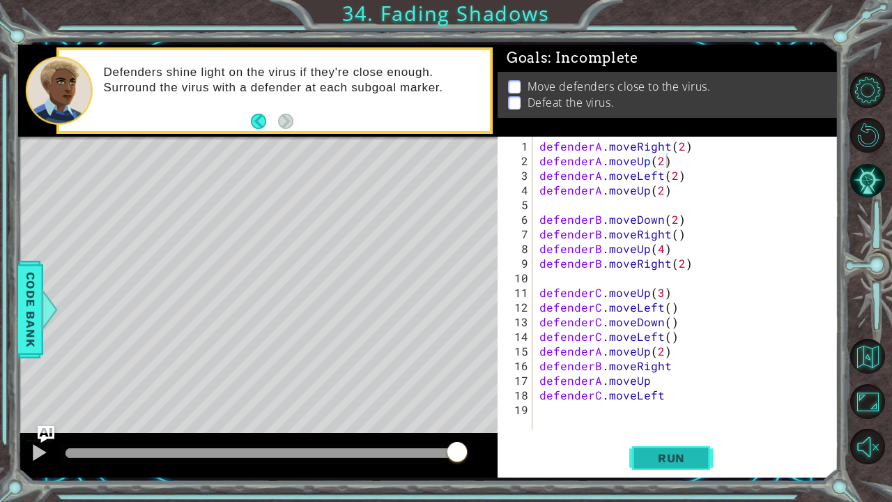
click at [665, 392] on span "Run" at bounding box center [671, 458] width 55 height 14
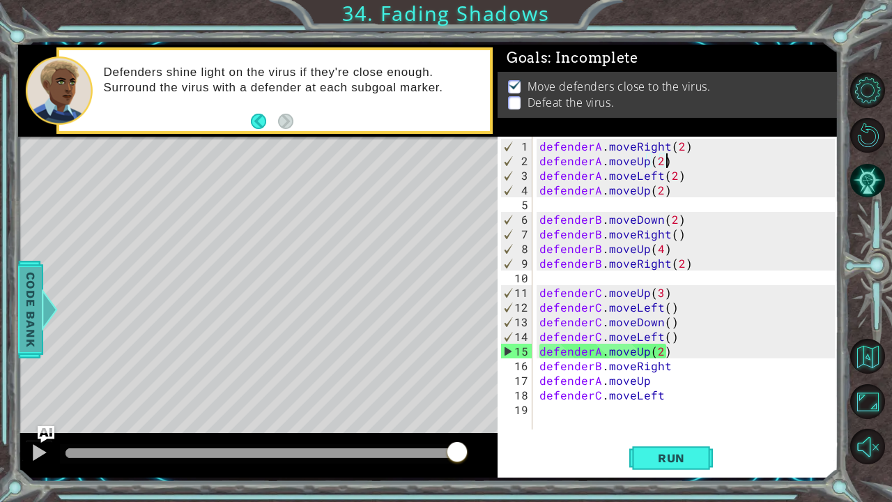
click at [42, 320] on div at bounding box center [48, 310] width 17 height 42
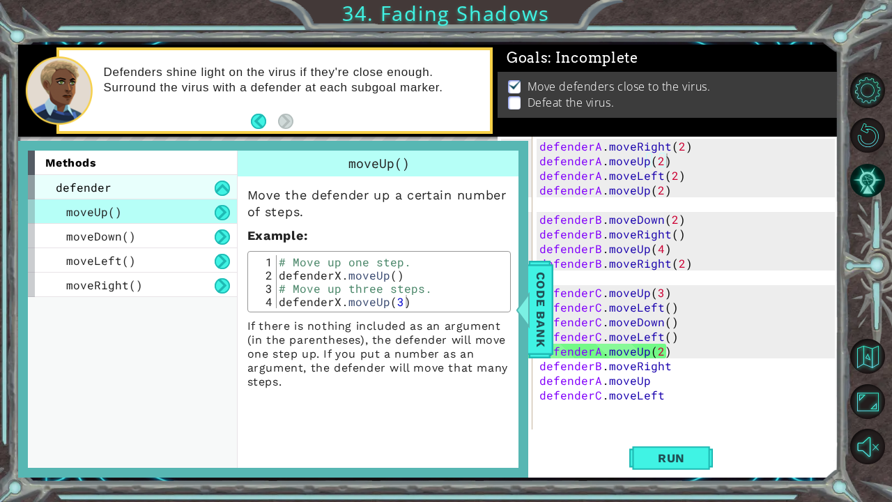
click at [107, 188] on span "defender" at bounding box center [84, 187] width 56 height 15
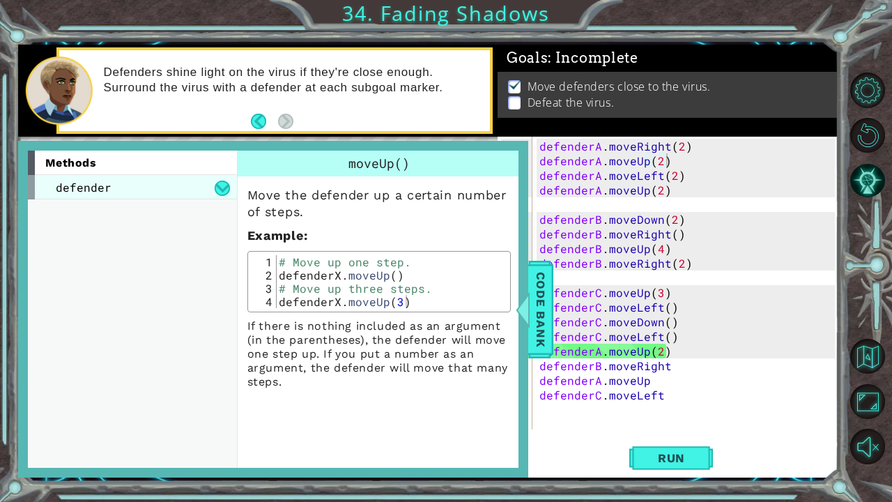
click at [107, 188] on span "defender" at bounding box center [84, 187] width 56 height 15
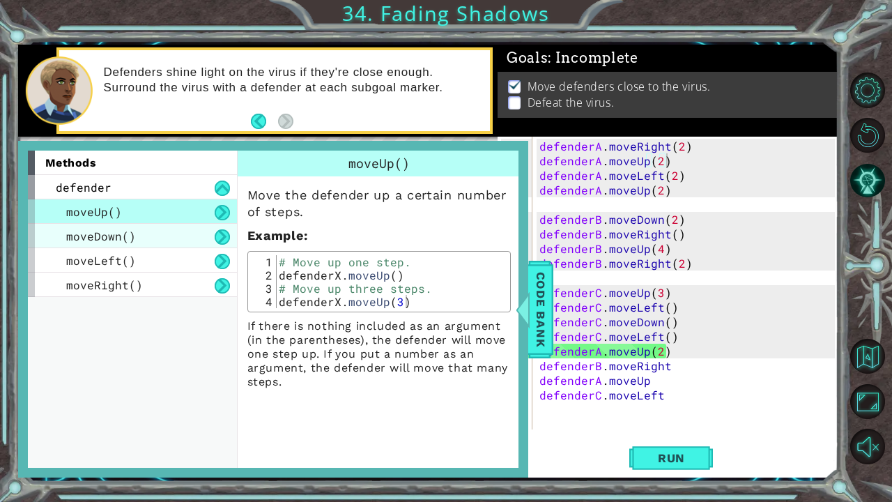
click at [156, 230] on div "moveDown()" at bounding box center [132, 236] width 209 height 24
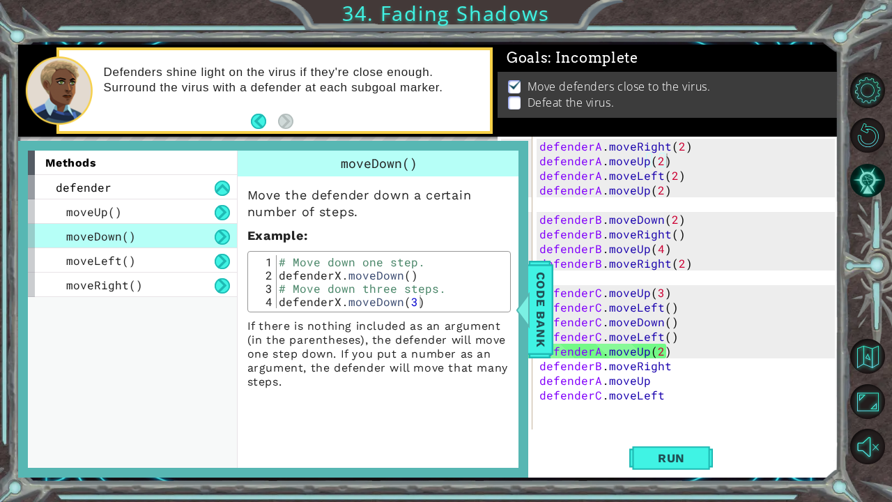
click at [156, 230] on div "moveDown()" at bounding box center [132, 236] width 209 height 24
click at [539, 312] on span "Code Bank" at bounding box center [541, 308] width 22 height 85
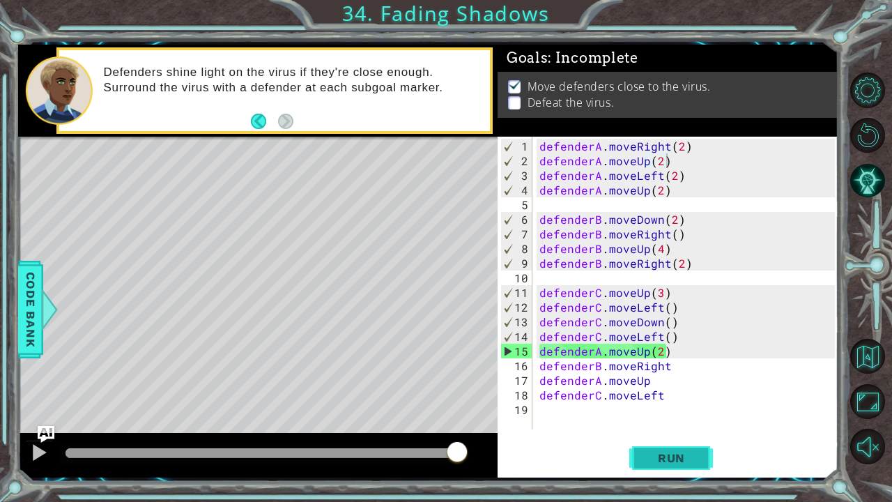
click at [679, 392] on span "Run" at bounding box center [671, 458] width 55 height 14
click at [680, 376] on div "defenderA . moveRight ( 2 ) defenderA . moveUp ( 2 ) defenderA . moveLeft ( 2 )…" at bounding box center [689, 300] width 305 height 322
click at [676, 392] on div "defenderA . moveRight ( 2 ) defenderA . moveUp ( 2 ) defenderA . moveLeft ( 2 )…" at bounding box center [689, 300] width 305 height 322
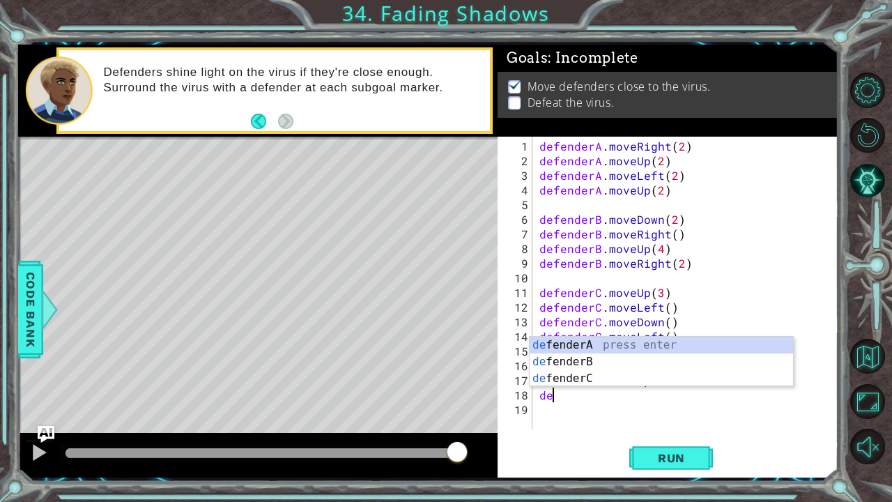
scroll to position [0, 0]
type textarea "d"
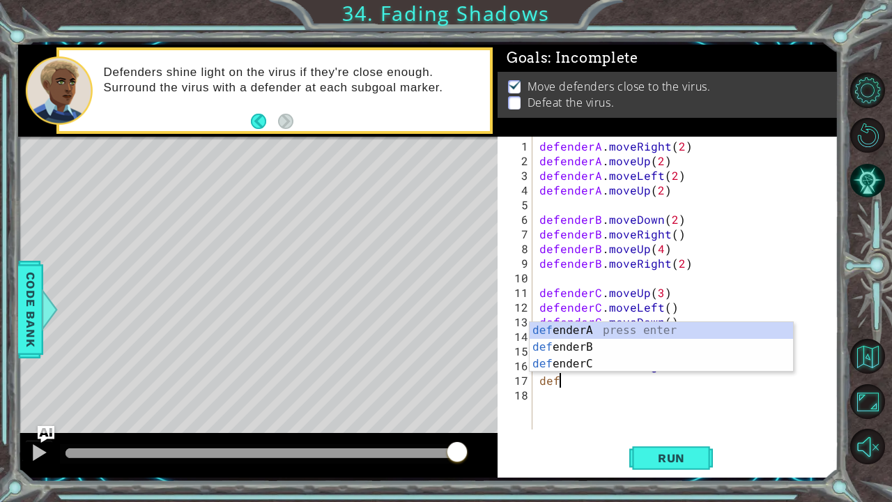
type textarea "d"
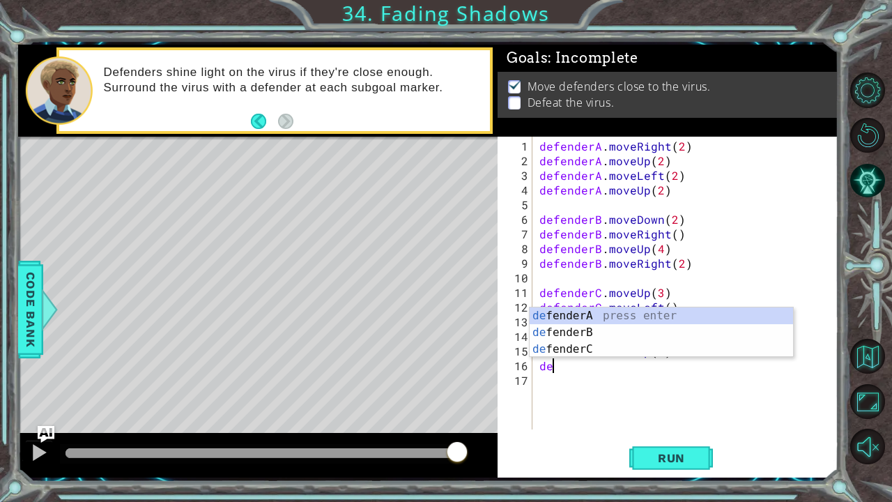
type textarea "d"
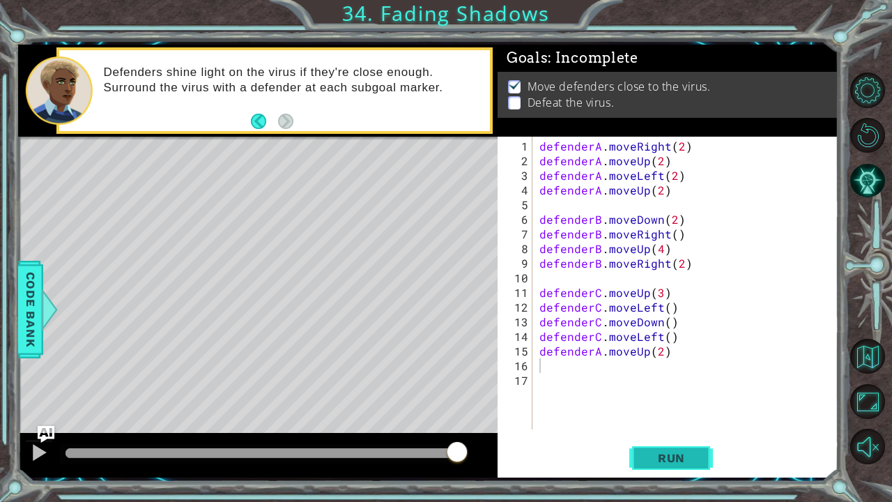
click at [656, 392] on button "Run" at bounding box center [671, 457] width 84 height 34
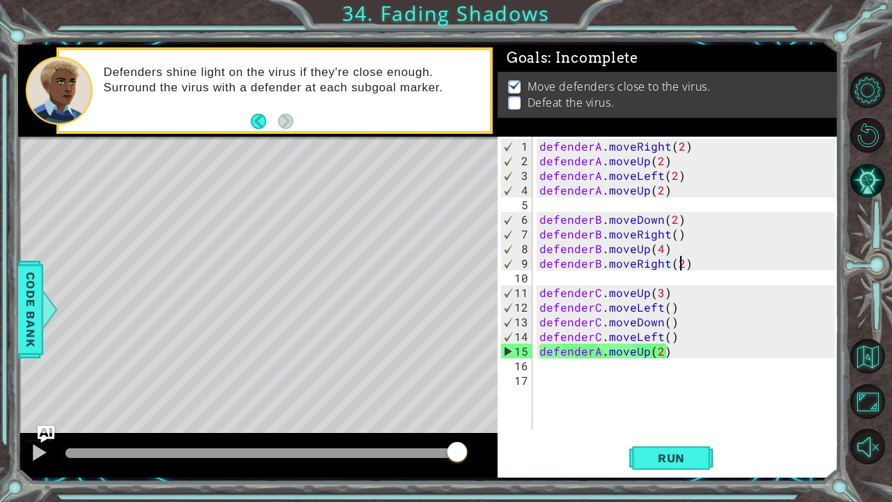
click at [677, 263] on div "defenderA . moveRight ( 2 ) defenderA . moveUp ( 2 ) defenderA . moveLeft ( 2 )…" at bounding box center [689, 300] width 305 height 322
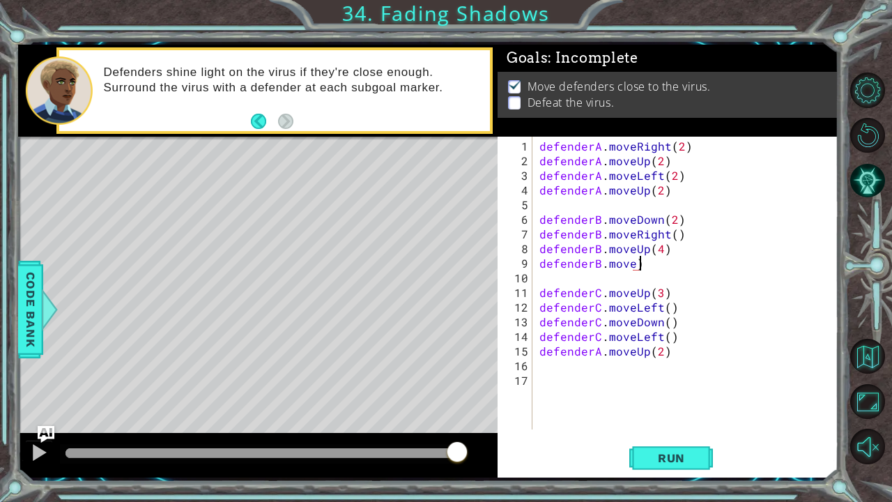
click at [656, 268] on div "defenderA . moveRight ( 2 ) defenderA . moveUp ( 2 ) defenderA . moveLeft ( 2 )…" at bounding box center [689, 300] width 305 height 322
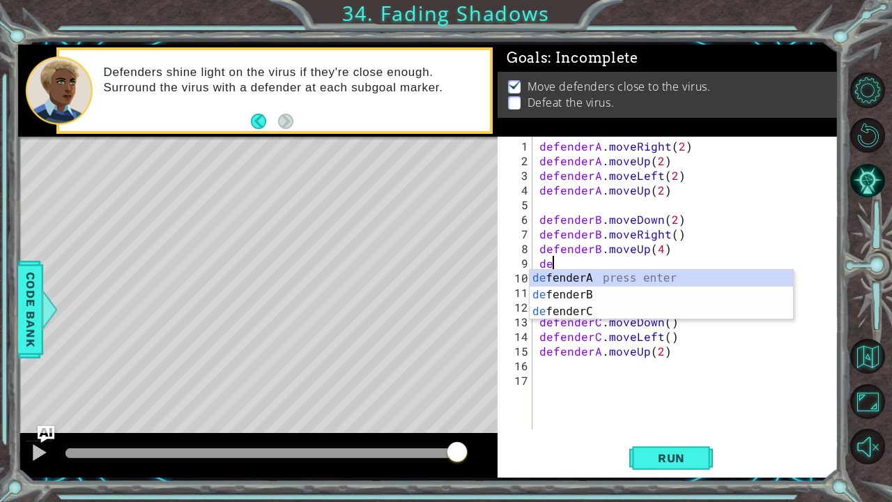
type textarea "d"
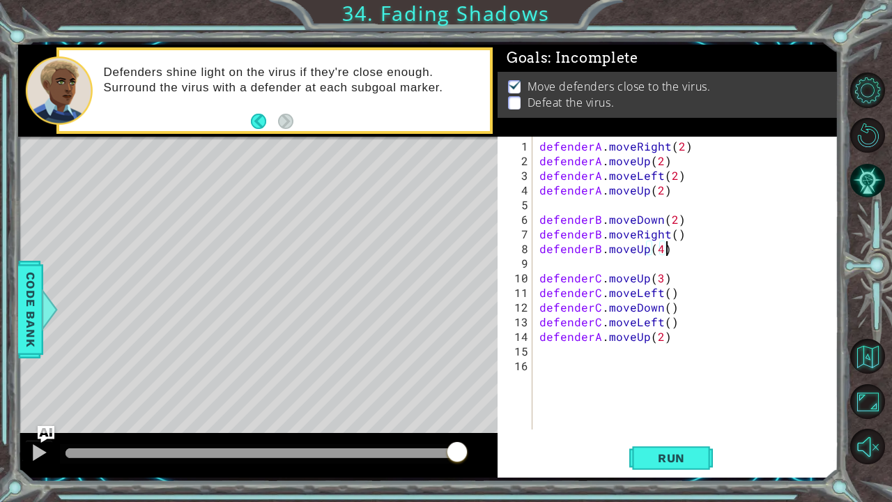
click at [660, 246] on div "defenderA . moveRight ( 2 ) defenderA . moveUp ( 2 ) defenderA . moveLeft ( 2 )…" at bounding box center [689, 300] width 305 height 322
type textarea "defenderB.moveUp(5)"
click at [538, 261] on div "defenderA . moveRight ( 2 ) defenderA . moveUp ( 2 ) defenderA . moveLeft ( 2 )…" at bounding box center [689, 300] width 305 height 322
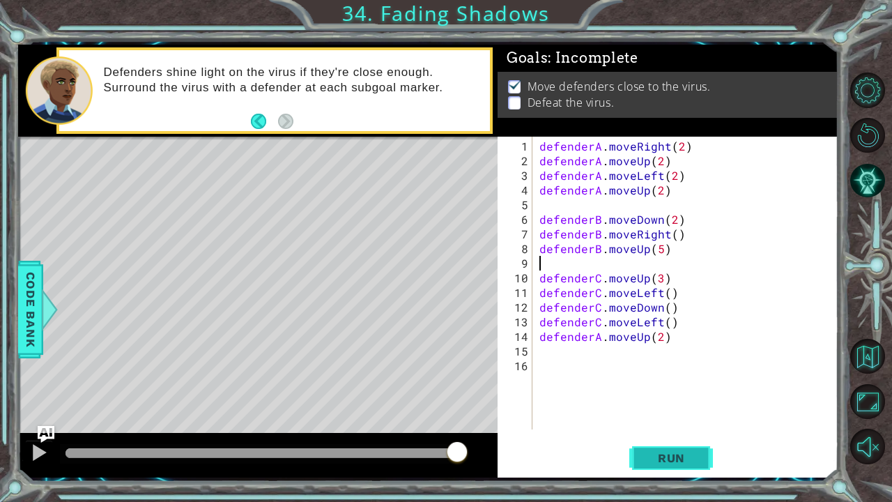
click at [656, 392] on button "Run" at bounding box center [671, 457] width 84 height 34
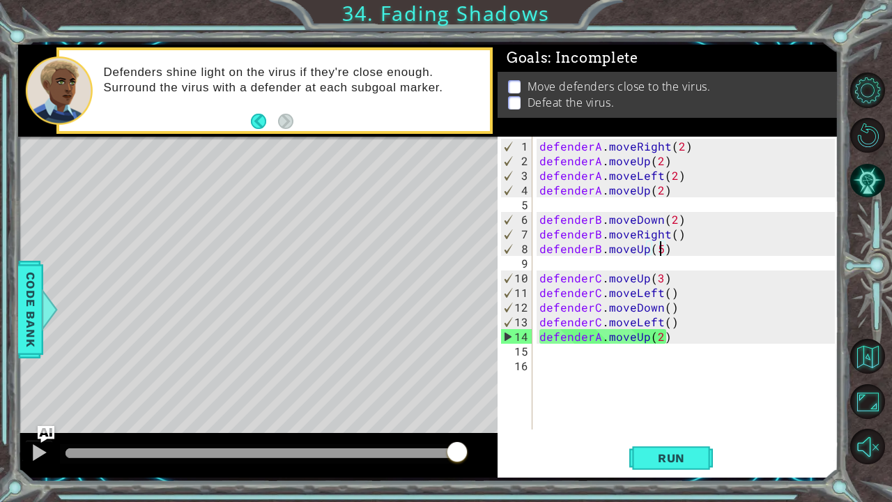
click at [658, 248] on div "defenderA . moveRight ( 2 ) defenderA . moveUp ( 2 ) defenderA . moveLeft ( 2 )…" at bounding box center [689, 300] width 305 height 322
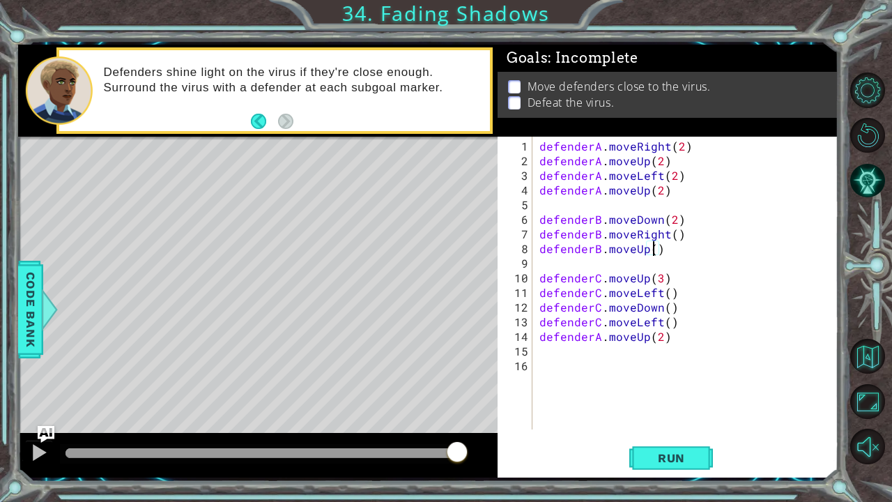
type textarea "defenderB.moveUp(4)"
click at [541, 259] on div "defenderA . moveRight ( 2 ) defenderA . moveUp ( 2 ) defenderA . moveLeft ( 2 )…" at bounding box center [689, 300] width 305 height 322
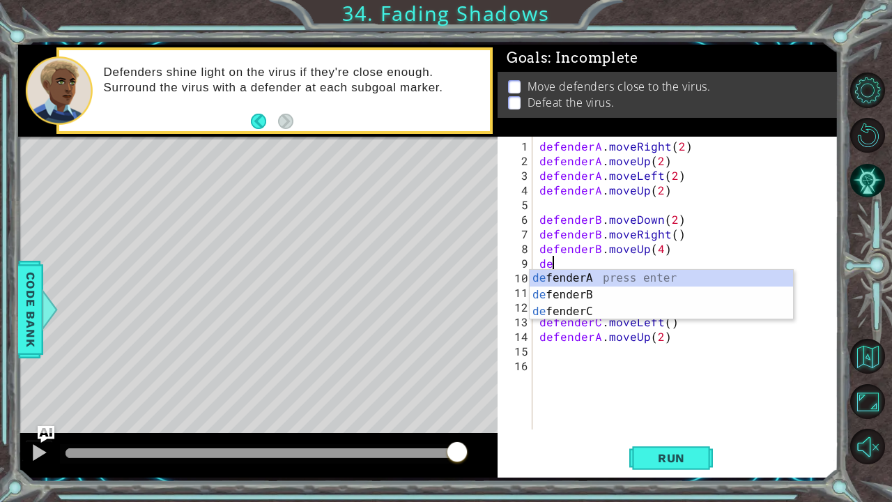
scroll to position [0, 0]
click at [569, 298] on div "def enderA press enter def enderB press enter def enderC press enter" at bounding box center [662, 312] width 264 height 84
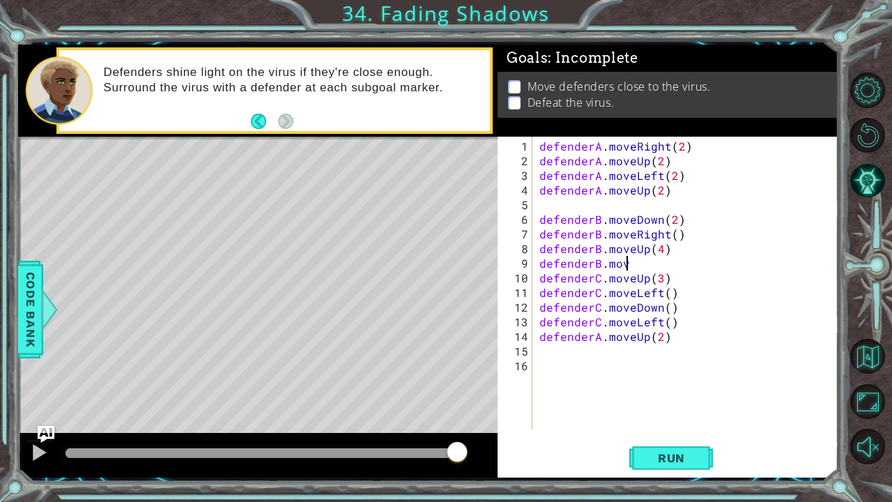
scroll to position [0, 5]
type textarea "defenderB.moveRight"
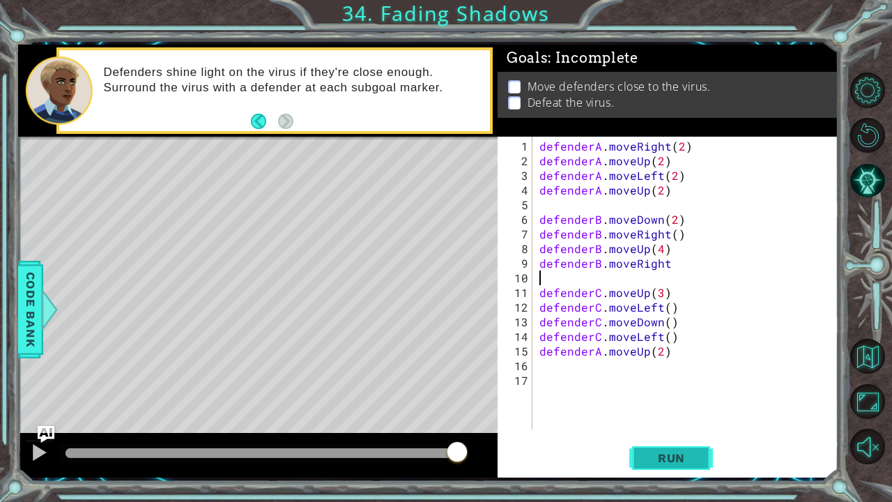
click at [671, 392] on span "Run" at bounding box center [671, 458] width 55 height 14
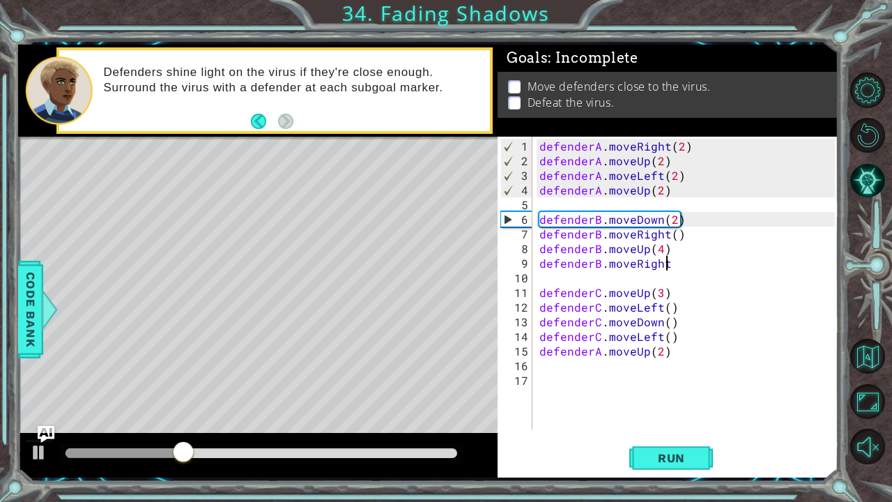
click at [674, 263] on div "defenderA . moveRight ( 2 ) defenderA . moveUp ( 2 ) defenderA . moveLeft ( 2 )…" at bounding box center [689, 300] width 305 height 322
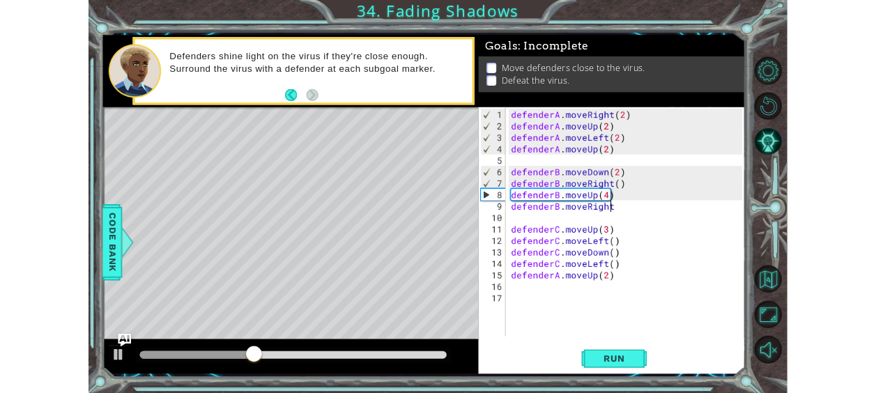
scroll to position [0, 8]
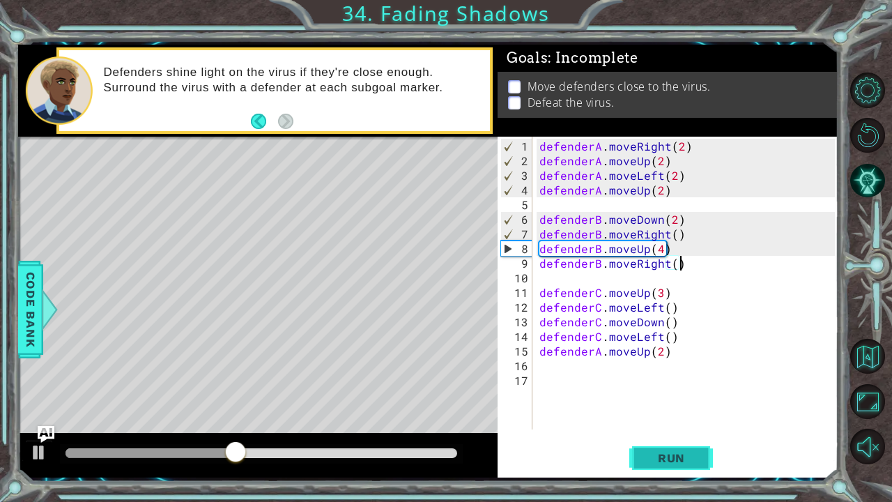
type textarea "defenderB.moveRight()"
click at [674, 392] on span "Run" at bounding box center [671, 458] width 55 height 14
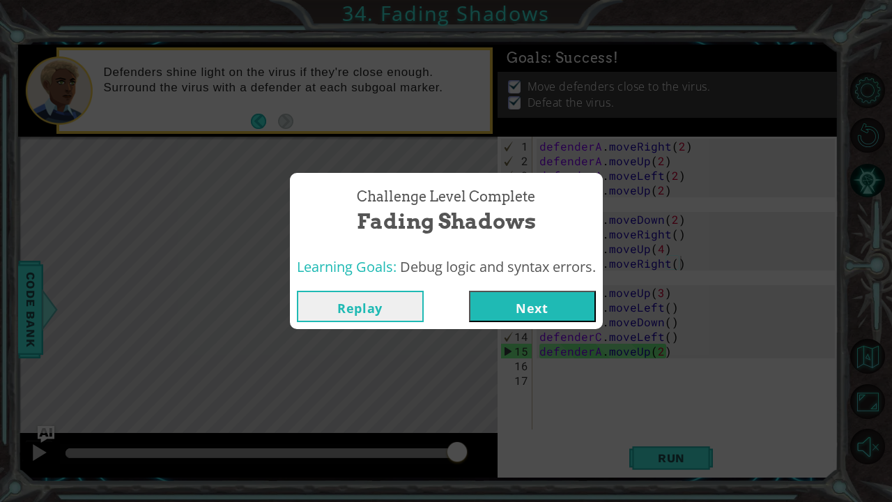
click at [555, 301] on button "Next" at bounding box center [532, 306] width 127 height 31
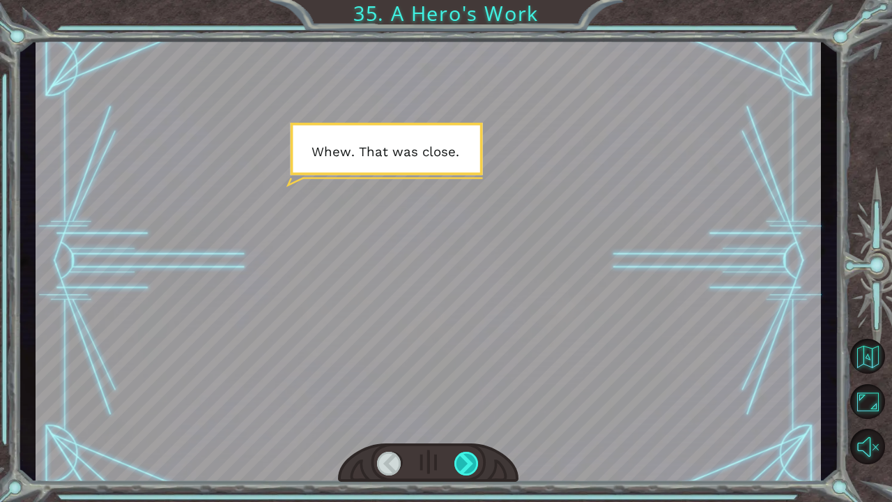
click at [466, 392] on div at bounding box center [466, 464] width 25 height 24
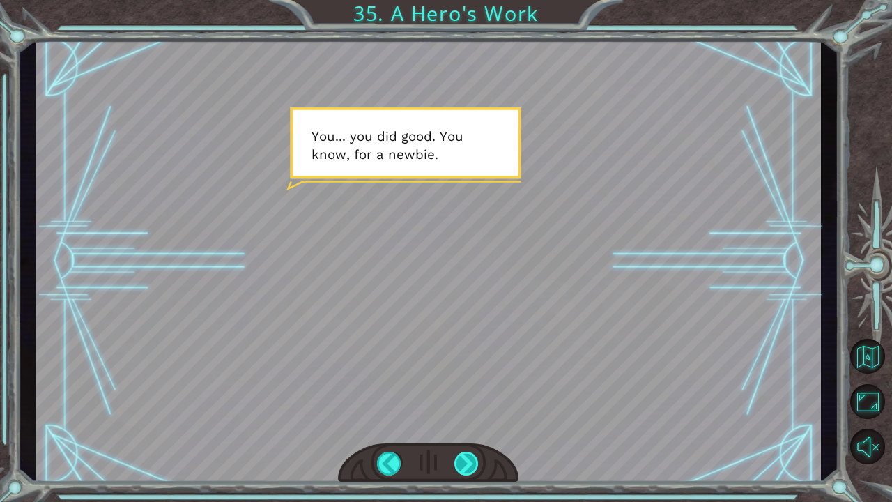
click at [466, 392] on div at bounding box center [466, 464] width 25 height 24
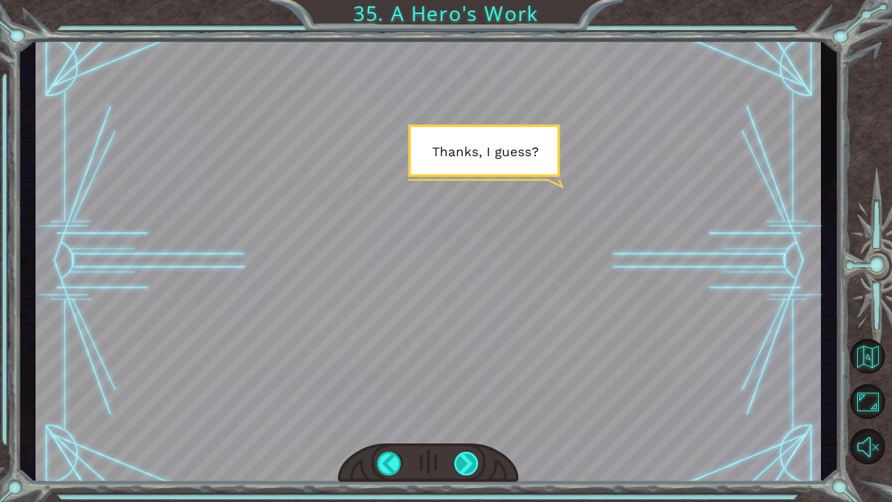
click at [466, 392] on div at bounding box center [466, 464] width 25 height 24
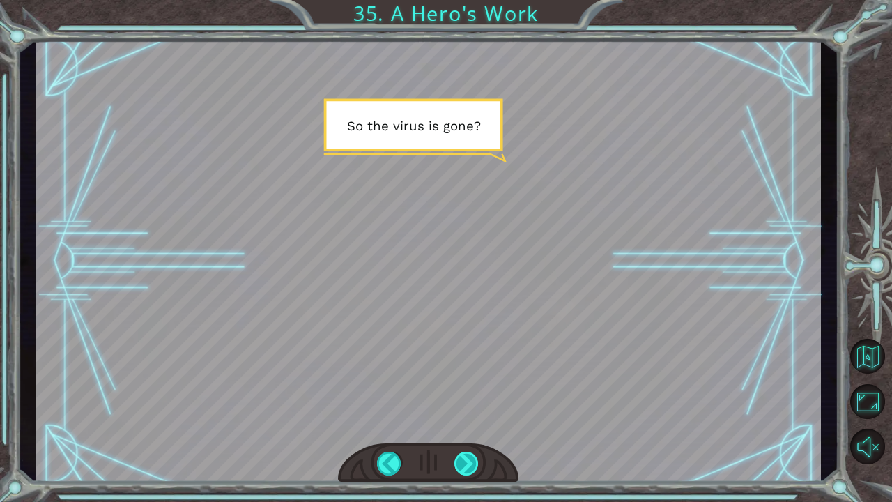
click at [466, 392] on div at bounding box center [466, 464] width 25 height 24
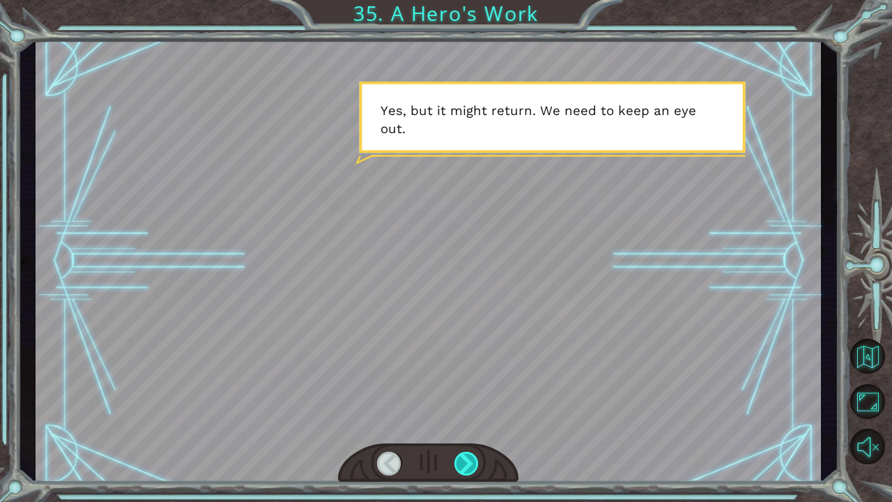
click at [466, 392] on div at bounding box center [466, 464] width 25 height 24
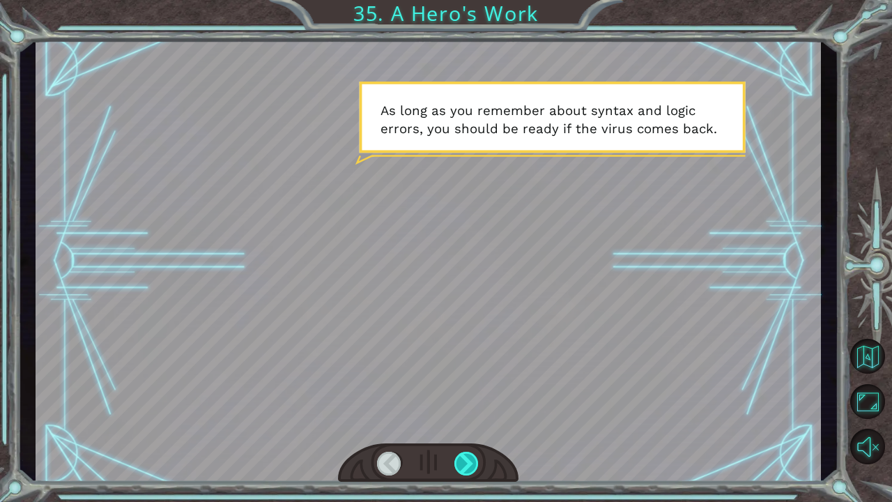
click at [466, 392] on div at bounding box center [466, 464] width 25 height 24
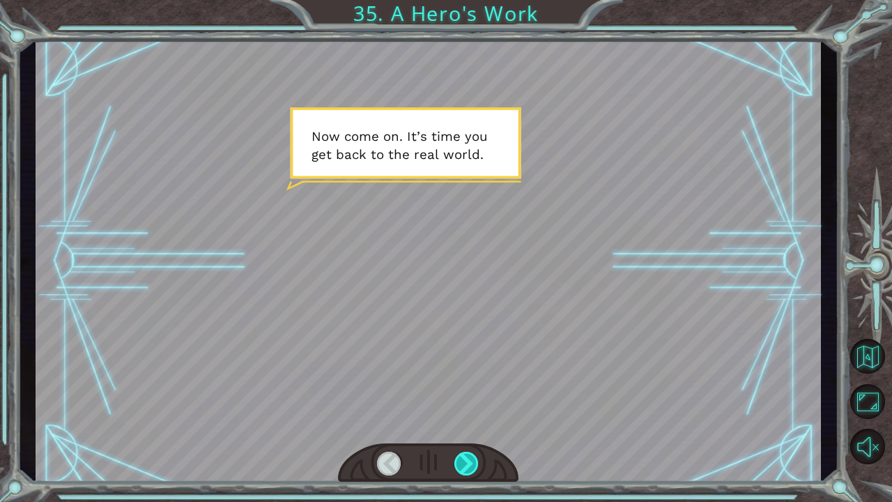
click at [466, 392] on div at bounding box center [466, 464] width 25 height 24
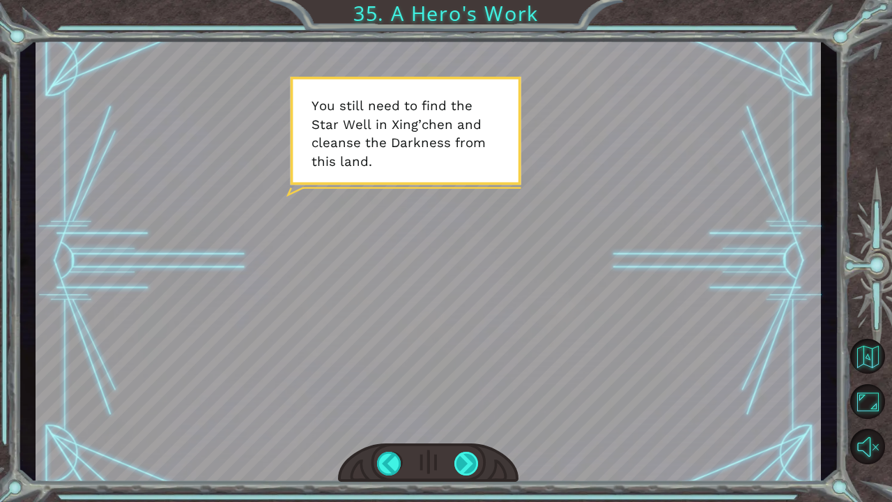
click at [466, 392] on div at bounding box center [466, 464] width 25 height 24
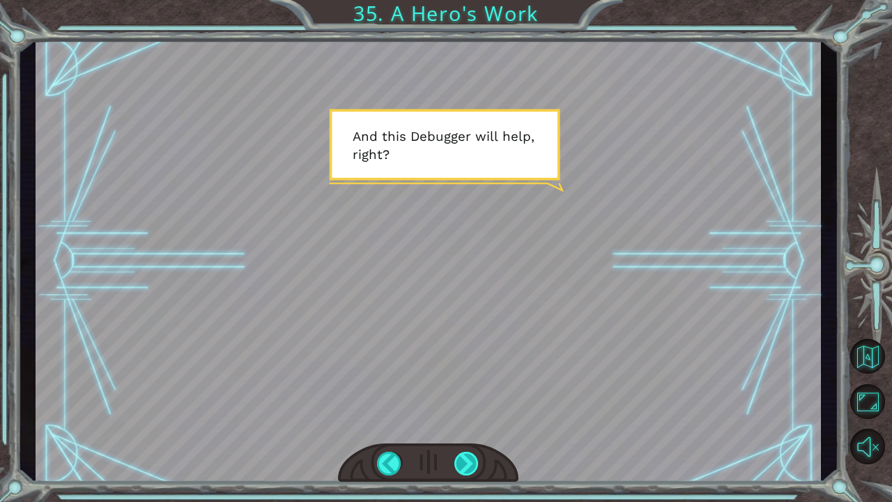
click at [466, 392] on div at bounding box center [466, 464] width 25 height 24
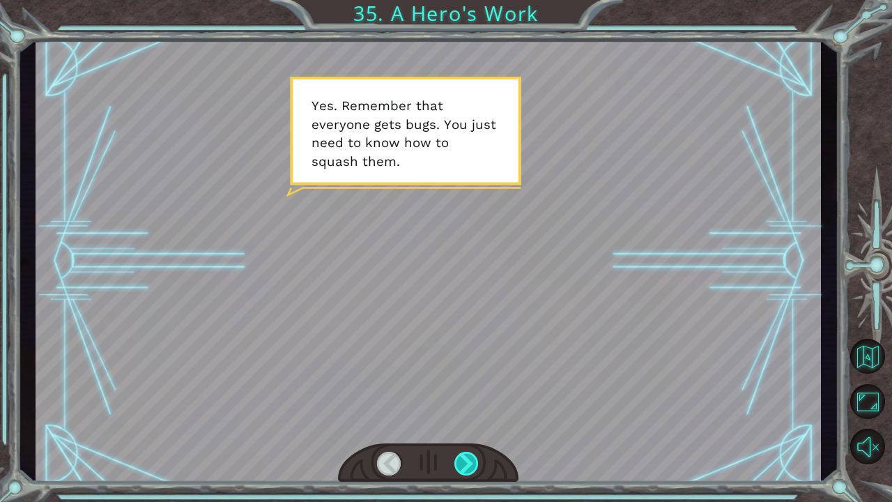
click at [469, 392] on div at bounding box center [466, 464] width 25 height 24
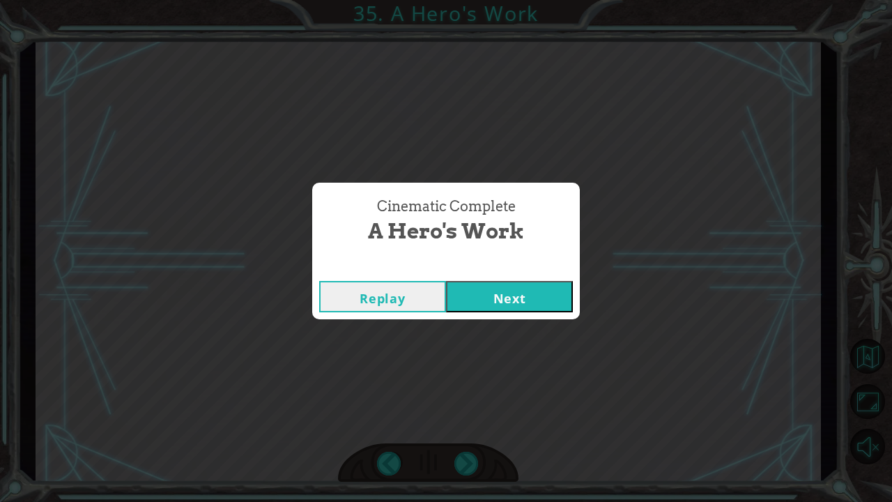
click at [491, 304] on button "Next" at bounding box center [509, 296] width 127 height 31
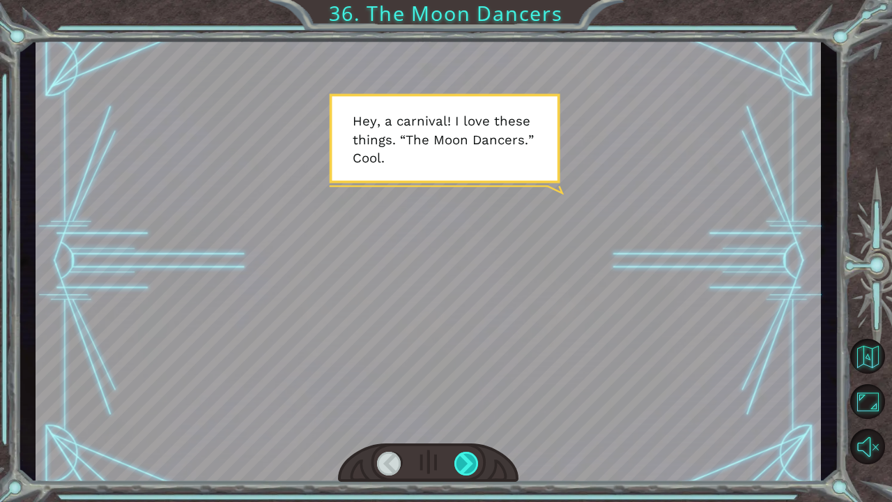
click at [459, 392] on div at bounding box center [466, 464] width 25 height 24
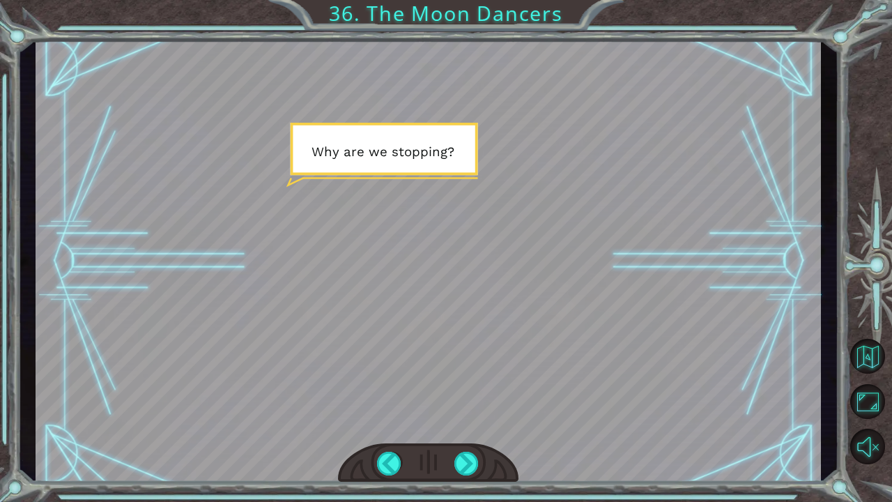
drag, startPoint x: 459, startPoint y: 463, endPoint x: 415, endPoint y: 443, distance: 47.7
click at [415, 392] on div at bounding box center [428, 463] width 180 height 40
click at [461, 392] on div at bounding box center [466, 464] width 25 height 24
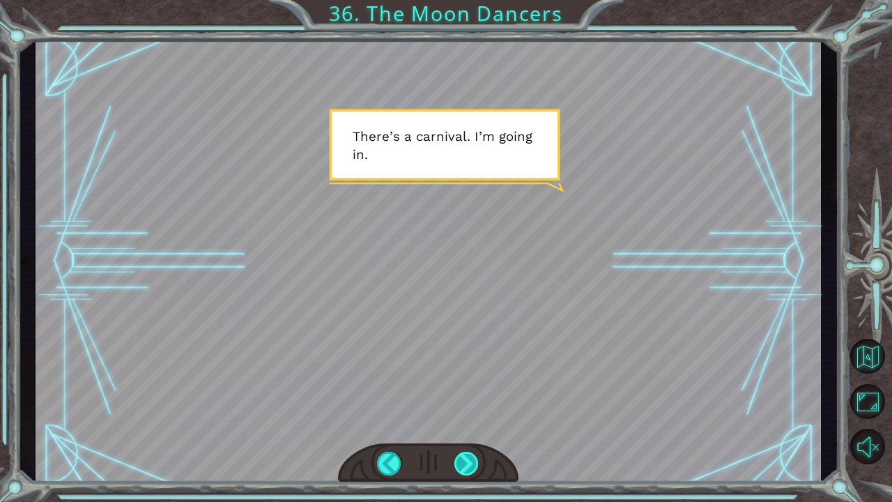
click at [461, 392] on div at bounding box center [466, 464] width 25 height 24
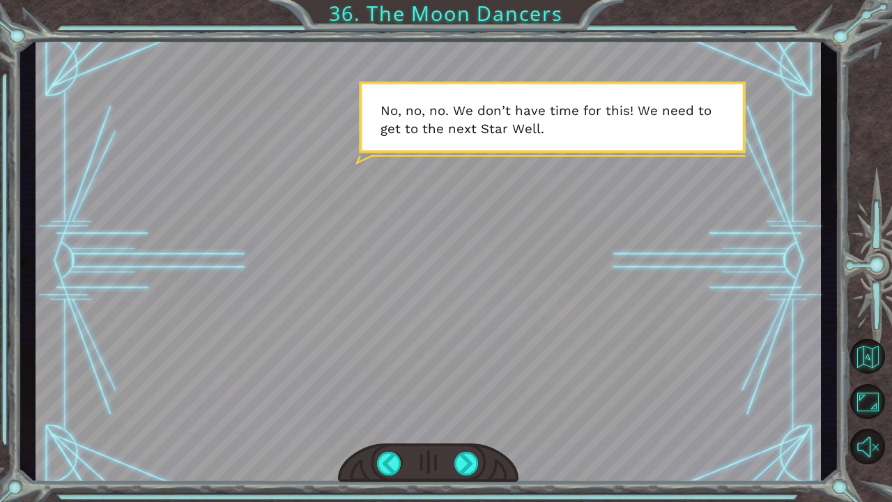
drag, startPoint x: 461, startPoint y: 465, endPoint x: 450, endPoint y: 461, distance: 11.9
click at [450, 392] on div at bounding box center [428, 463] width 180 height 40
click at [461, 392] on div at bounding box center [466, 464] width 25 height 24
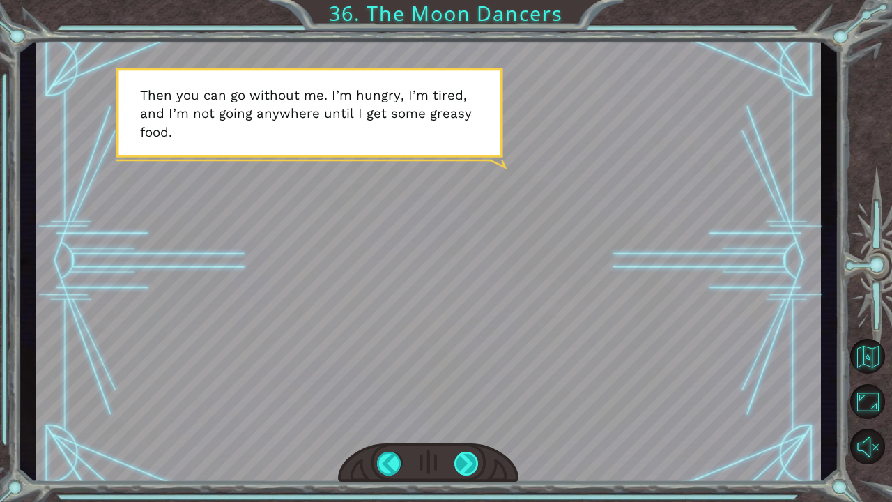
click at [461, 392] on div at bounding box center [466, 464] width 25 height 24
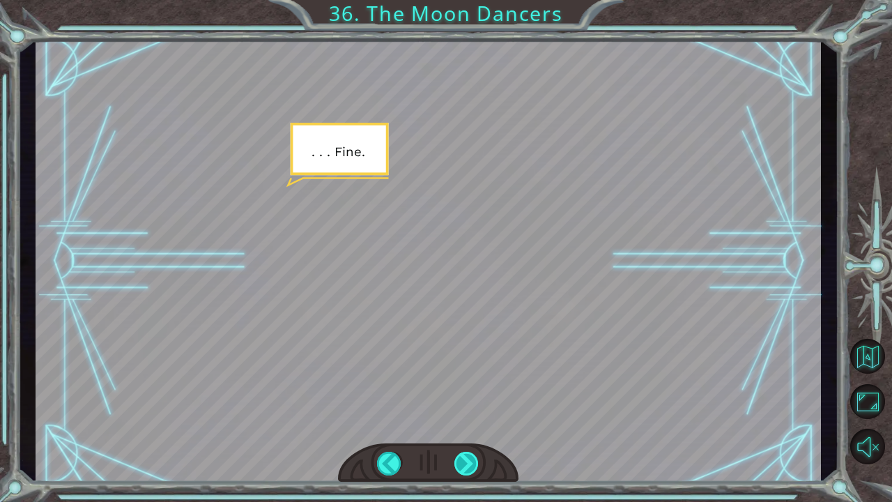
click at [461, 392] on div at bounding box center [466, 464] width 25 height 24
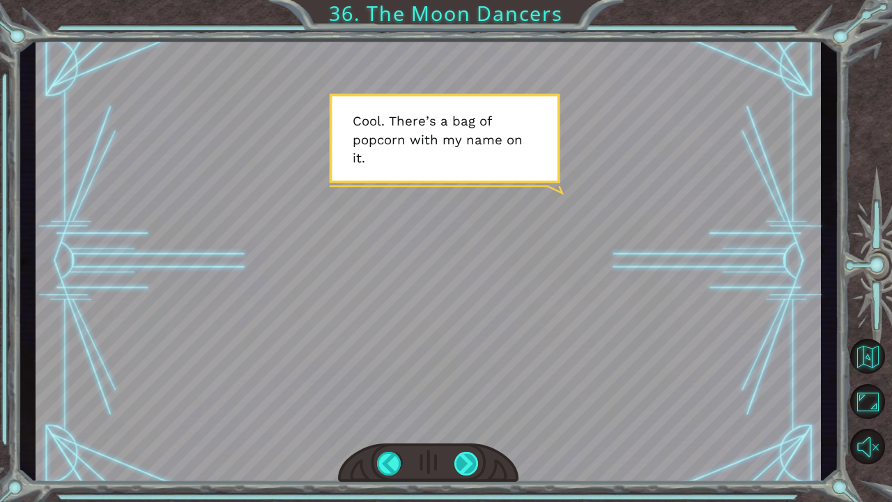
click at [461, 392] on div at bounding box center [466, 464] width 25 height 24
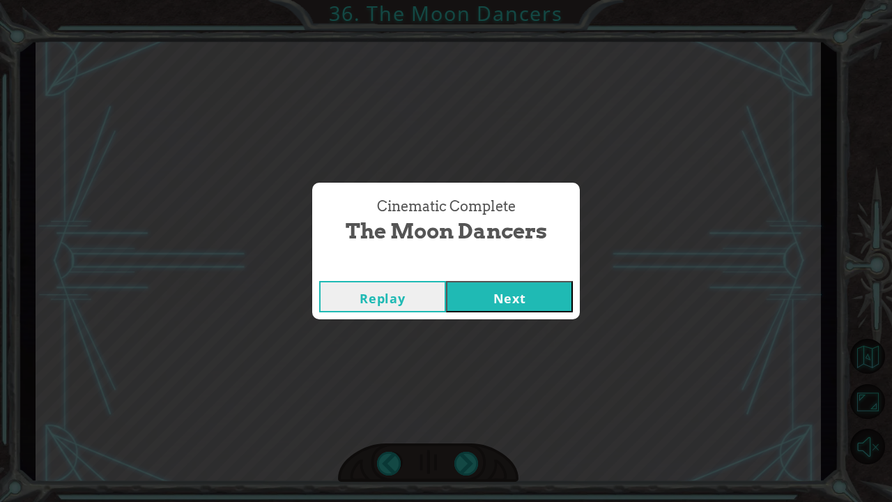
click at [514, 308] on button "Next" at bounding box center [509, 296] width 127 height 31
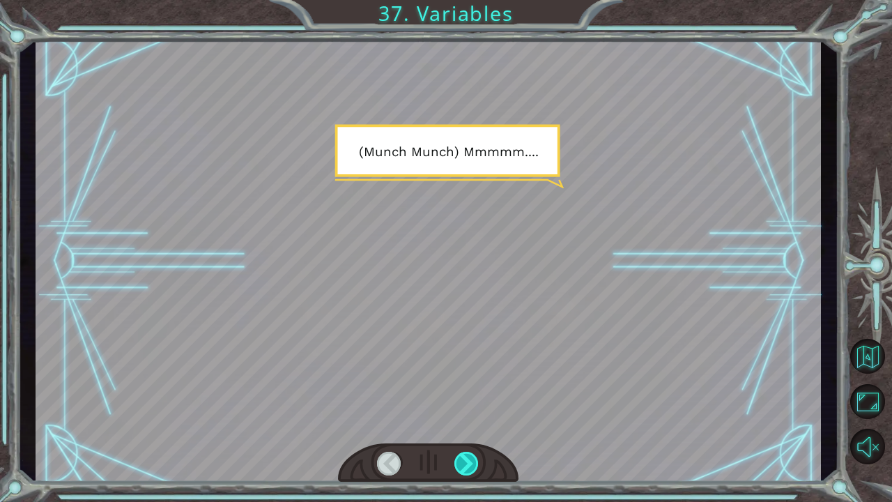
click at [472, 392] on div at bounding box center [466, 464] width 25 height 24
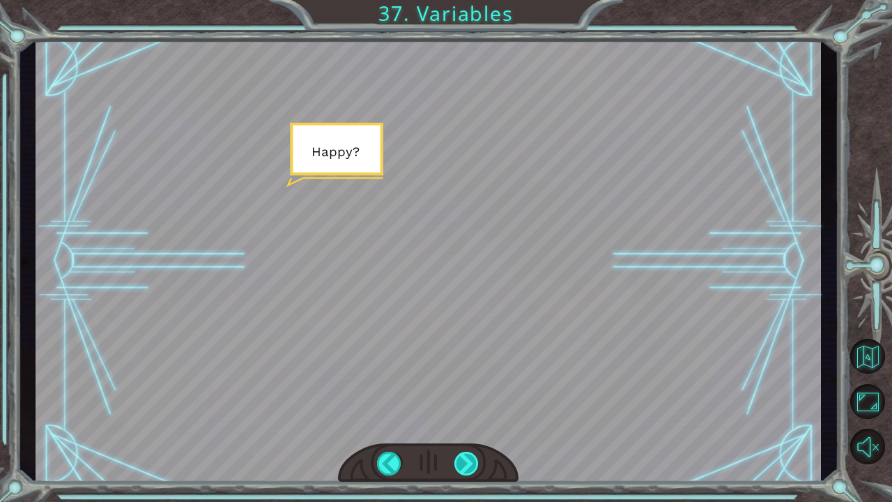
click at [472, 392] on div at bounding box center [466, 464] width 25 height 24
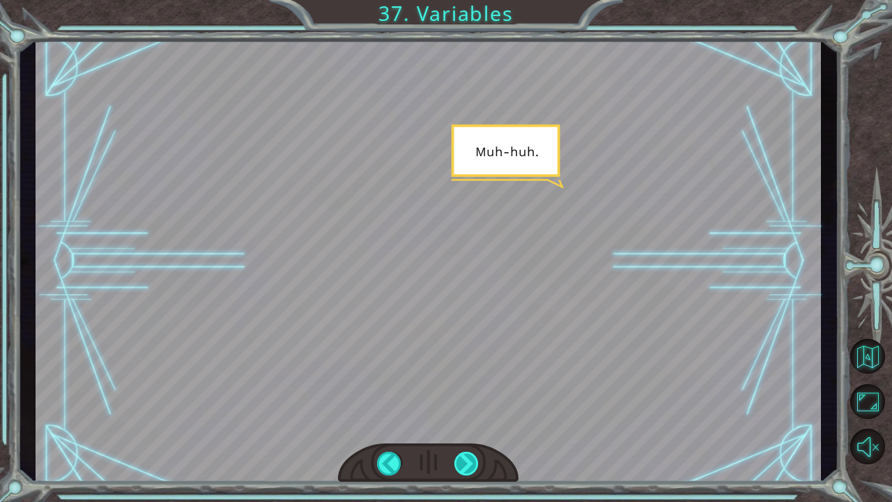
click at [472, 392] on div at bounding box center [466, 464] width 25 height 24
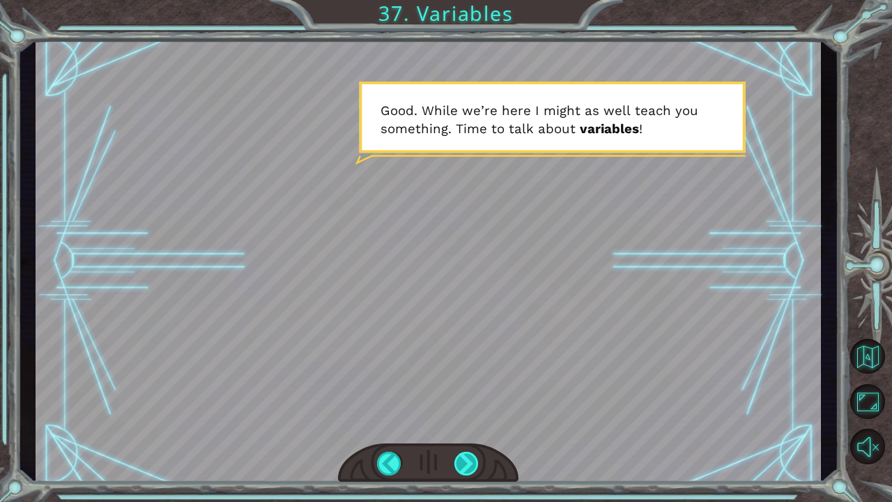
click at [472, 392] on div at bounding box center [466, 464] width 25 height 24
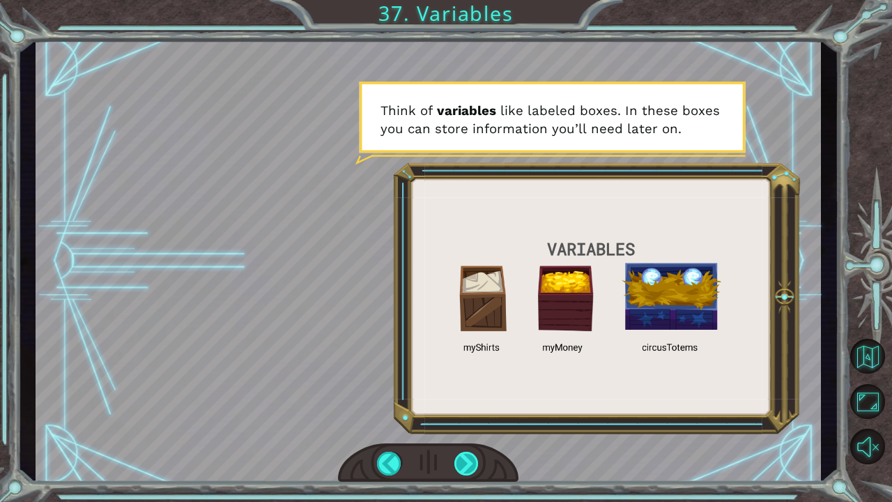
click at [472, 392] on div at bounding box center [466, 464] width 25 height 24
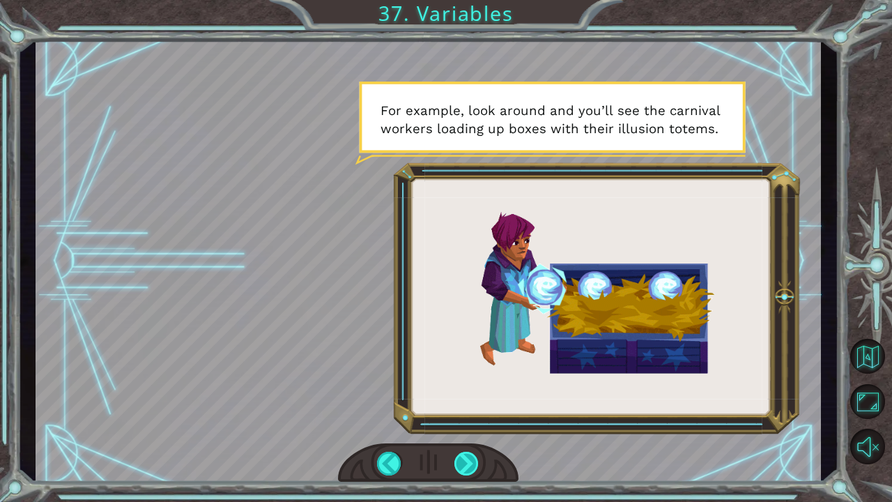
click at [472, 392] on div at bounding box center [466, 464] width 25 height 24
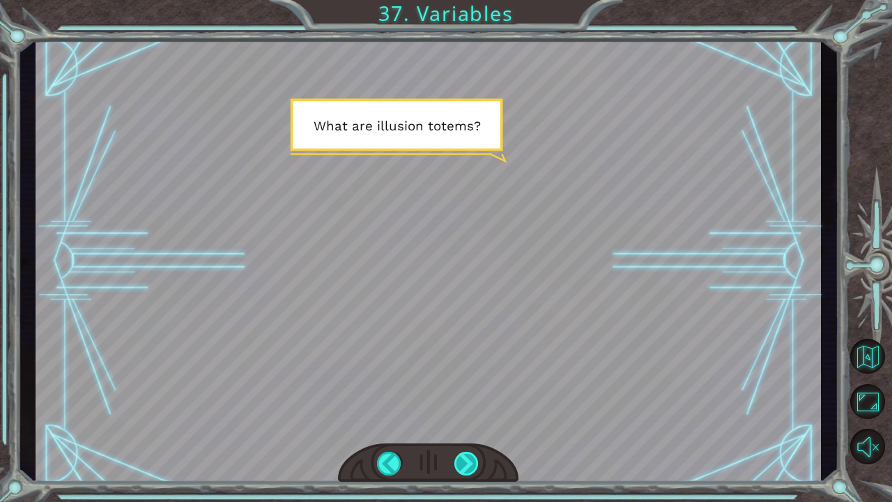
click at [459, 392] on div at bounding box center [466, 464] width 25 height 24
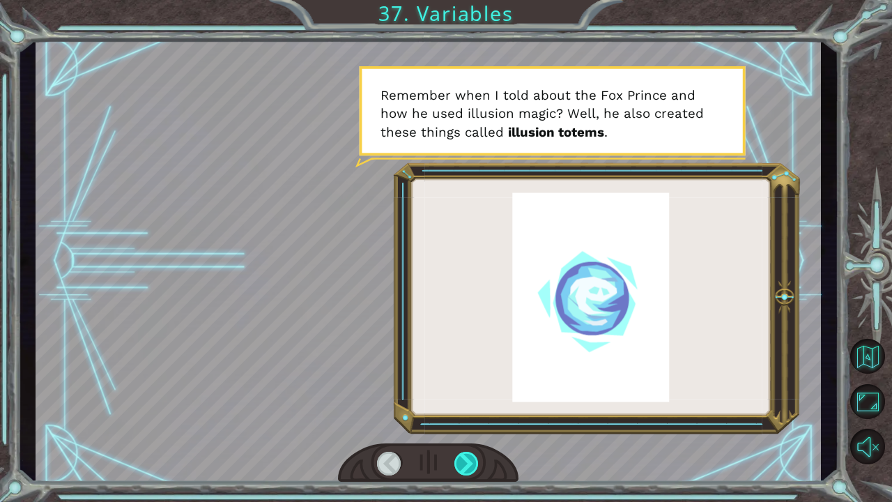
click at [463, 392] on div at bounding box center [466, 464] width 25 height 24
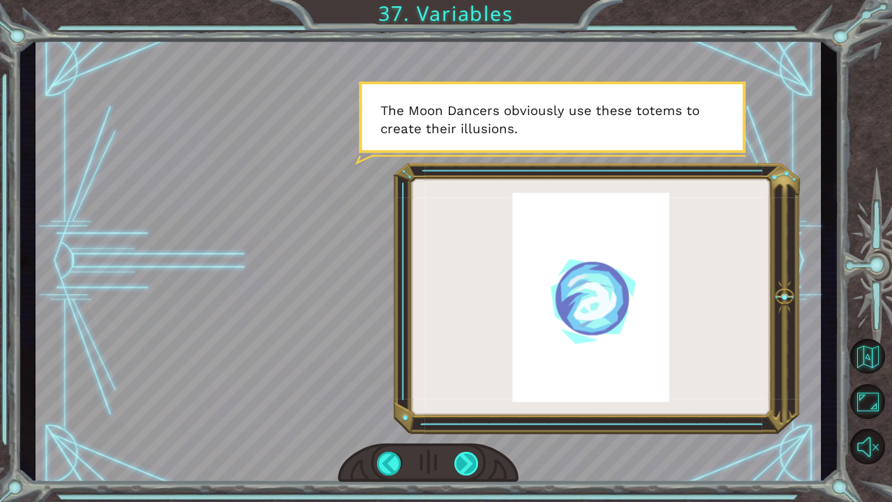
click at [463, 392] on div at bounding box center [466, 464] width 25 height 24
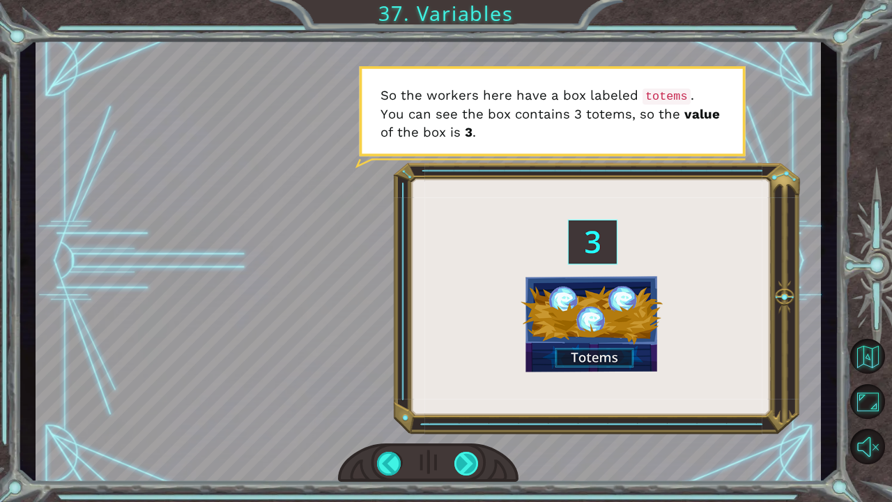
click at [463, 392] on div at bounding box center [466, 464] width 25 height 24
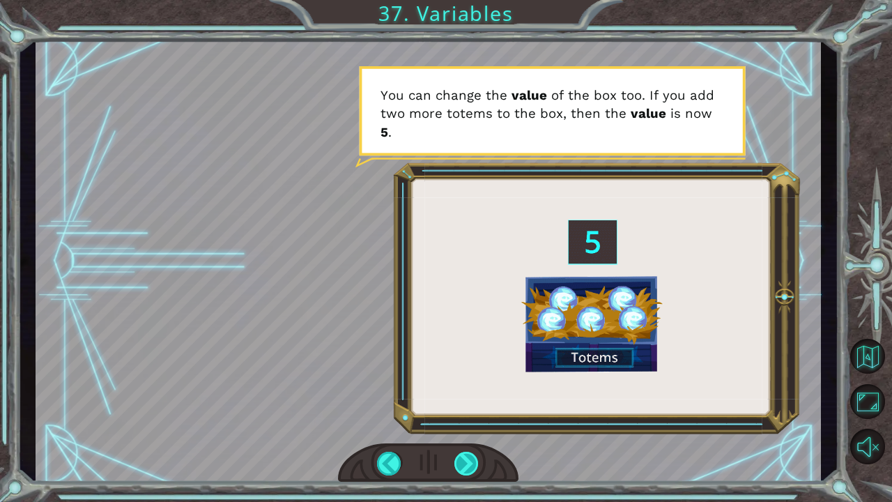
click at [463, 392] on div at bounding box center [466, 464] width 25 height 24
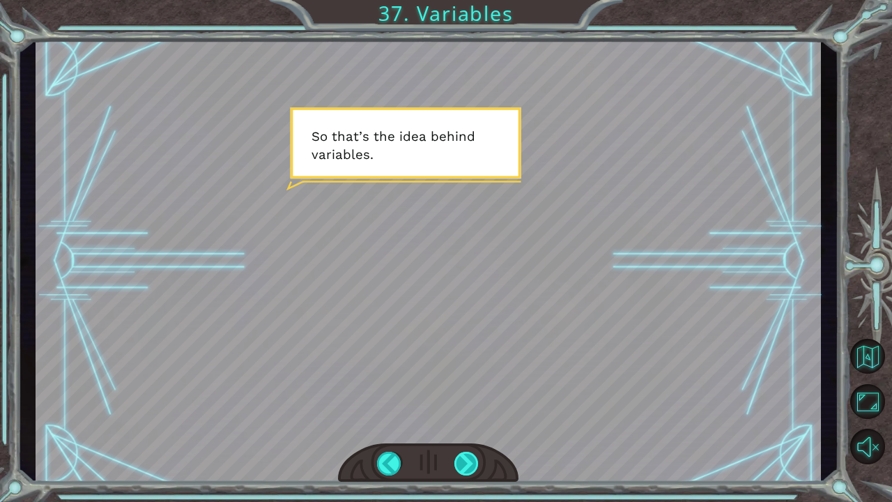
click at [463, 392] on div at bounding box center [466, 464] width 25 height 24
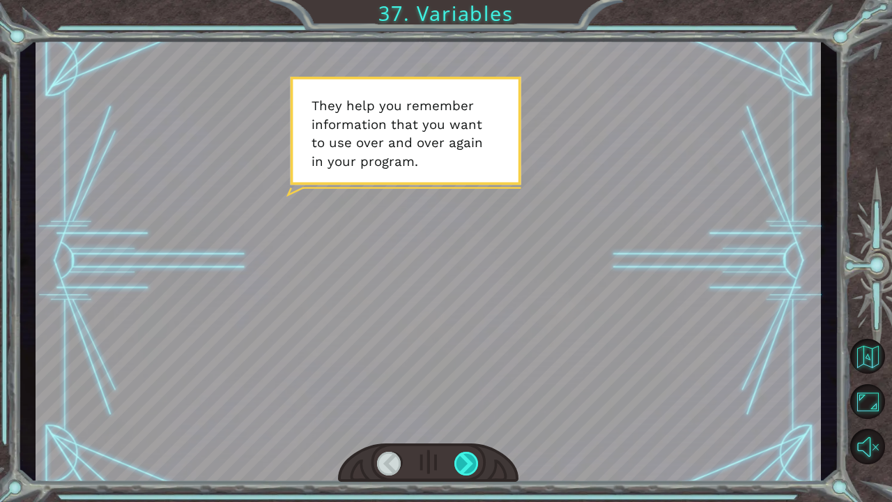
click at [463, 392] on div at bounding box center [466, 464] width 25 height 24
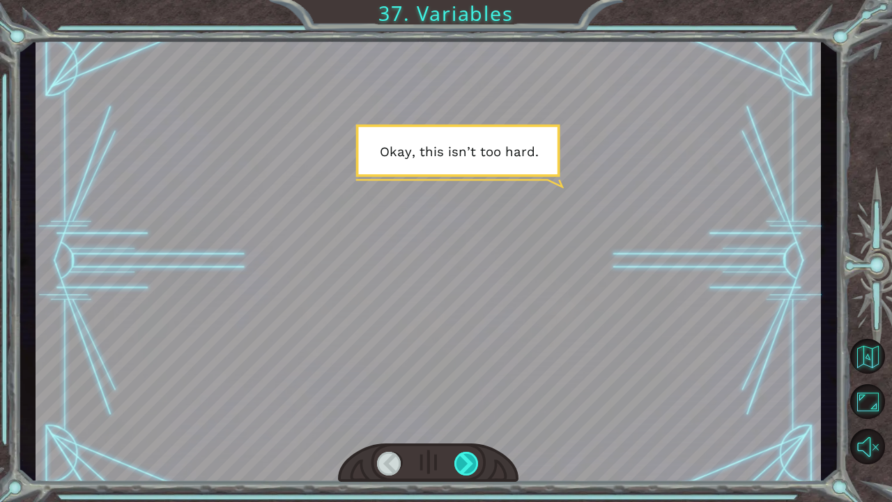
click at [463, 392] on div at bounding box center [466, 464] width 25 height 24
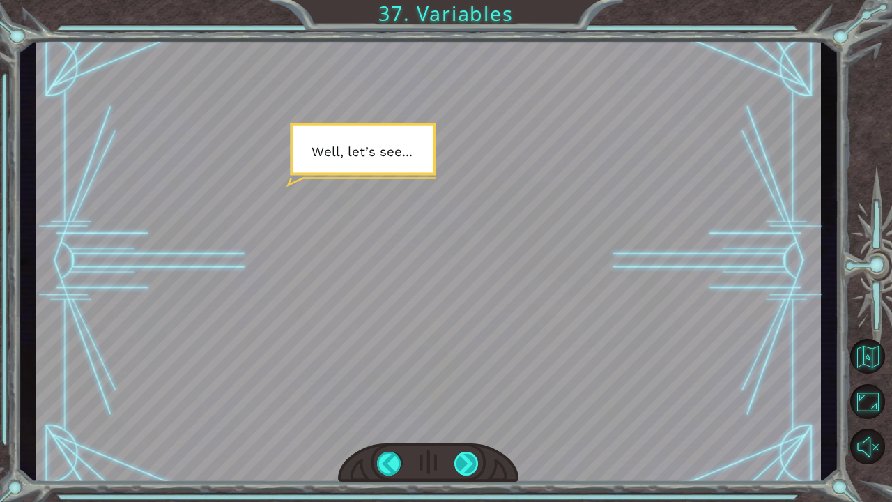
click at [463, 392] on div at bounding box center [466, 464] width 25 height 24
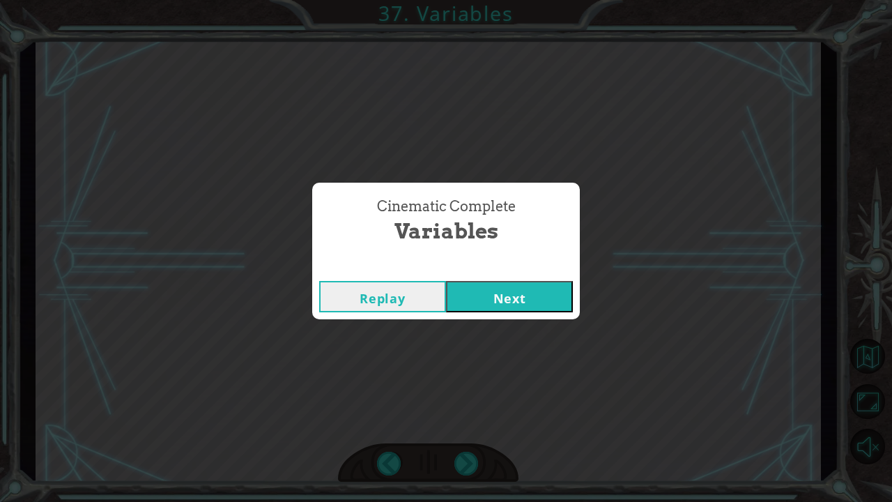
click at [514, 291] on button "Next" at bounding box center [509, 296] width 127 height 31
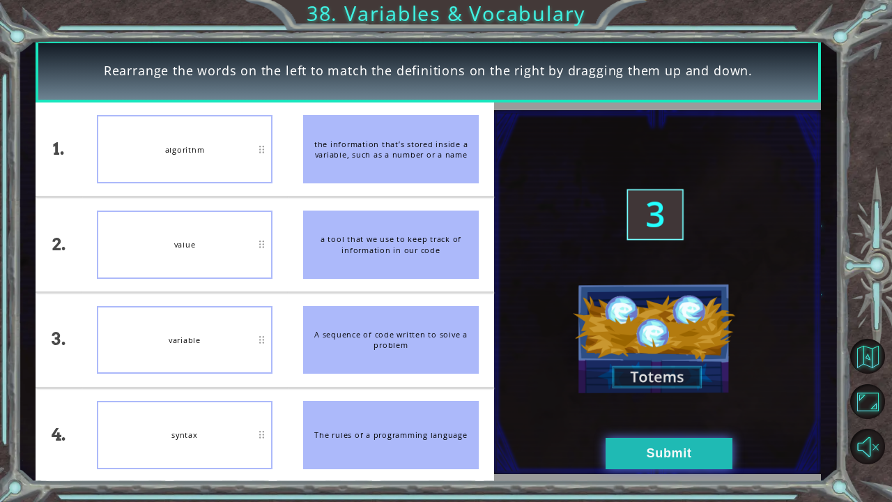
click at [644, 392] on button "Submit" at bounding box center [669, 453] width 127 height 31
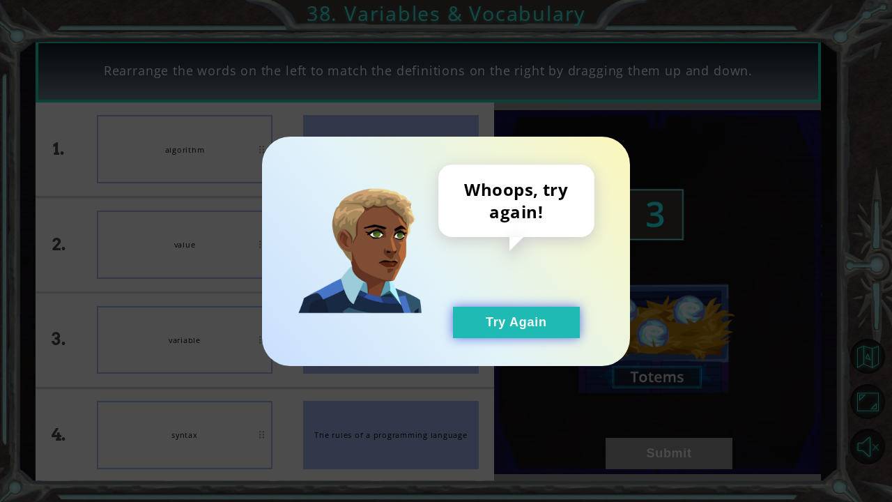
click at [499, 328] on button "Try Again" at bounding box center [516, 322] width 127 height 31
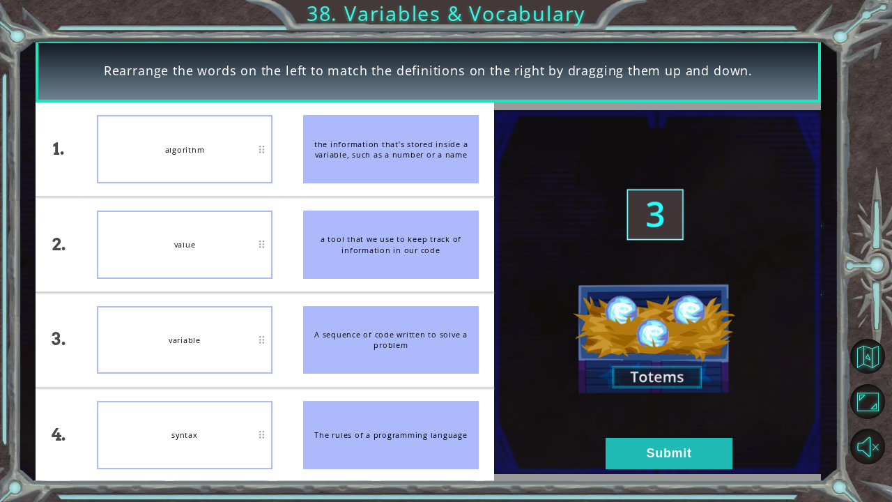
click at [224, 150] on div "algorithm" at bounding box center [185, 149] width 176 height 68
click at [682, 392] on button "Submit" at bounding box center [669, 453] width 127 height 31
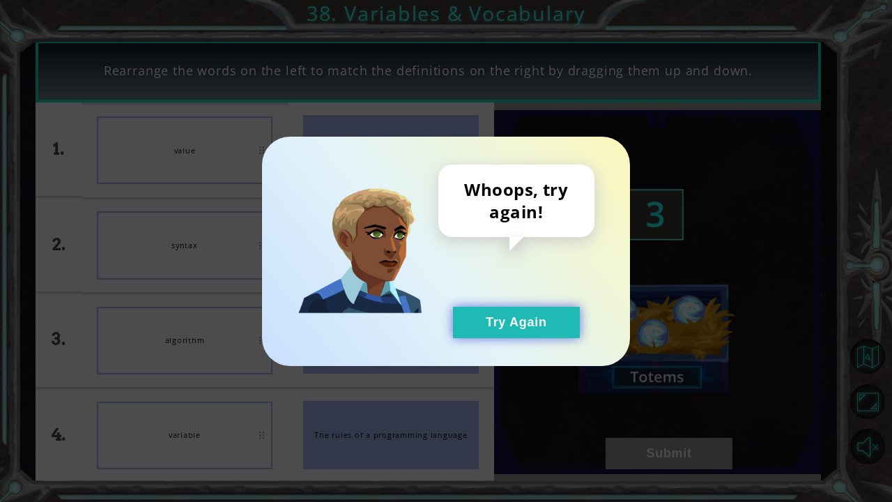
click at [505, 317] on button "Try Again" at bounding box center [516, 322] width 127 height 31
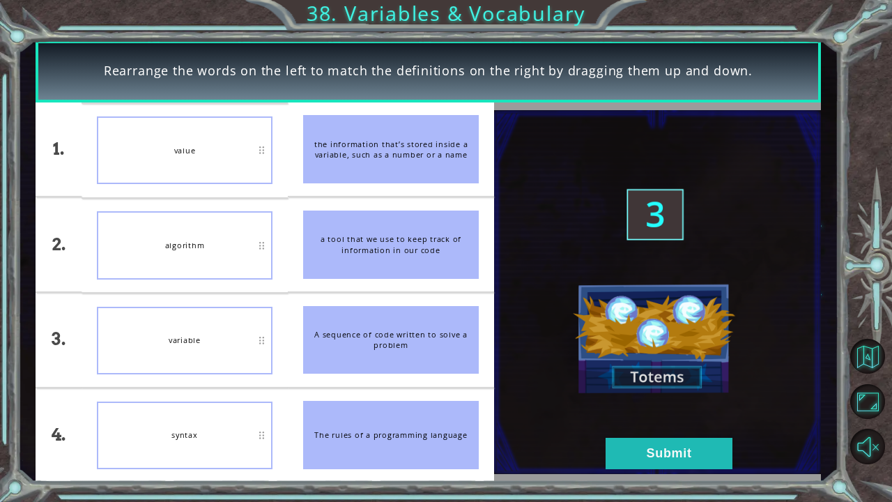
click at [201, 254] on div "algorithm" at bounding box center [185, 245] width 176 height 68
click at [619, 392] on button "Submit" at bounding box center [669, 453] width 127 height 31
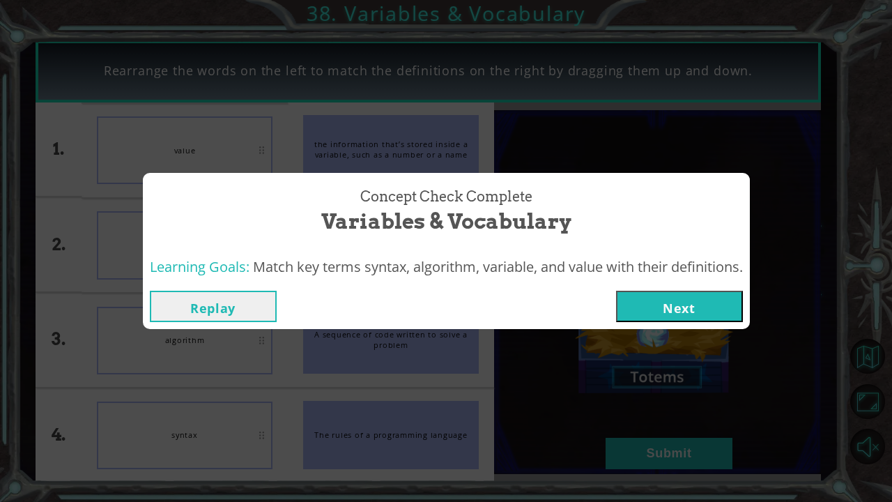
click at [677, 314] on button "Next" at bounding box center [679, 306] width 127 height 31
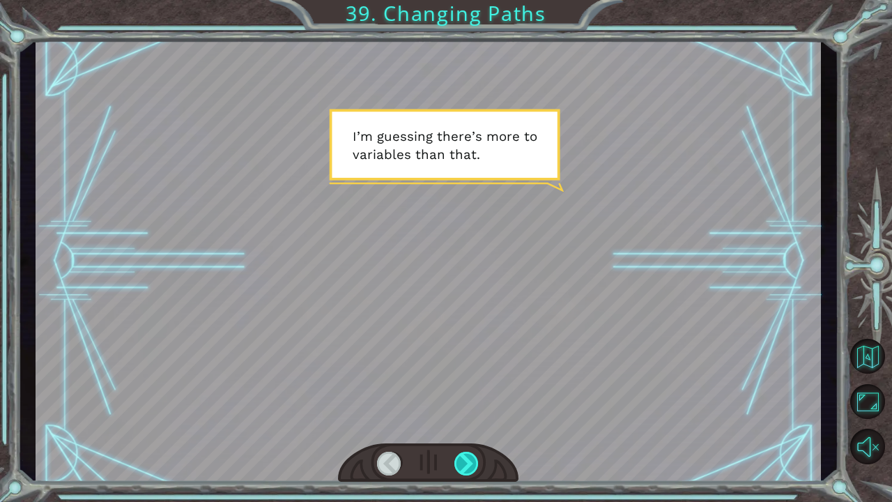
click at [464, 392] on div at bounding box center [466, 464] width 25 height 24
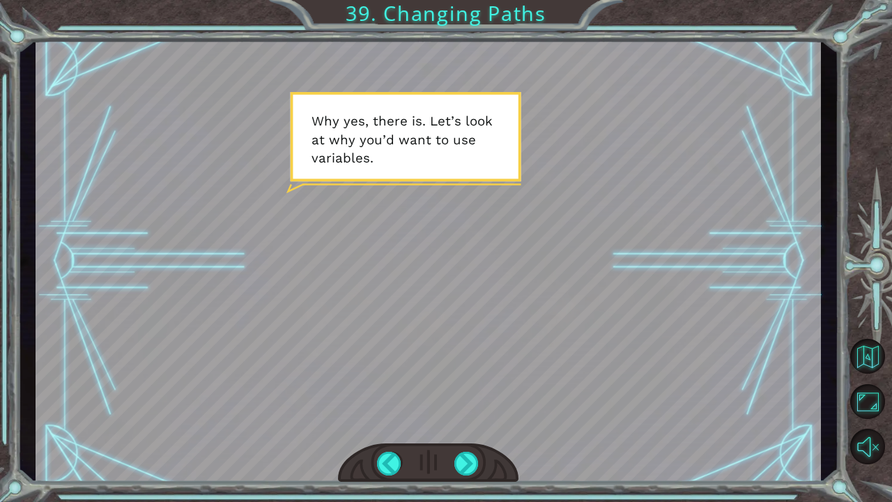
click at [472, 392] on div at bounding box center [428, 463] width 180 height 40
click at [465, 392] on div at bounding box center [466, 464] width 25 height 24
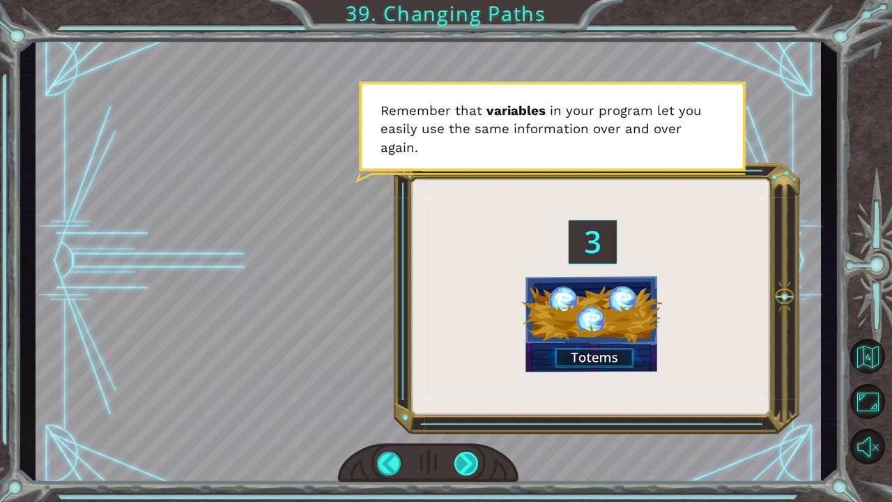
click at [465, 392] on div at bounding box center [466, 464] width 25 height 24
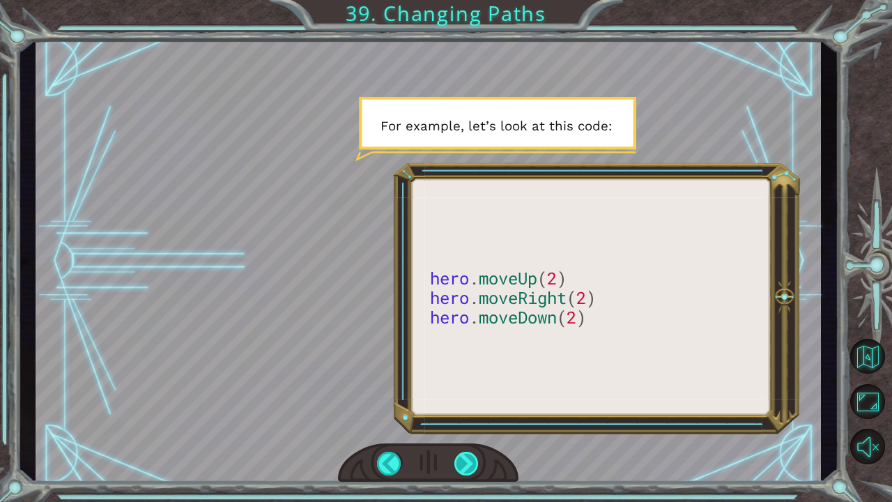
click at [465, 392] on div at bounding box center [466, 464] width 25 height 24
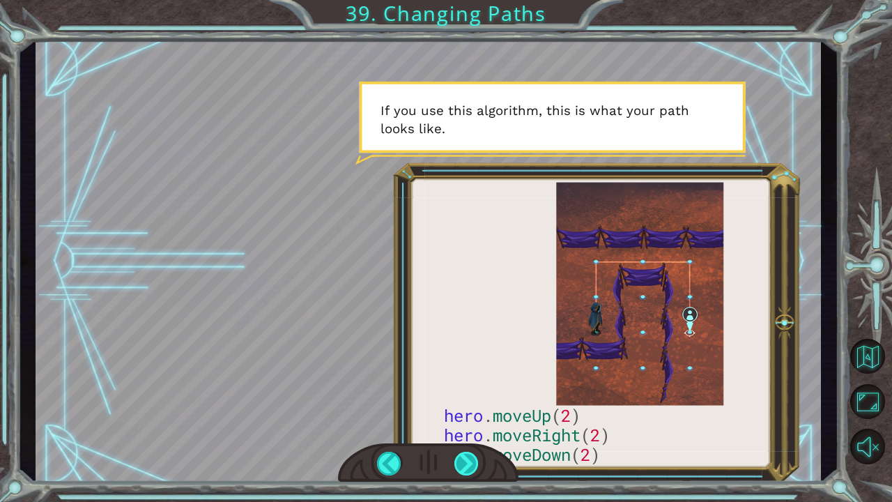
click at [475, 392] on div at bounding box center [466, 464] width 25 height 24
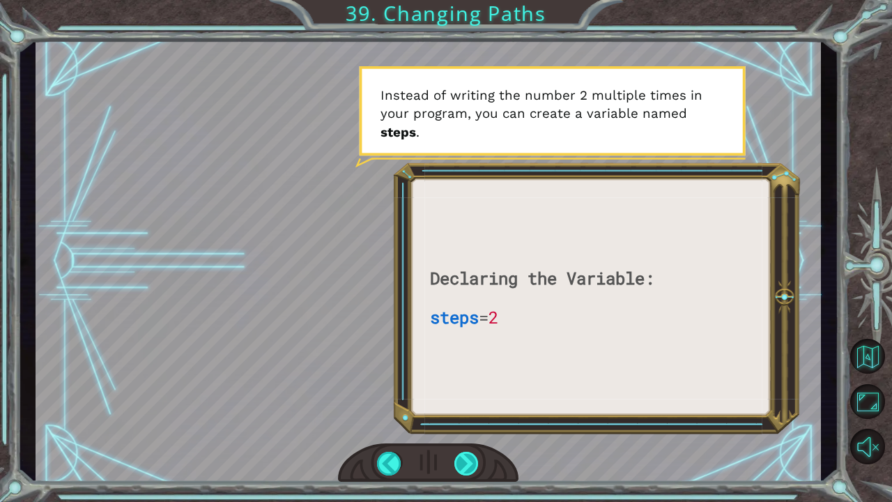
click at [475, 392] on div at bounding box center [466, 464] width 25 height 24
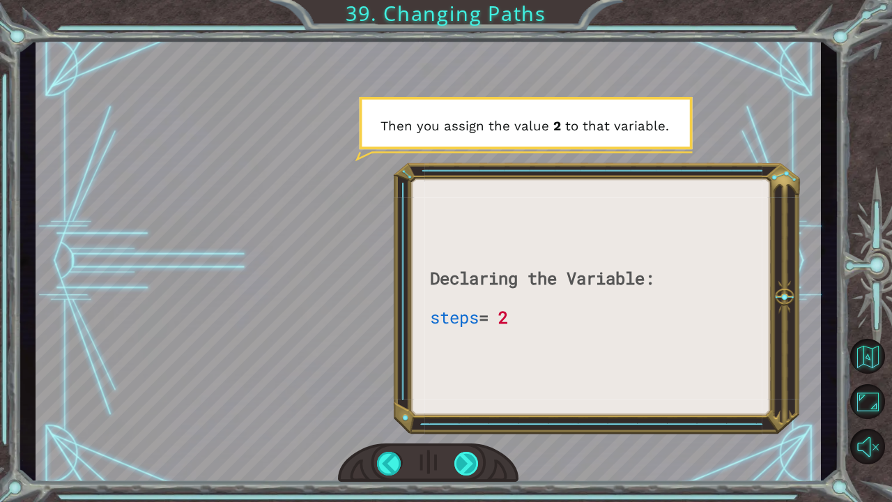
click at [472, 392] on div at bounding box center [466, 464] width 25 height 24
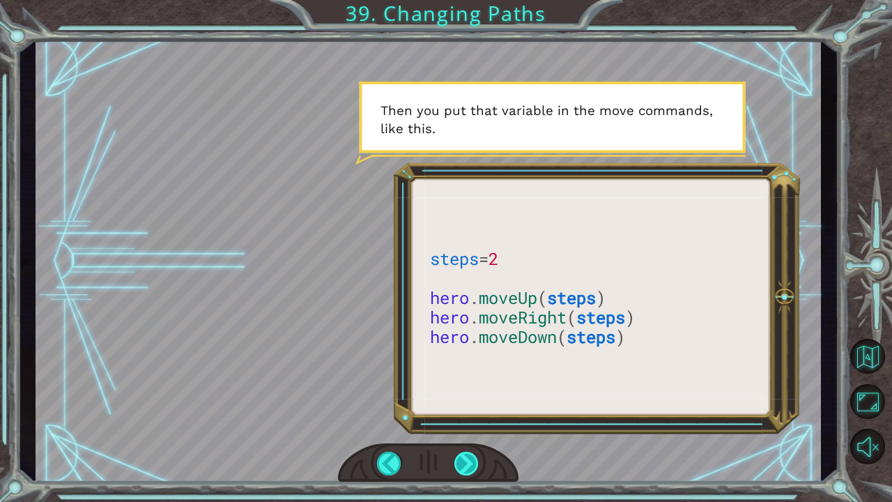
click at [465, 392] on div at bounding box center [466, 464] width 25 height 24
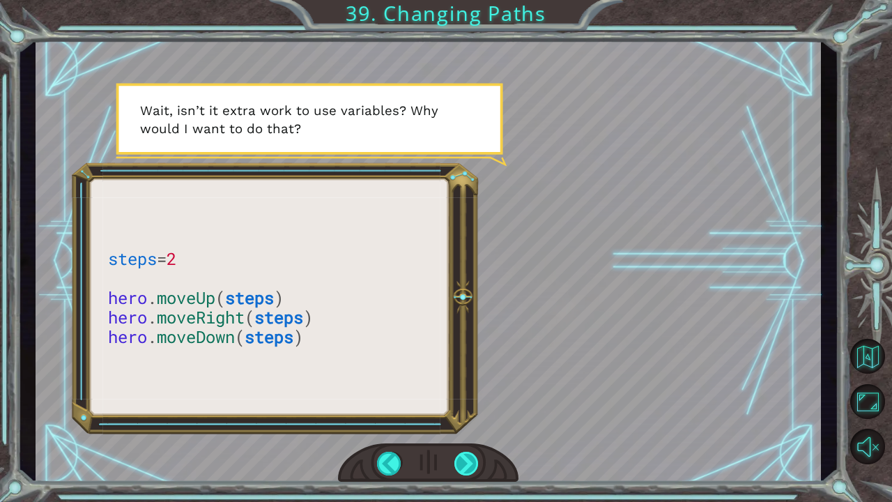
click at [463, 392] on div at bounding box center [466, 464] width 25 height 24
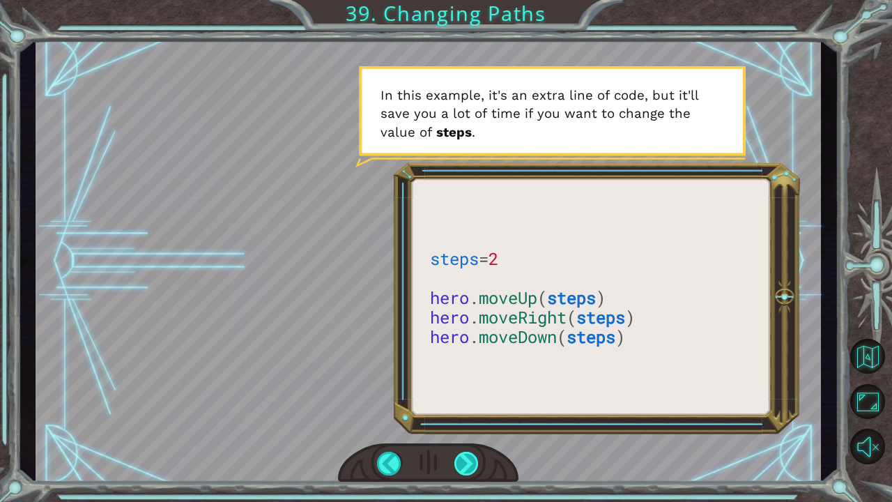
click at [470, 392] on div at bounding box center [466, 464] width 25 height 24
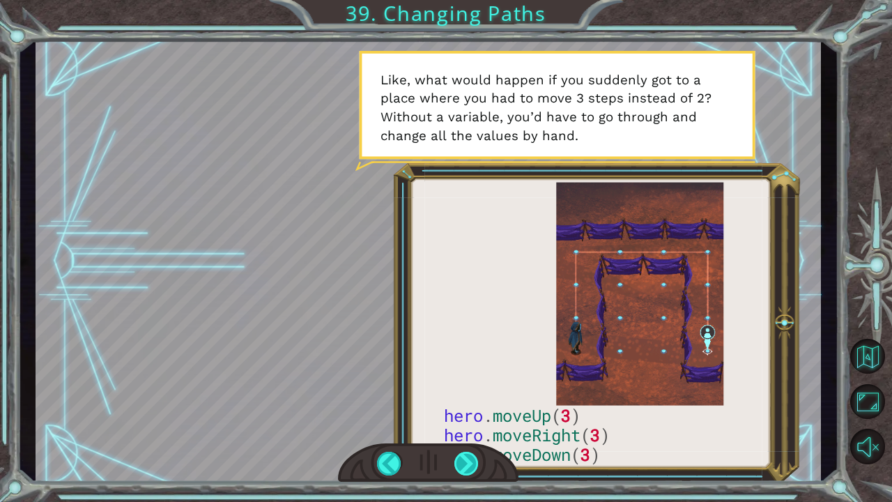
drag, startPoint x: 470, startPoint y: 461, endPoint x: 464, endPoint y: 465, distance: 7.2
click at [464, 392] on div at bounding box center [466, 464] width 25 height 24
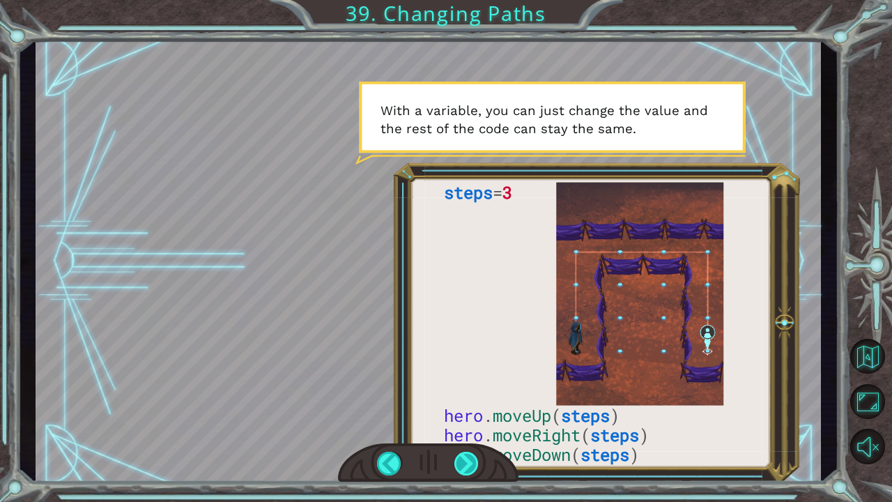
click at [464, 392] on div at bounding box center [466, 464] width 25 height 24
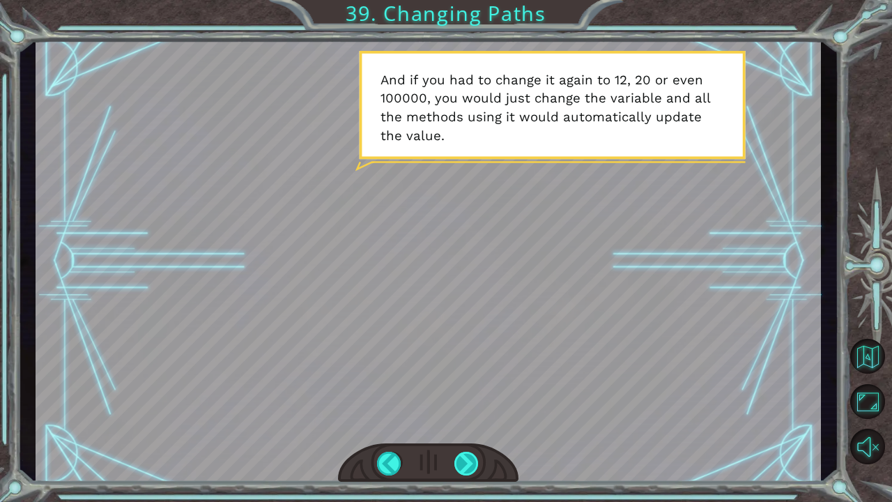
click at [464, 392] on div at bounding box center [466, 464] width 25 height 24
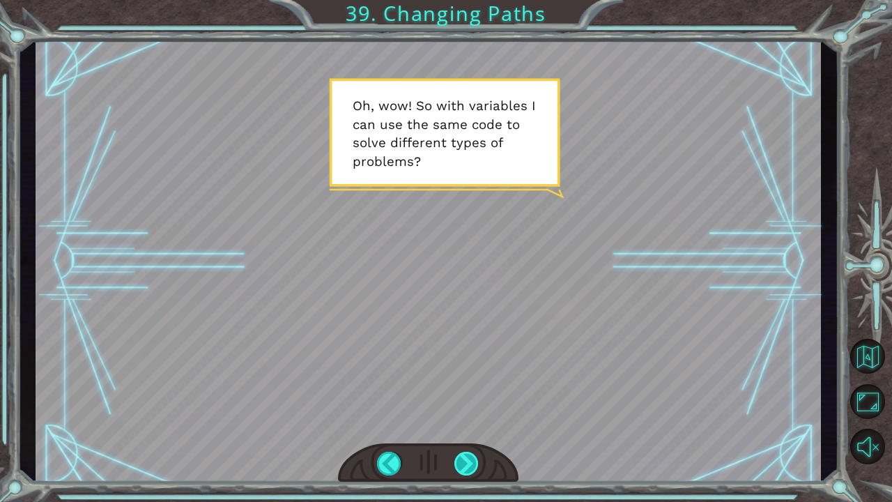
click at [466, 392] on div at bounding box center [466, 464] width 25 height 24
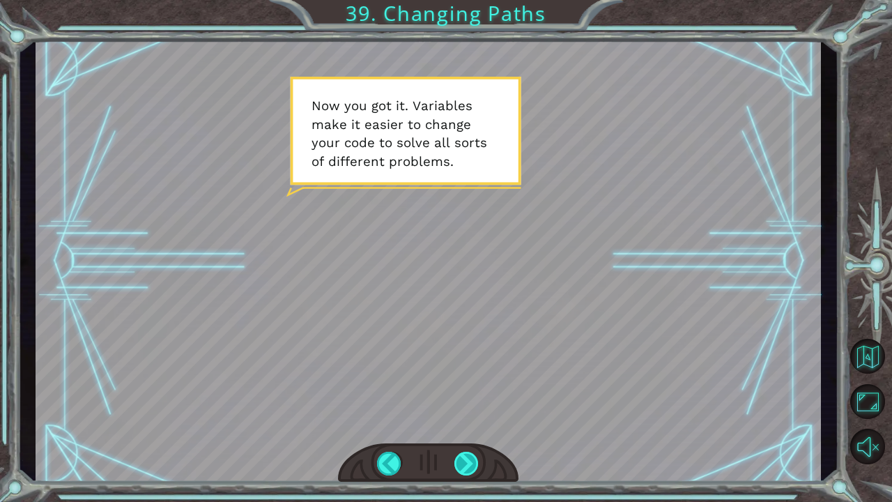
click at [470, 392] on div at bounding box center [466, 464] width 25 height 24
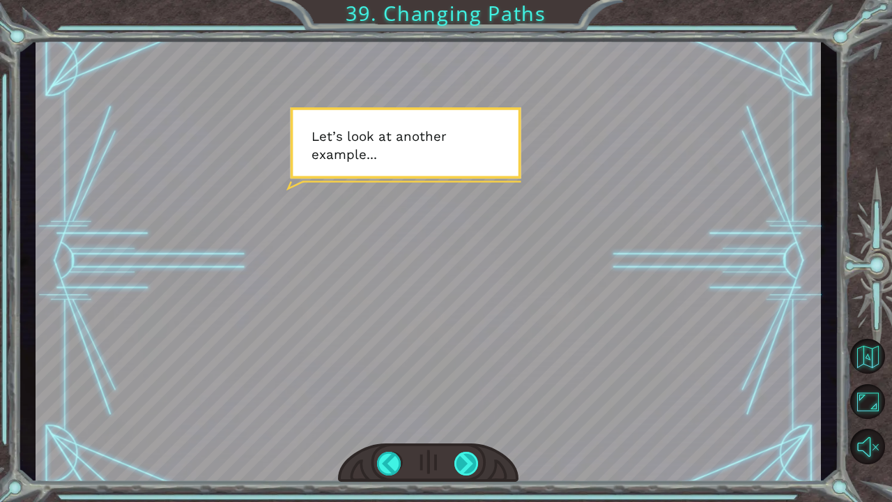
click at [466, 392] on div at bounding box center [466, 464] width 25 height 24
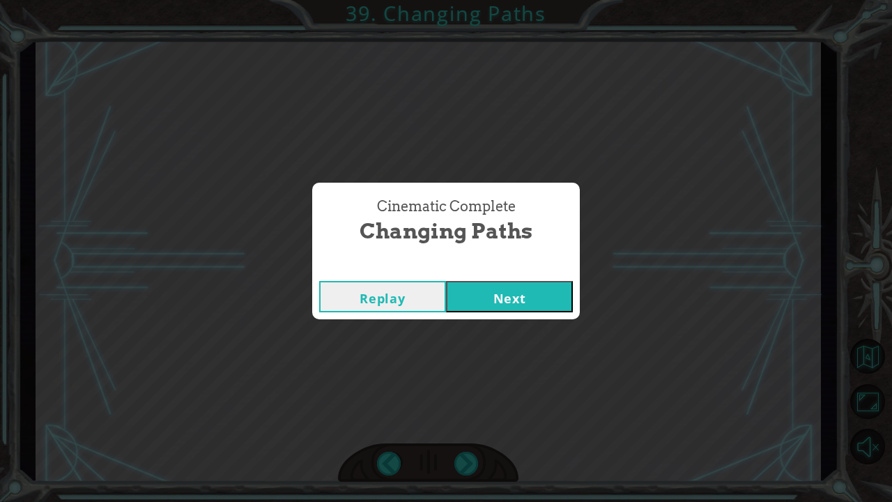
click at [537, 299] on button "Next" at bounding box center [509, 296] width 127 height 31
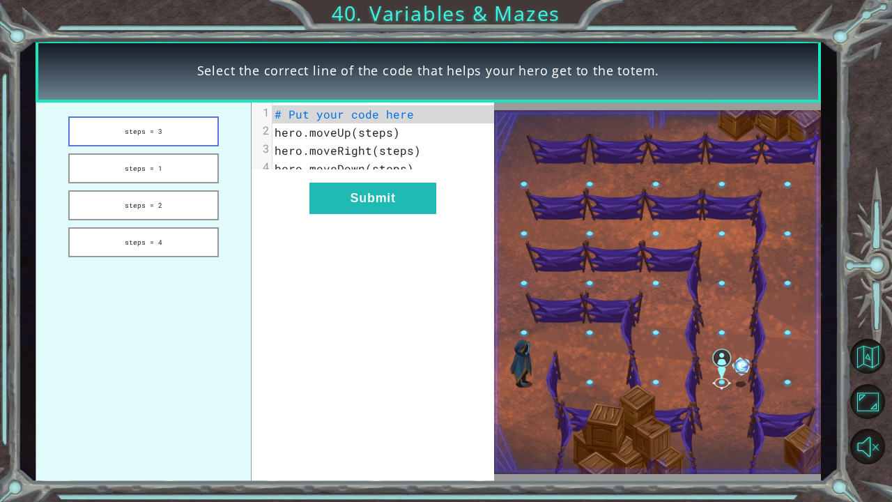
click at [186, 121] on button "steps = 3" at bounding box center [143, 131] width 151 height 30
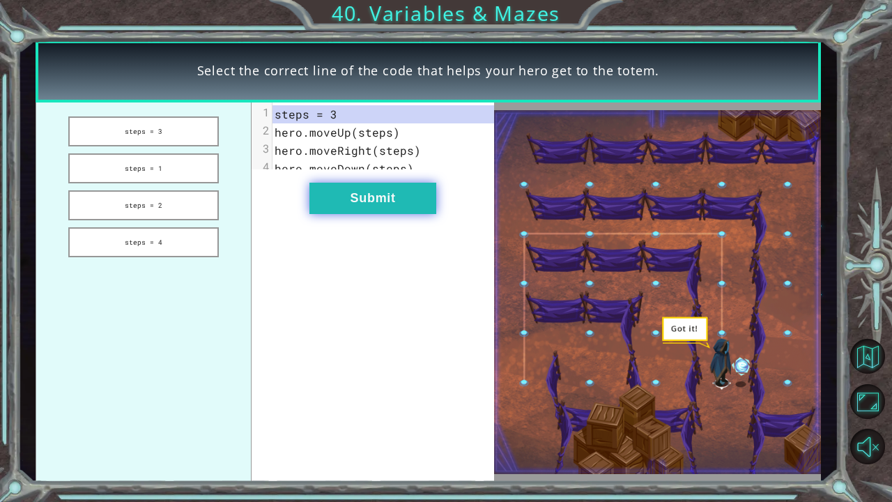
click at [346, 206] on button "Submit" at bounding box center [372, 198] width 127 height 31
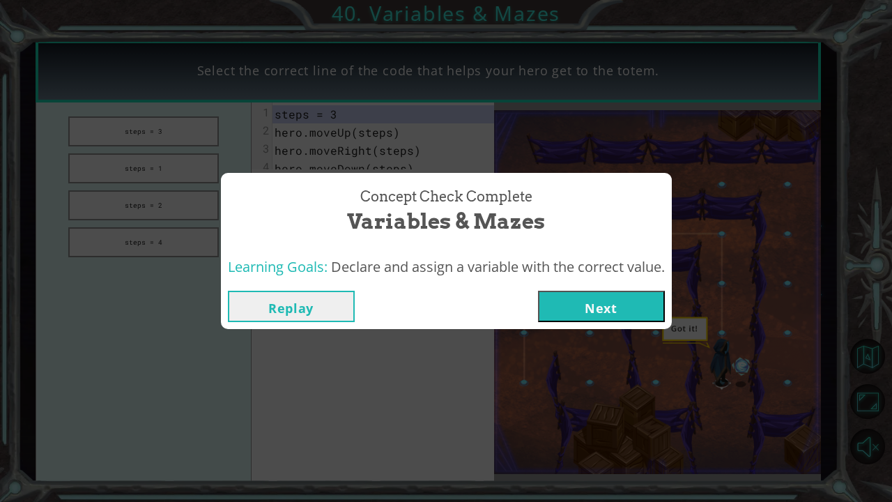
click at [587, 314] on button "Next" at bounding box center [601, 306] width 127 height 31
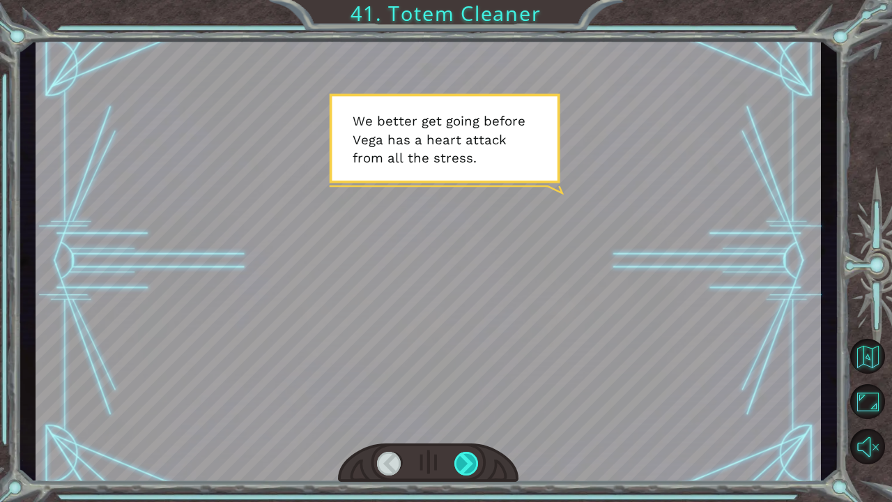
click at [462, 392] on div at bounding box center [466, 464] width 25 height 24
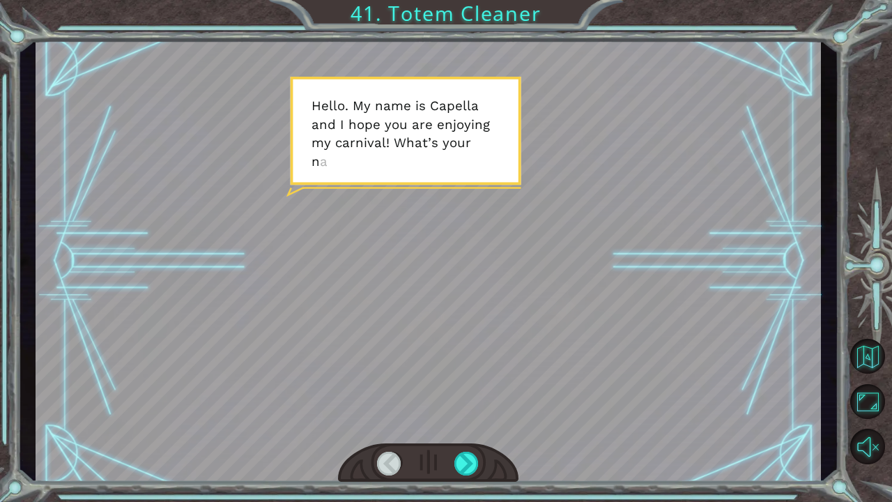
drag, startPoint x: 462, startPoint y: 454, endPoint x: 450, endPoint y: 368, distance: 87.2
click at [450, 368] on div at bounding box center [428, 261] width 785 height 442
click at [468, 392] on div at bounding box center [466, 464] width 25 height 24
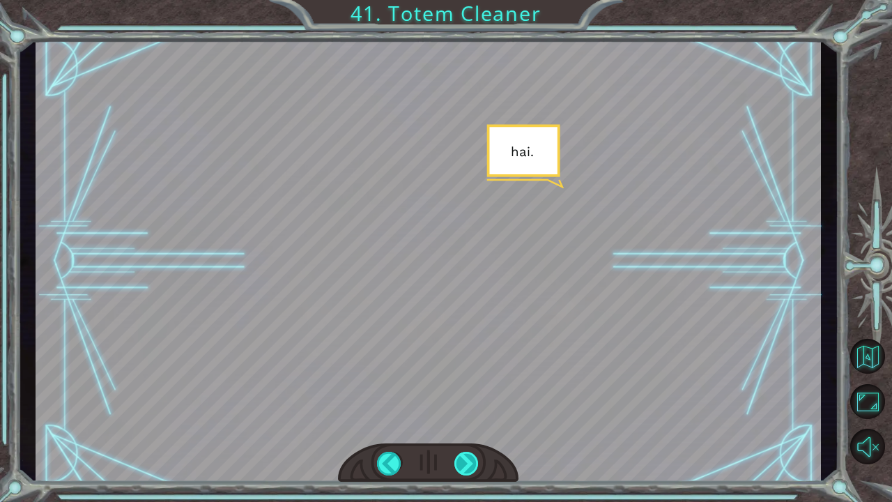
drag, startPoint x: 468, startPoint y: 459, endPoint x: 455, endPoint y: 467, distance: 15.7
click at [455, 392] on div at bounding box center [466, 464] width 25 height 24
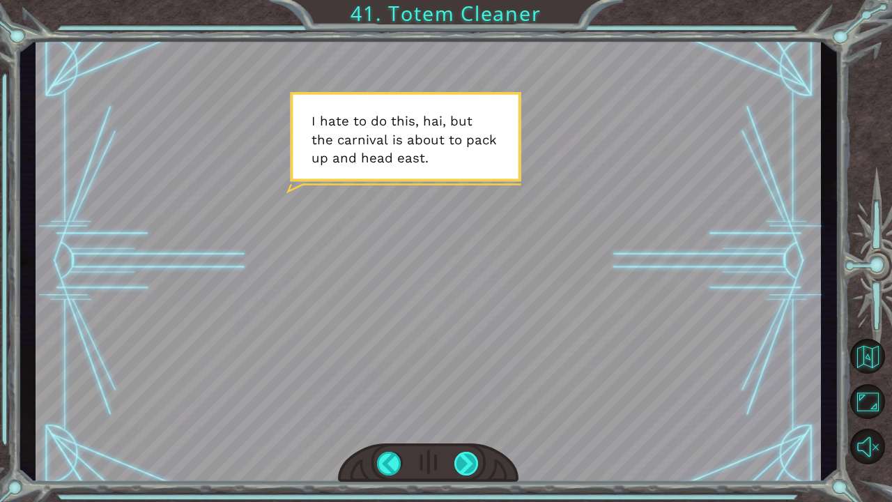
click at [464, 392] on div at bounding box center [466, 464] width 25 height 24
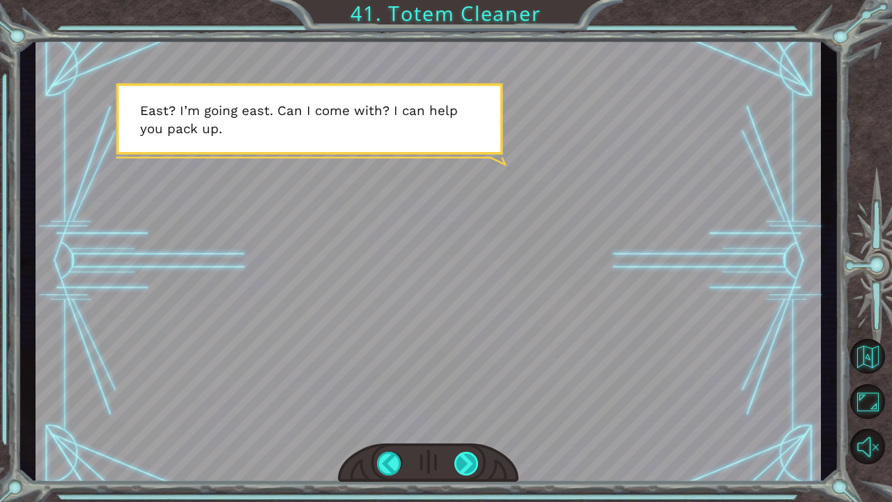
click at [464, 392] on div at bounding box center [466, 464] width 25 height 24
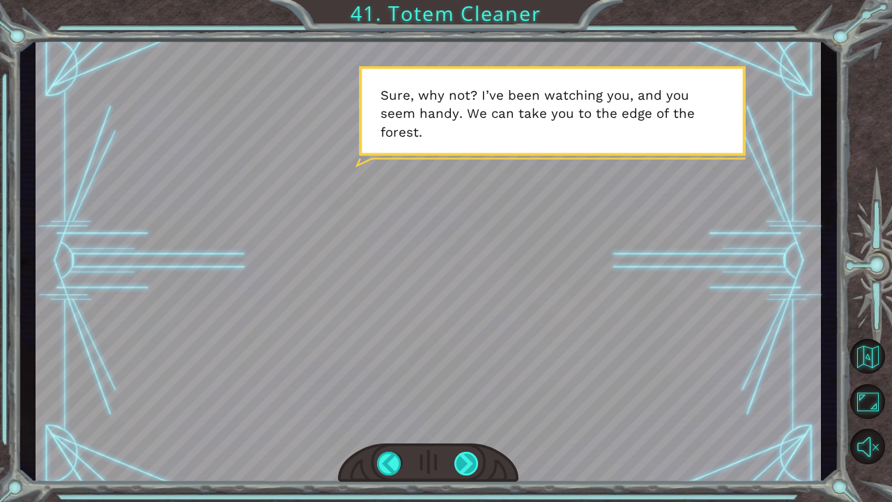
click at [464, 392] on div at bounding box center [466, 464] width 25 height 24
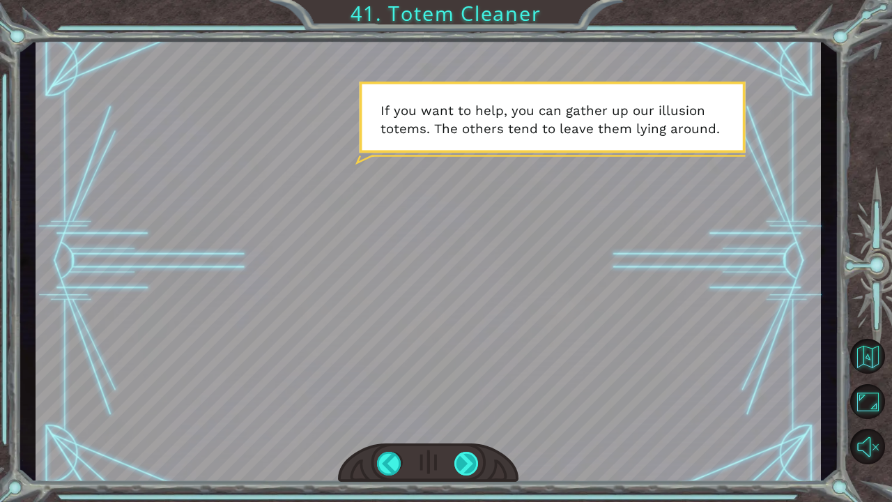
click at [464, 392] on div at bounding box center [466, 464] width 25 height 24
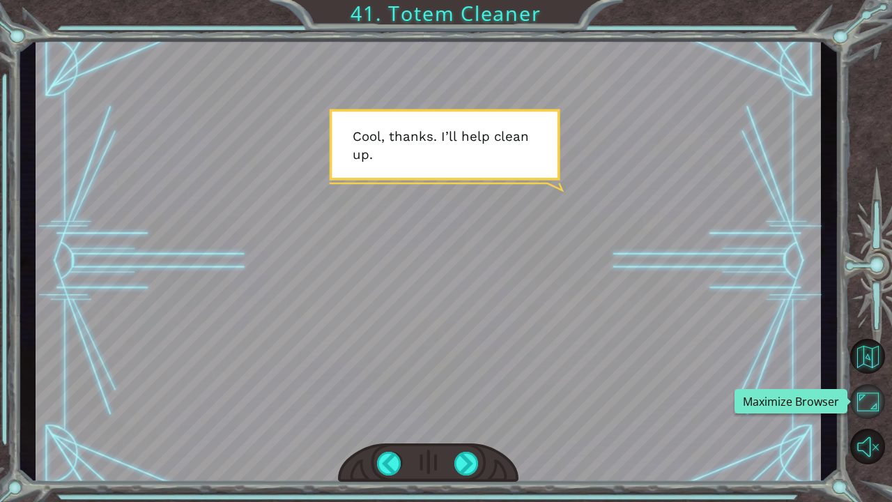
click at [865, 392] on button "Maximize Browser" at bounding box center [867, 401] width 35 height 35
